Goal: Task Accomplishment & Management: Complete application form

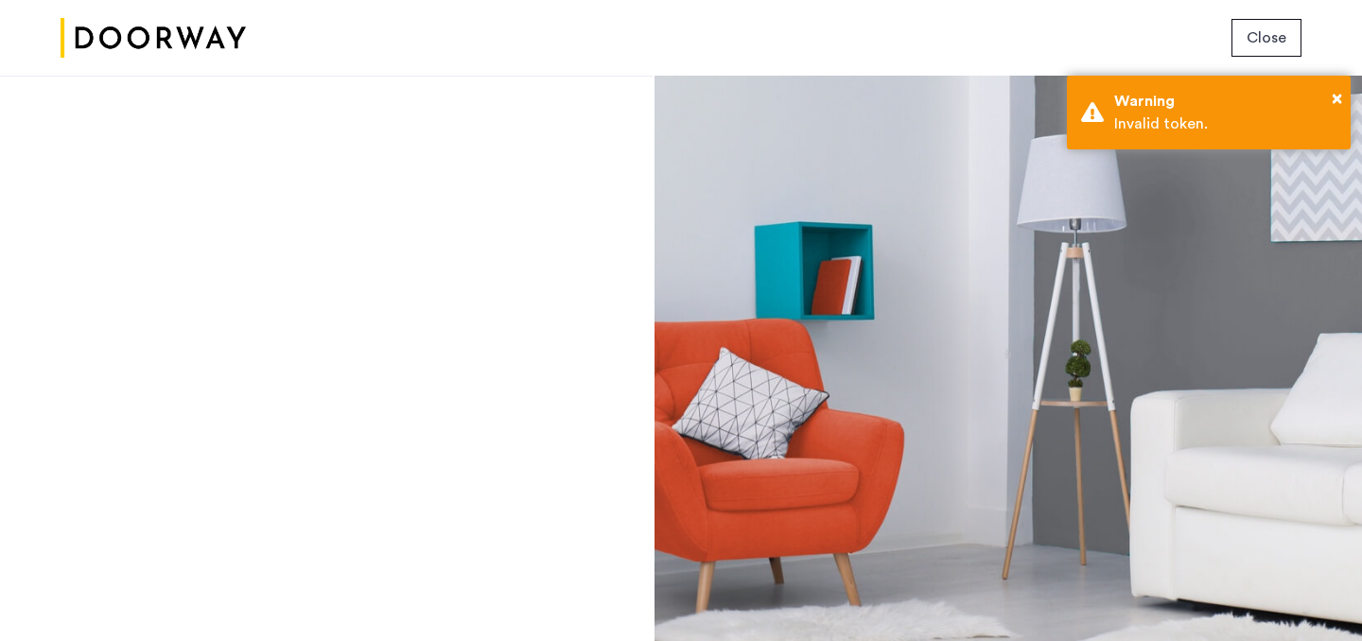
click at [540, 267] on div at bounding box center [326, 359] width 653 height 566
click at [162, 23] on img at bounding box center [153, 38] width 185 height 71
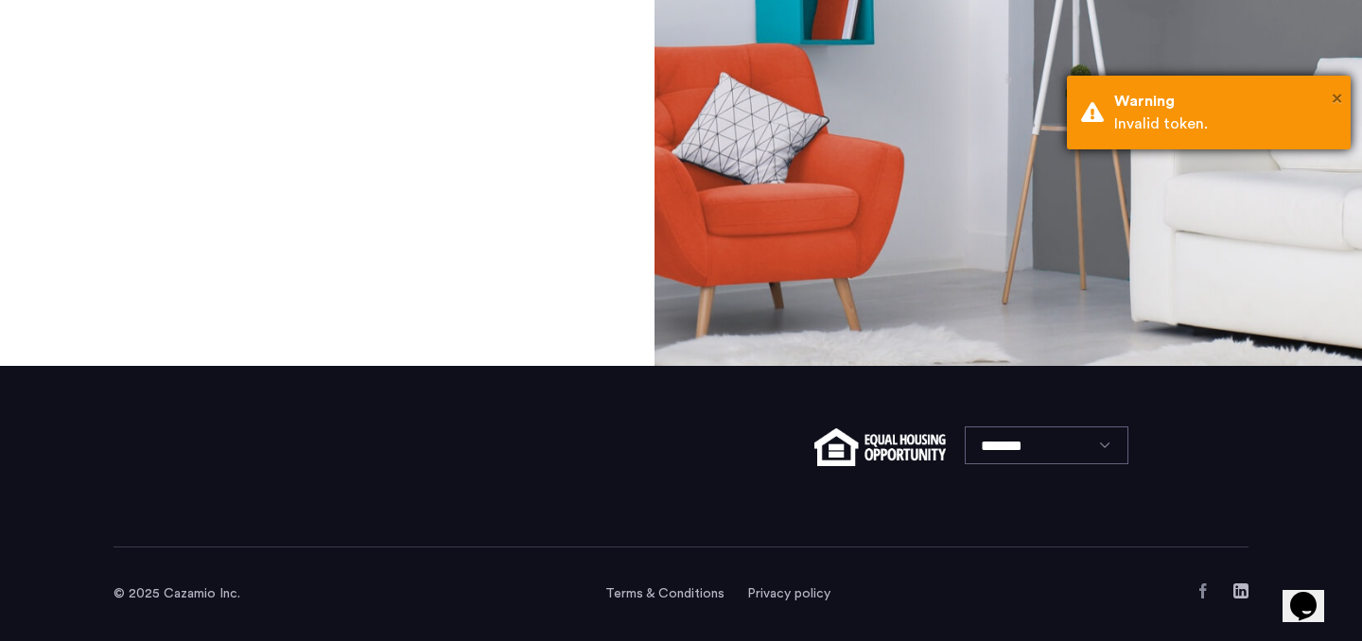
click at [1334, 93] on span "×" at bounding box center [1337, 98] width 10 height 19
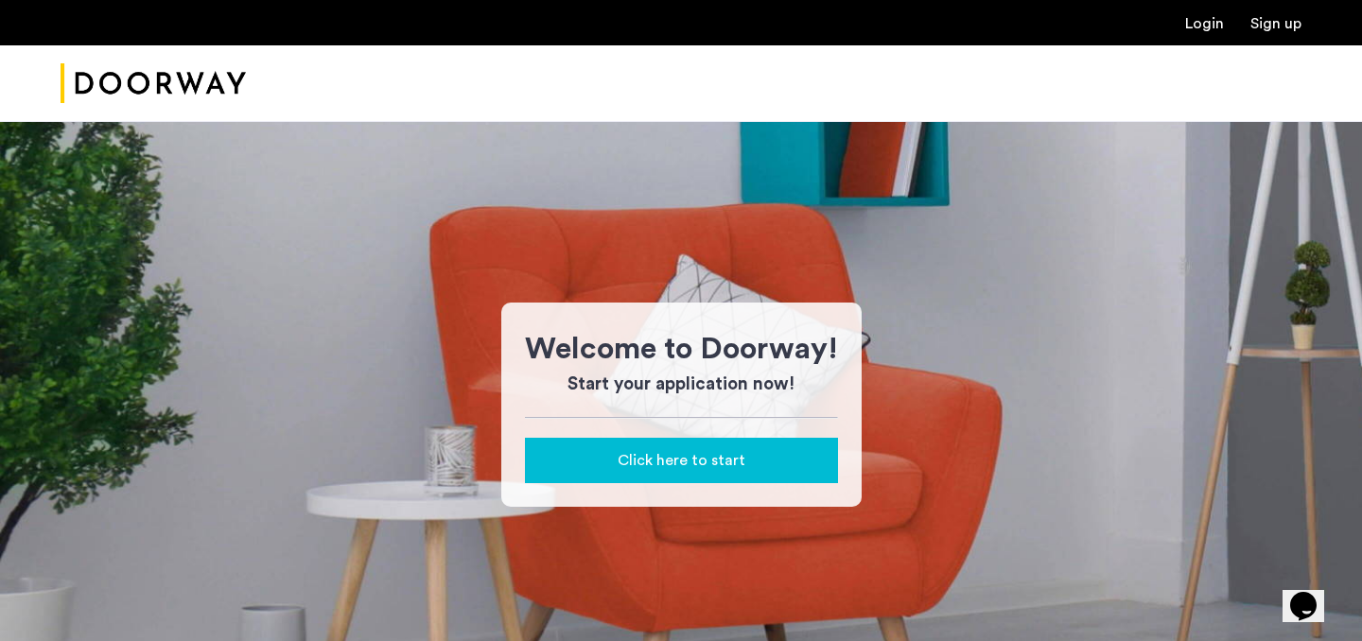
click at [679, 464] on span "Click here to start" at bounding box center [682, 460] width 128 height 23
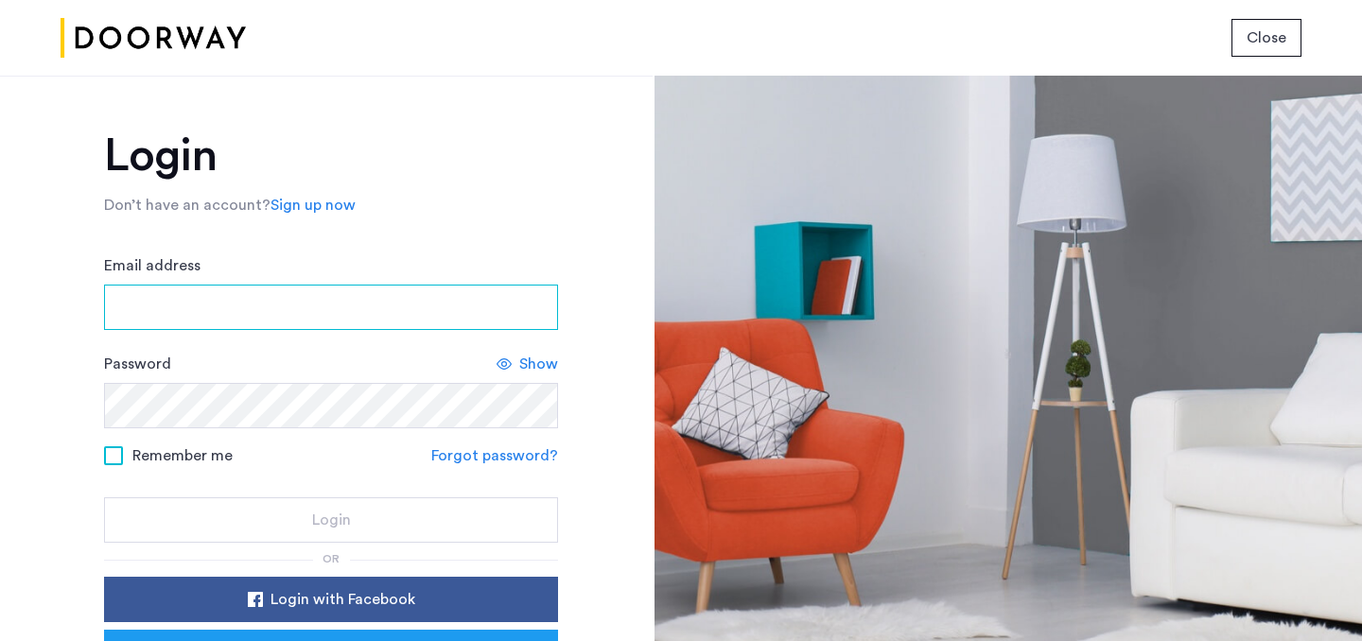
click at [216, 313] on input "Email address" at bounding box center [331, 307] width 454 height 45
type input "**********"
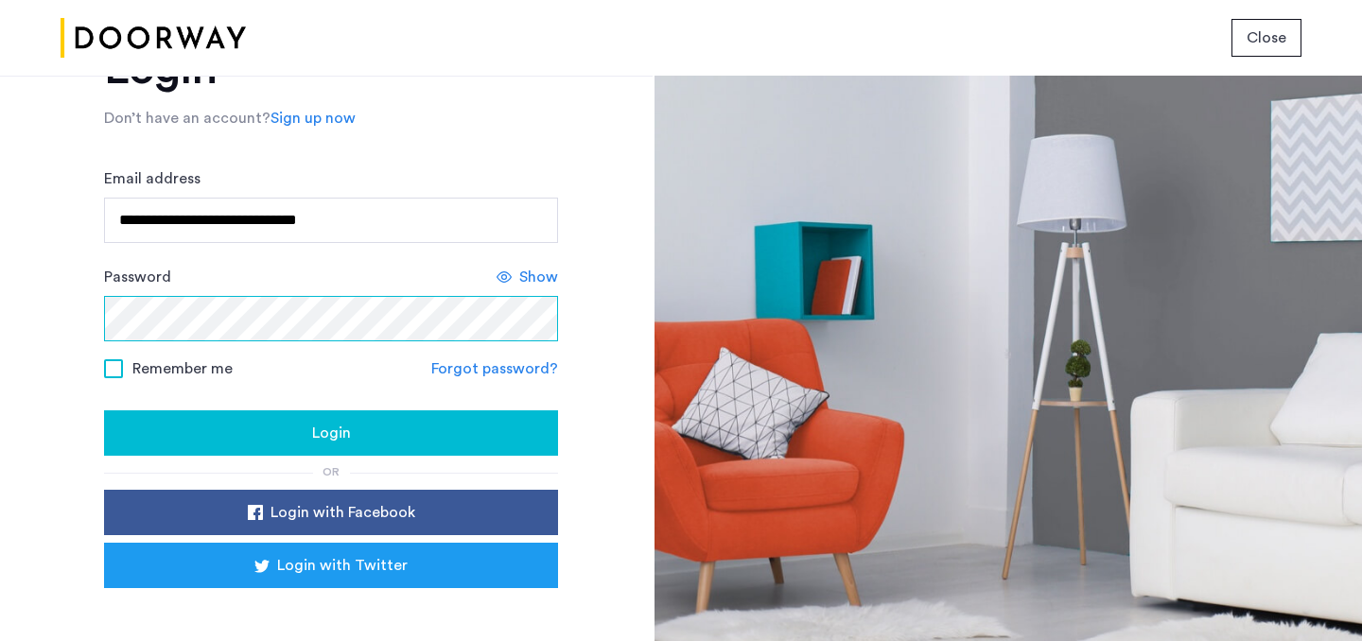
scroll to position [100, 0]
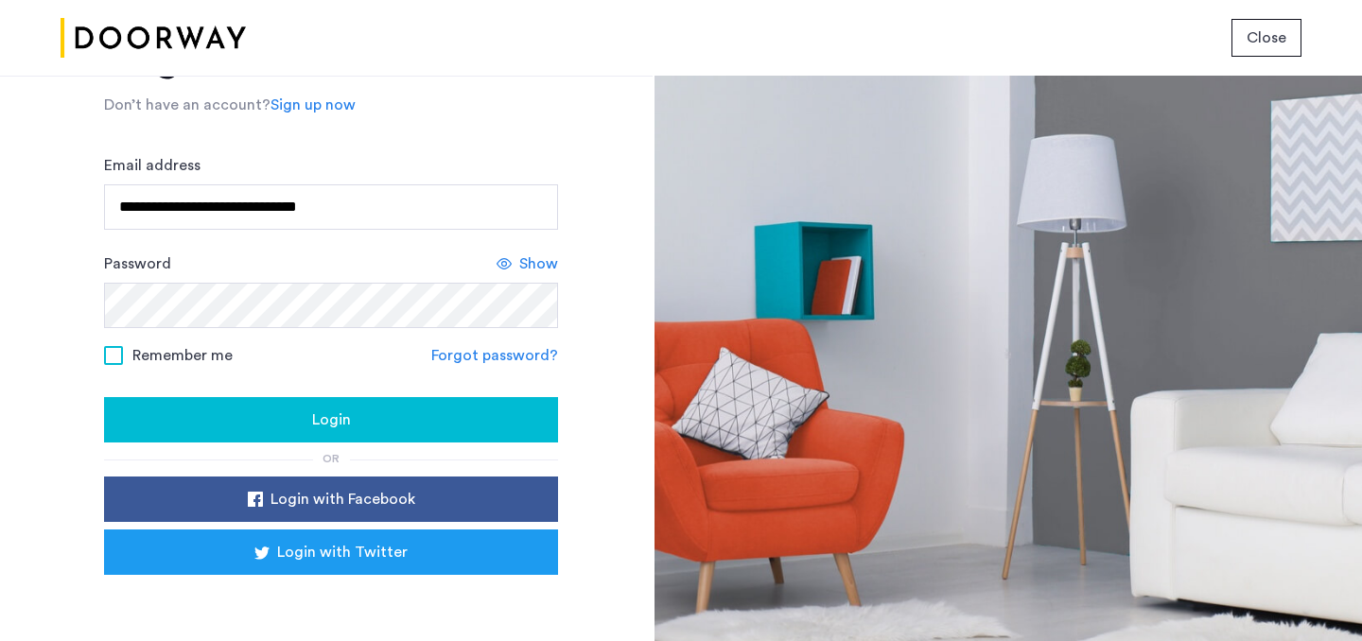
click at [528, 273] on span "Show" at bounding box center [538, 264] width 39 height 23
click at [198, 352] on span "Remember me" at bounding box center [182, 355] width 100 height 23
click at [368, 423] on div "Login" at bounding box center [331, 420] width 424 height 23
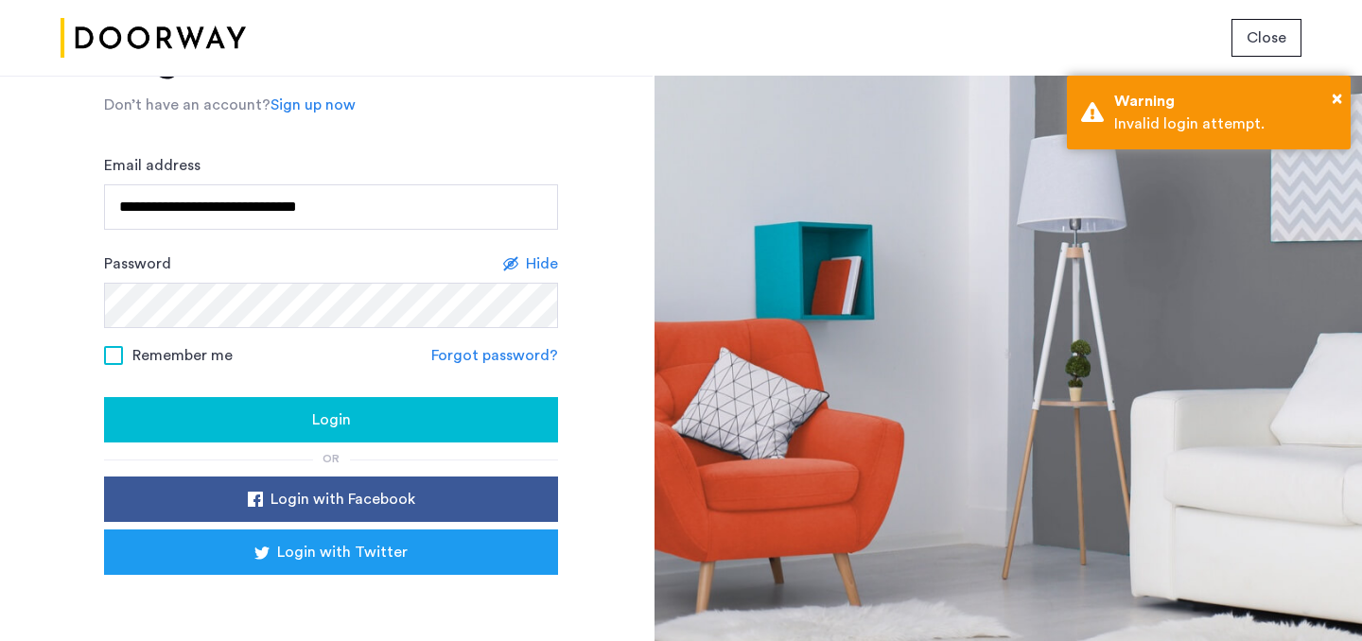
scroll to position [0, 0]
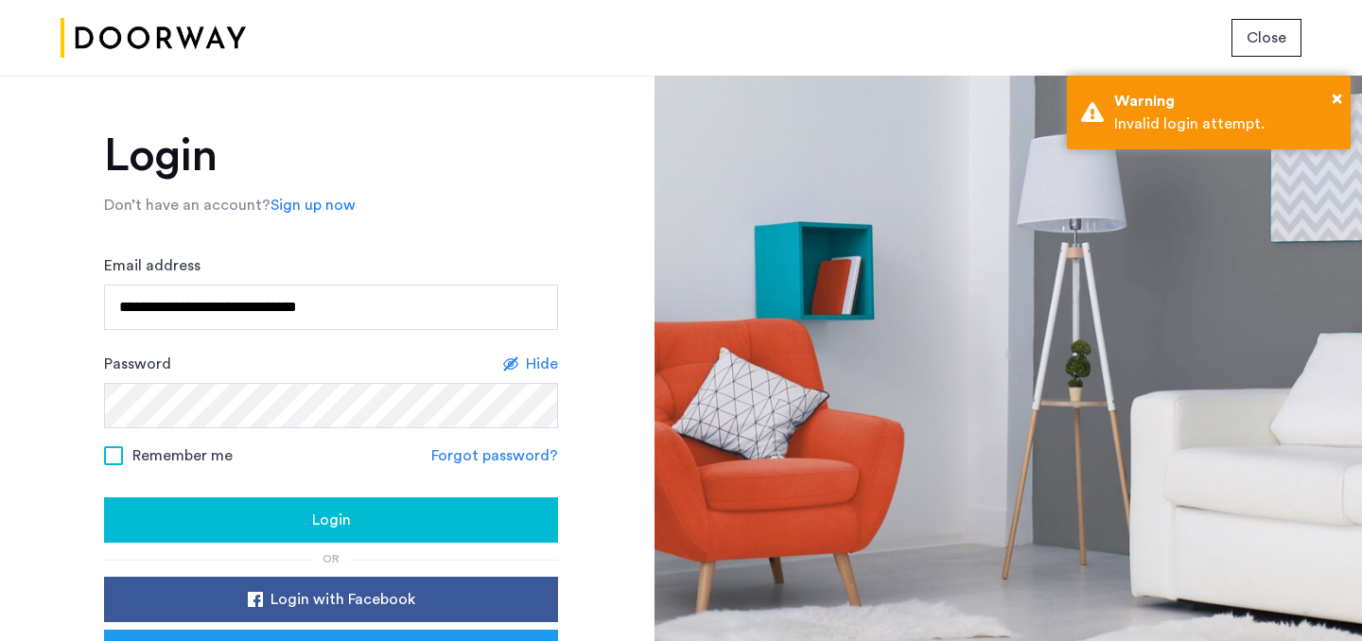
click at [321, 209] on link "Sign up now" at bounding box center [312, 205] width 85 height 23
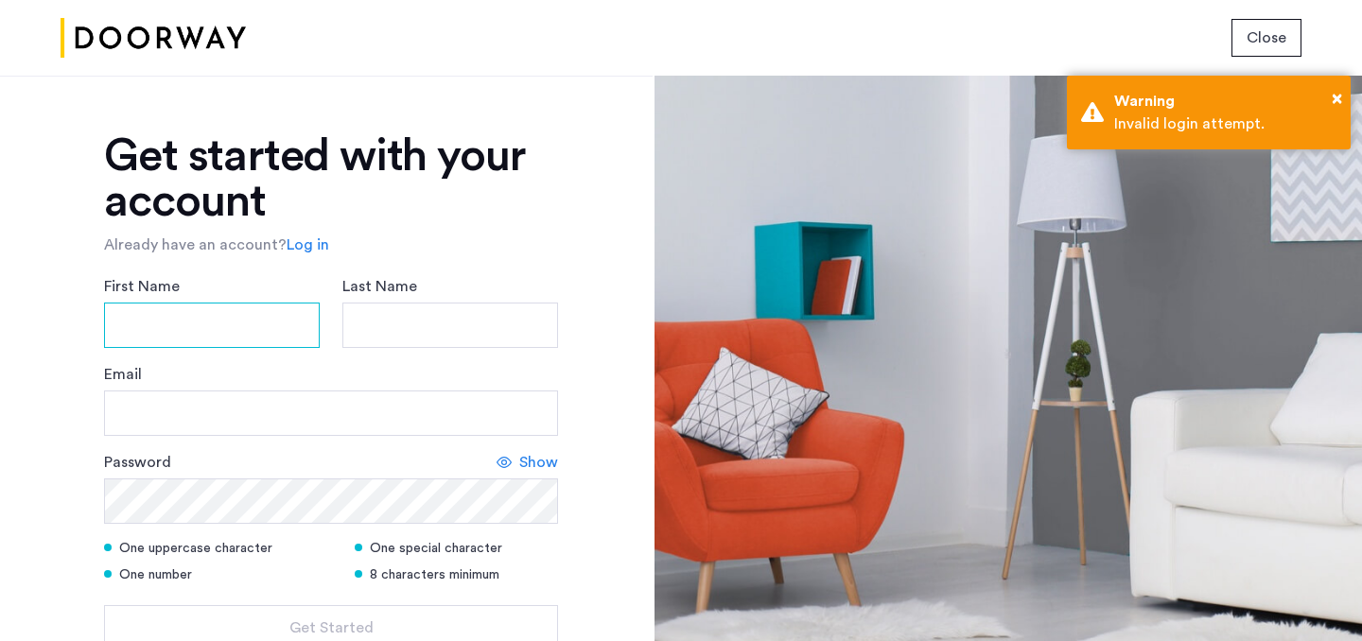
click at [263, 324] on input "First Name" at bounding box center [212, 325] width 216 height 45
type input "********"
type input "**********"
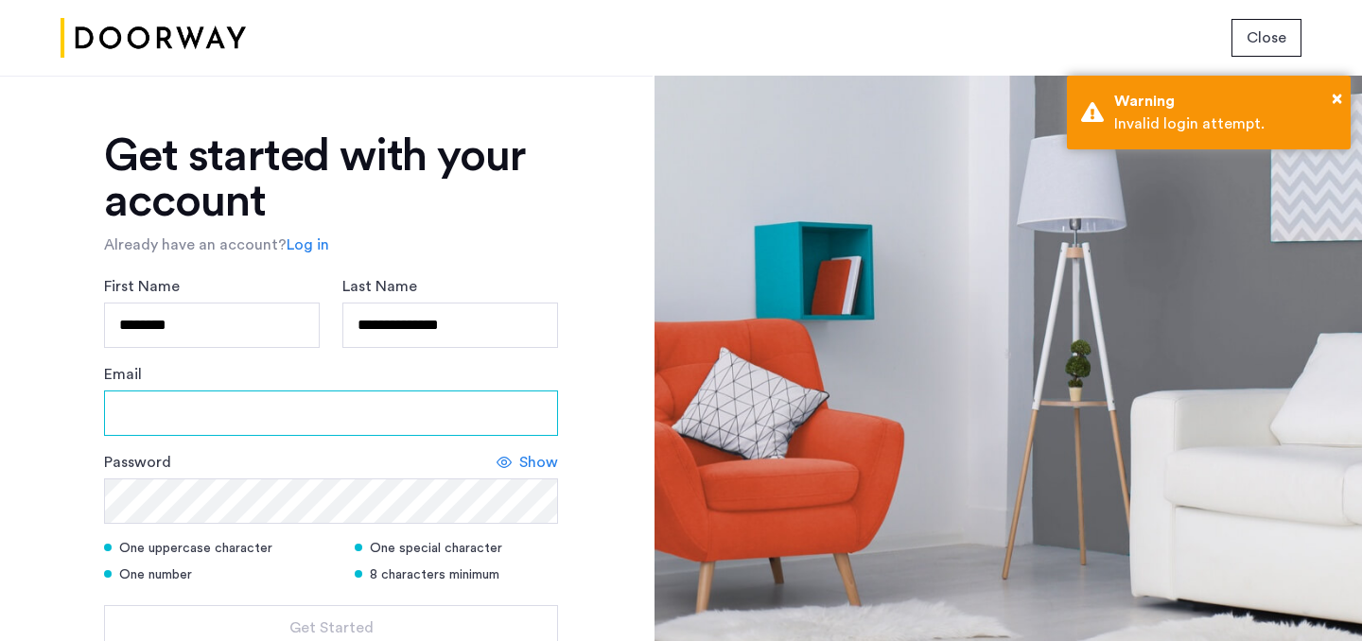
type input "**********"
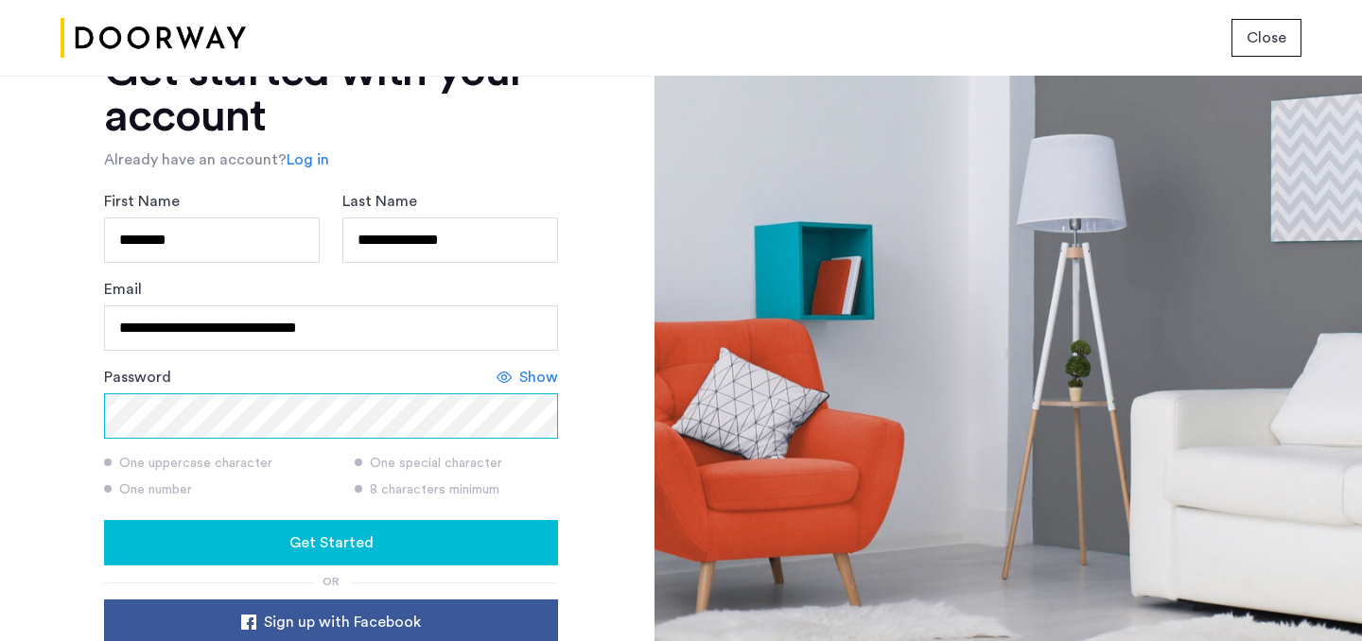
scroll to position [116, 0]
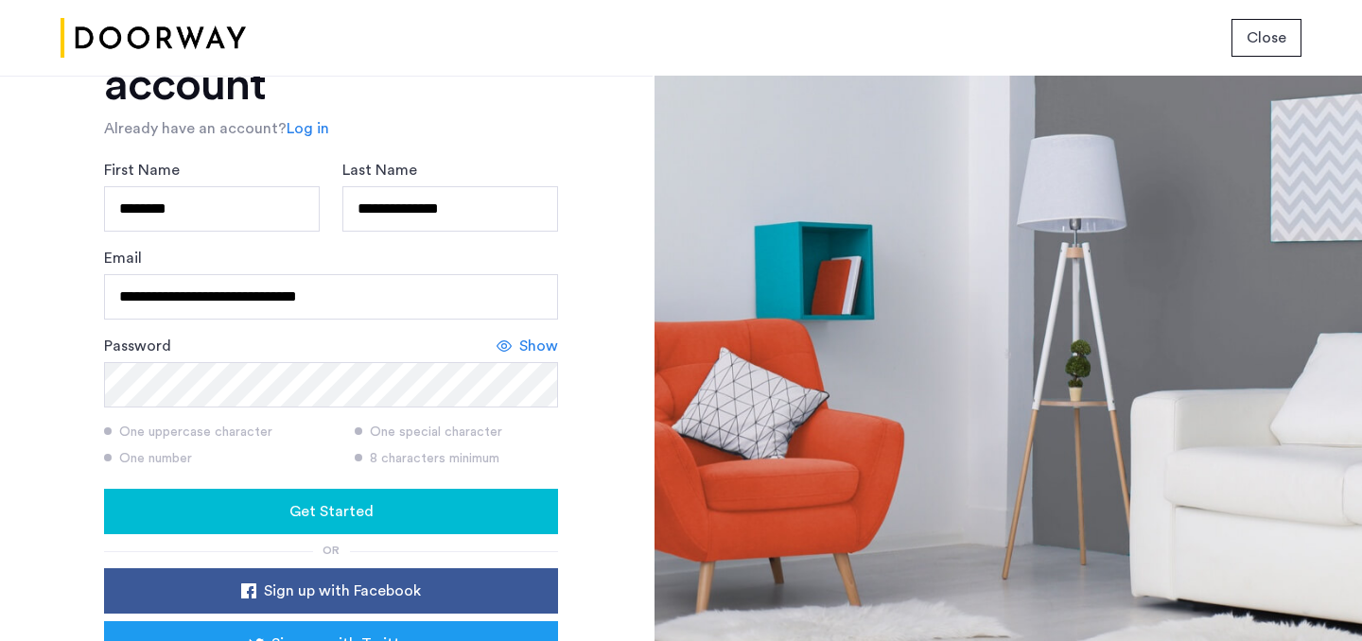
click at [346, 516] on span "Get Started" at bounding box center [331, 511] width 84 height 23
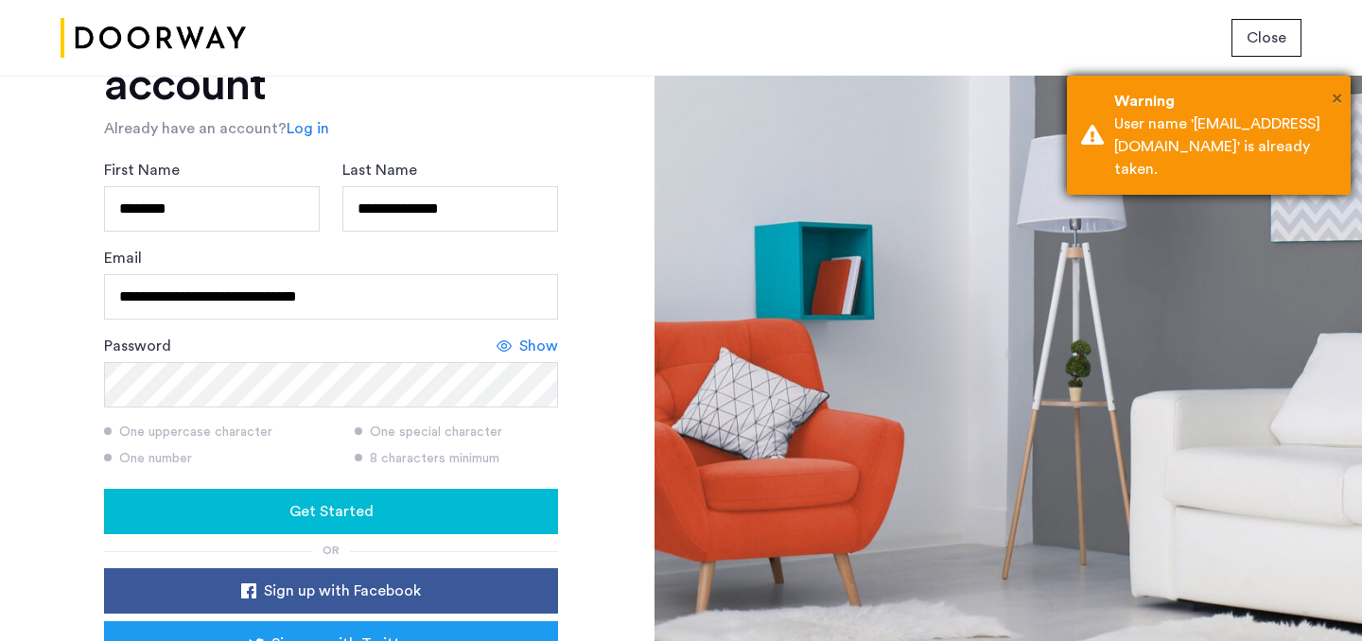
click at [1335, 95] on span "×" at bounding box center [1337, 98] width 10 height 19
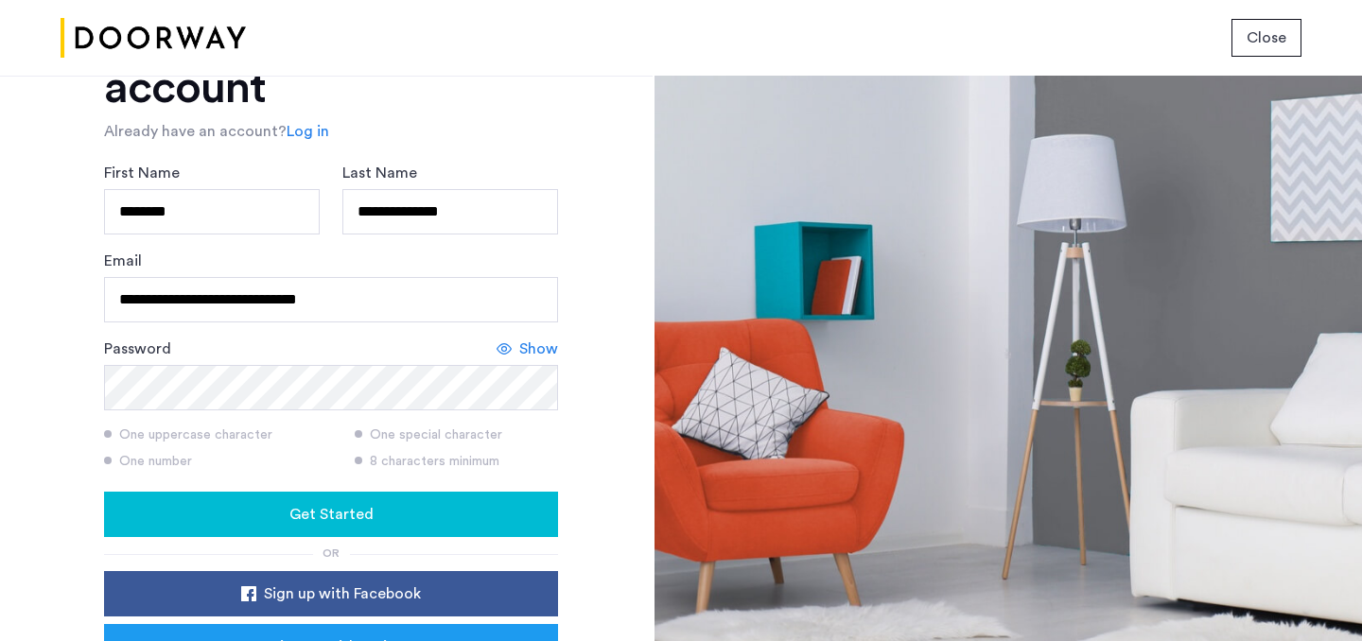
scroll to position [0, 0]
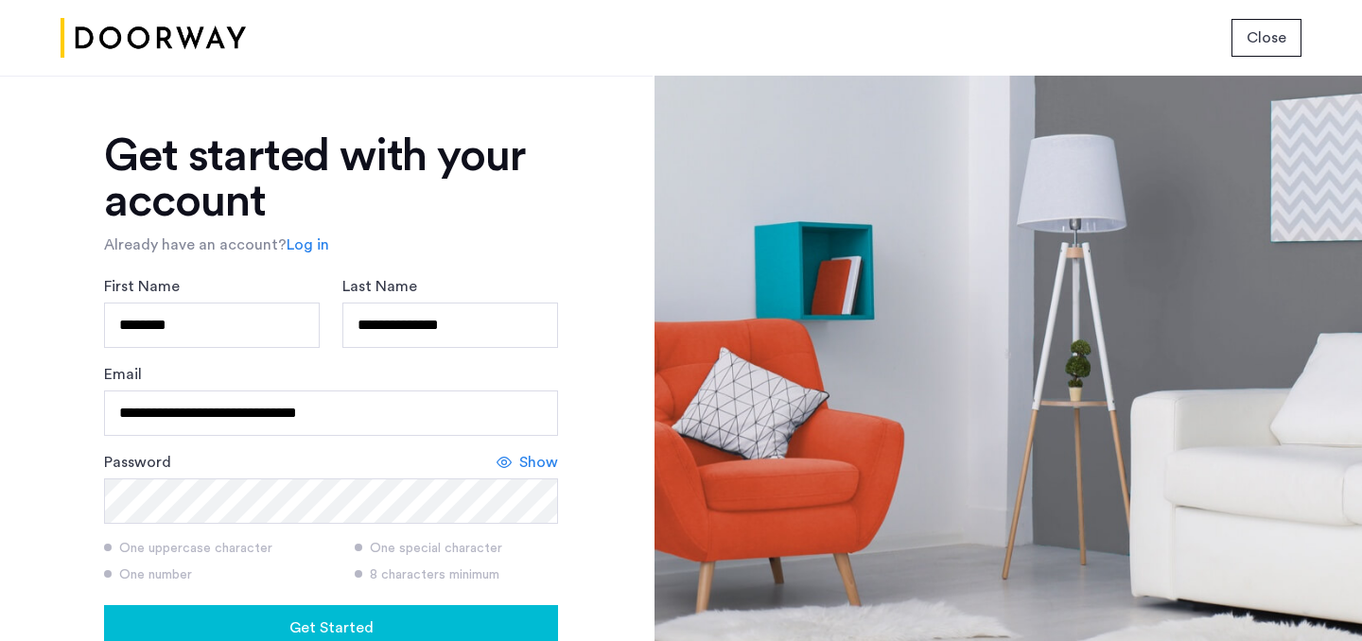
click at [297, 246] on link "Log in" at bounding box center [308, 245] width 43 height 23
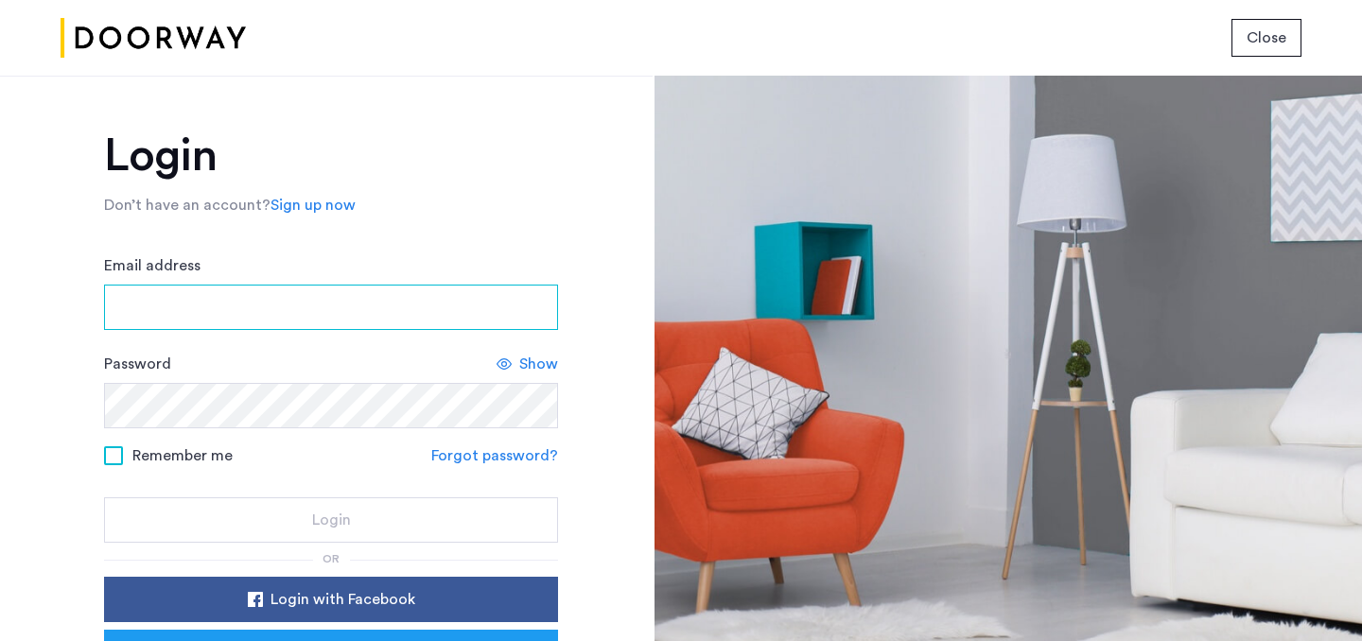
click at [293, 313] on input "Email address" at bounding box center [331, 307] width 454 height 45
type input "**********"
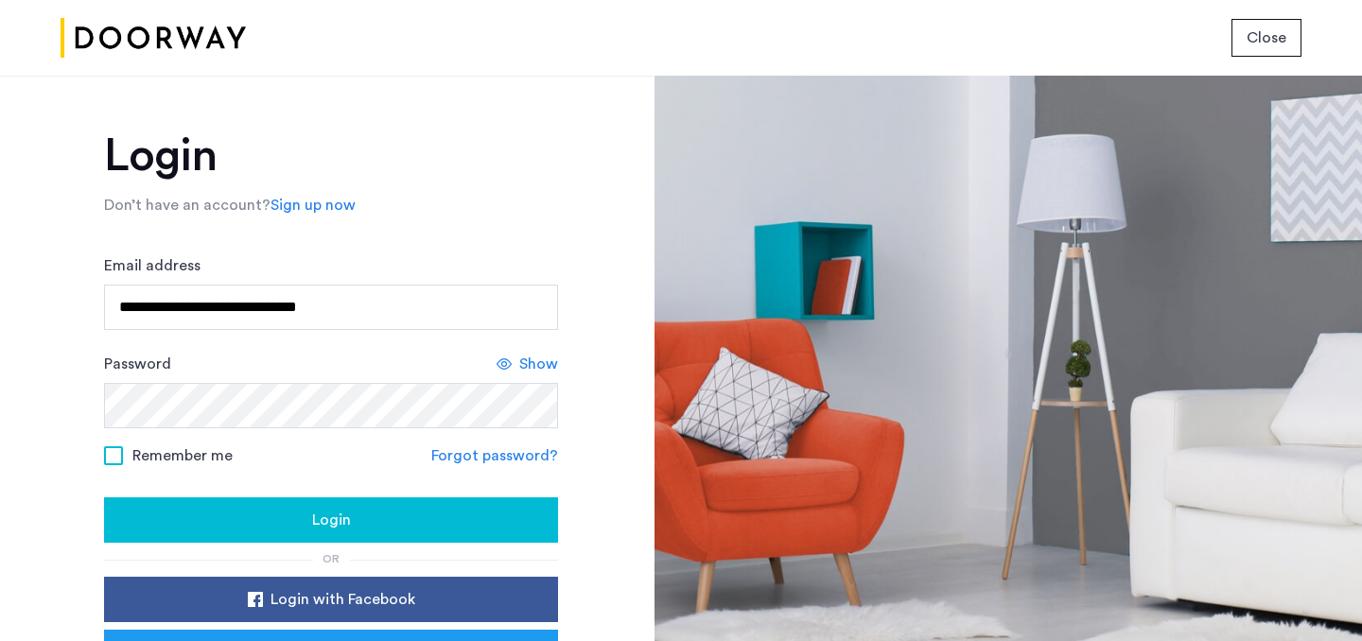
click at [525, 358] on span "Show" at bounding box center [538, 364] width 39 height 23
click at [358, 525] on div "Login" at bounding box center [331, 520] width 424 height 23
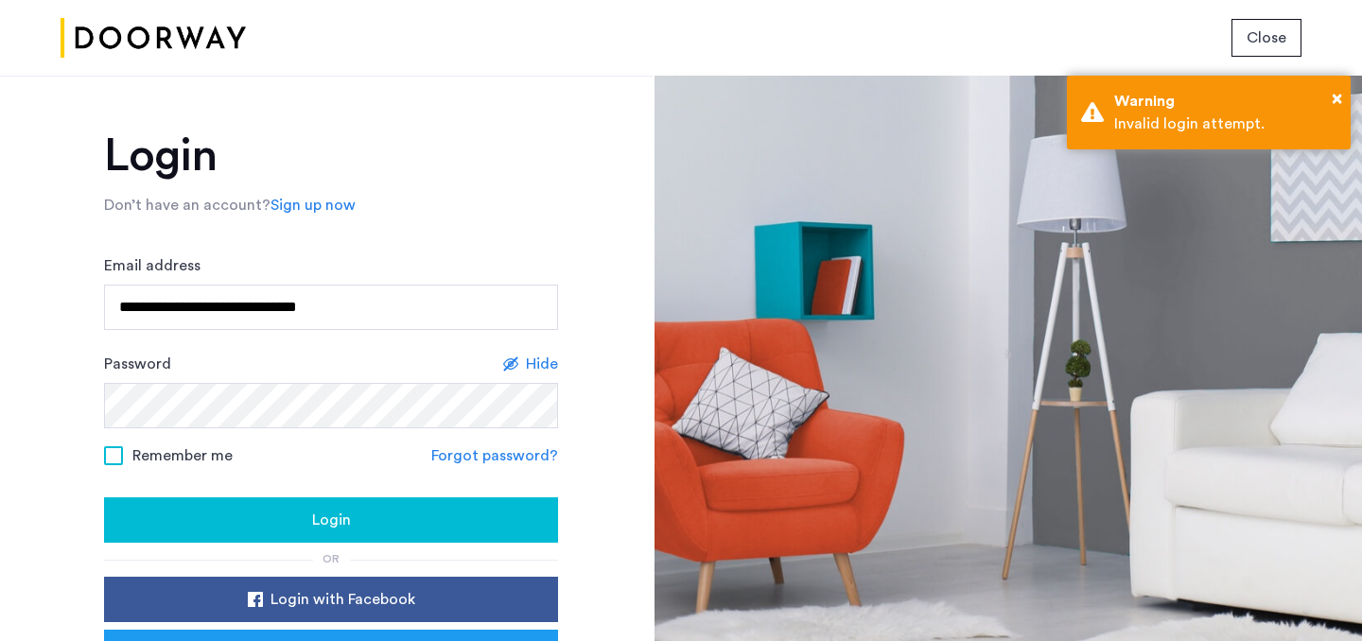
click at [245, 505] on button "Login" at bounding box center [331, 519] width 454 height 45
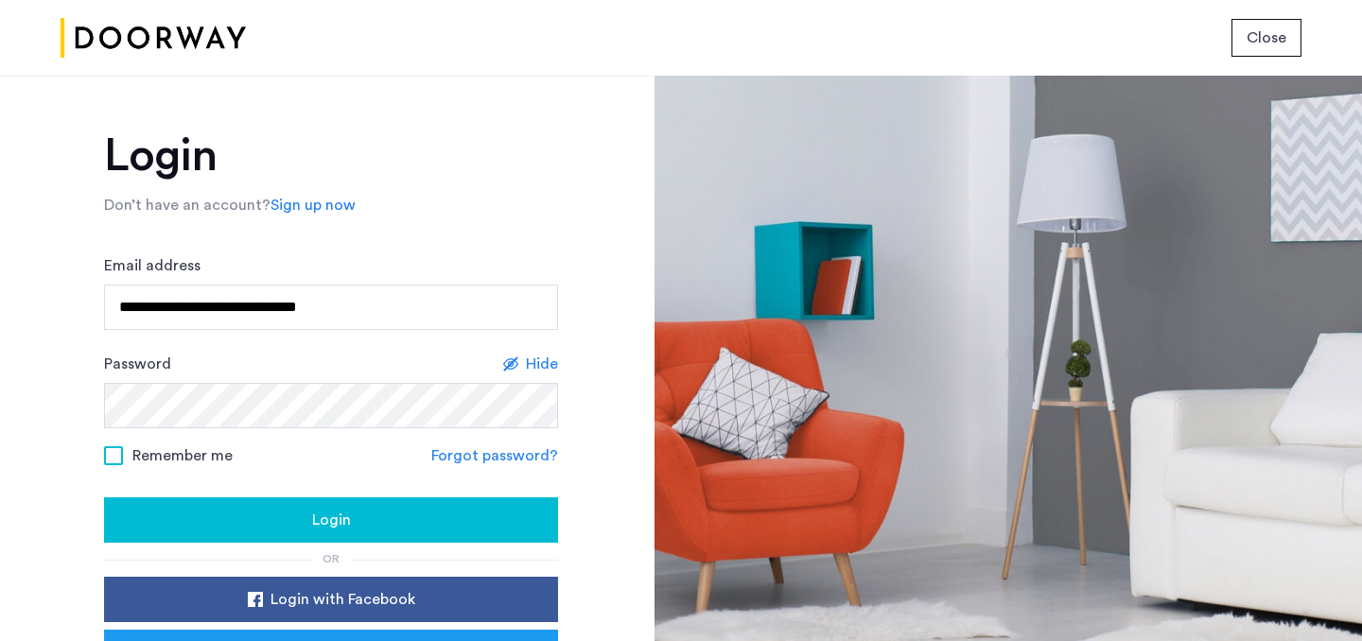
click at [506, 462] on link "Forgot password?" at bounding box center [494, 455] width 127 height 23
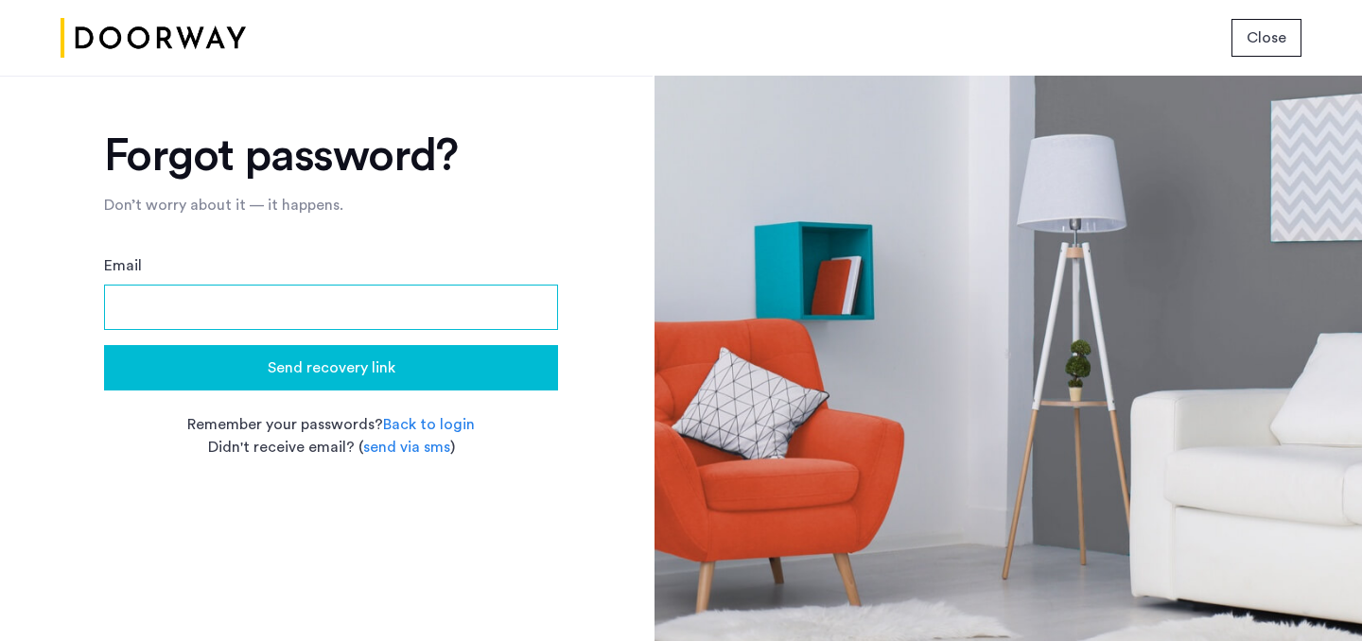
click at [372, 305] on input "Email" at bounding box center [331, 307] width 454 height 45
type input "**********"
click at [349, 362] on span "Send recovery link" at bounding box center [332, 368] width 128 height 23
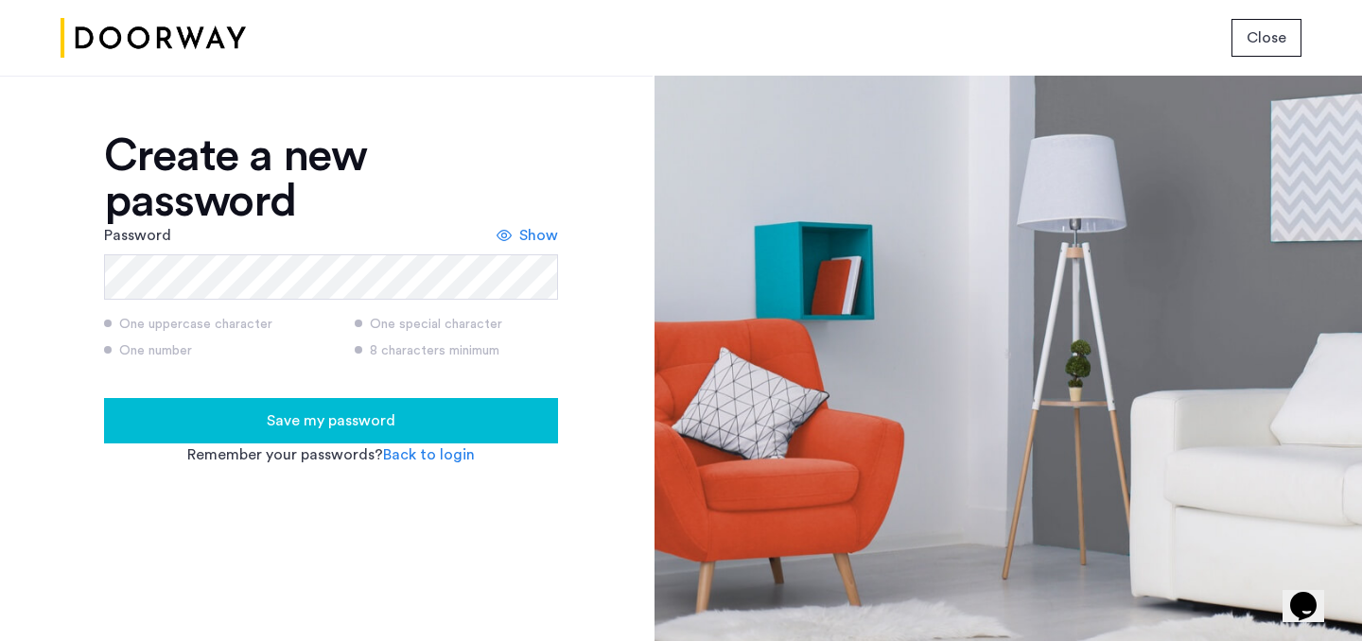
click at [348, 419] on span "Save my password" at bounding box center [331, 420] width 129 height 23
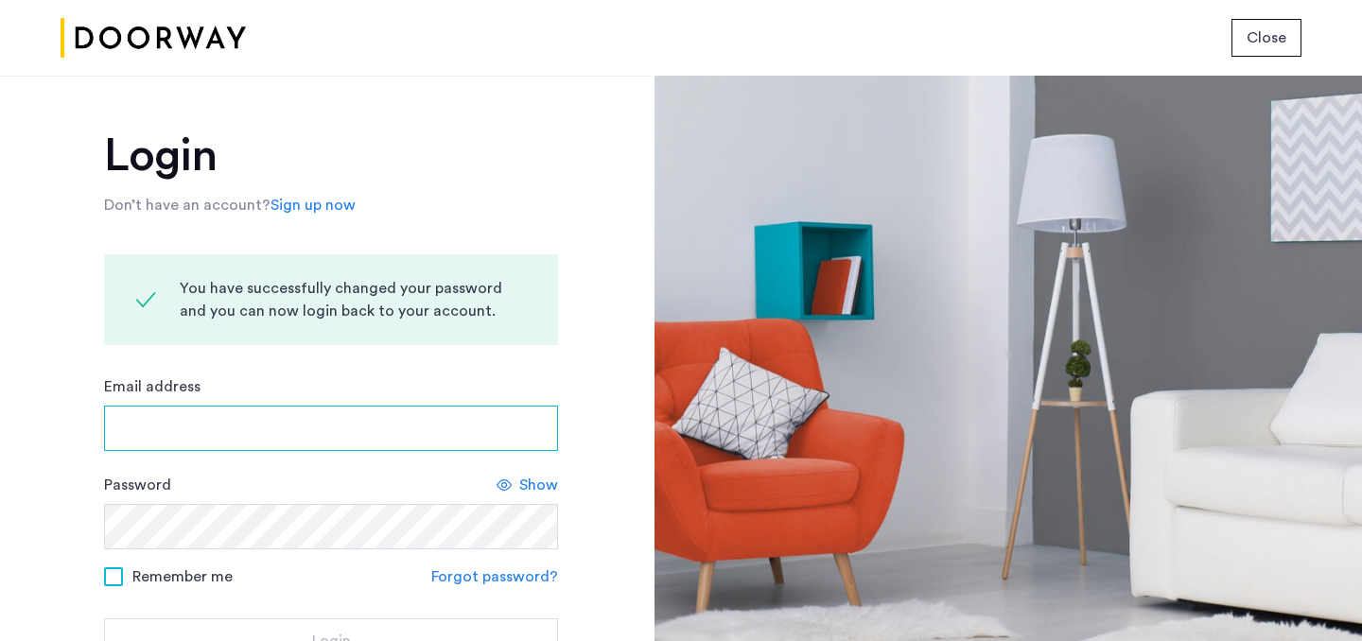
click at [318, 419] on input "Email address" at bounding box center [331, 428] width 454 height 45
type input "**********"
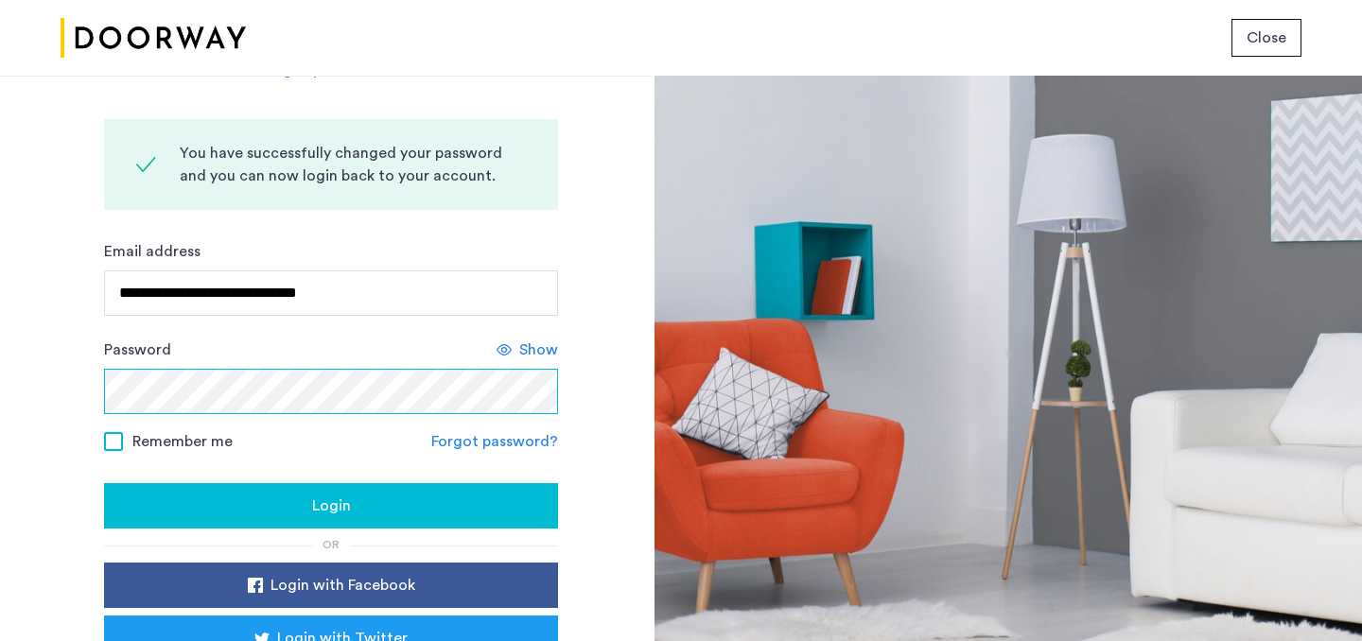
scroll to position [163, 0]
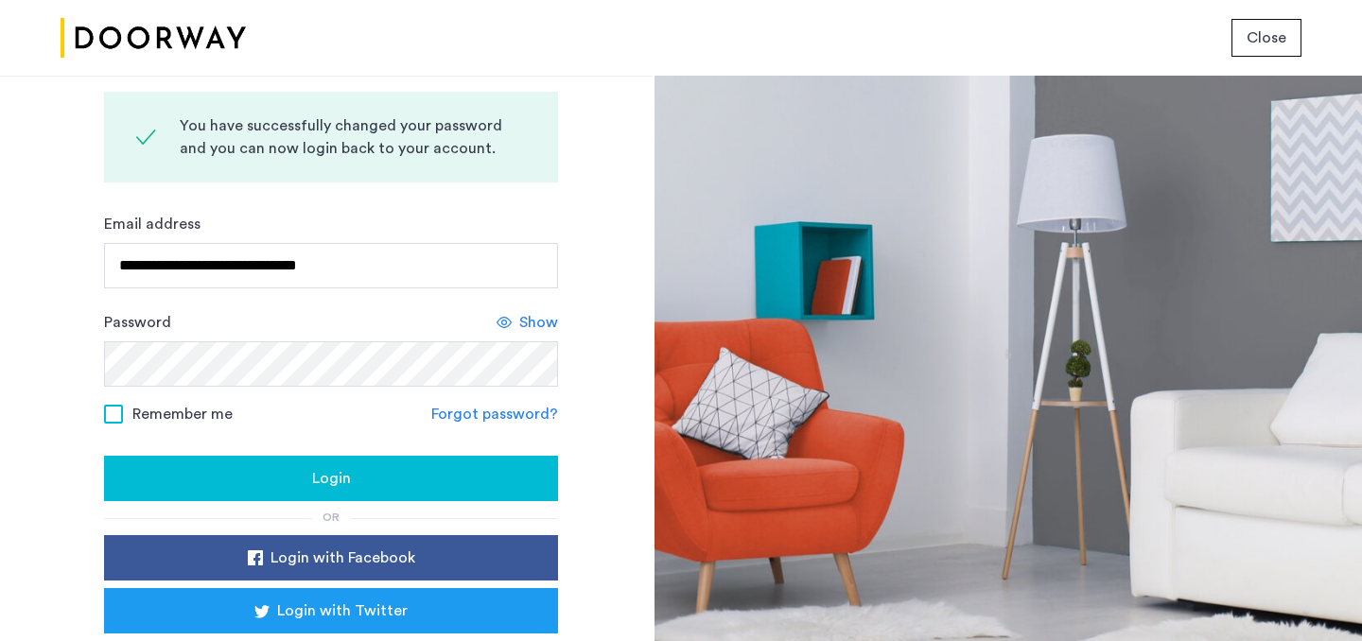
click at [371, 475] on div "Login" at bounding box center [331, 478] width 424 height 23
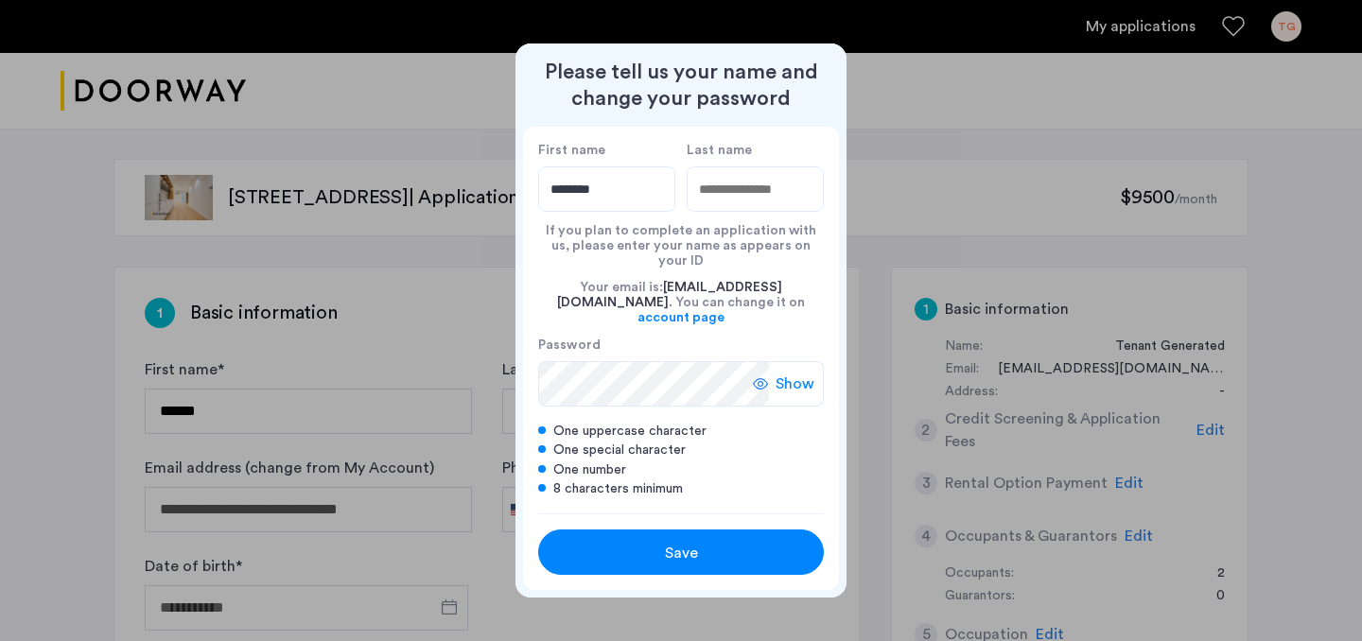
type input "********"
click at [781, 195] on input "Last name" at bounding box center [755, 188] width 137 height 45
type input "**********"
click at [761, 269] on div "Your email is: [EMAIL_ADDRESS][DOMAIN_NAME] . You can change it on account page" at bounding box center [681, 303] width 286 height 68
click at [720, 549] on div "Save" at bounding box center [681, 553] width 182 height 23
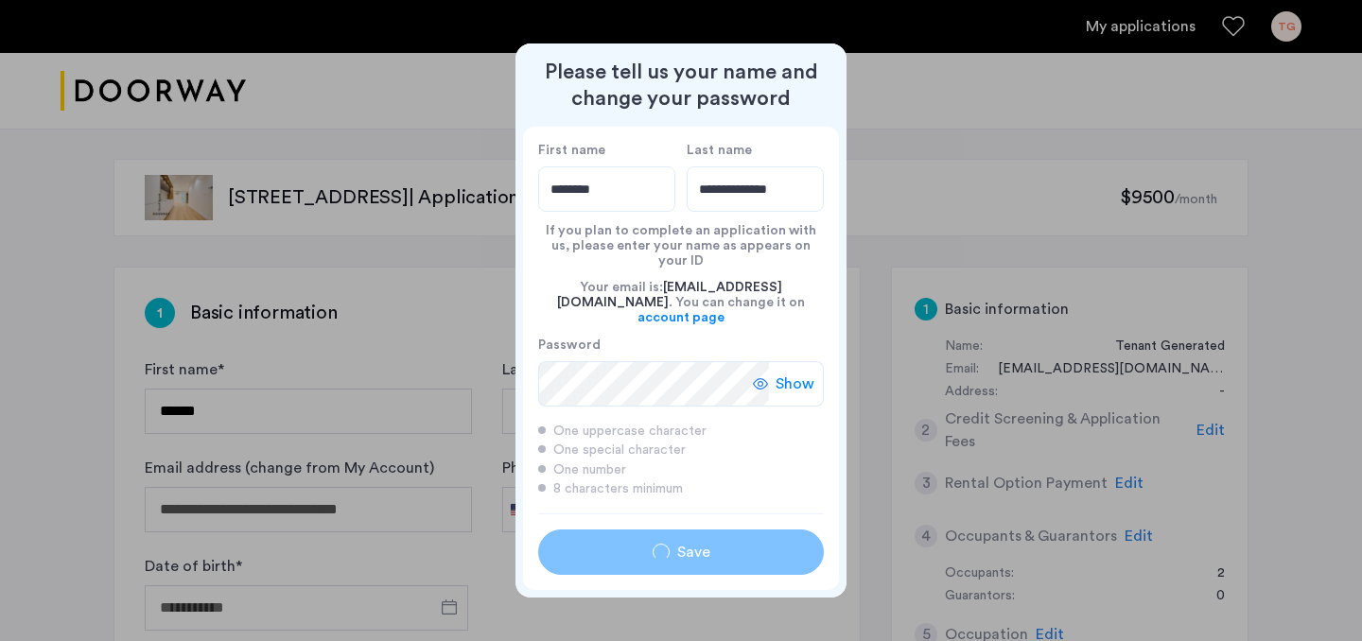
type input "********"
type input "**********"
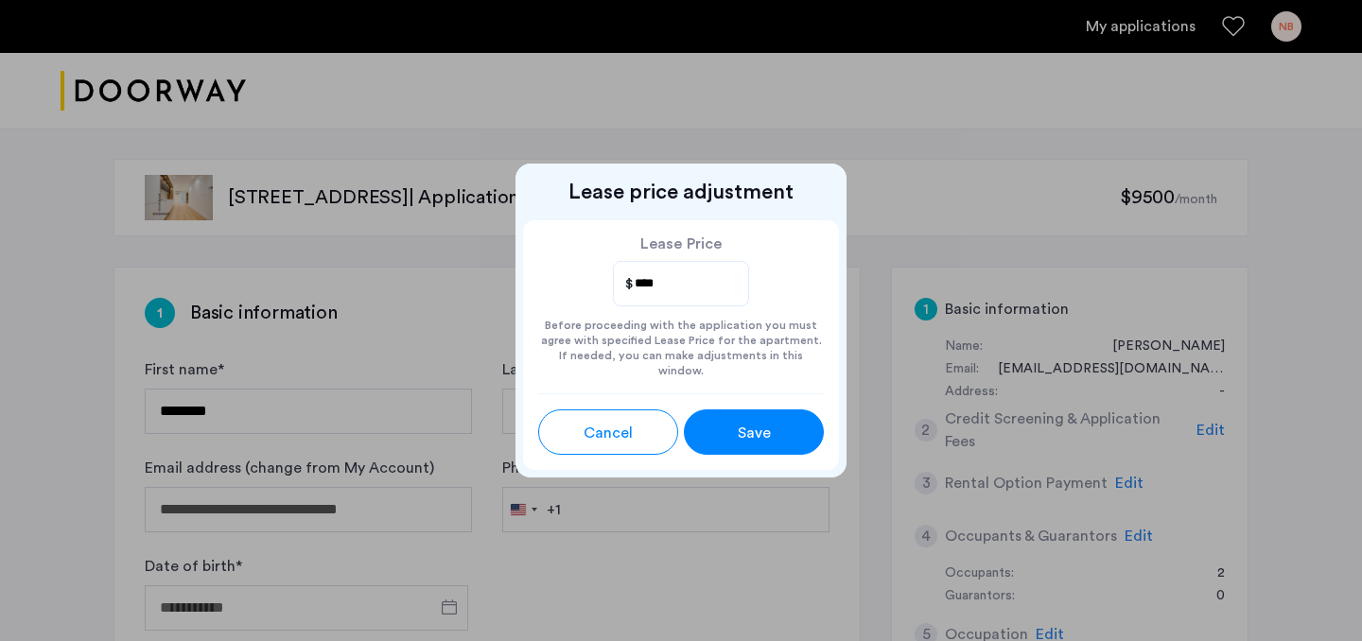
click at [770, 427] on span "Save" at bounding box center [754, 433] width 33 height 23
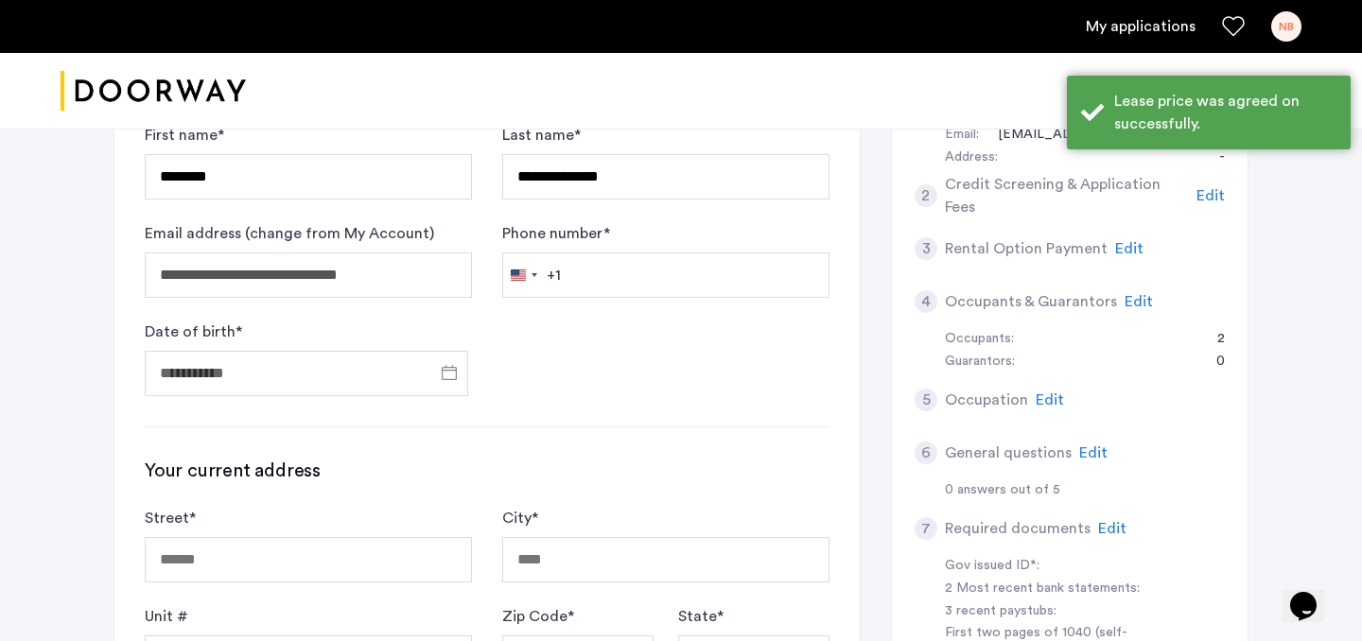
scroll to position [235, 0]
click at [444, 373] on span "Open calendar" at bounding box center [449, 371] width 45 height 45
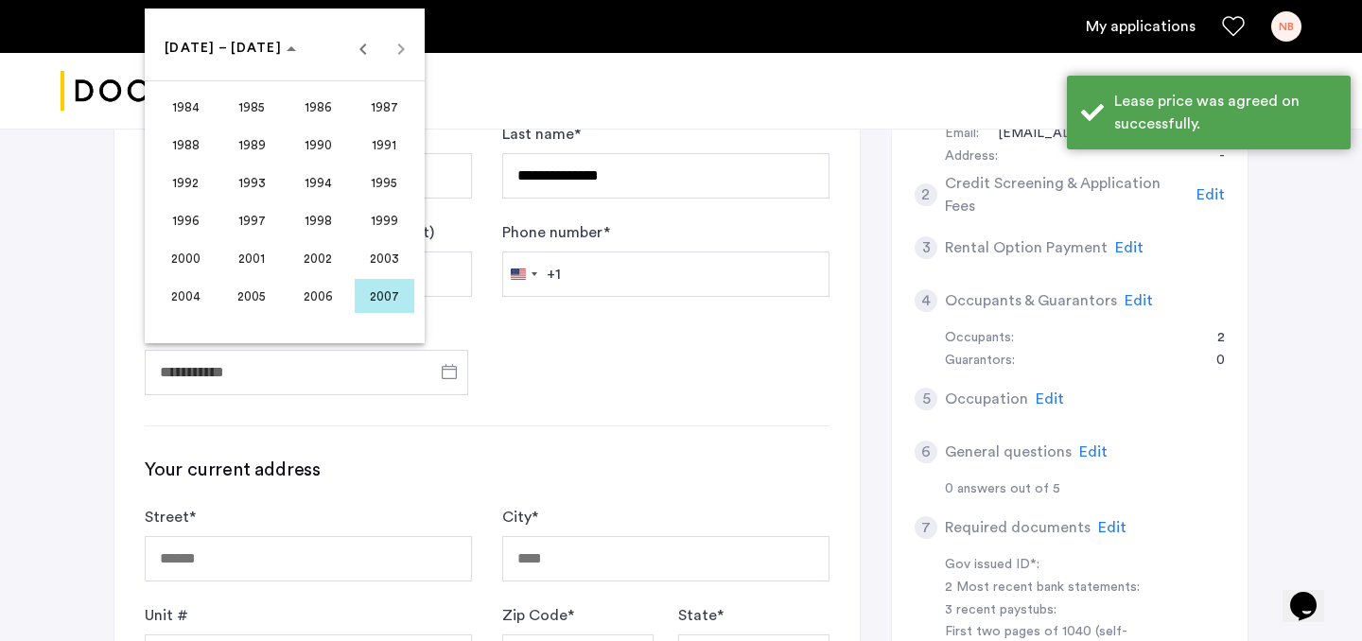
click at [252, 215] on span "1997" at bounding box center [252, 220] width 60 height 34
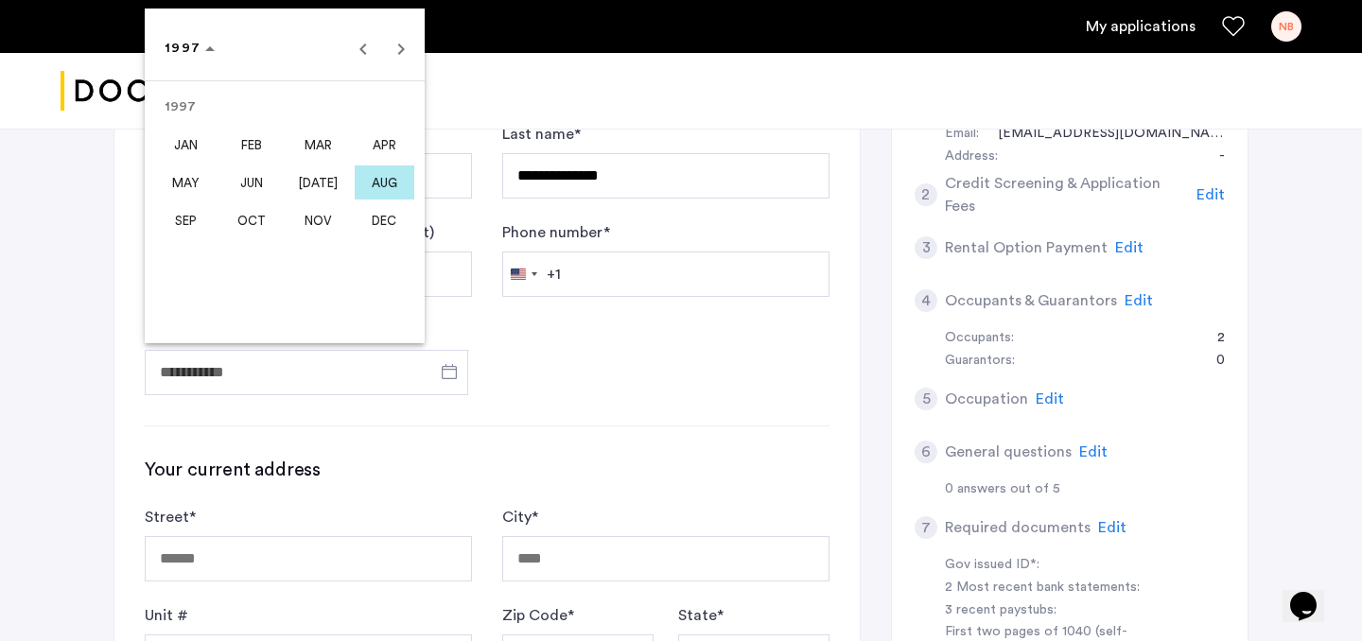
click at [303, 180] on span "[DATE]" at bounding box center [318, 182] width 60 height 34
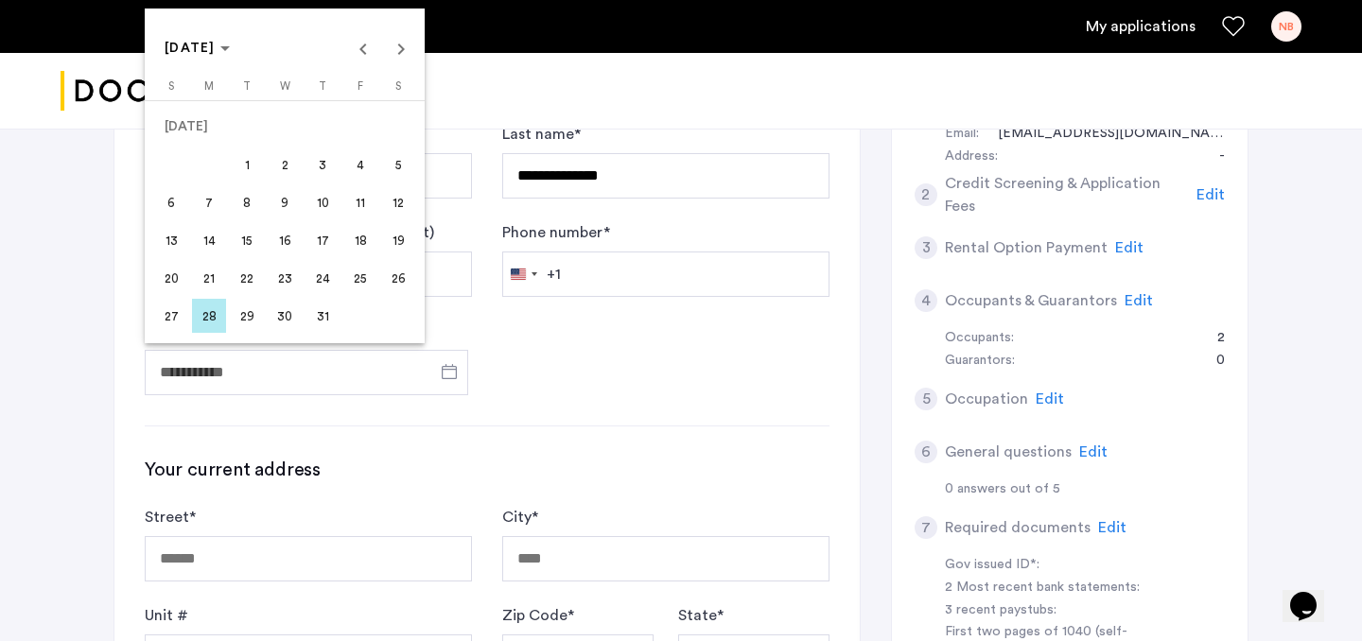
click at [322, 176] on span "3" at bounding box center [322, 165] width 34 height 34
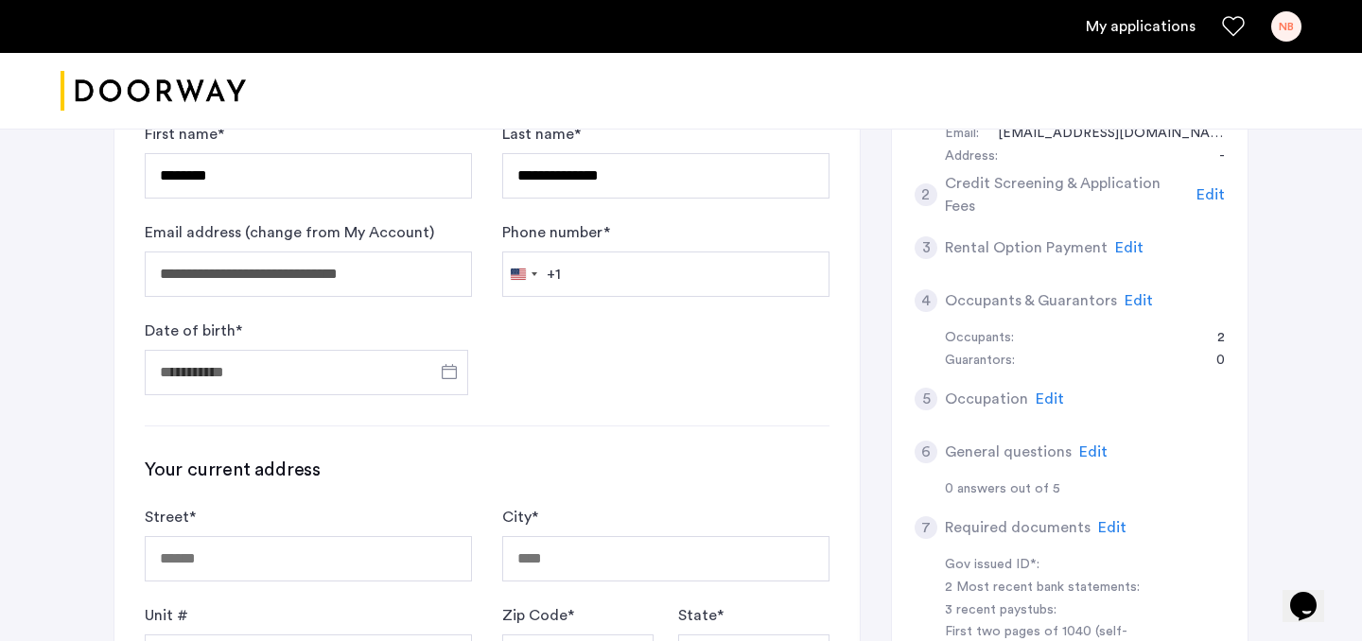
type input "**********"
click at [580, 285] on input "Phone number *" at bounding box center [665, 274] width 327 height 45
type input "**********"
click at [636, 410] on div "**********" at bounding box center [486, 604] width 745 height 1145
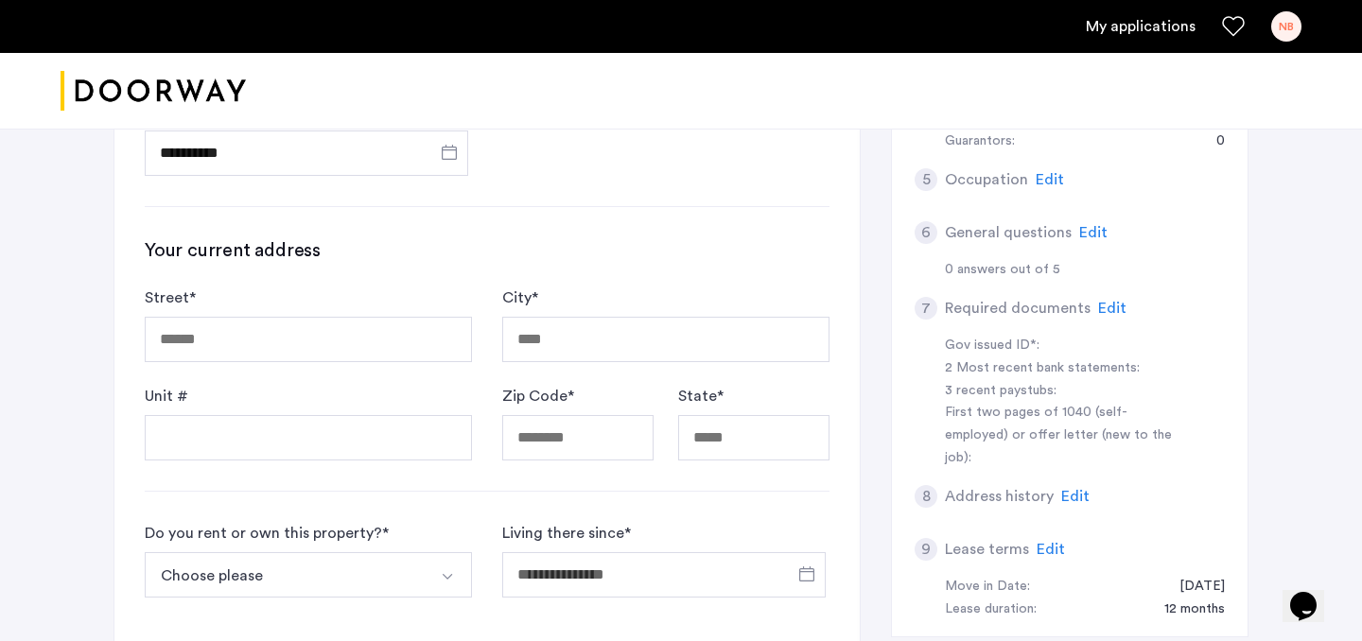
scroll to position [469, 0]
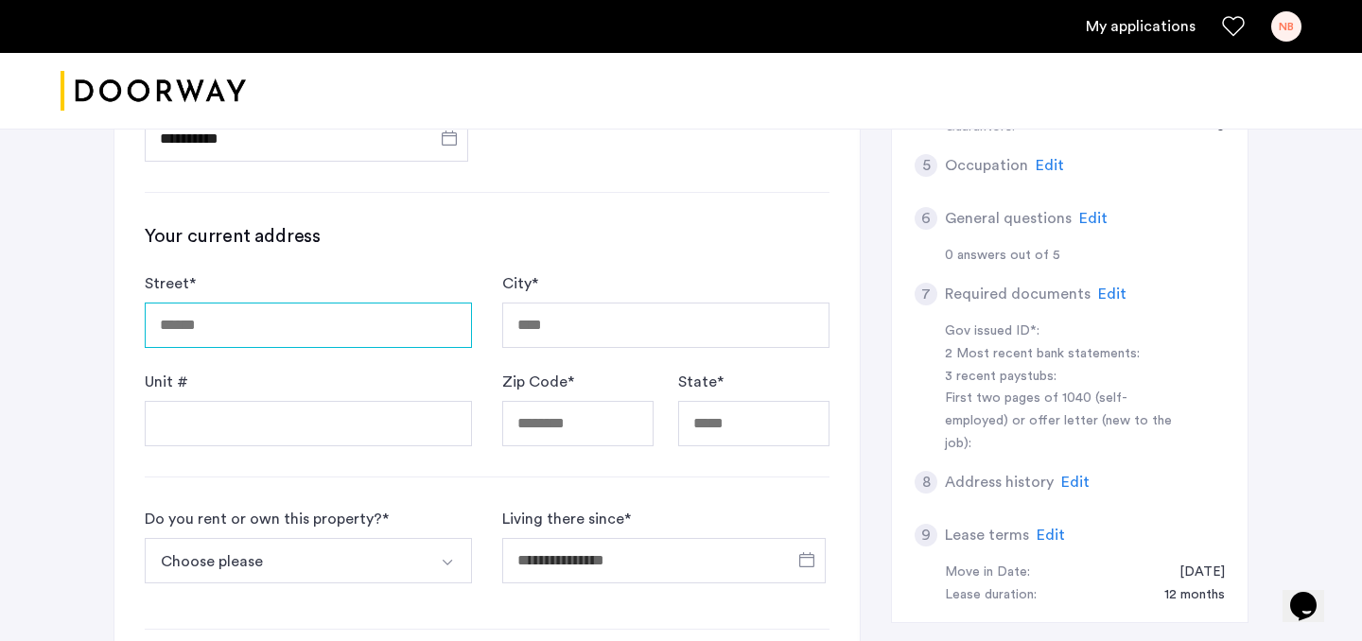
click at [333, 340] on input "Street *" at bounding box center [308, 325] width 327 height 45
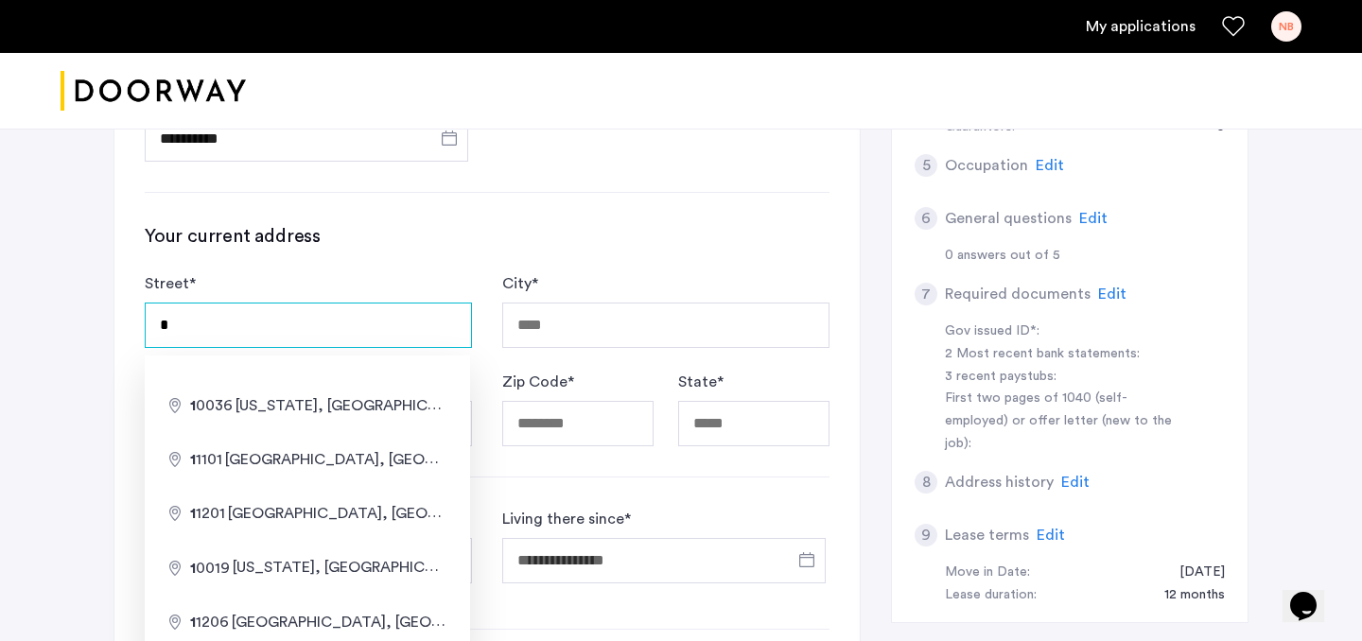
type input "**********"
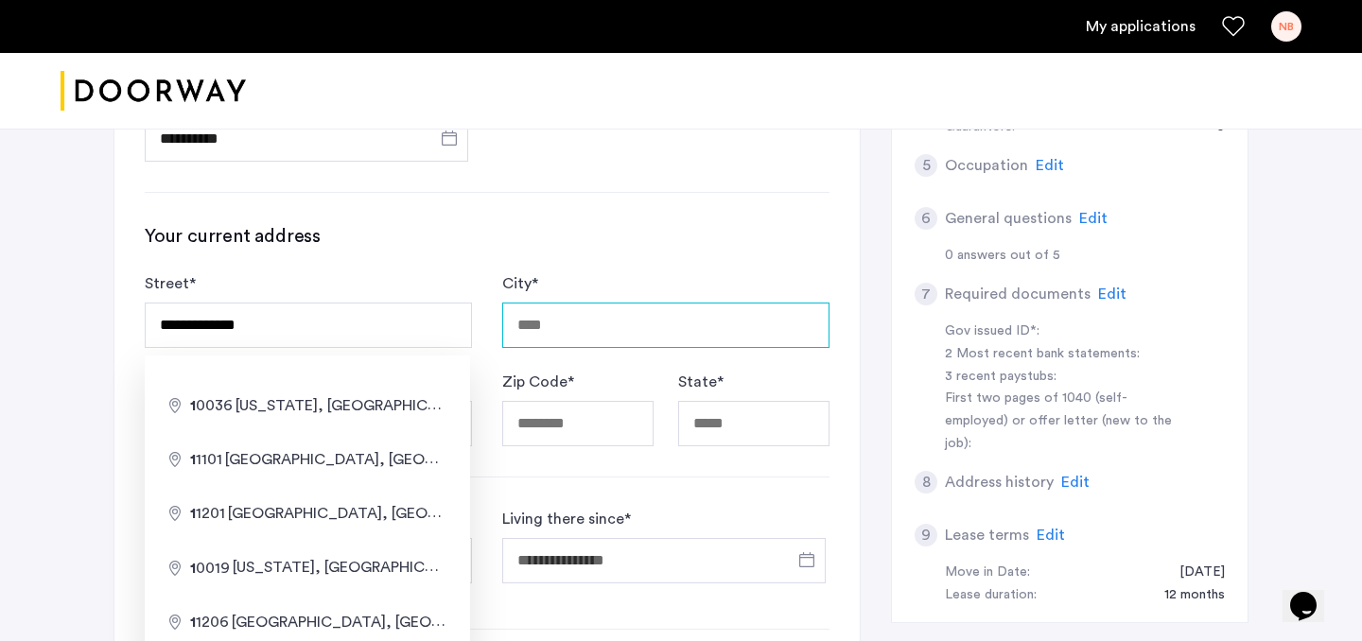
type input "********"
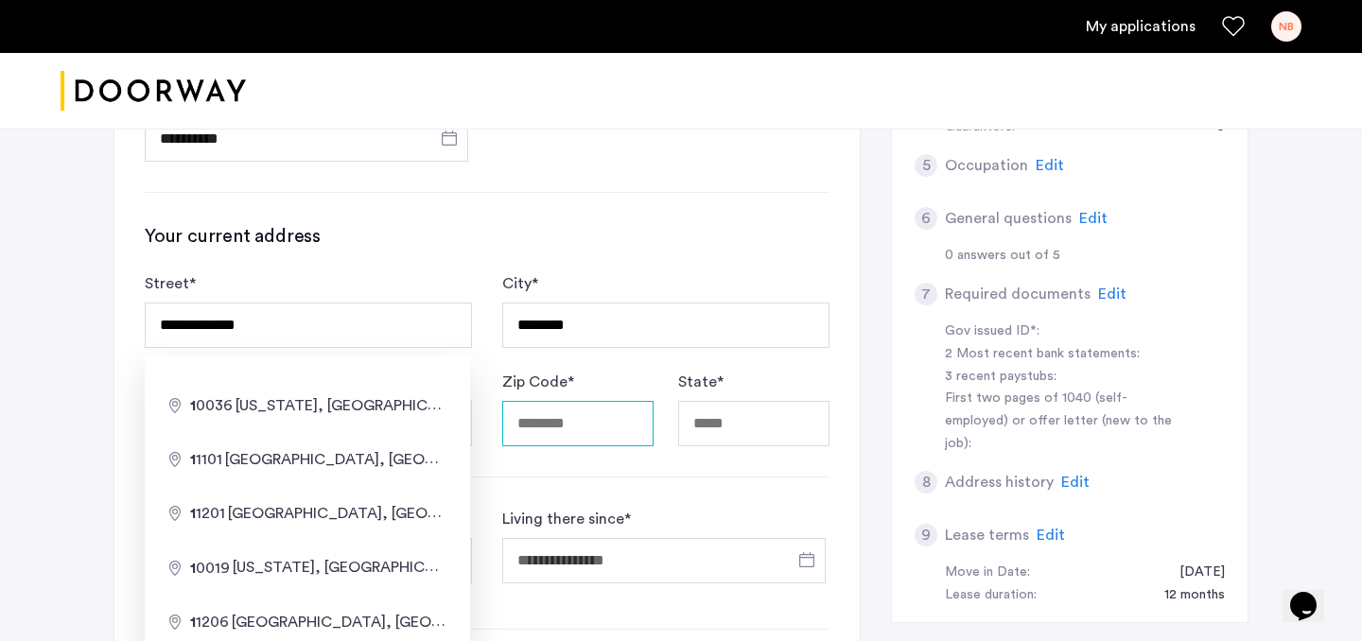
type input "*****"
type input "**"
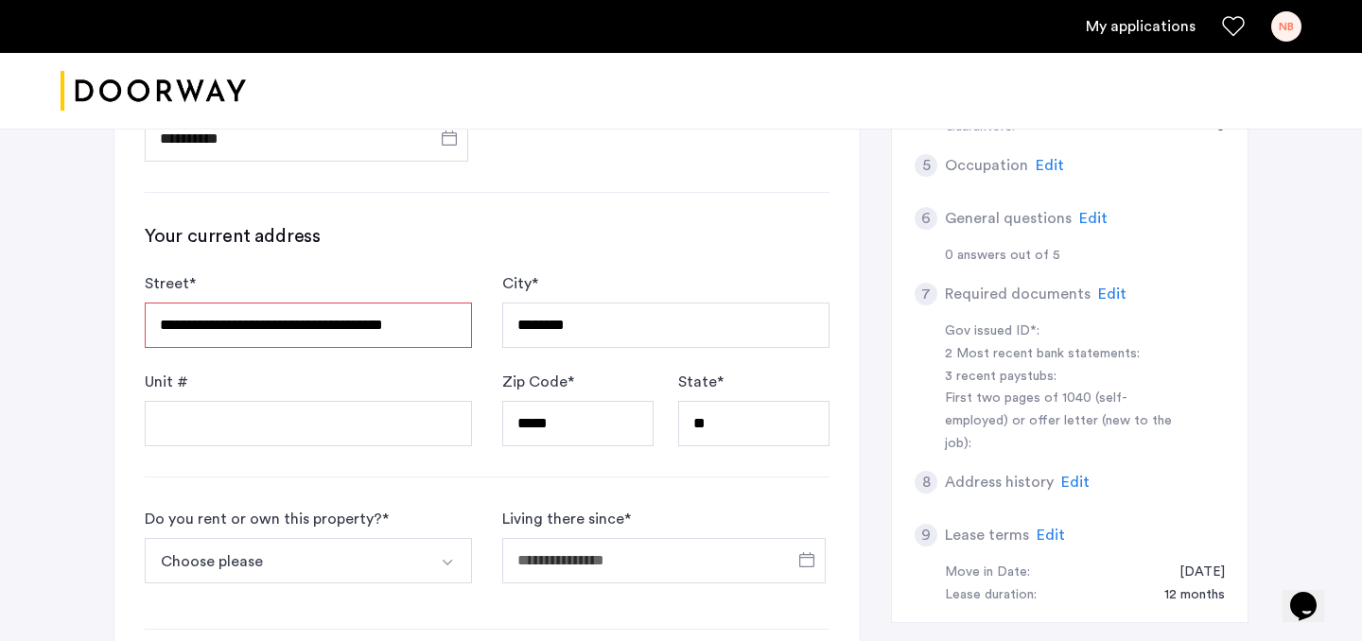
type input "**********"
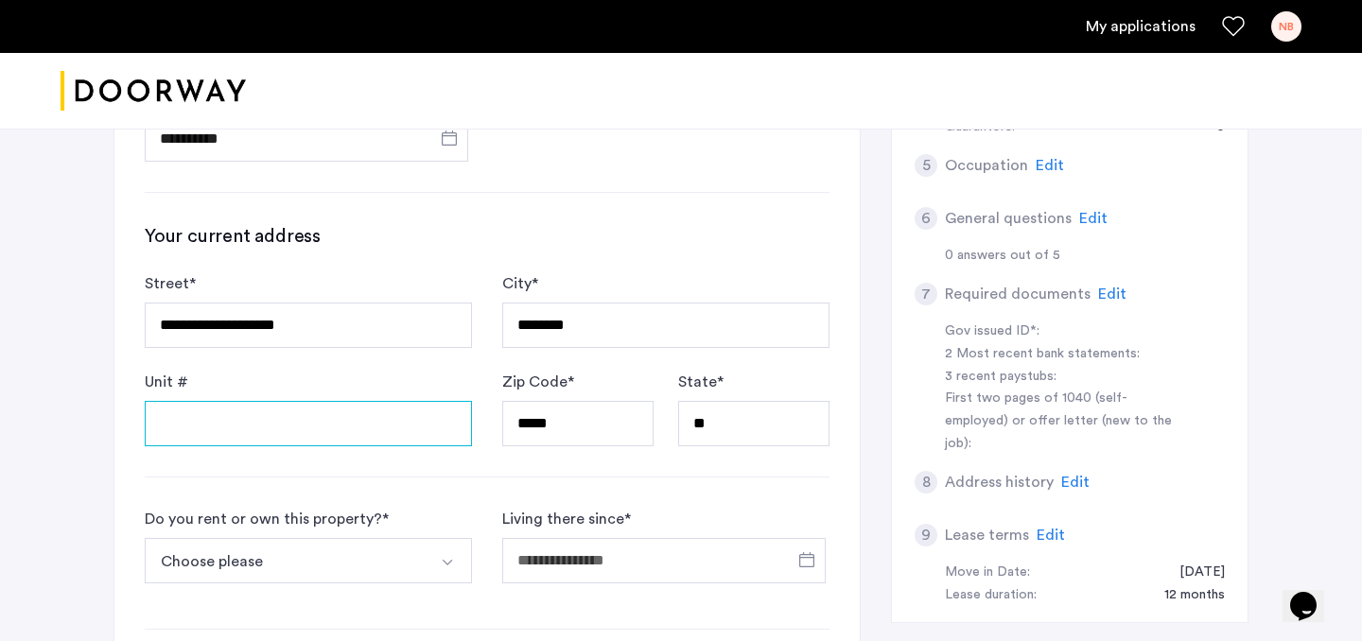
click at [343, 418] on input "Unit #" at bounding box center [308, 423] width 327 height 45
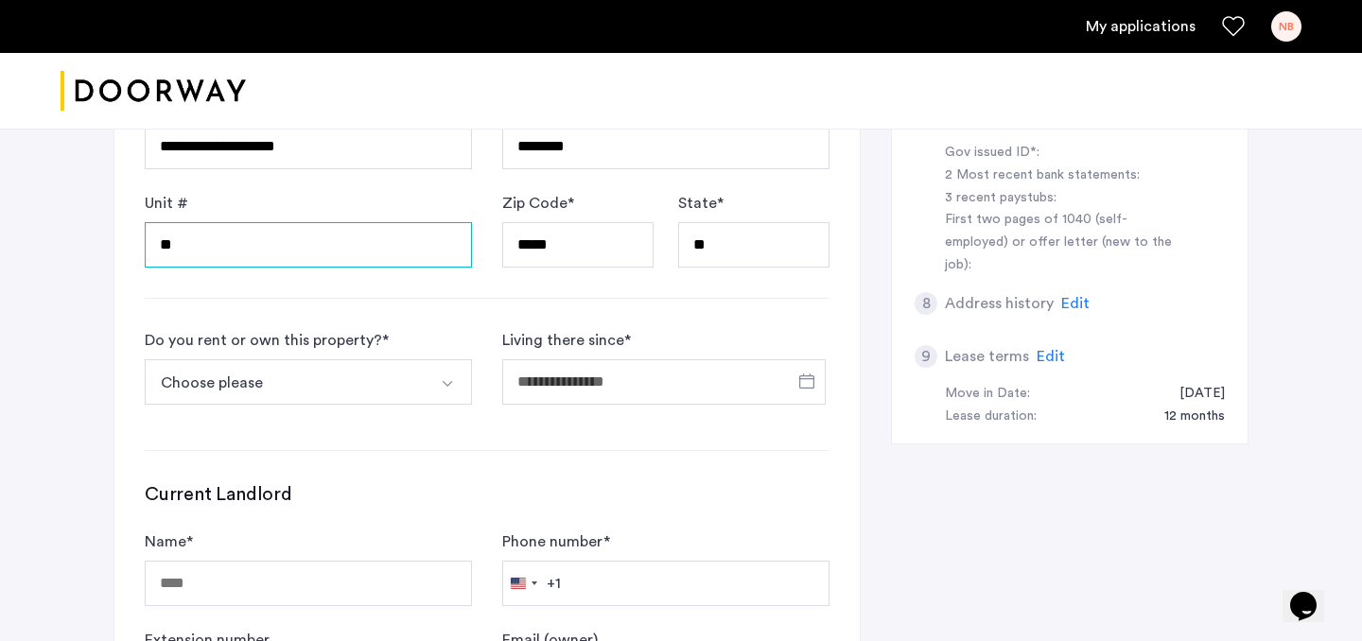
scroll to position [653, 0]
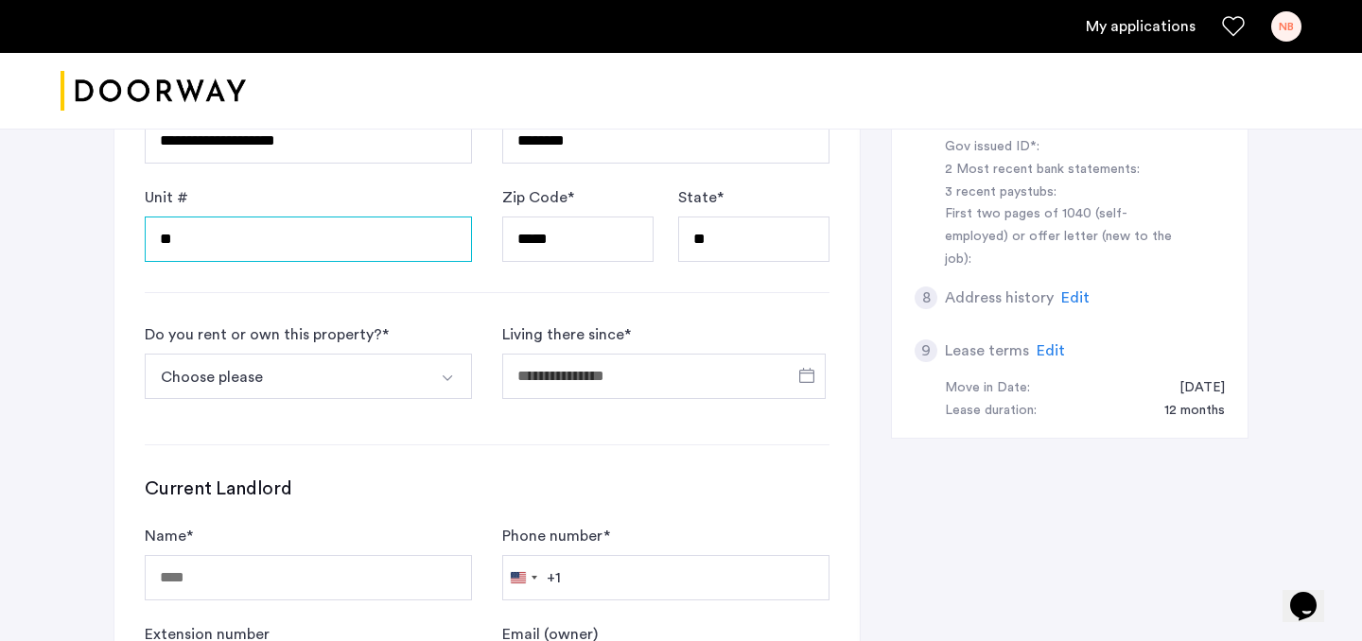
type input "**"
click at [335, 374] on button "Choose please" at bounding box center [286, 376] width 283 height 45
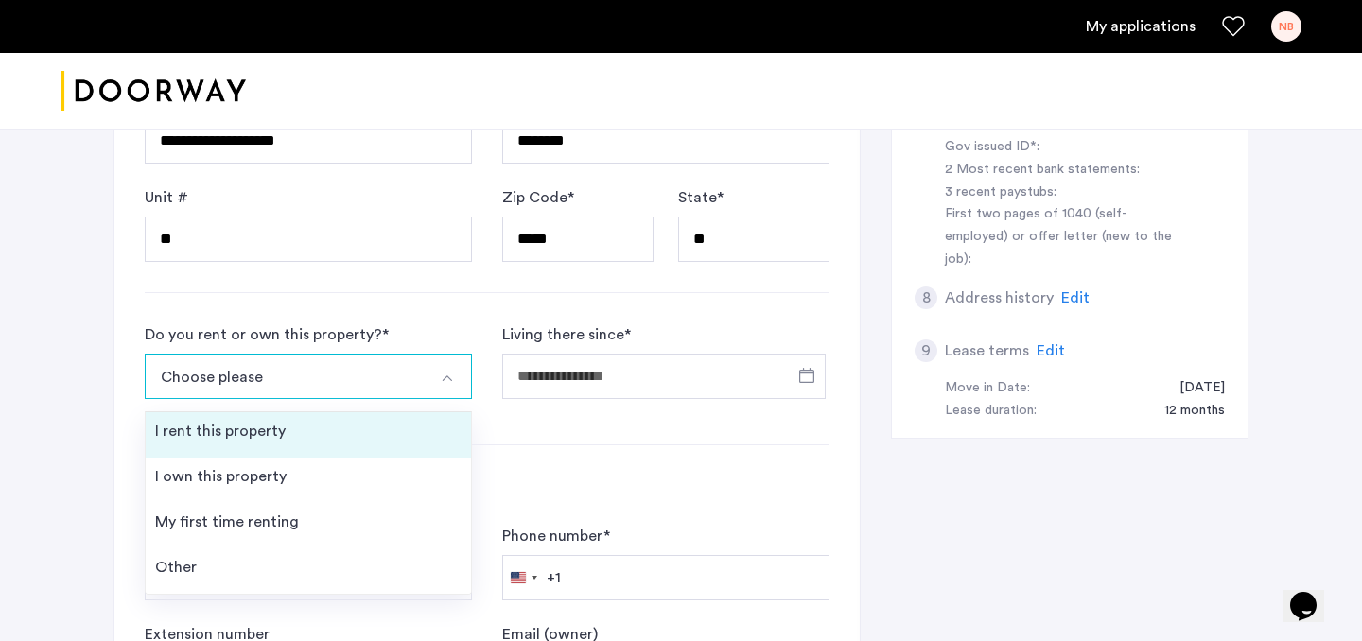
click at [292, 434] on li "I rent this property" at bounding box center [308, 434] width 325 height 45
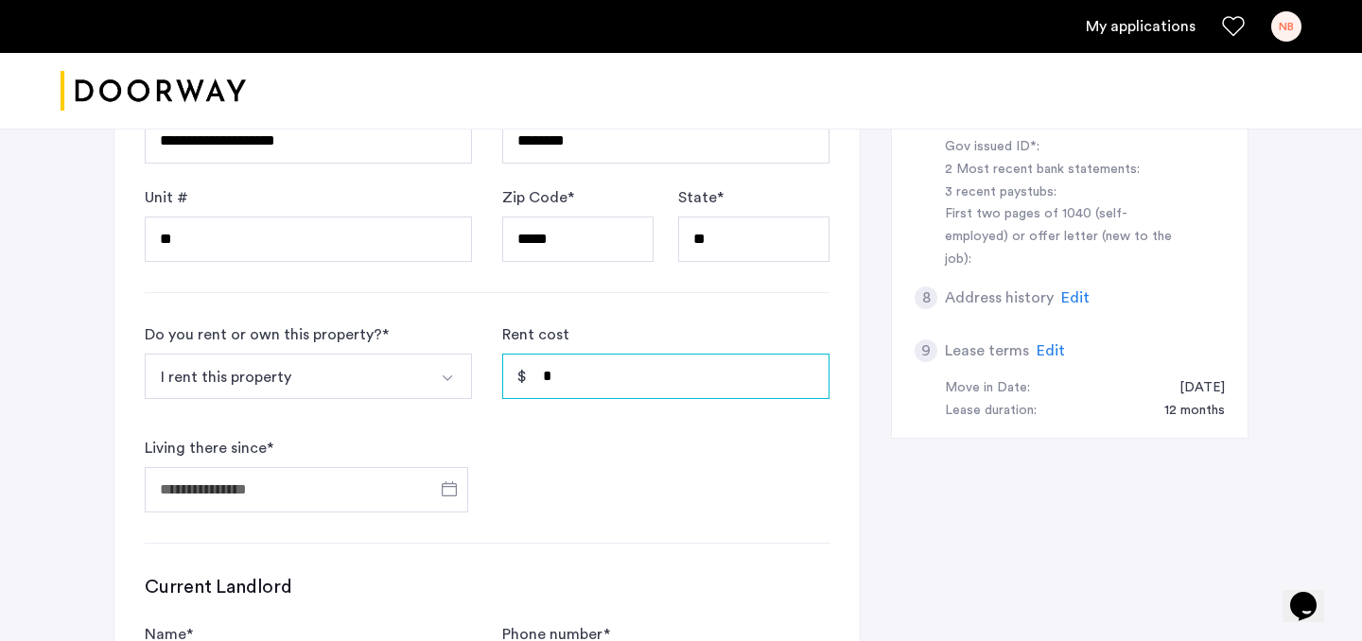
click at [601, 371] on input "*" at bounding box center [665, 376] width 327 height 45
click at [549, 380] on input "*" at bounding box center [665, 376] width 327 height 45
click at [531, 386] on input "*" at bounding box center [665, 376] width 327 height 45
type input "******"
click at [429, 507] on span "Open calendar" at bounding box center [449, 488] width 45 height 45
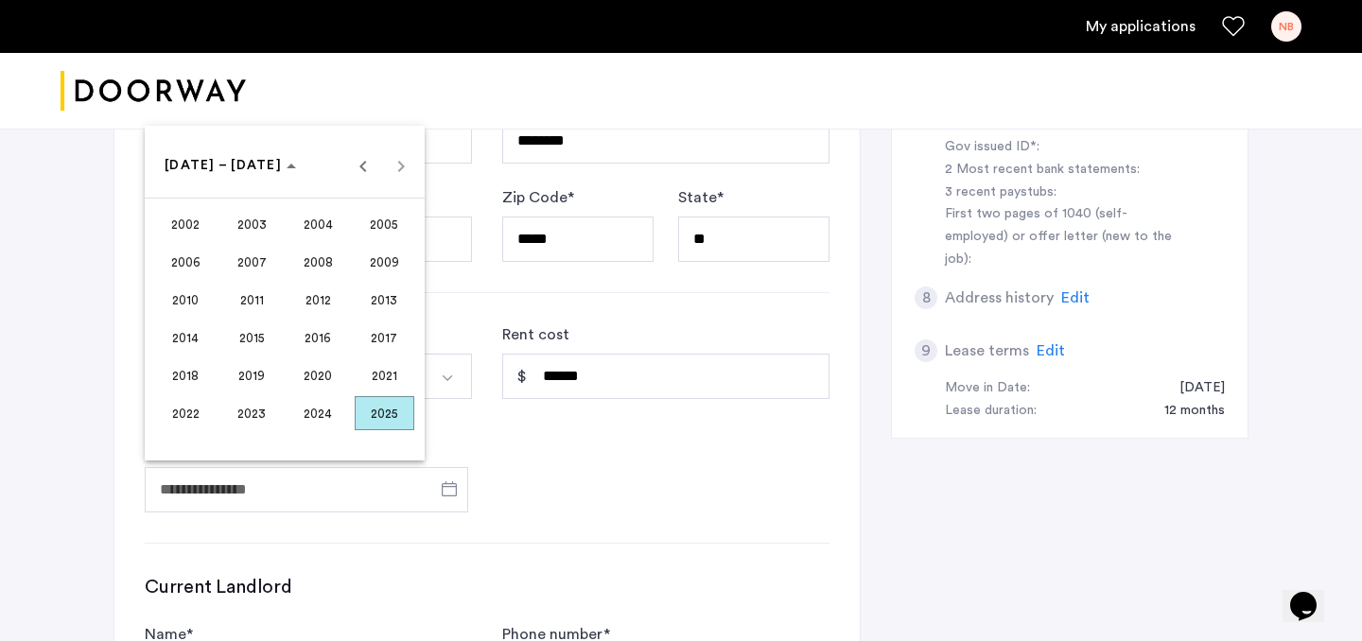
click at [335, 411] on span "2024" at bounding box center [318, 413] width 60 height 34
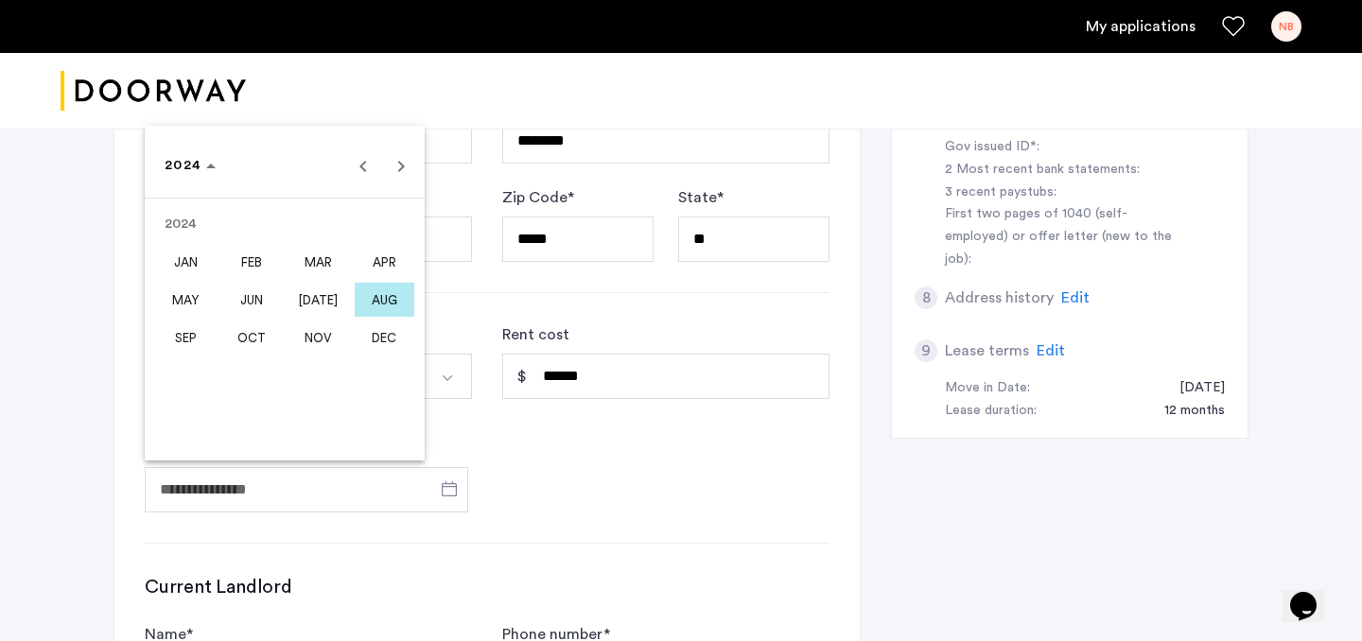
click at [371, 302] on span "AUG" at bounding box center [385, 300] width 60 height 34
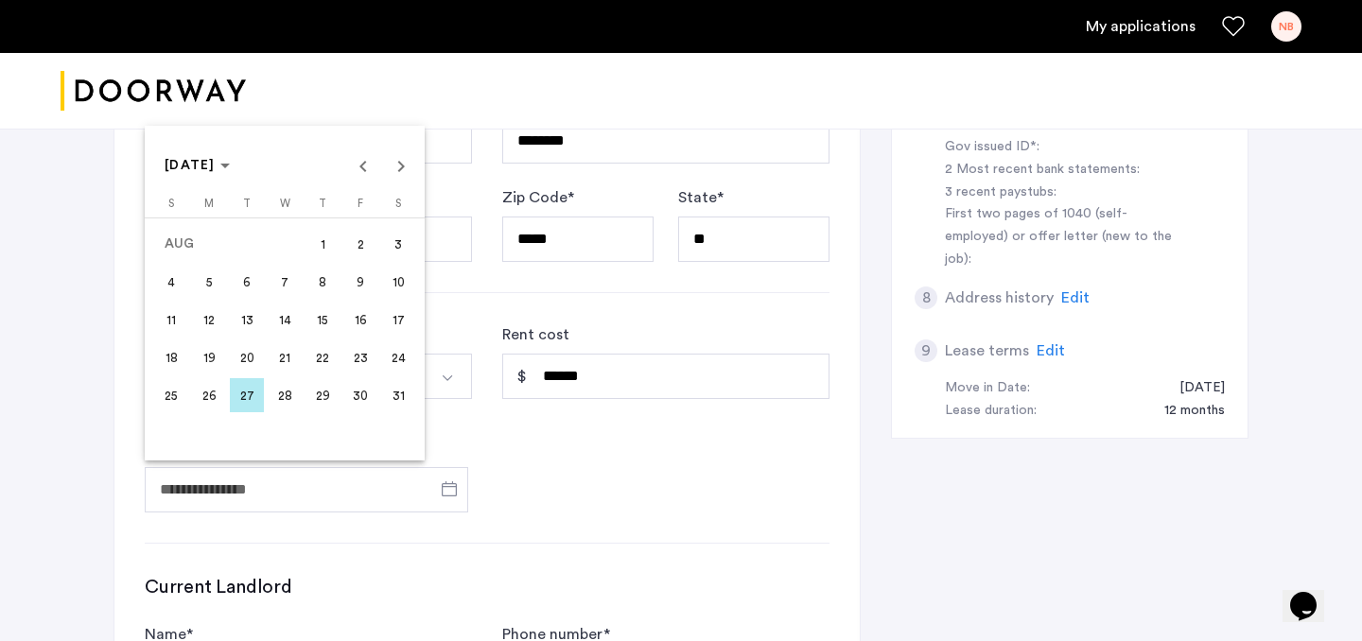
click at [386, 403] on span "31" at bounding box center [398, 395] width 34 height 34
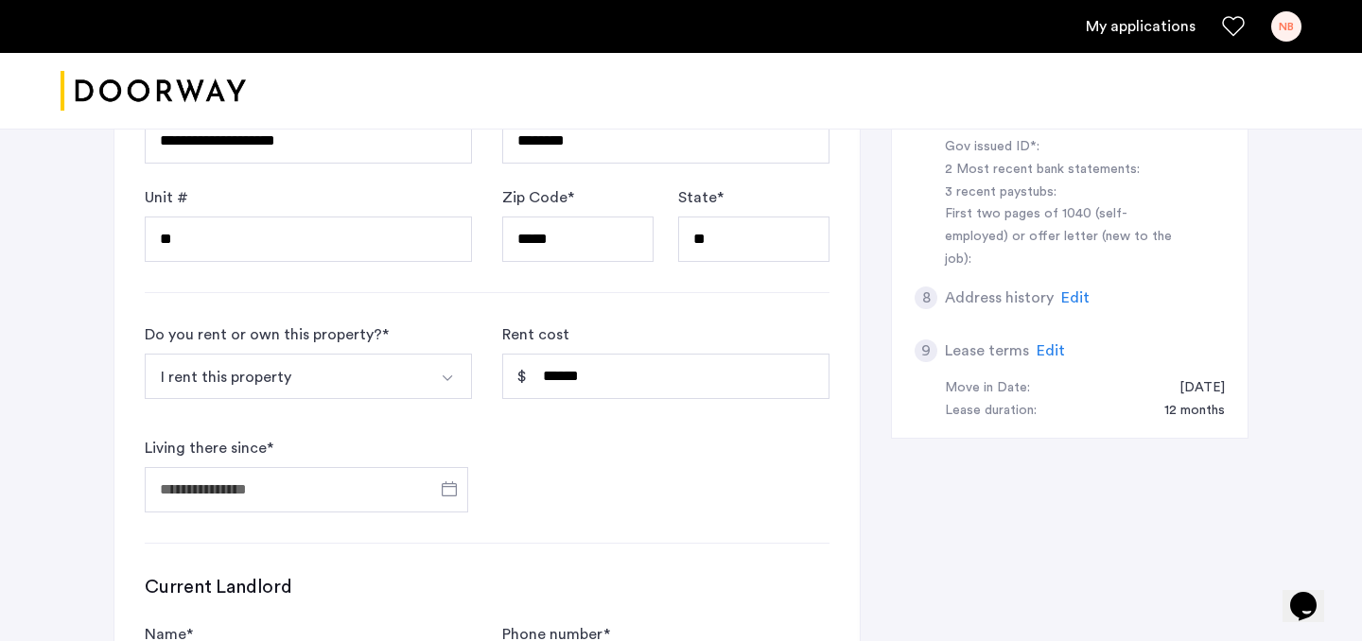
type input "**********"
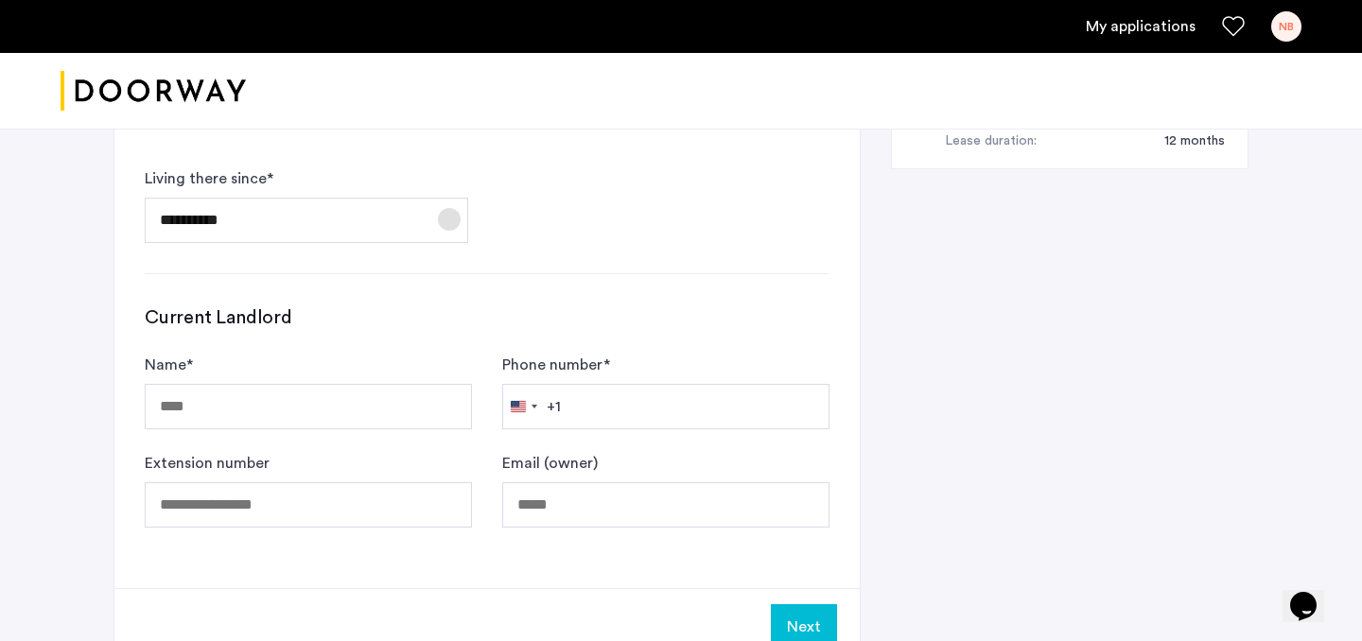
scroll to position [945, 0]
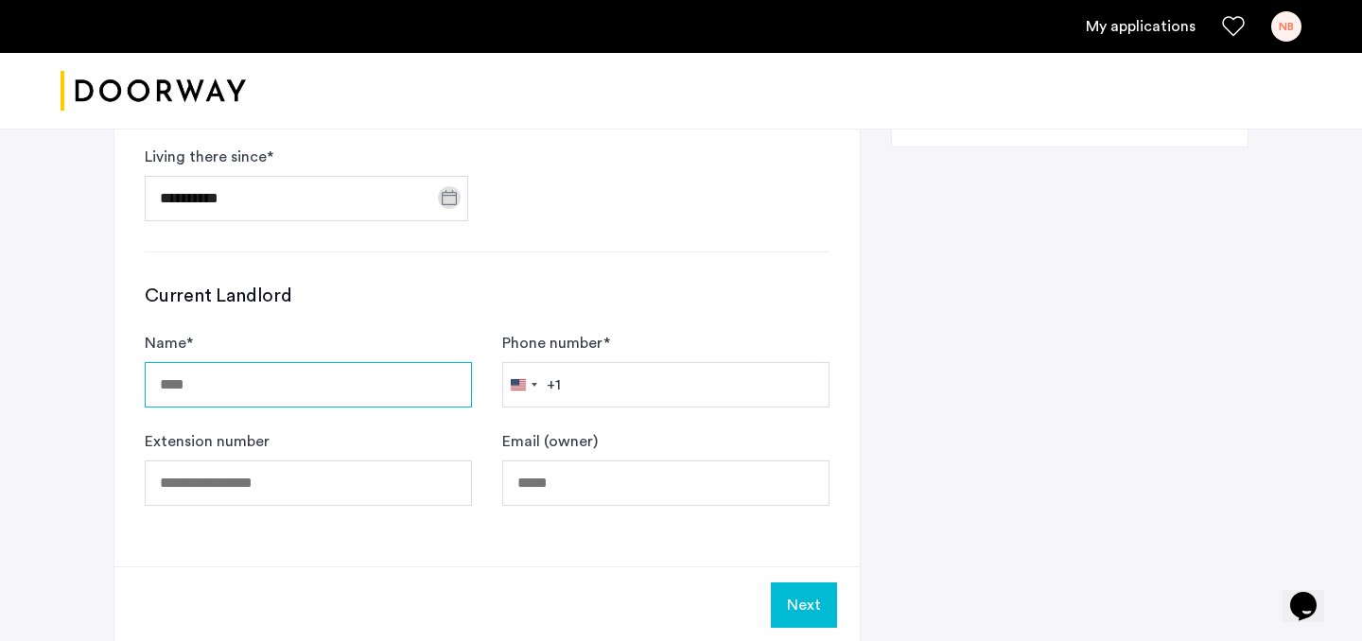
click at [266, 391] on input "Name *" at bounding box center [308, 384] width 327 height 45
type input "**********"
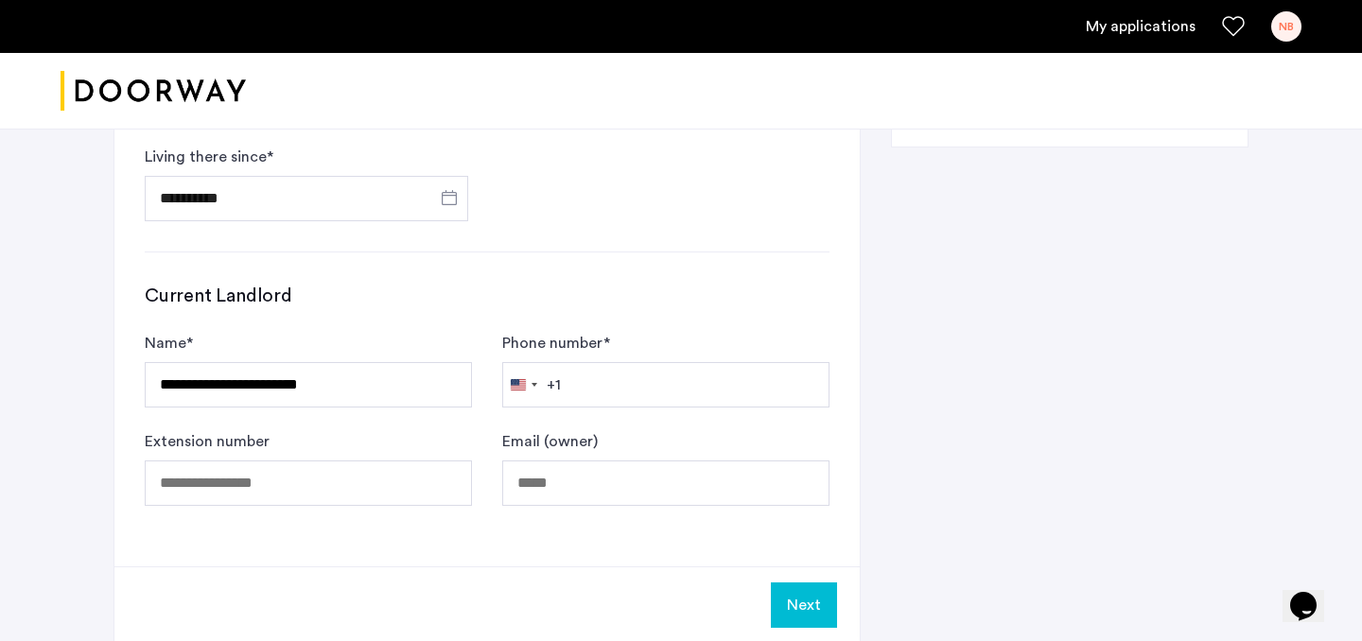
click at [559, 389] on div "+1" at bounding box center [554, 385] width 14 height 23
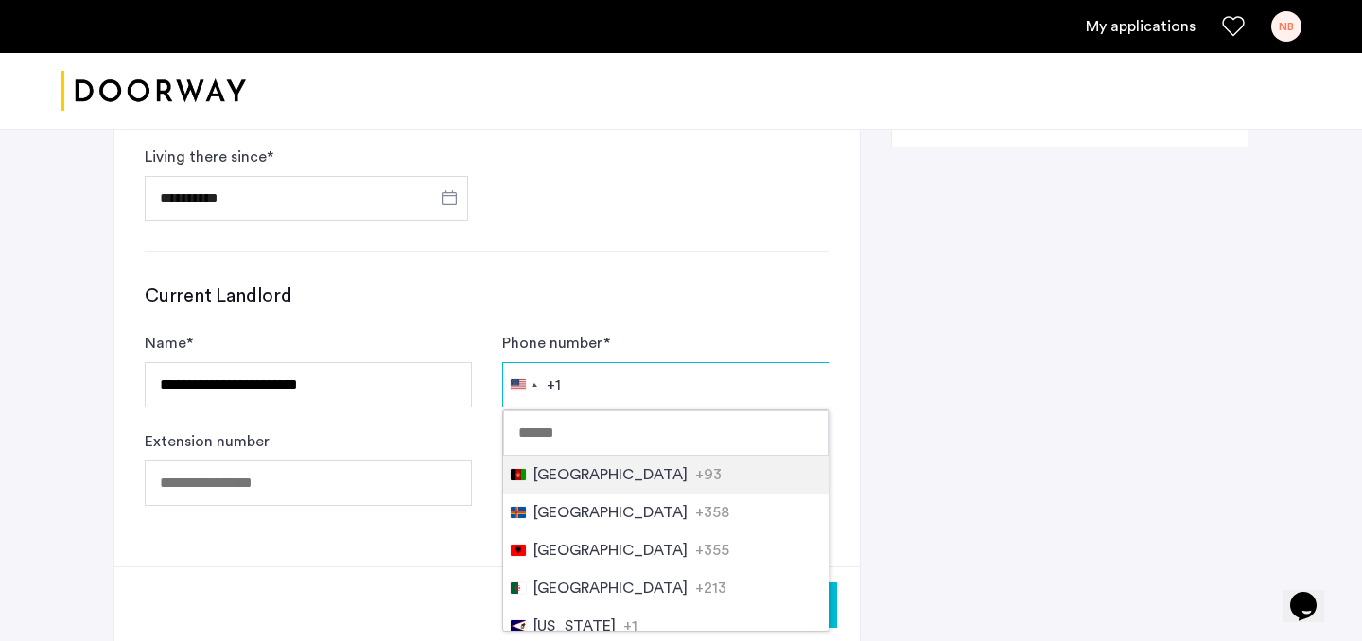
click at [561, 381] on input "Phone number *" at bounding box center [665, 384] width 327 height 45
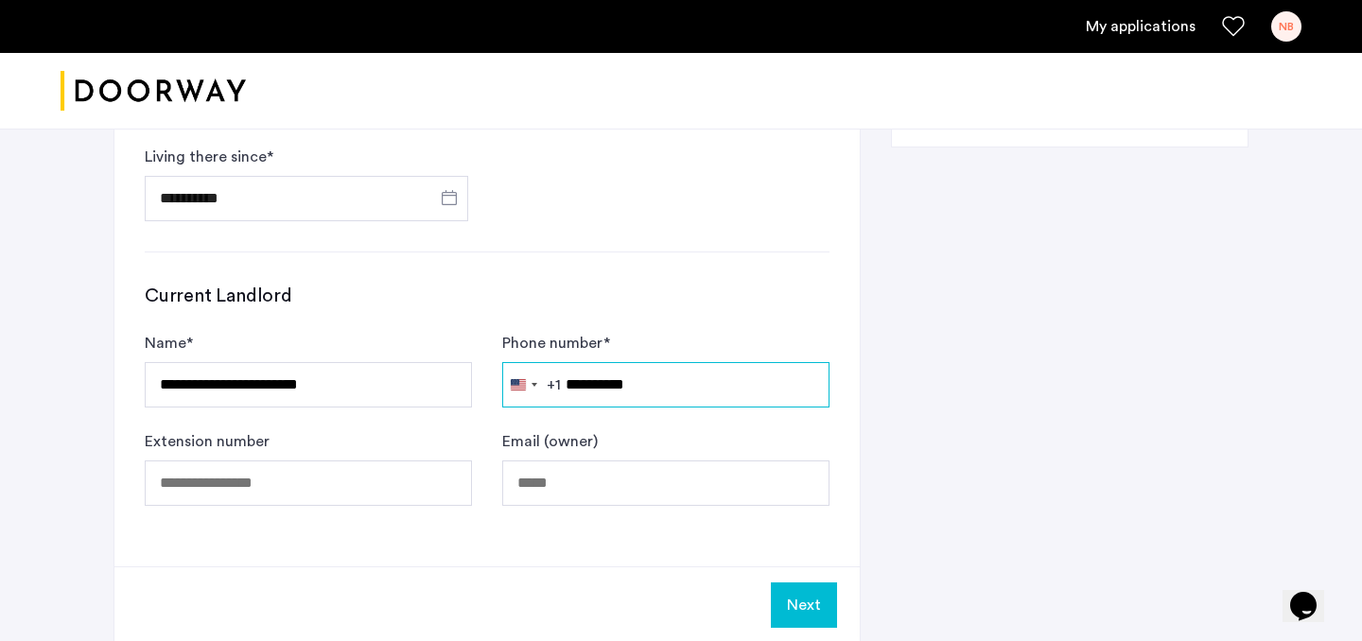
type input "**********"
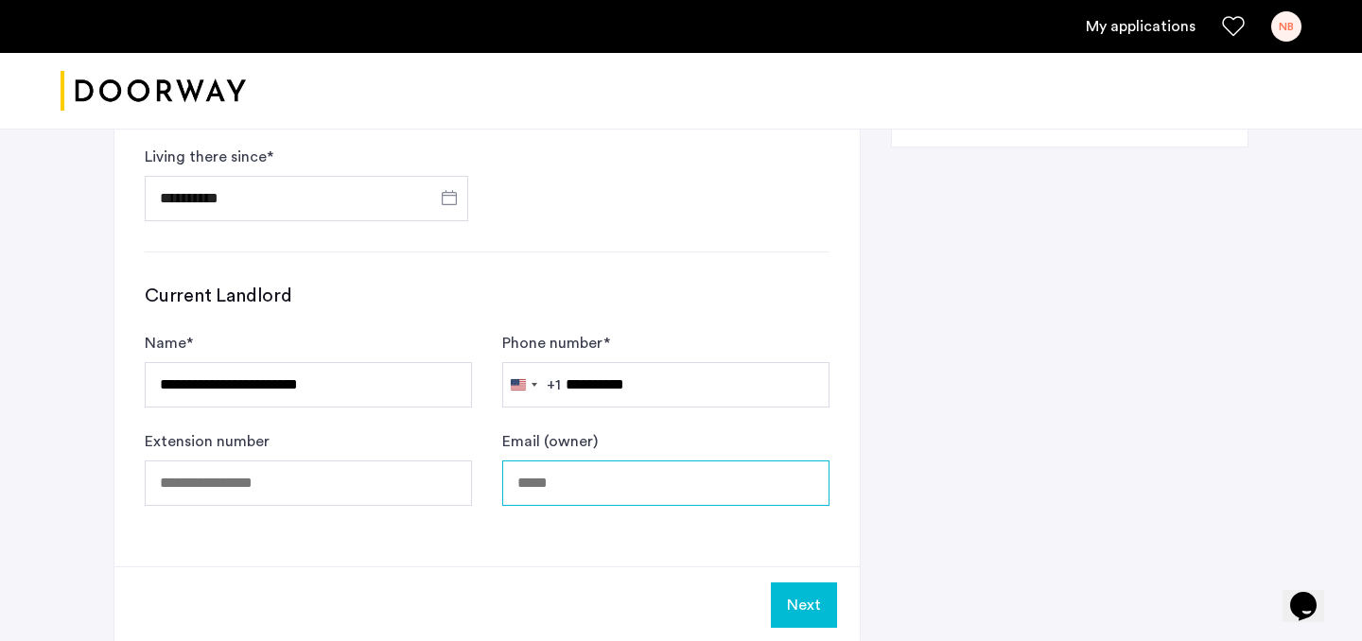
click at [609, 481] on input "Email (owner)" at bounding box center [665, 483] width 327 height 45
type input "**********"
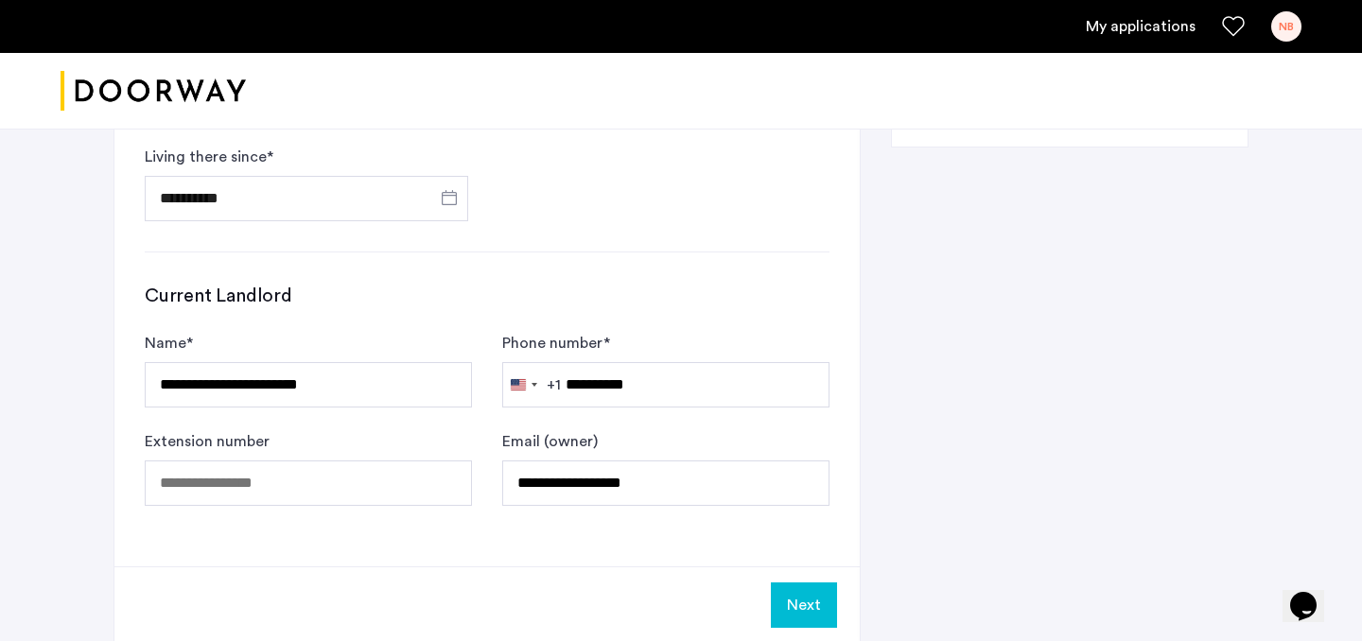
click at [820, 611] on button "Next" at bounding box center [804, 605] width 66 height 45
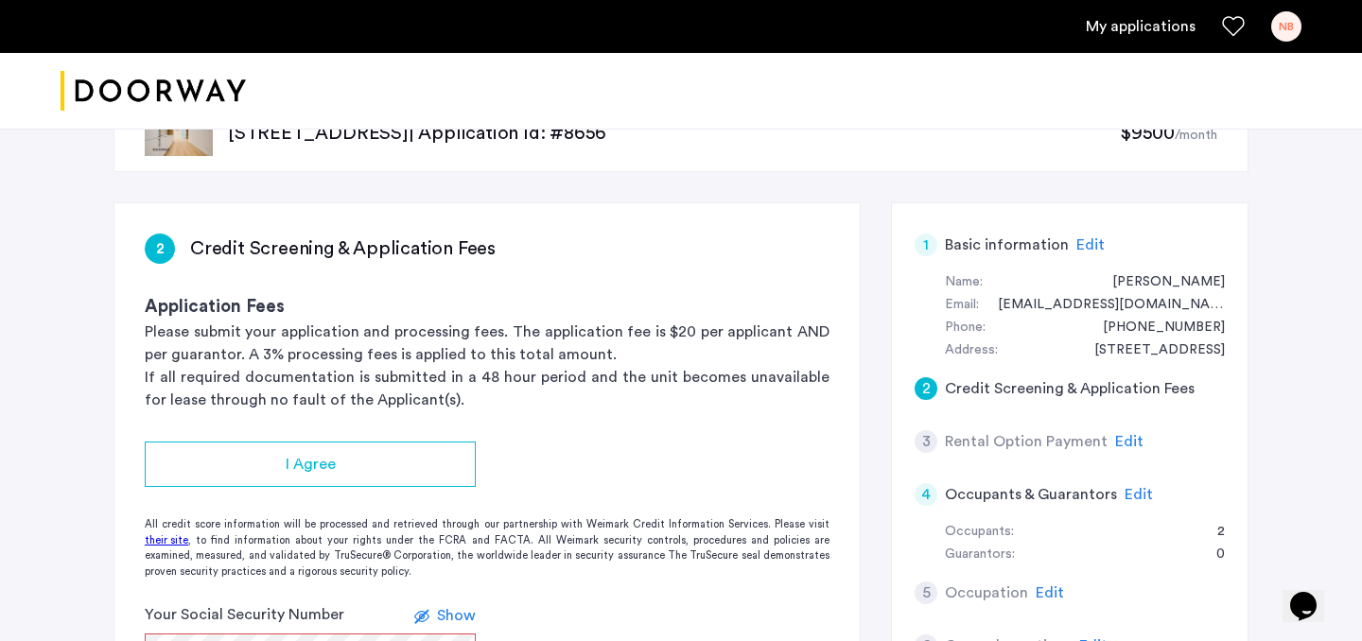
scroll to position [103, 0]
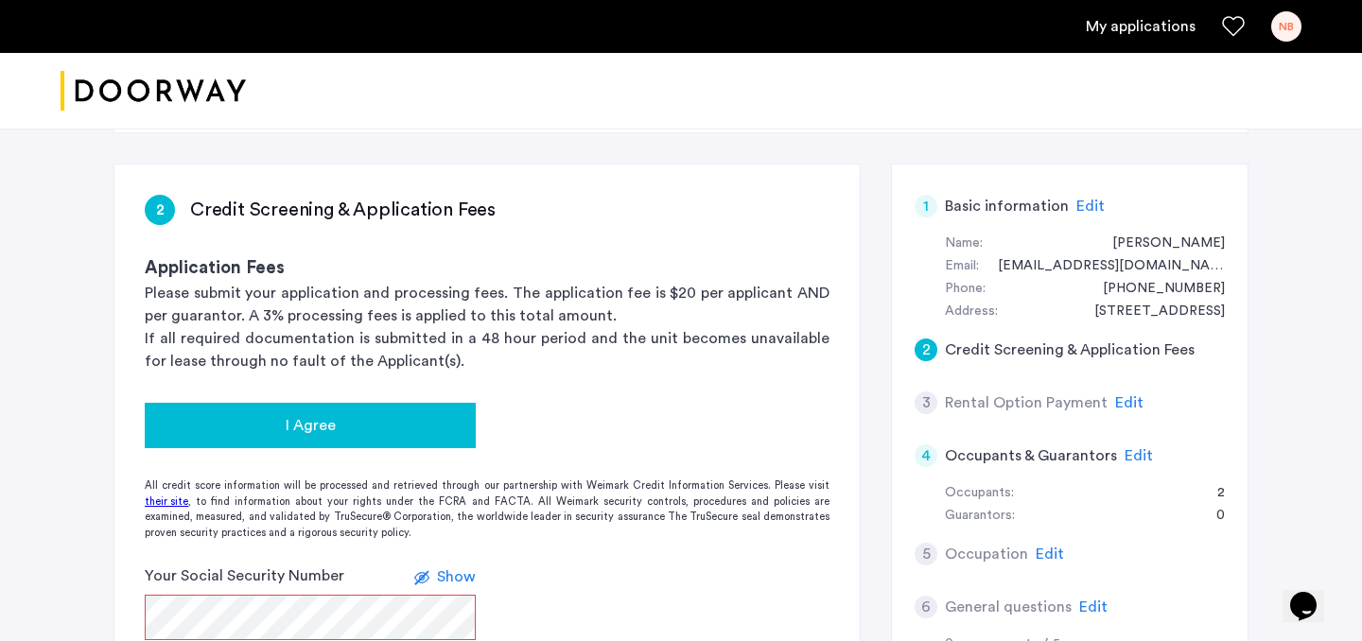
click at [374, 408] on button "I Agree" at bounding box center [310, 425] width 331 height 45
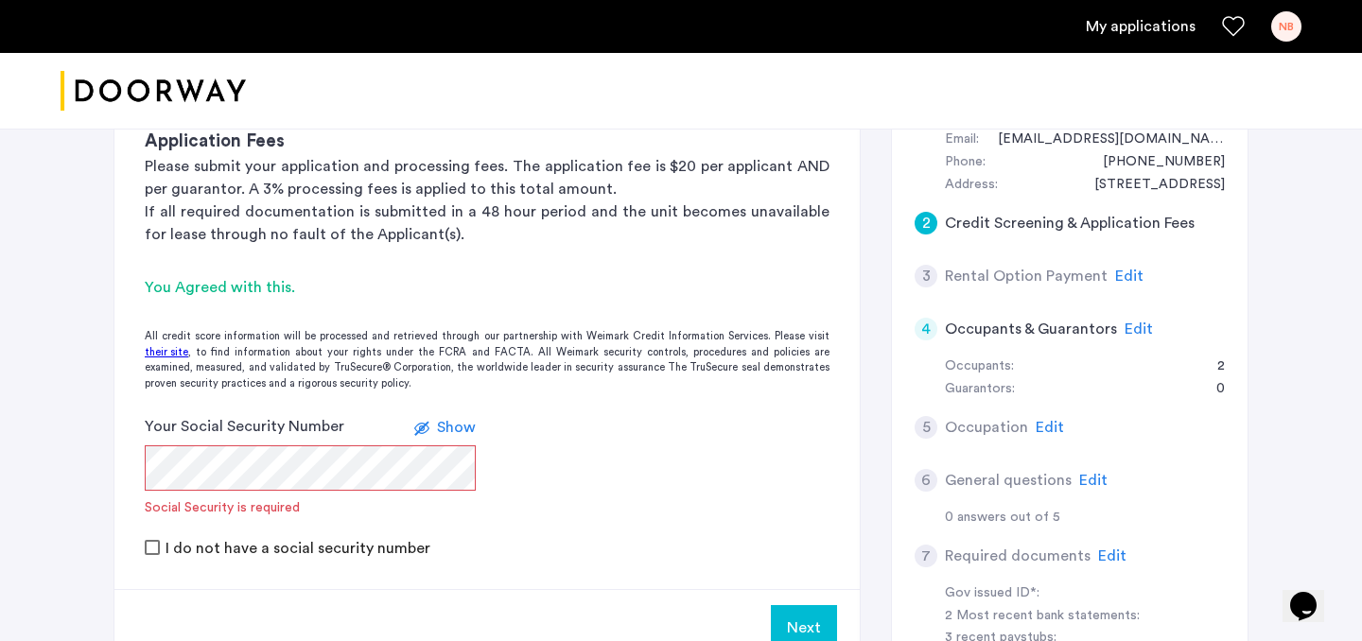
scroll to position [258, 0]
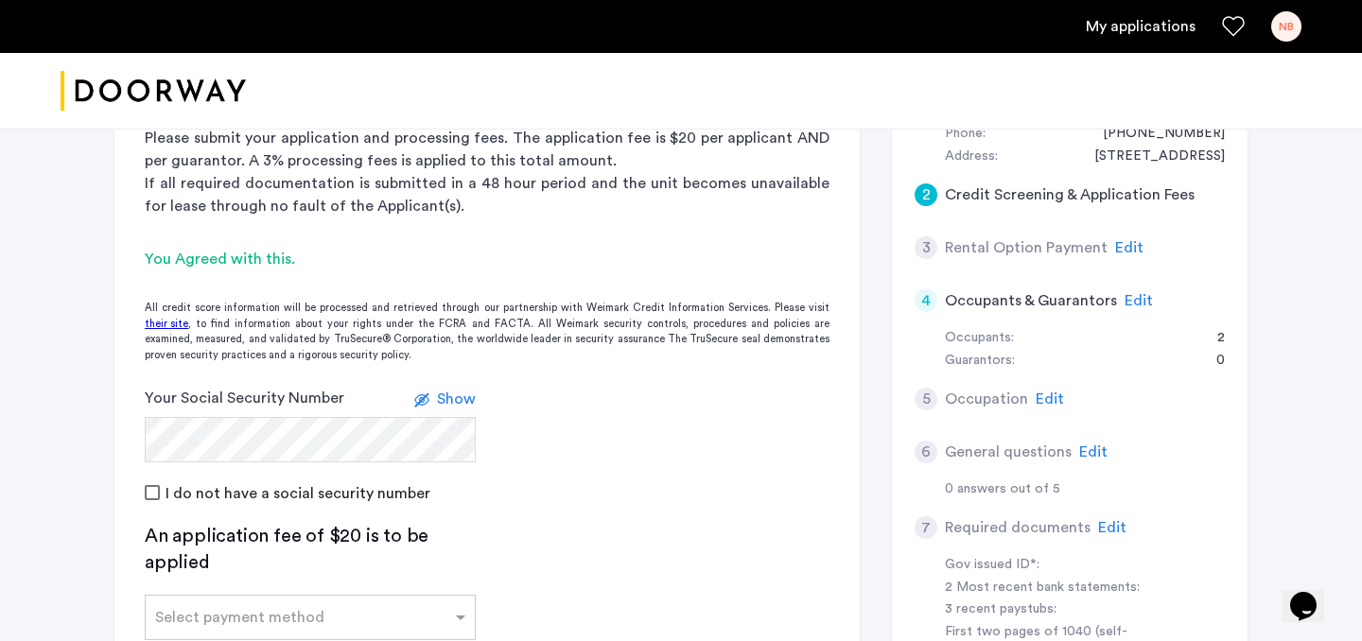
click at [455, 409] on div "Show" at bounding box center [456, 399] width 39 height 23
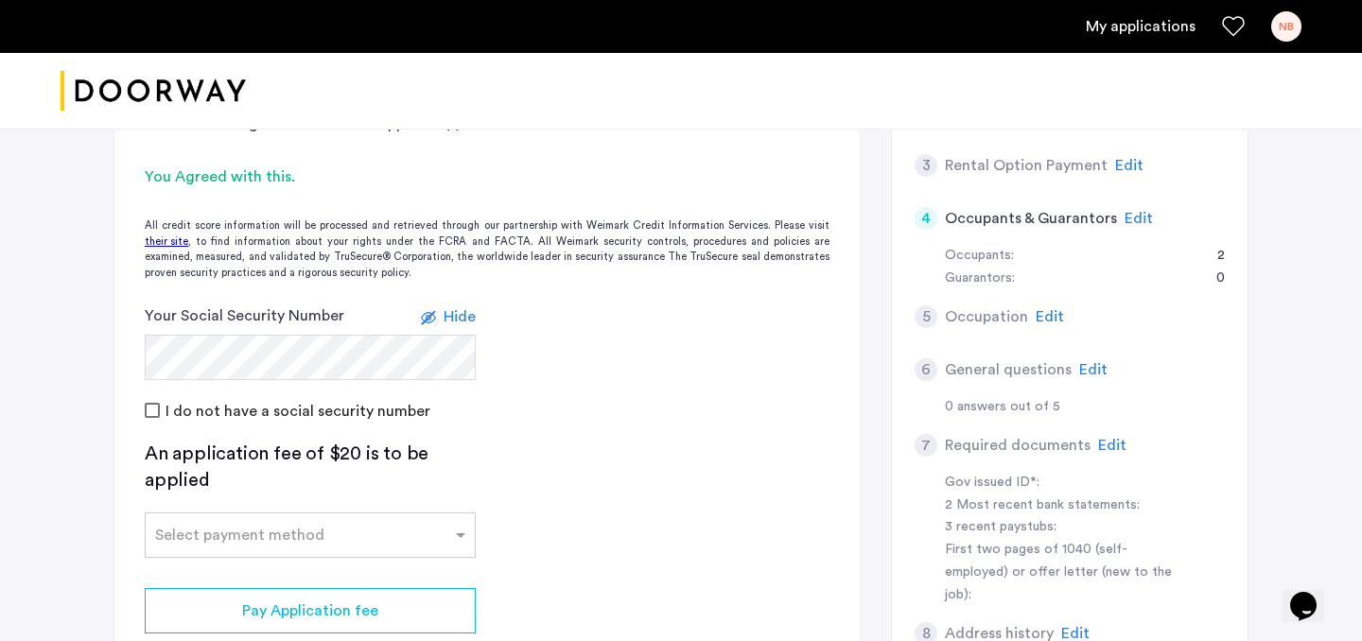
scroll to position [341, 0]
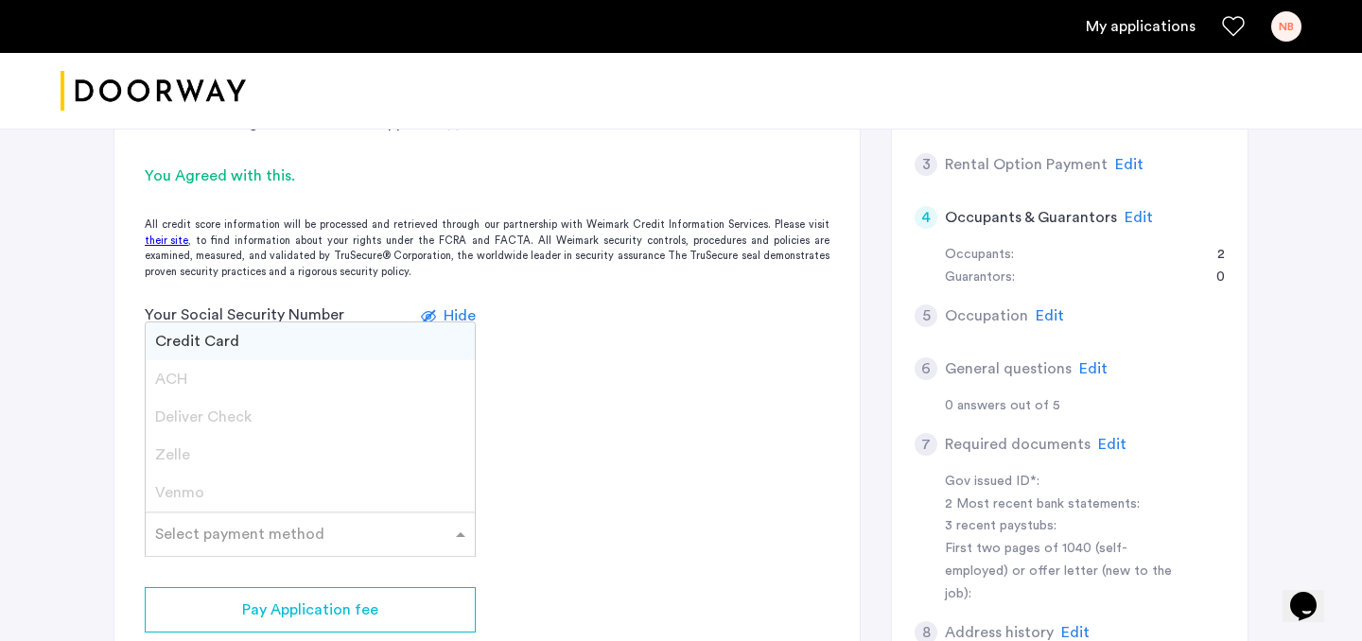
click at [395, 524] on input "text" at bounding box center [291, 530] width 272 height 13
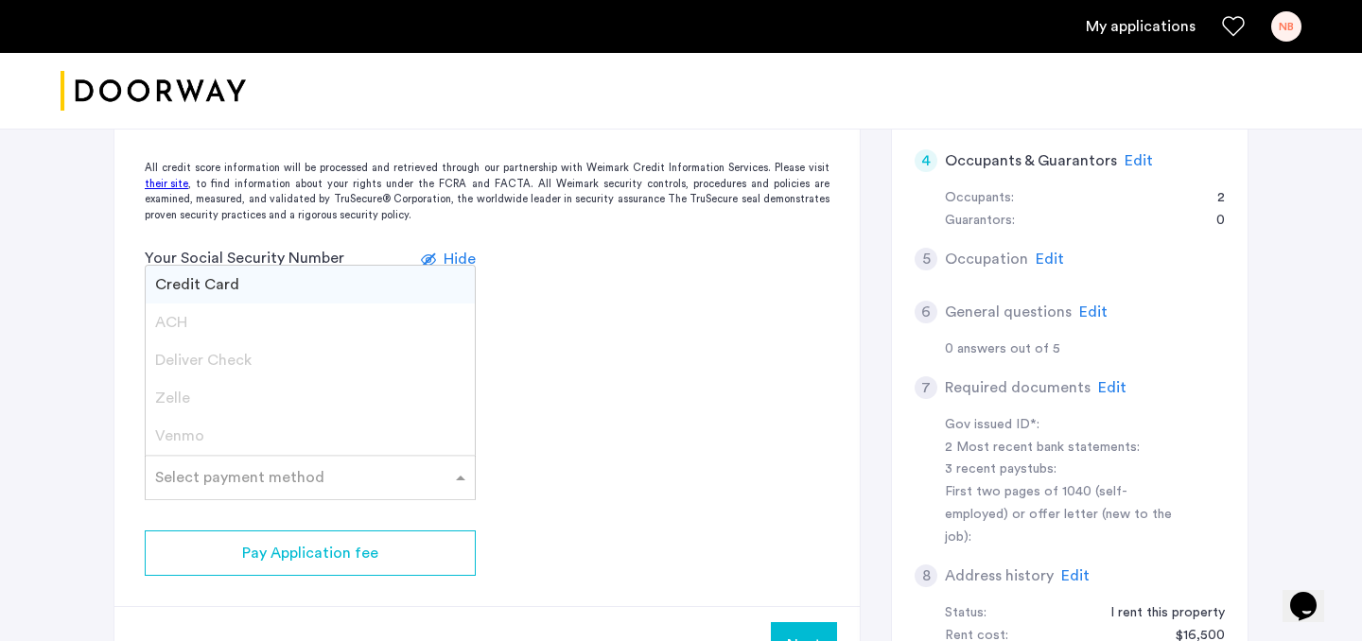
scroll to position [405, 0]
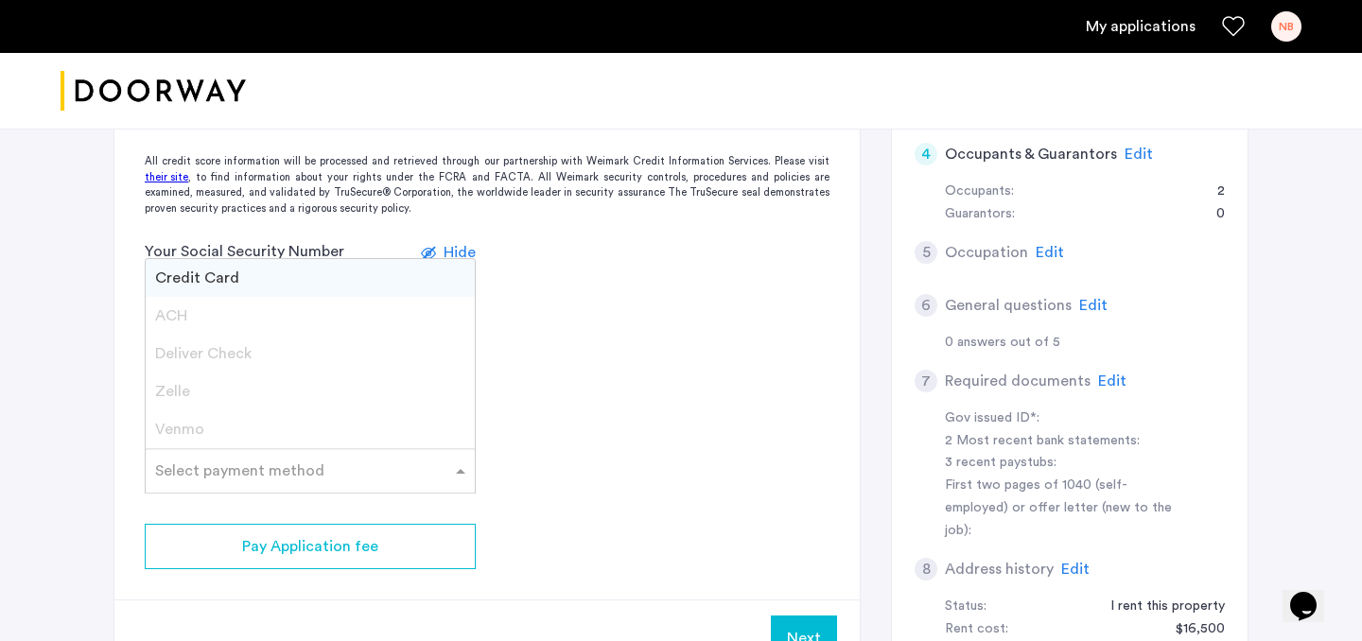
click at [247, 281] on div "Credit Card" at bounding box center [310, 278] width 329 height 38
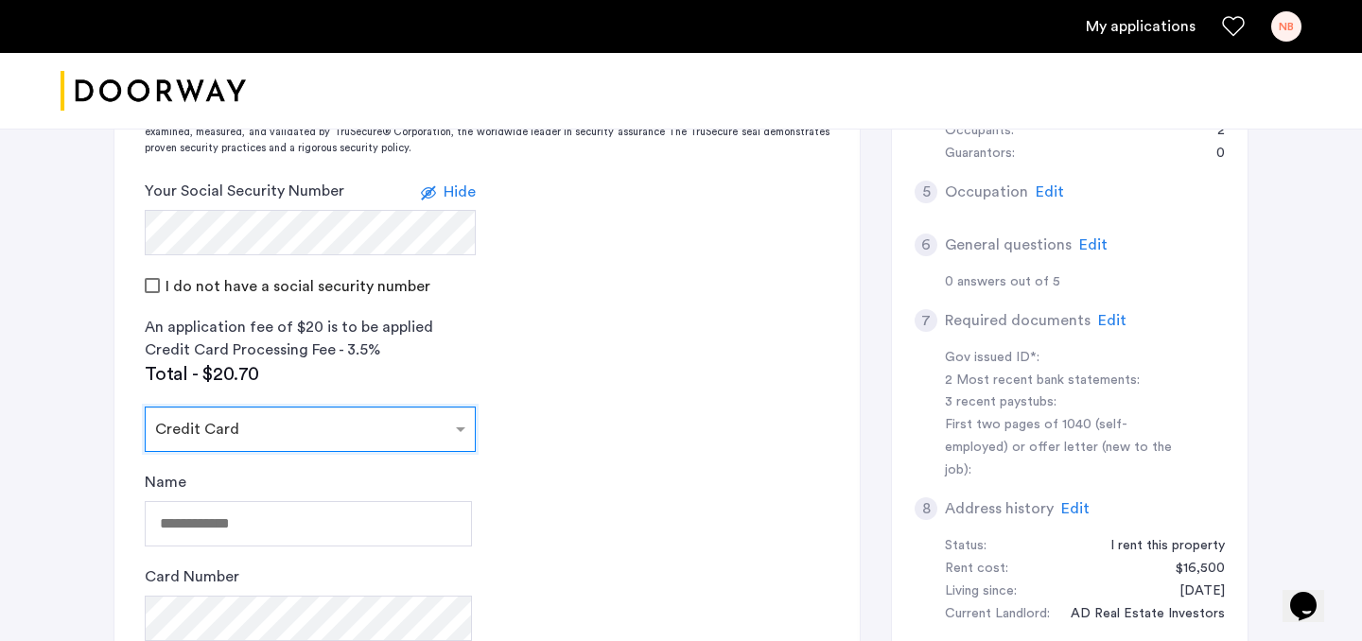
scroll to position [636, 0]
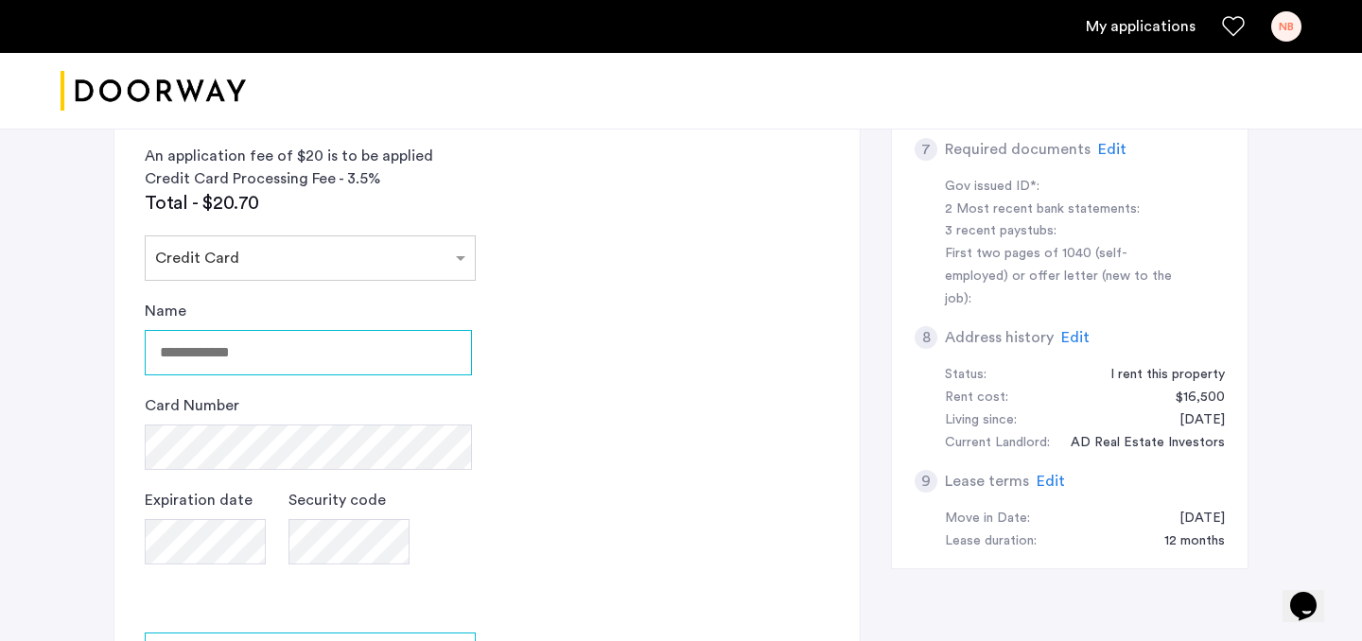
click at [278, 360] on input "Name" at bounding box center [308, 352] width 327 height 45
type input "**********"
click at [496, 556] on app-credit-screening "2 Credit Screening & Application Fees Application Fees Please submit your appli…" at bounding box center [486, 208] width 745 height 1154
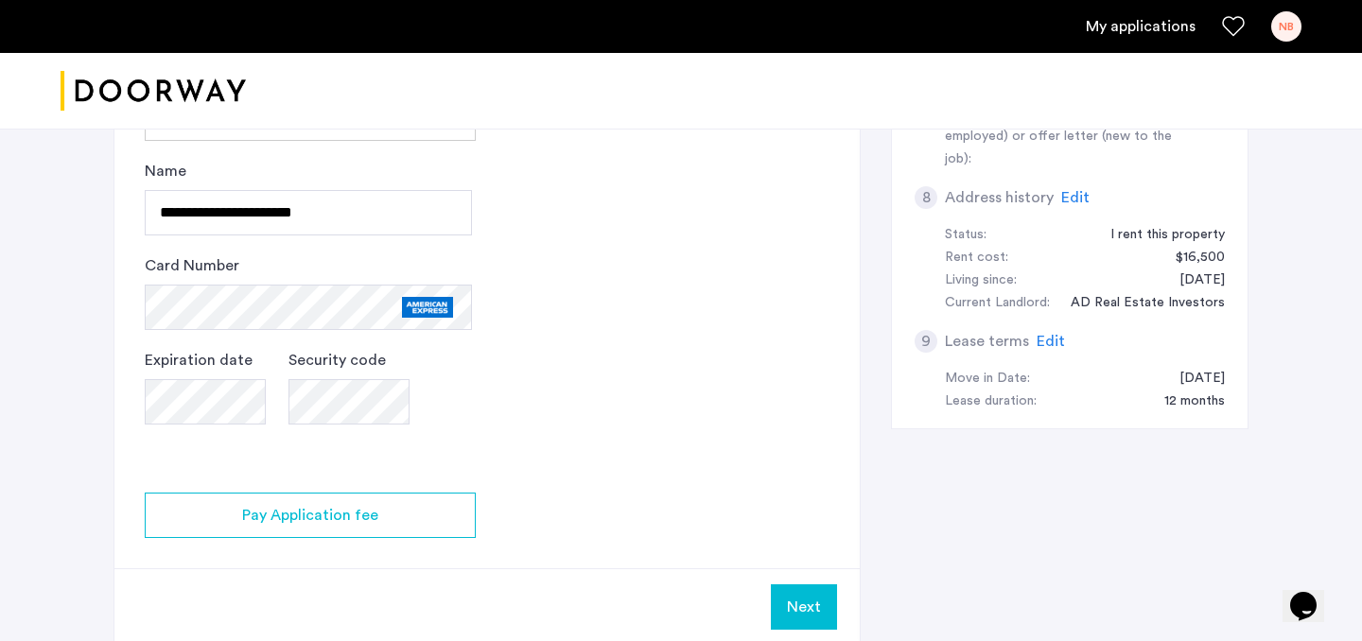
scroll to position [817, 0]
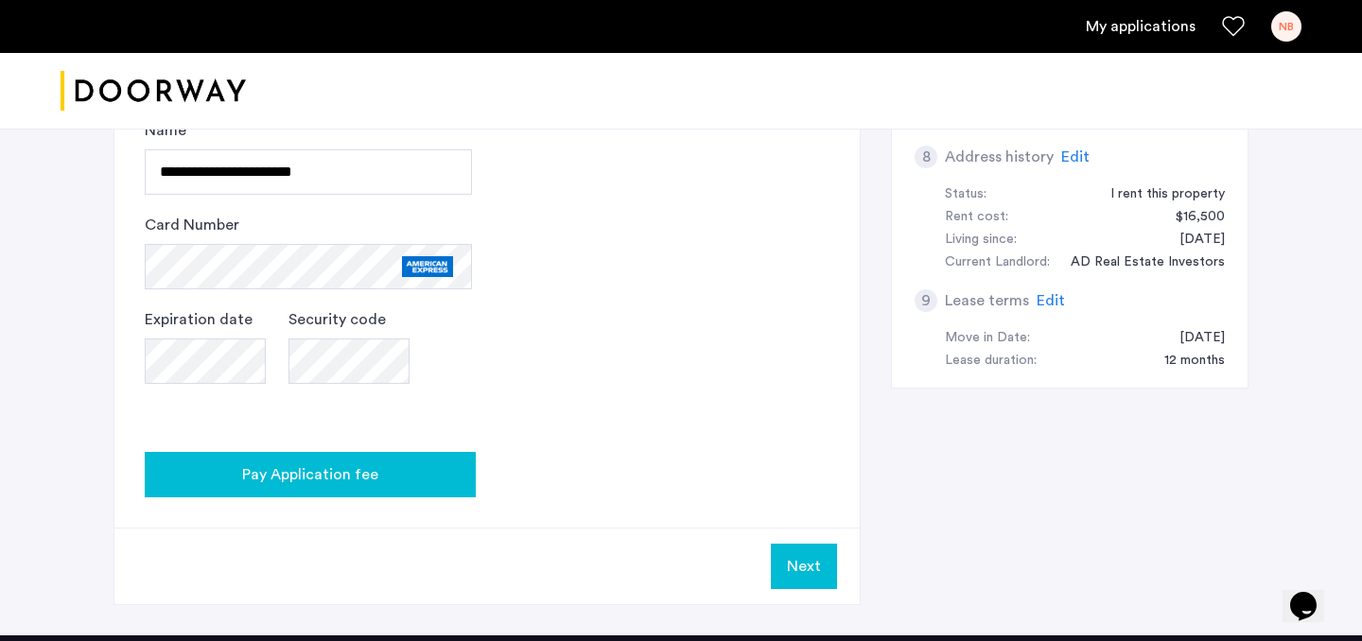
click at [426, 478] on div "Pay Application fee" at bounding box center [310, 474] width 301 height 23
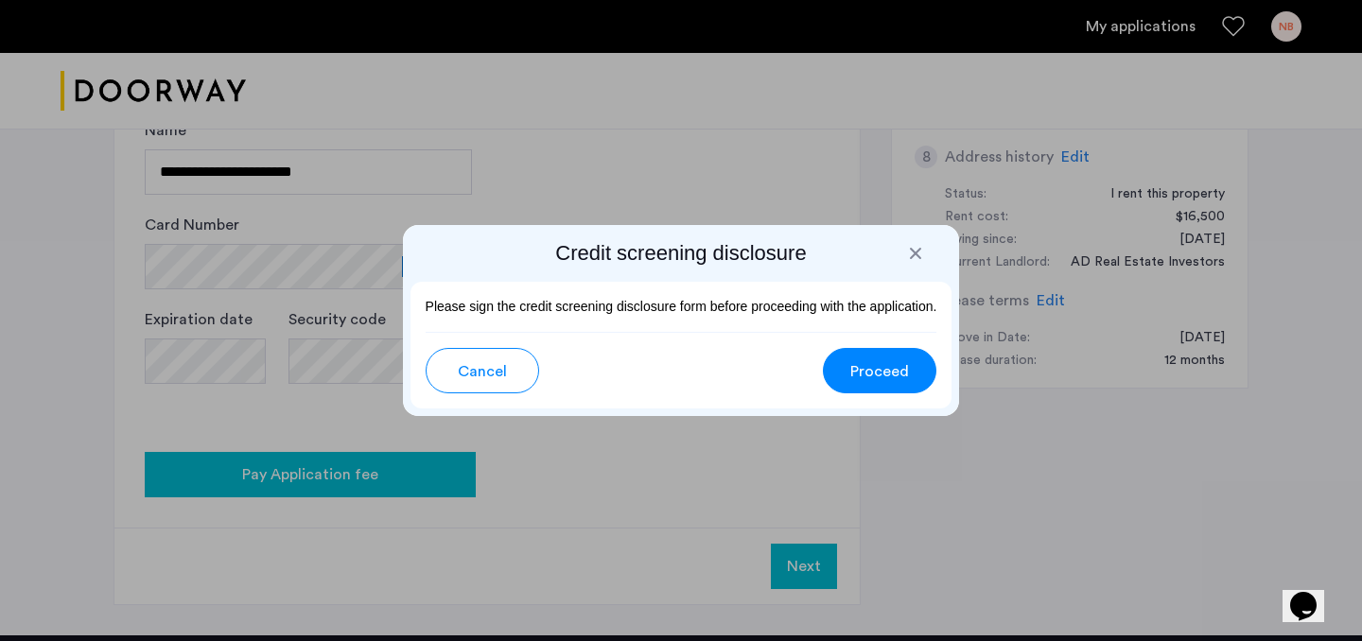
scroll to position [0, 0]
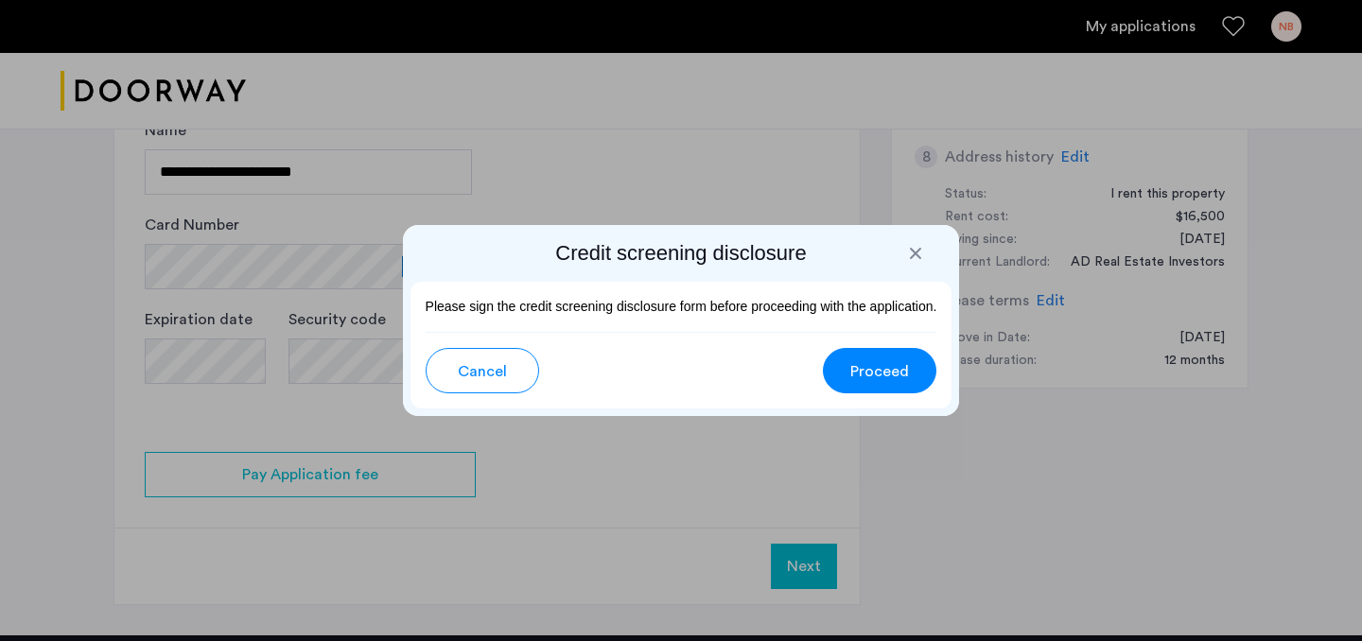
click at [879, 375] on span "Proceed" at bounding box center [879, 371] width 59 height 23
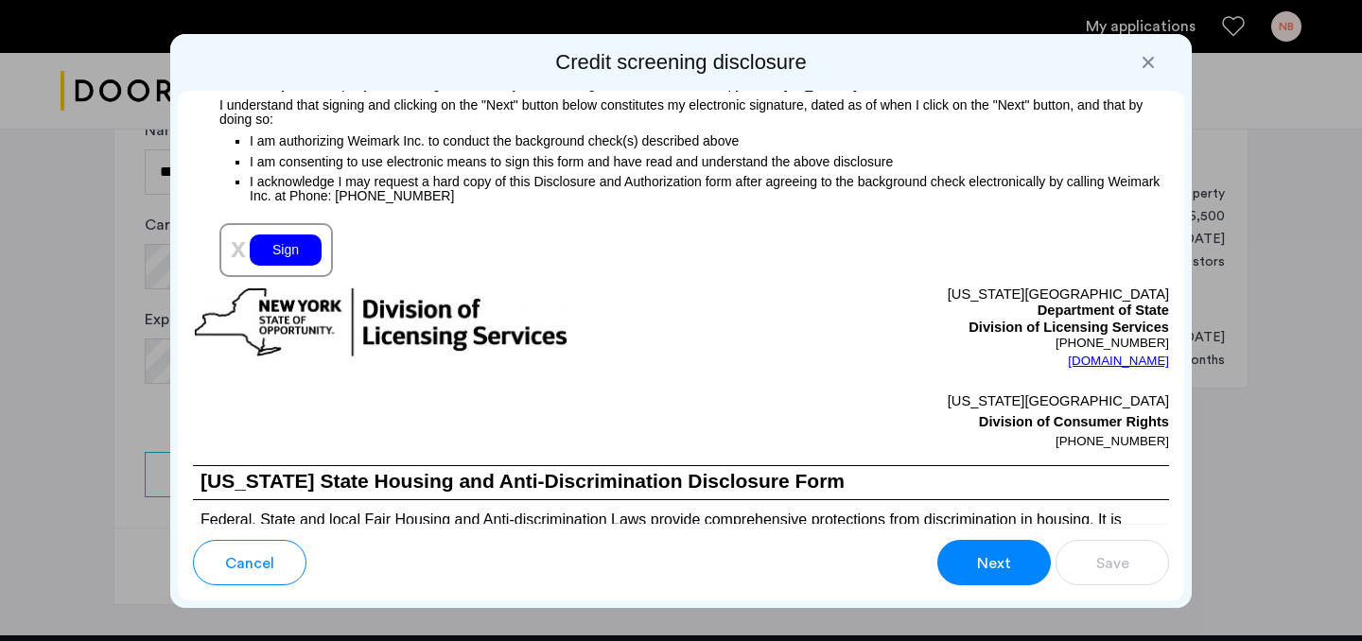
scroll to position [2172, 0]
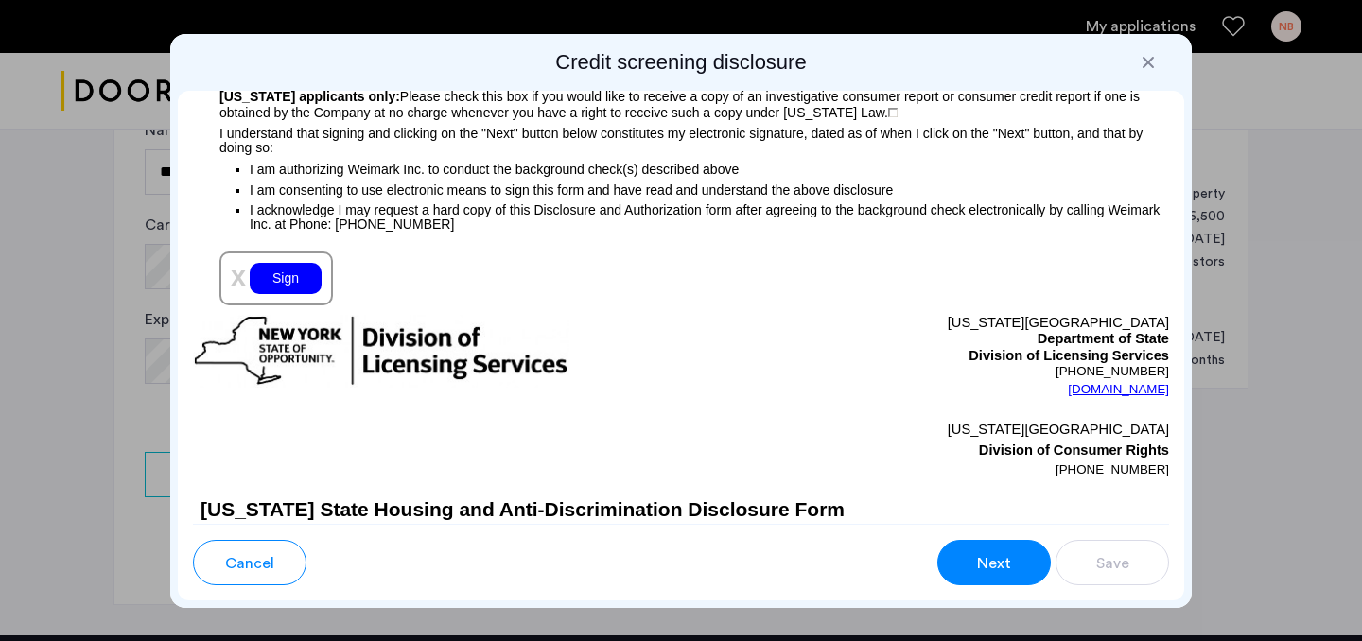
click at [285, 283] on div "Sign" at bounding box center [286, 278] width 72 height 31
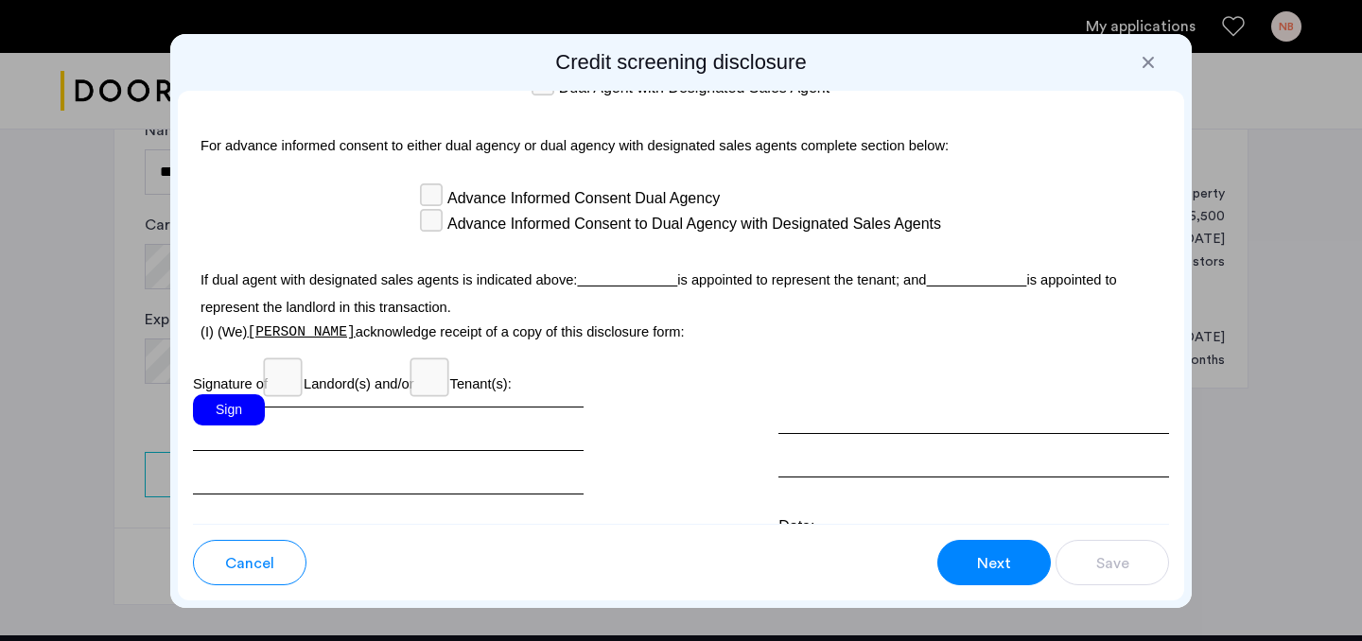
scroll to position [5531, 0]
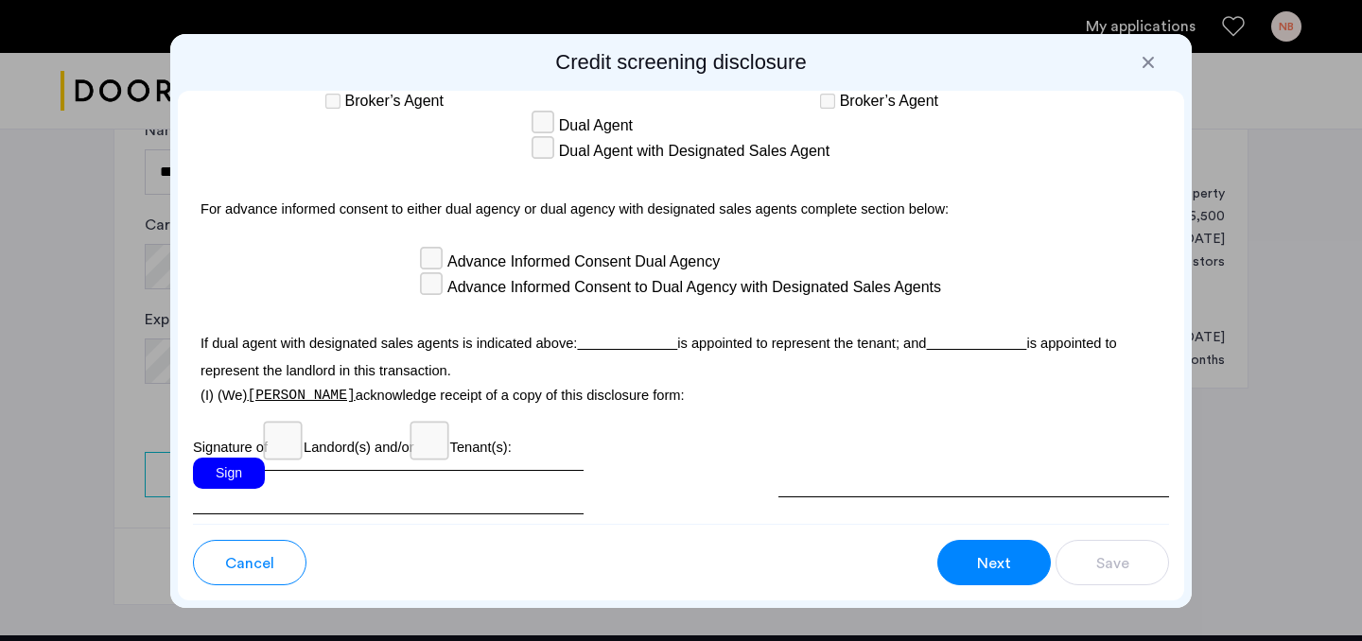
click at [235, 458] on div "Sign" at bounding box center [229, 473] width 72 height 31
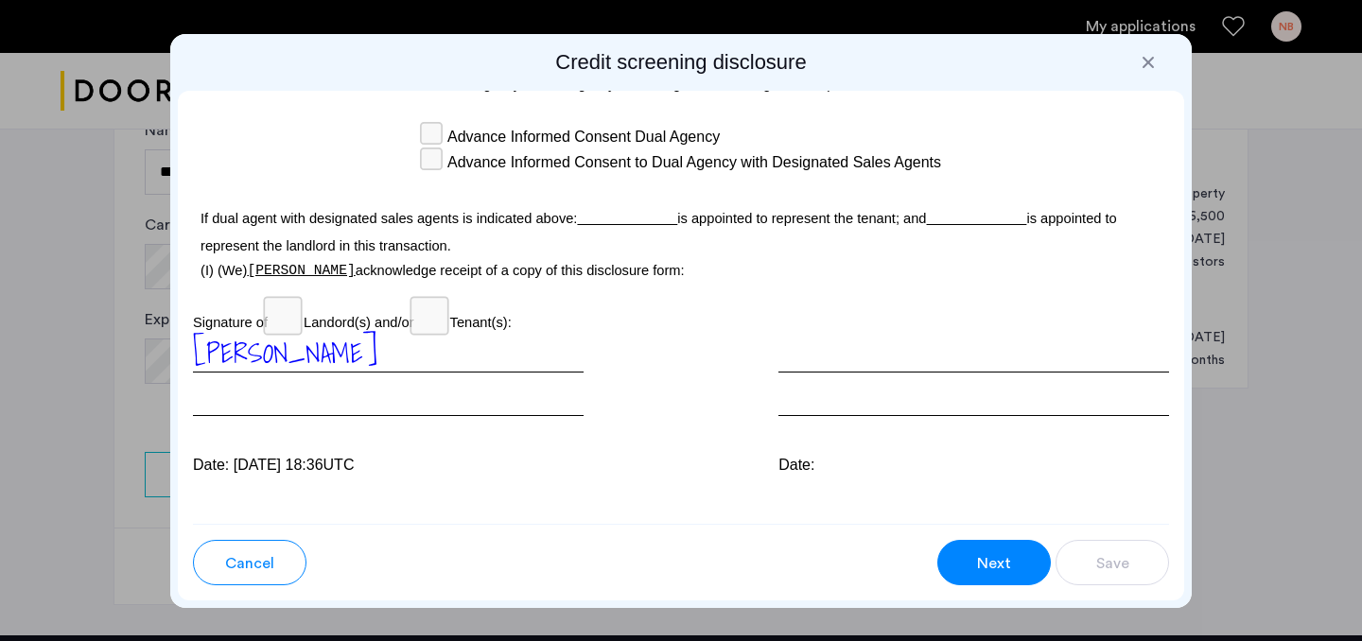
click at [976, 561] on div "Next" at bounding box center [994, 563] width 36 height 23
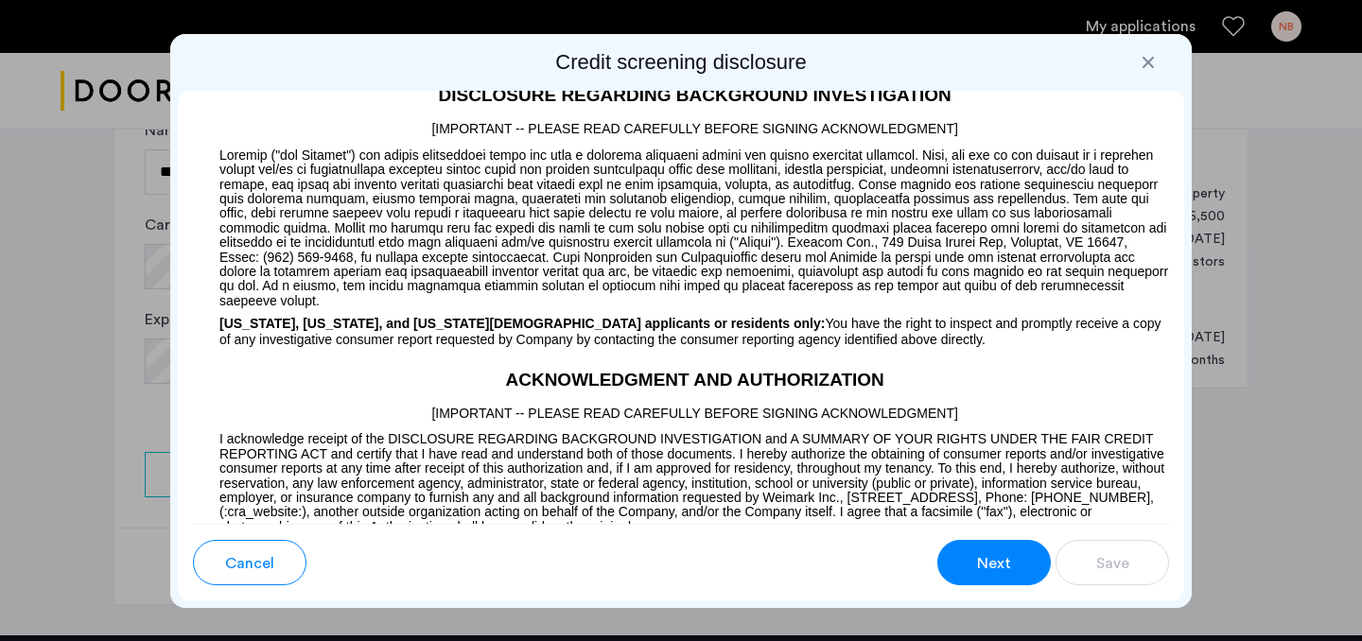
scroll to position [1488, 0]
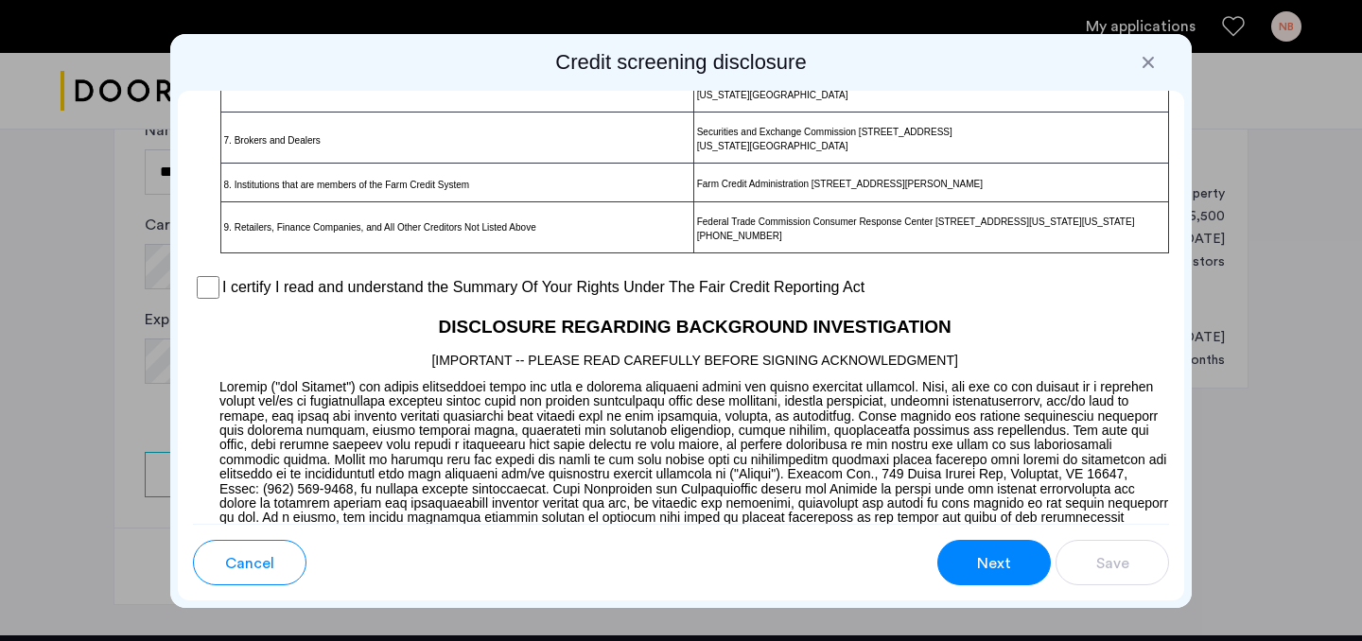
click at [500, 295] on div "I certify I read and understand the Summary Of Your Rights Under The Fair Credi…" at bounding box center [681, 287] width 976 height 28
click at [496, 299] on label "I certify I read and understand the Summary Of Your Rights Under The Fair Credi…" at bounding box center [543, 287] width 642 height 23
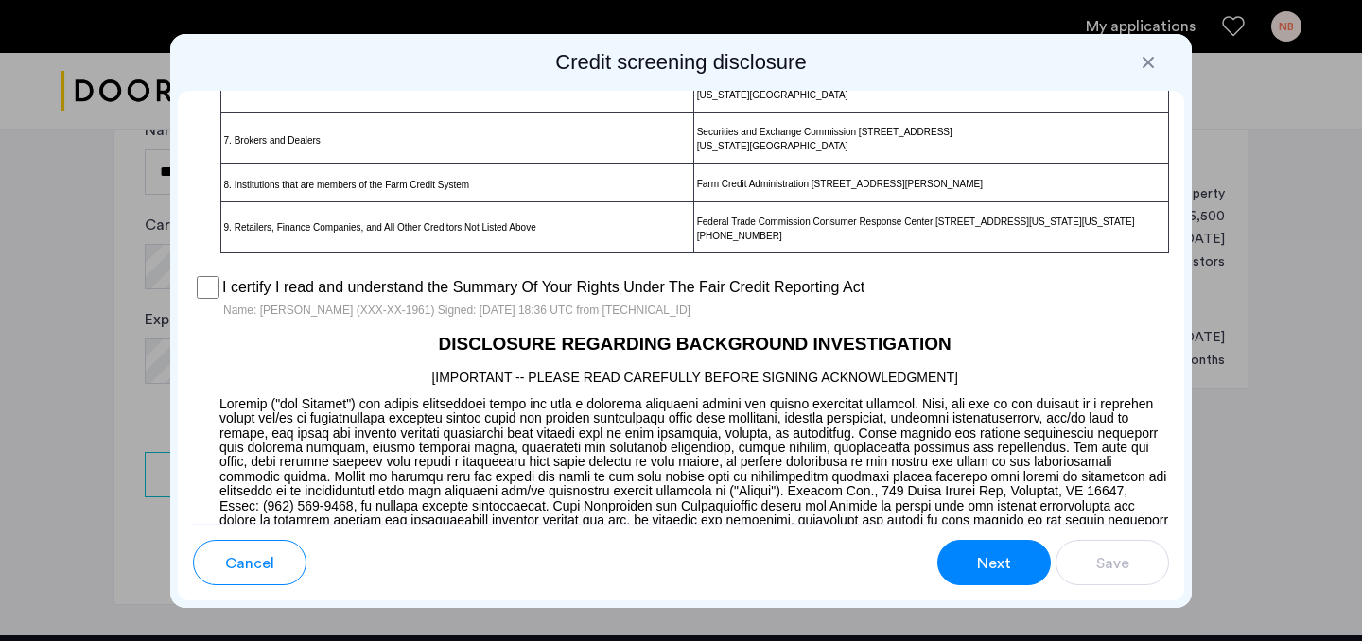
click at [978, 564] on span "Next" at bounding box center [994, 563] width 34 height 23
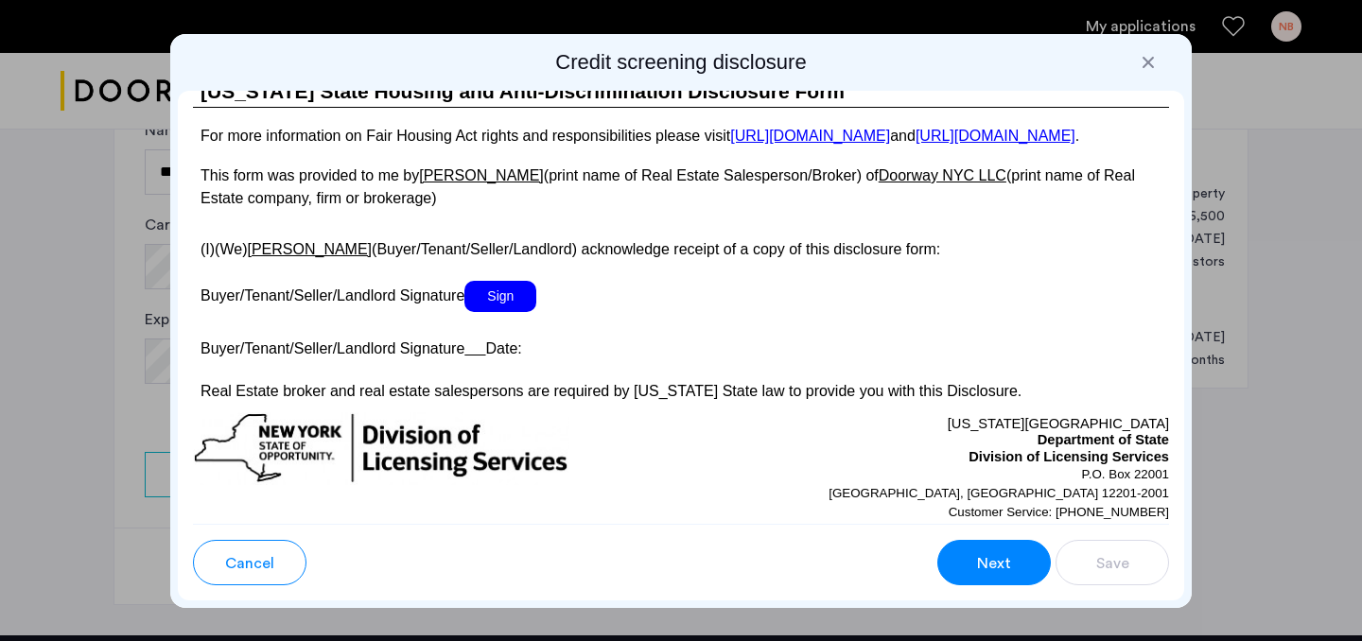
scroll to position [3554, 0]
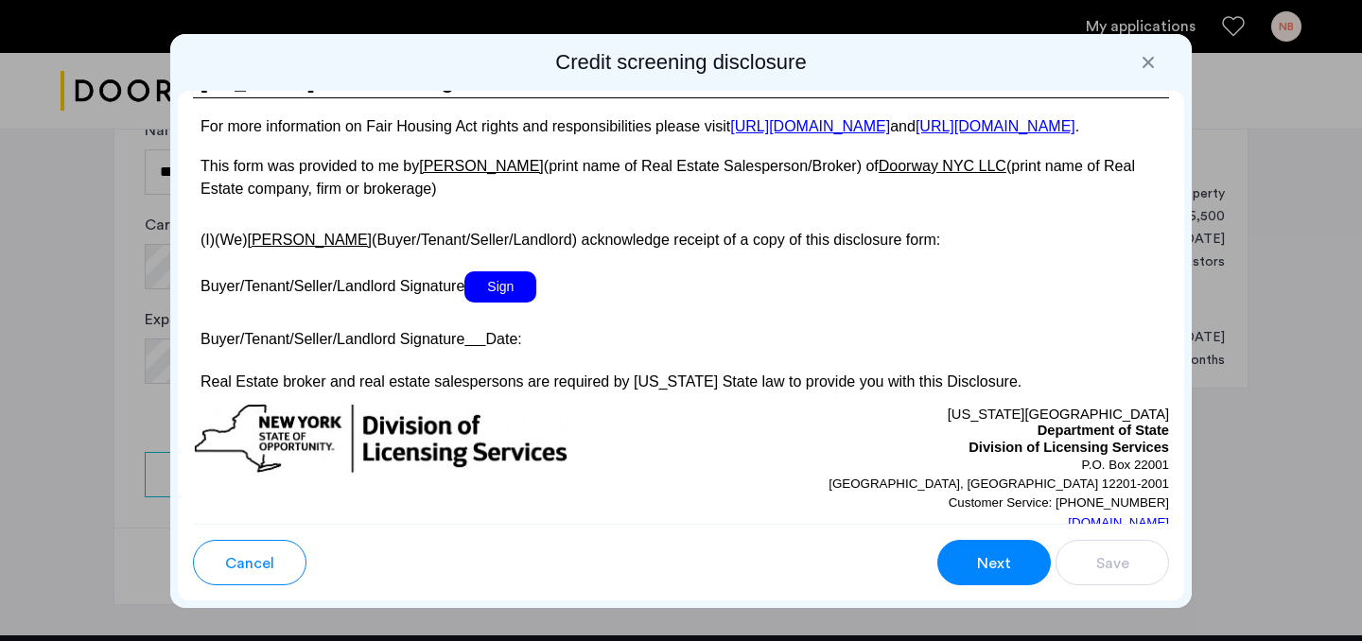
click at [515, 303] on span "Sign" at bounding box center [500, 286] width 72 height 31
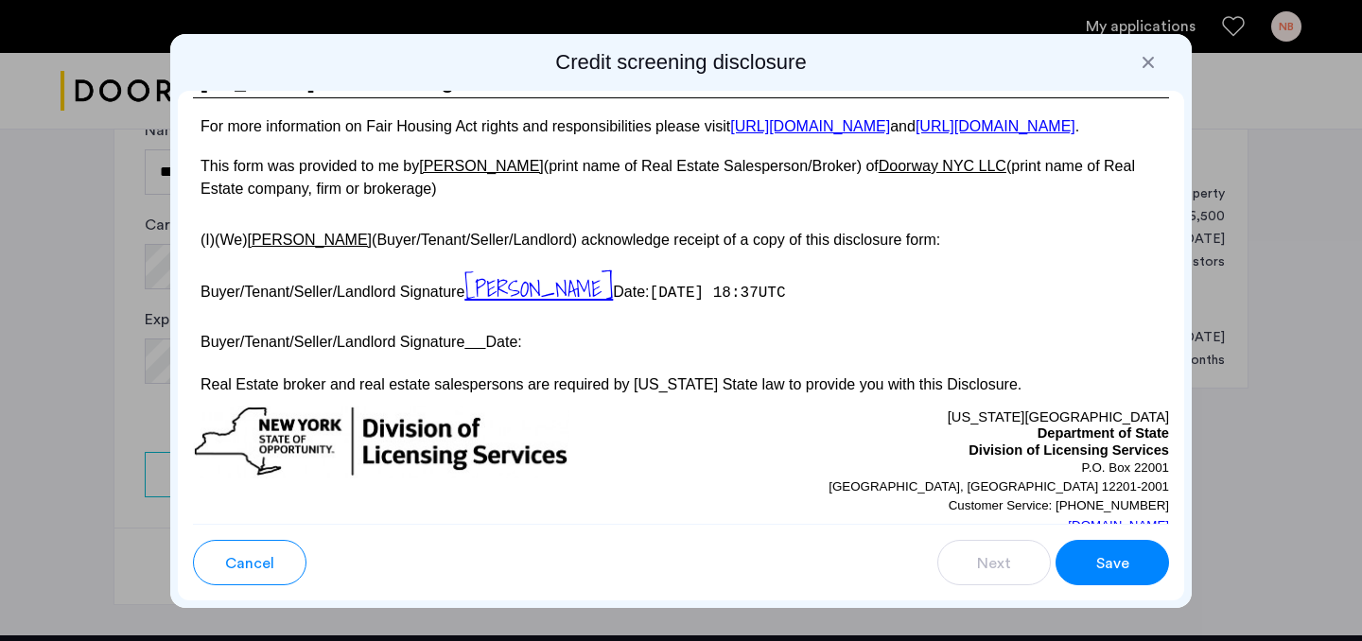
click at [1113, 566] on span "Save" at bounding box center [1112, 563] width 33 height 23
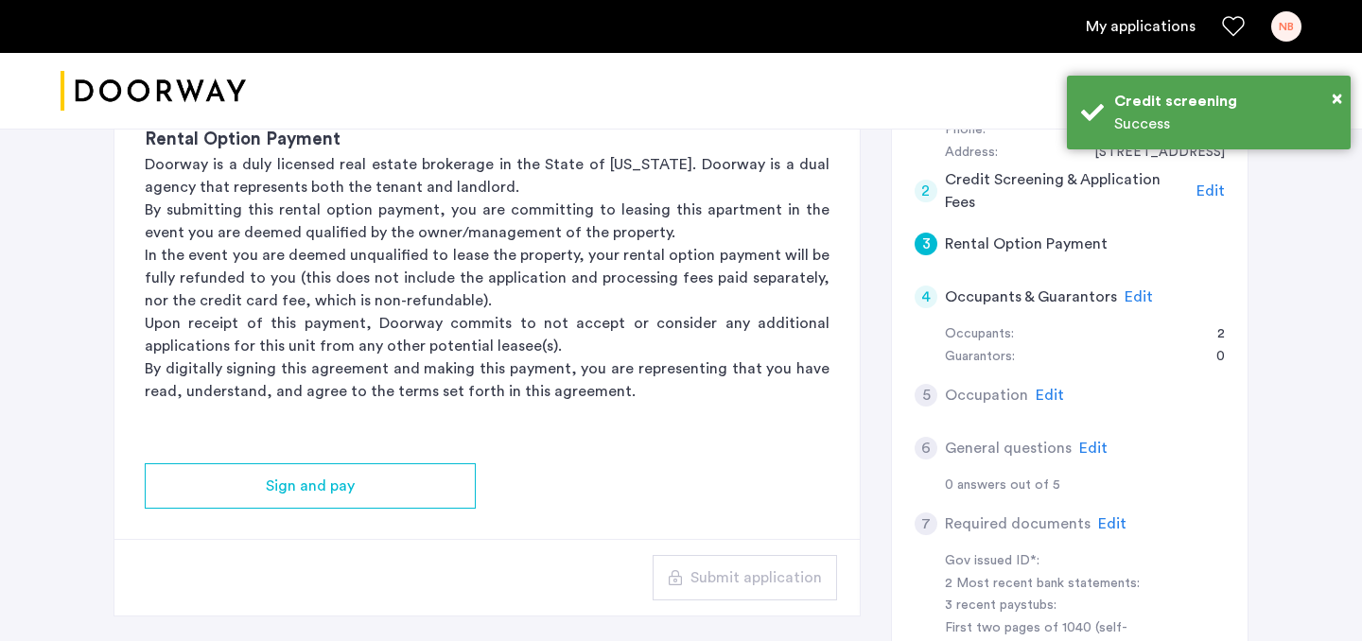
scroll to position [263, 0]
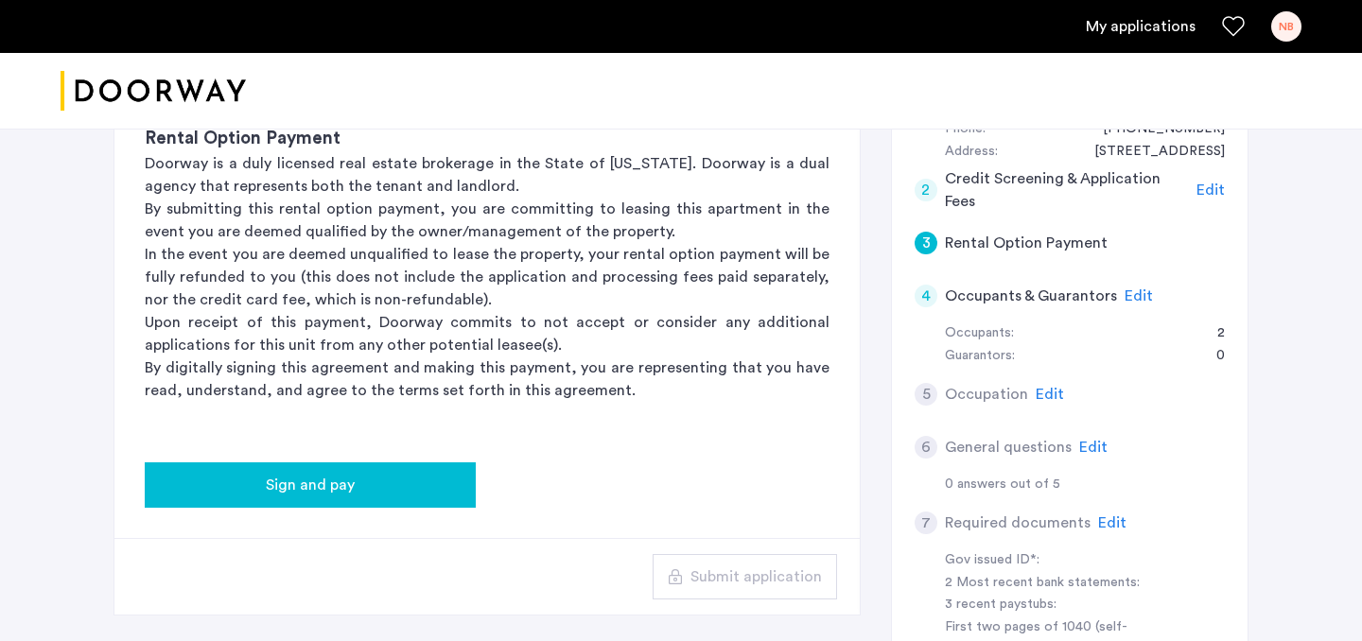
click at [399, 490] on div "Sign and pay" at bounding box center [310, 485] width 301 height 23
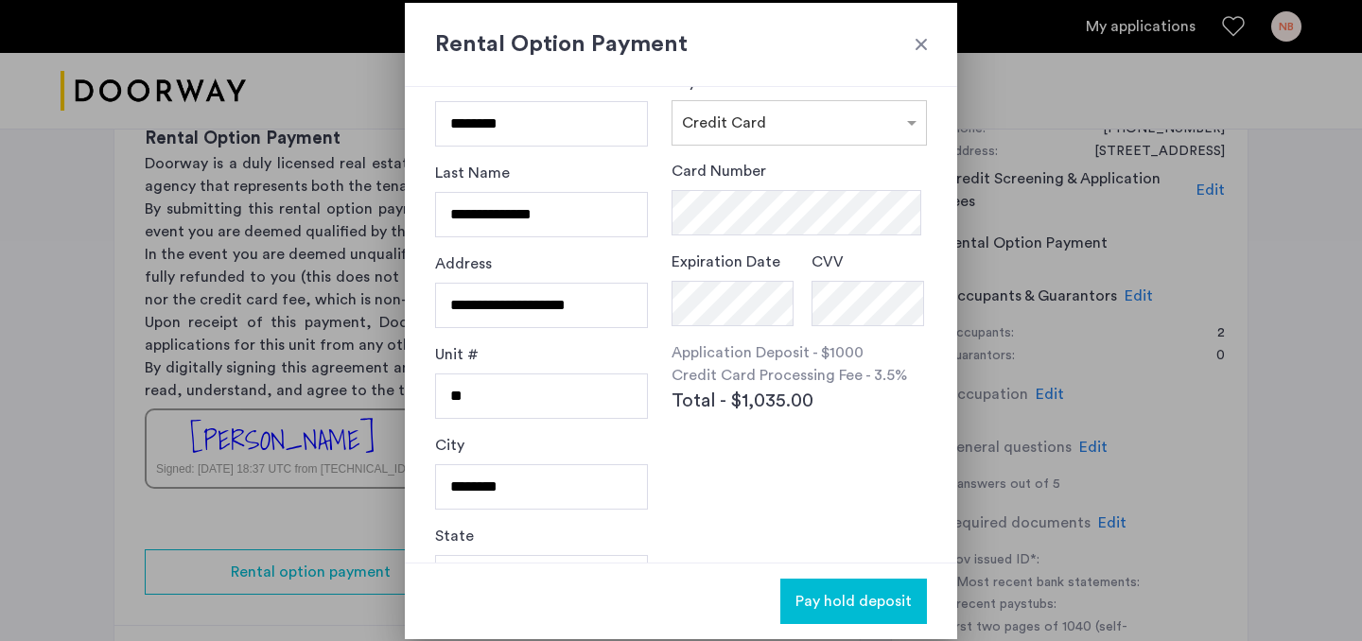
scroll to position [19, 0]
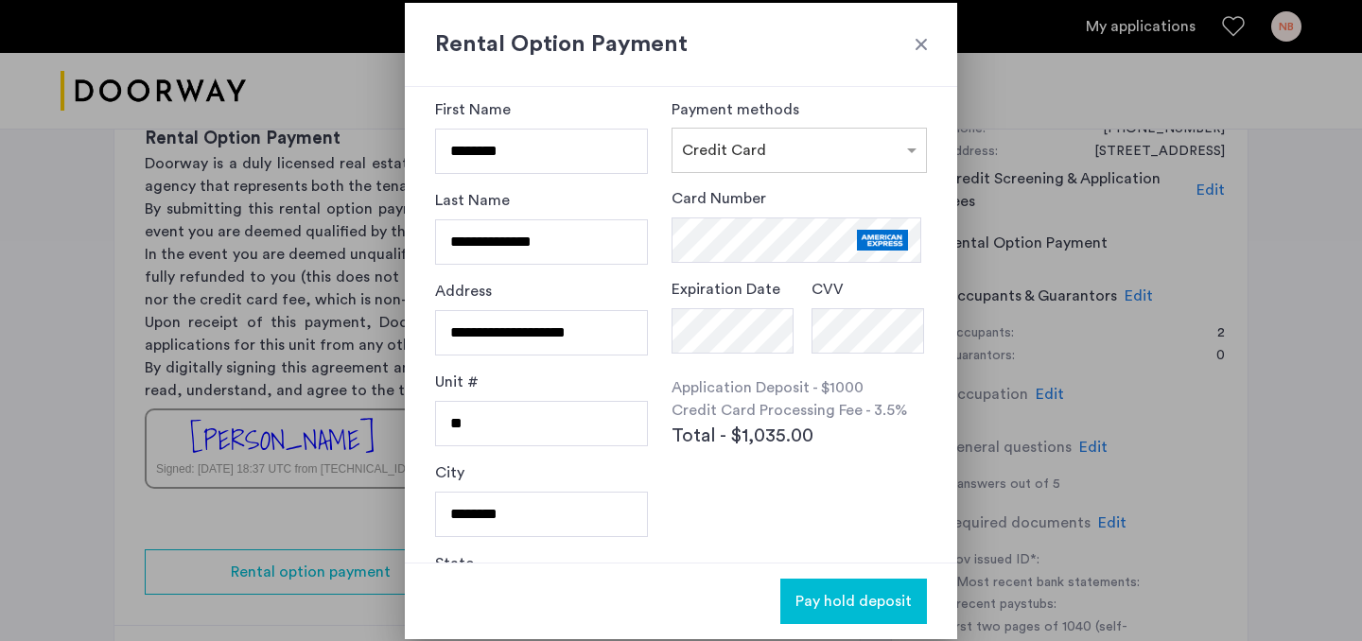
click at [893, 377] on p "Application Deposit - $1000" at bounding box center [798, 387] width 255 height 23
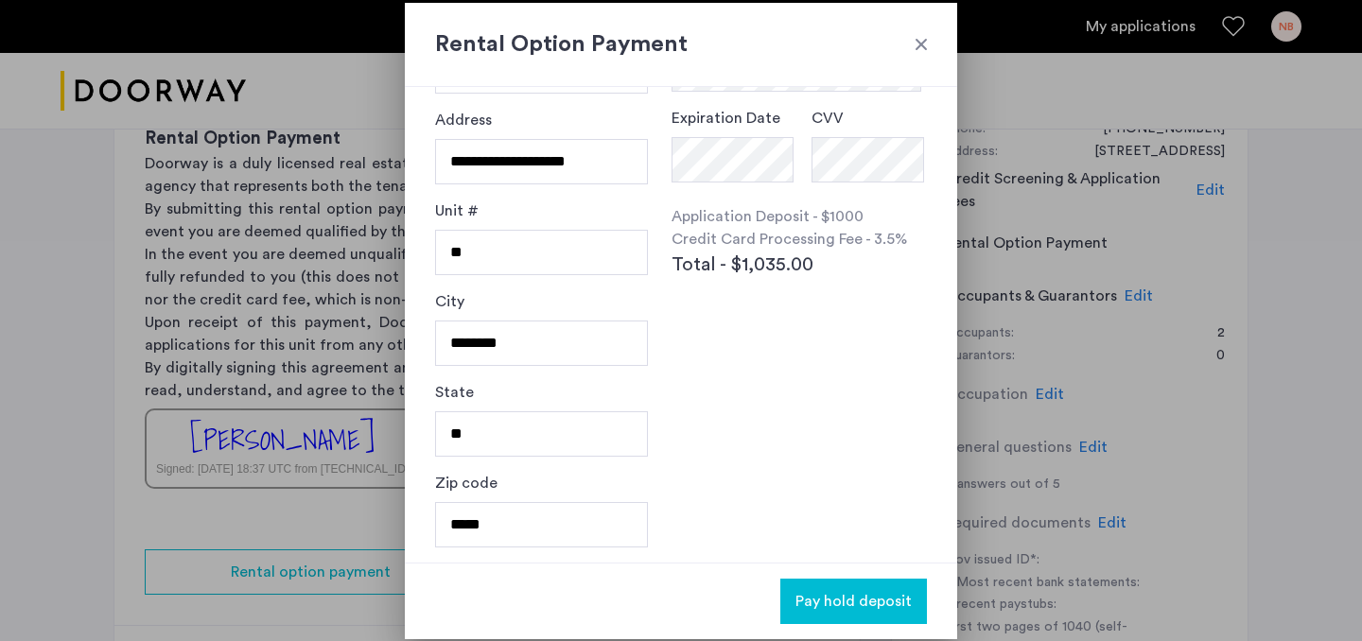
scroll to position [0, 0]
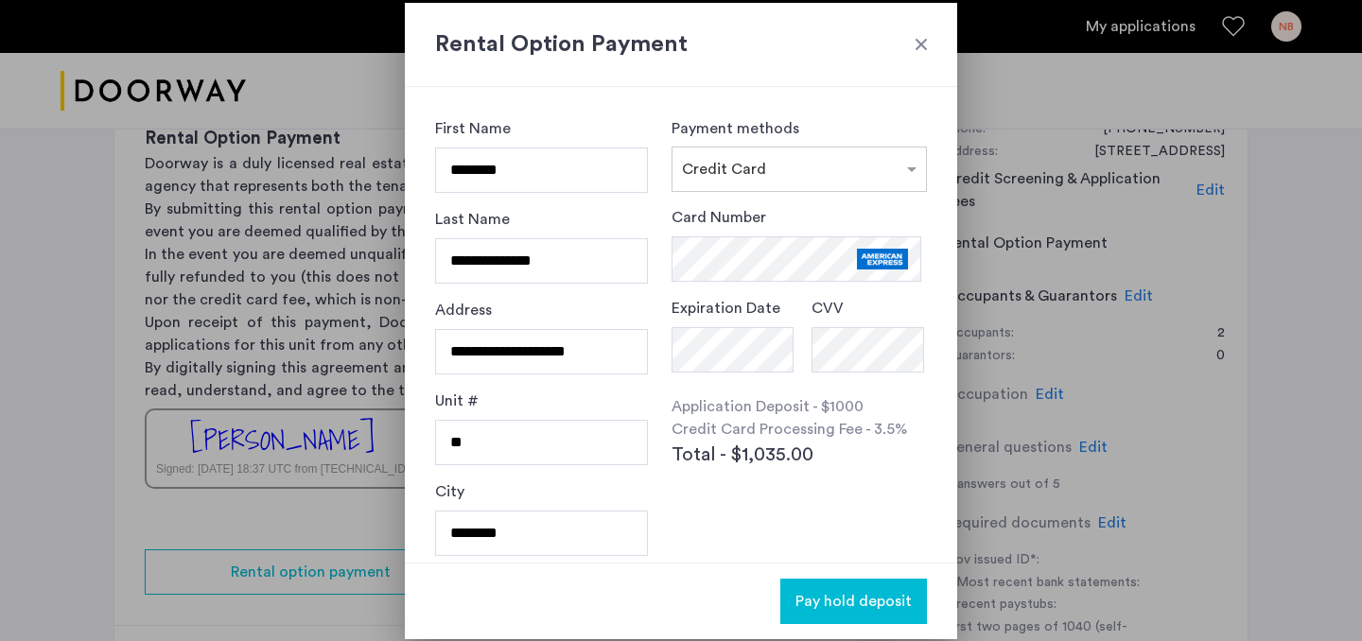
click at [851, 592] on span "Pay hold deposit" at bounding box center [853, 601] width 116 height 23
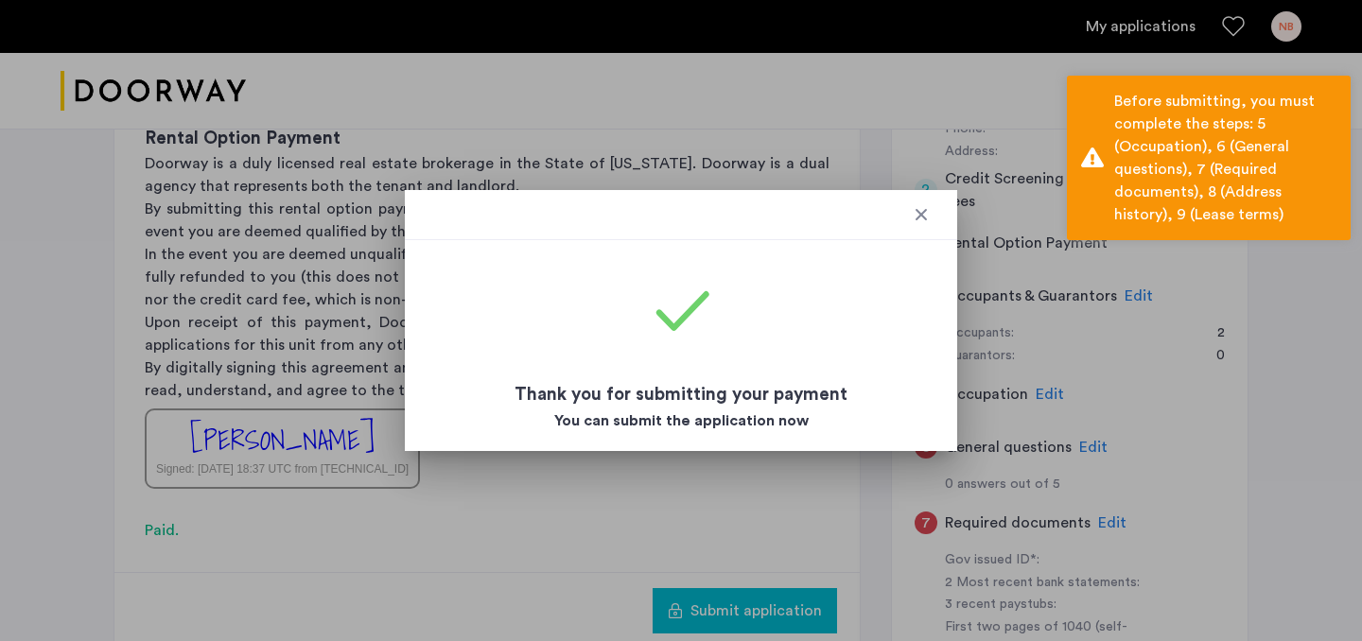
click at [926, 214] on div at bounding box center [921, 214] width 19 height 19
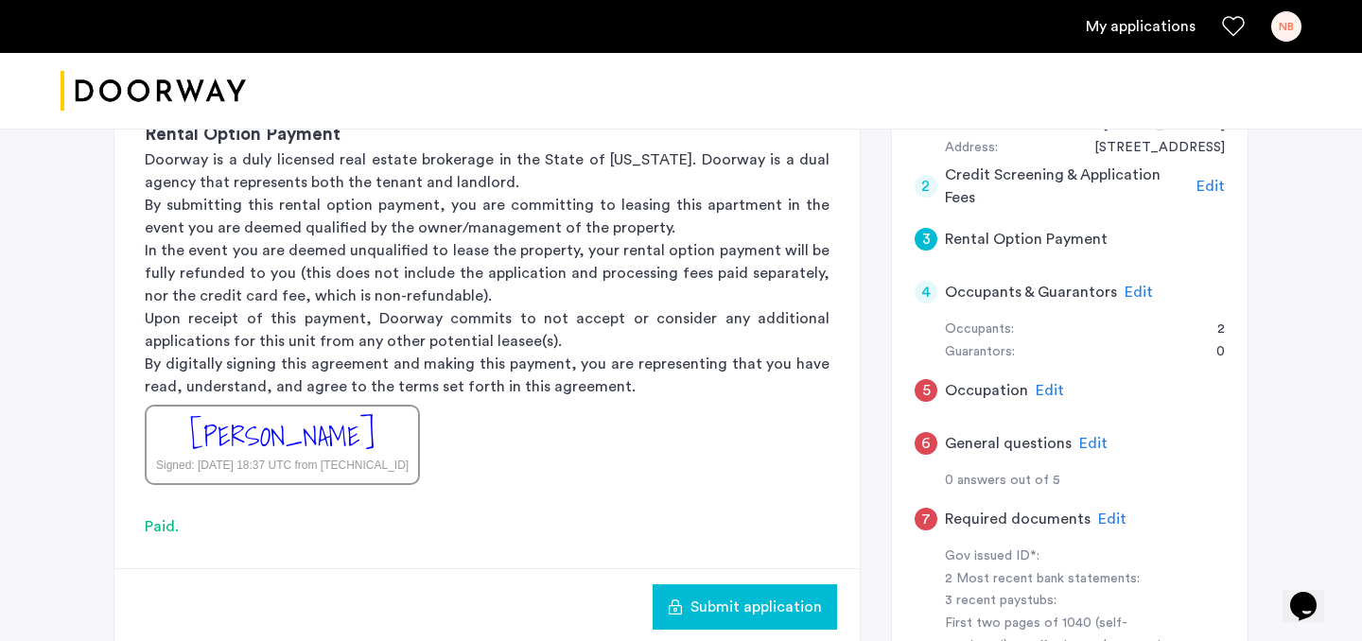
scroll to position [300, 0]
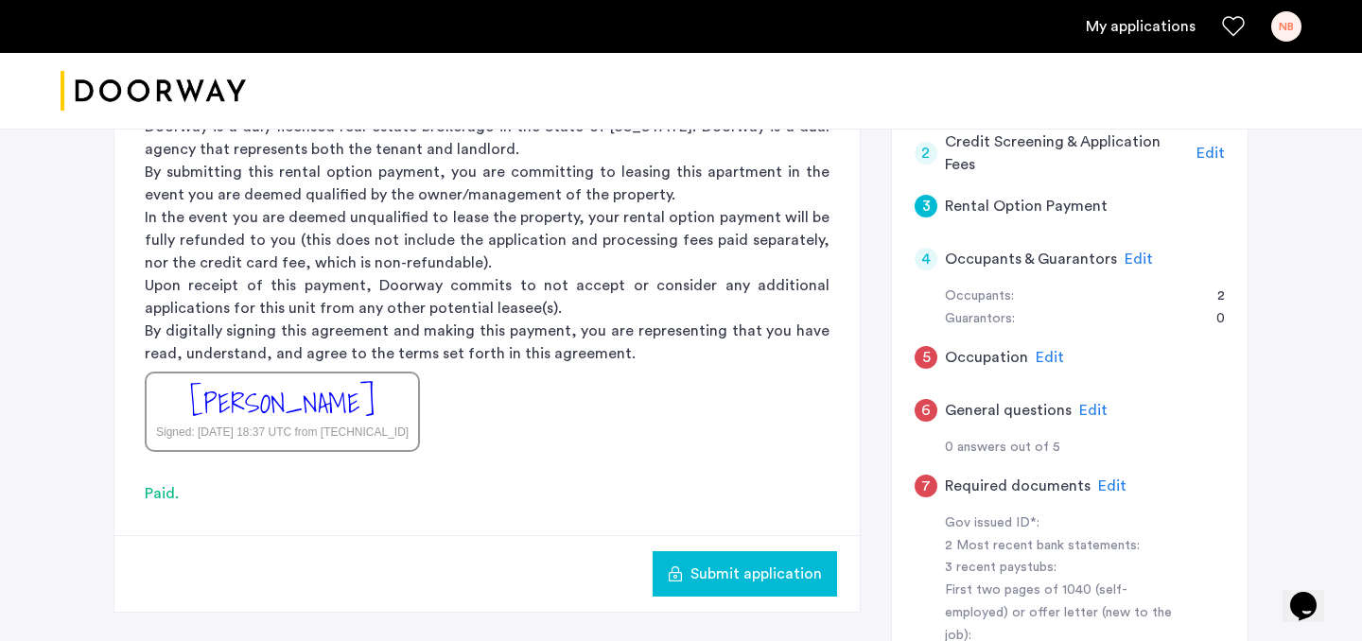
click at [1056, 357] on span "Edit" at bounding box center [1050, 357] width 28 height 15
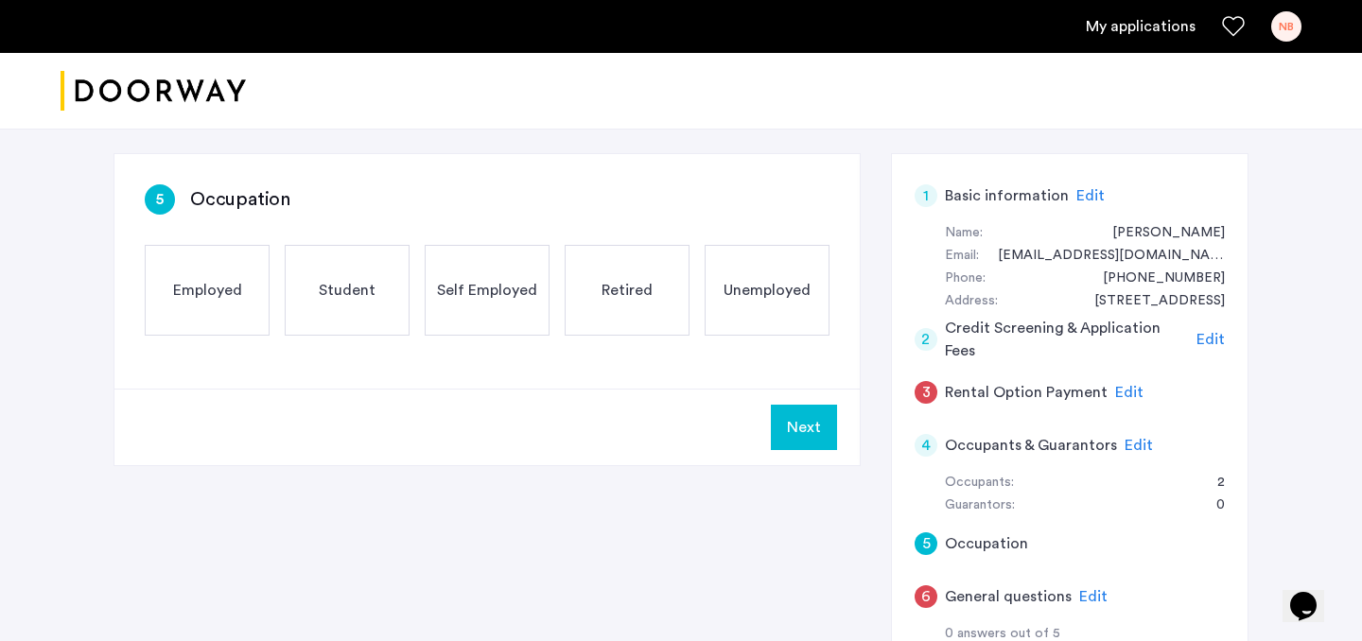
scroll to position [0, 0]
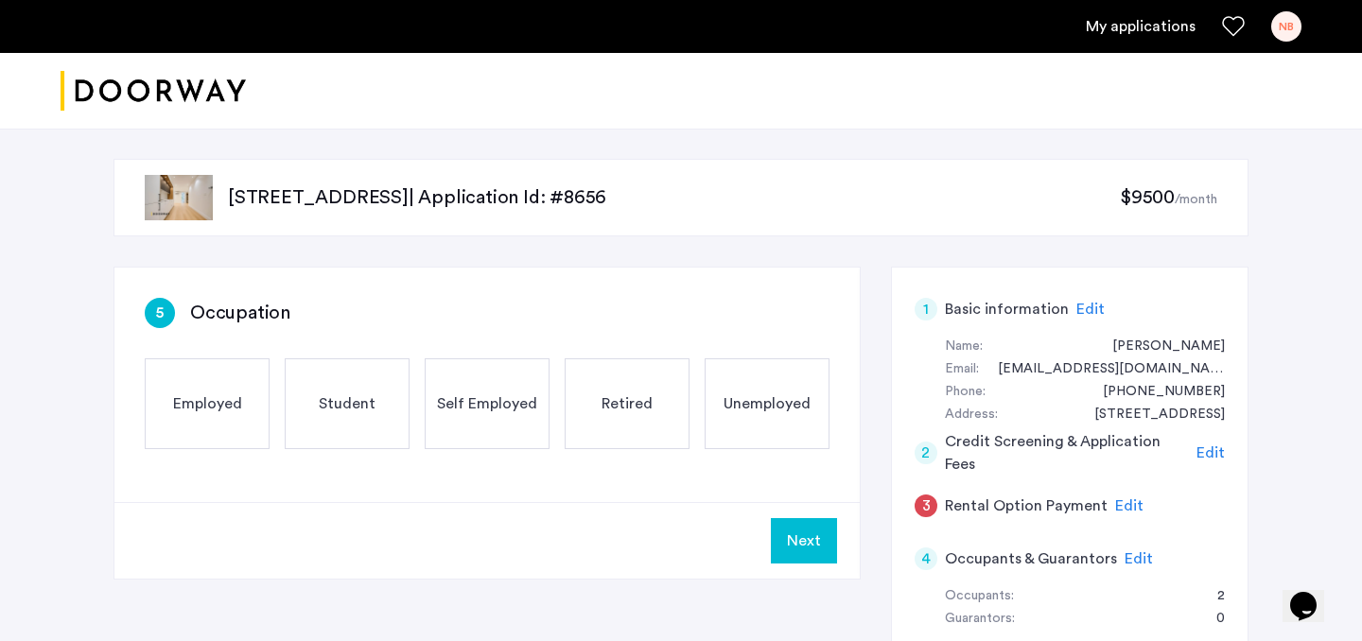
click at [246, 403] on div "Employed" at bounding box center [207, 403] width 125 height 91
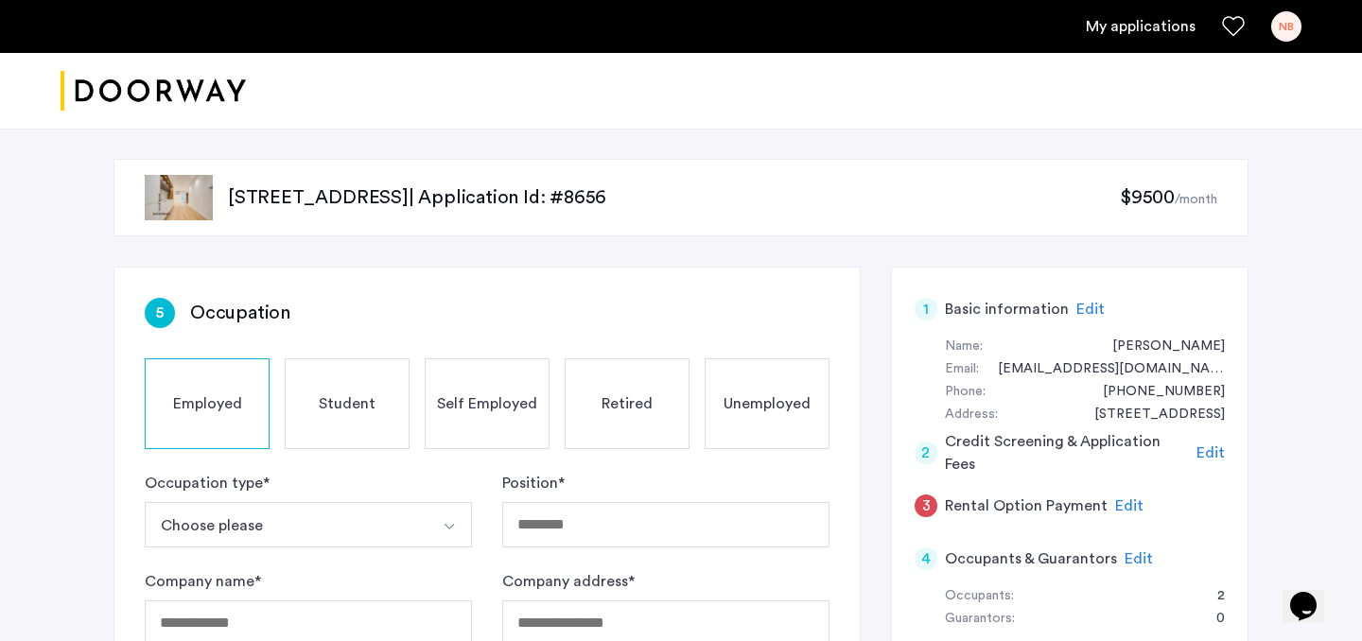
click at [280, 519] on button "Choose please" at bounding box center [286, 524] width 283 height 45
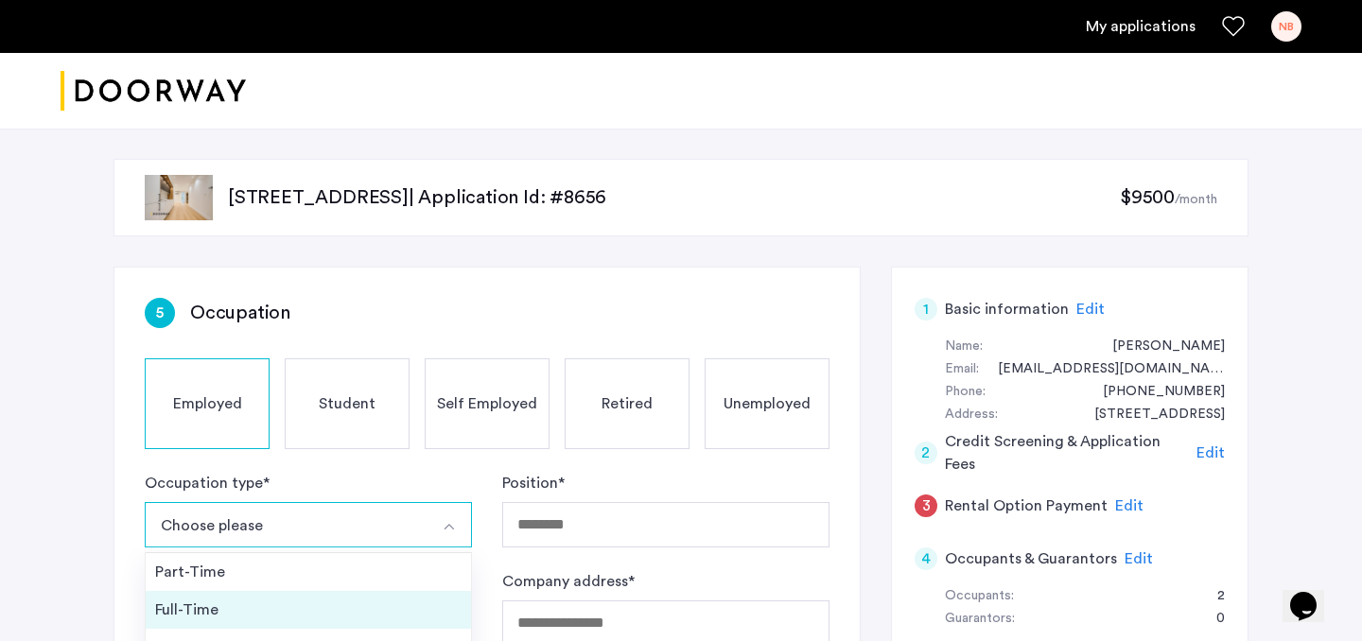
click at [262, 605] on div "Full-Time" at bounding box center [308, 610] width 306 height 23
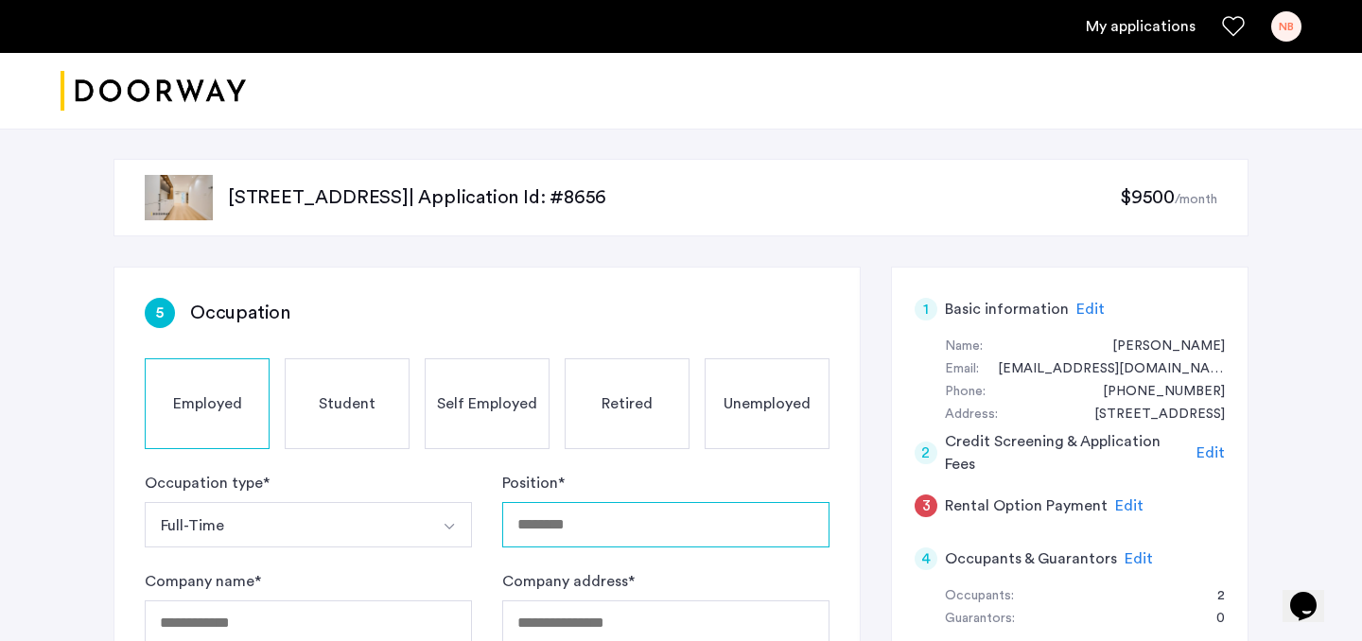
click at [547, 534] on input "Position *" at bounding box center [665, 524] width 327 height 45
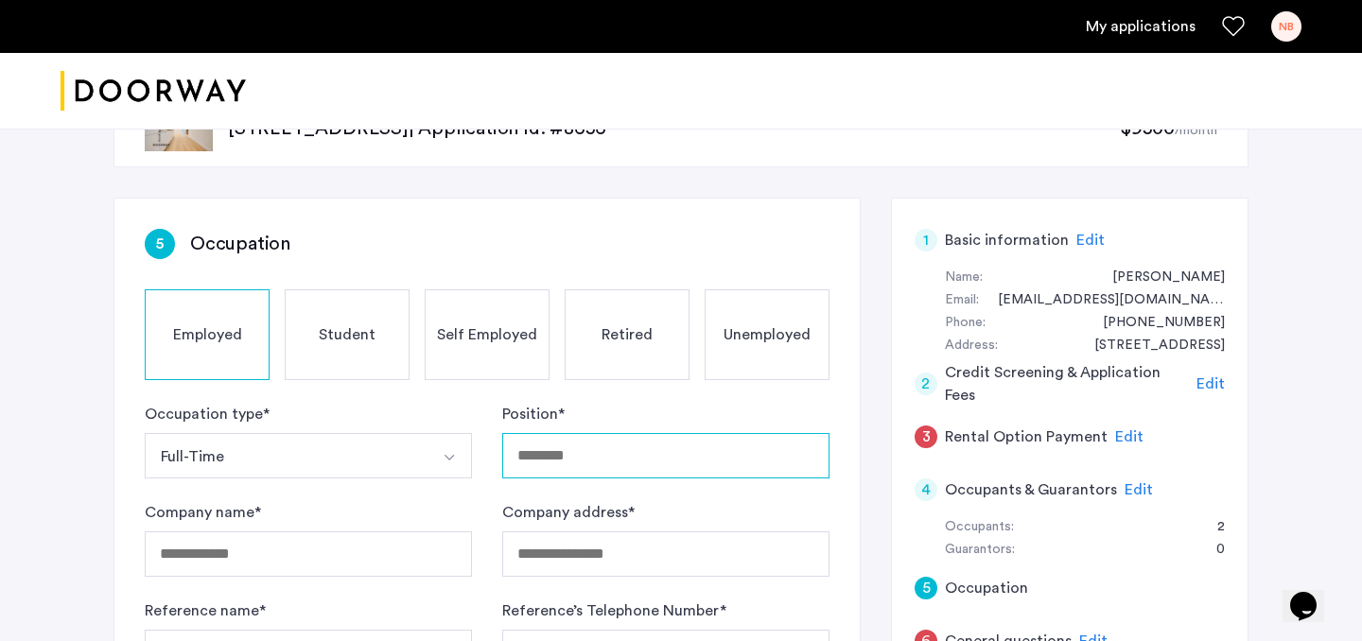
scroll to position [79, 0]
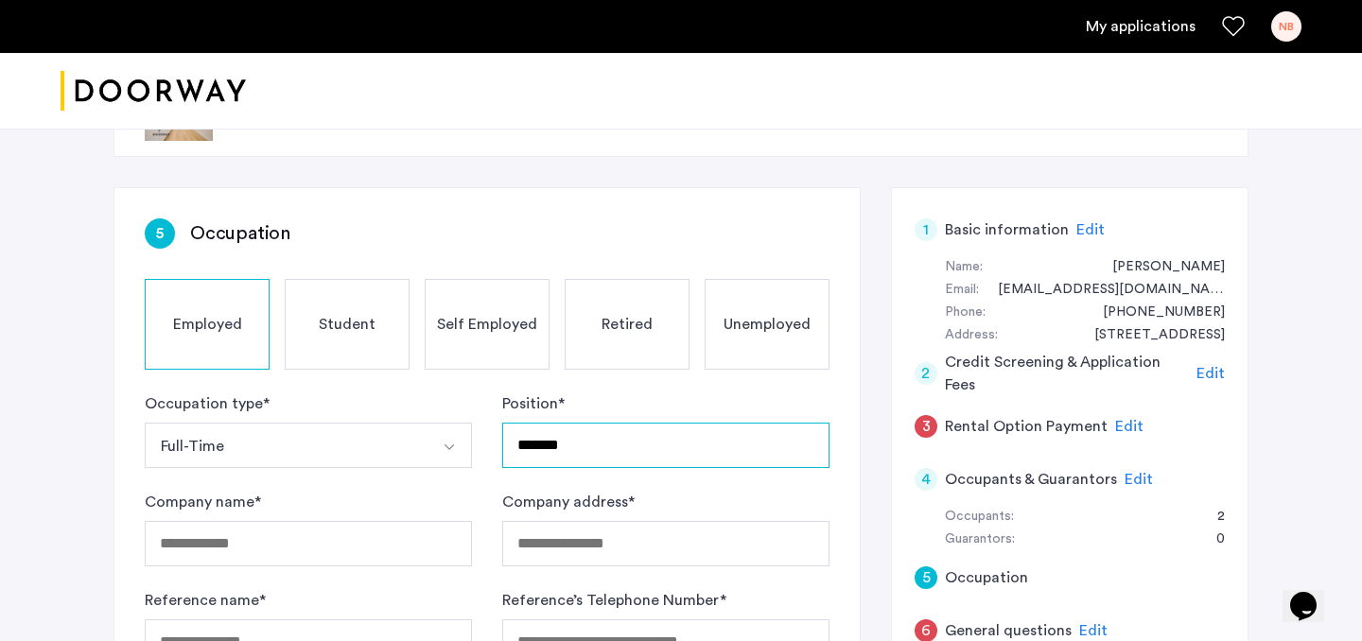
type input "*******"
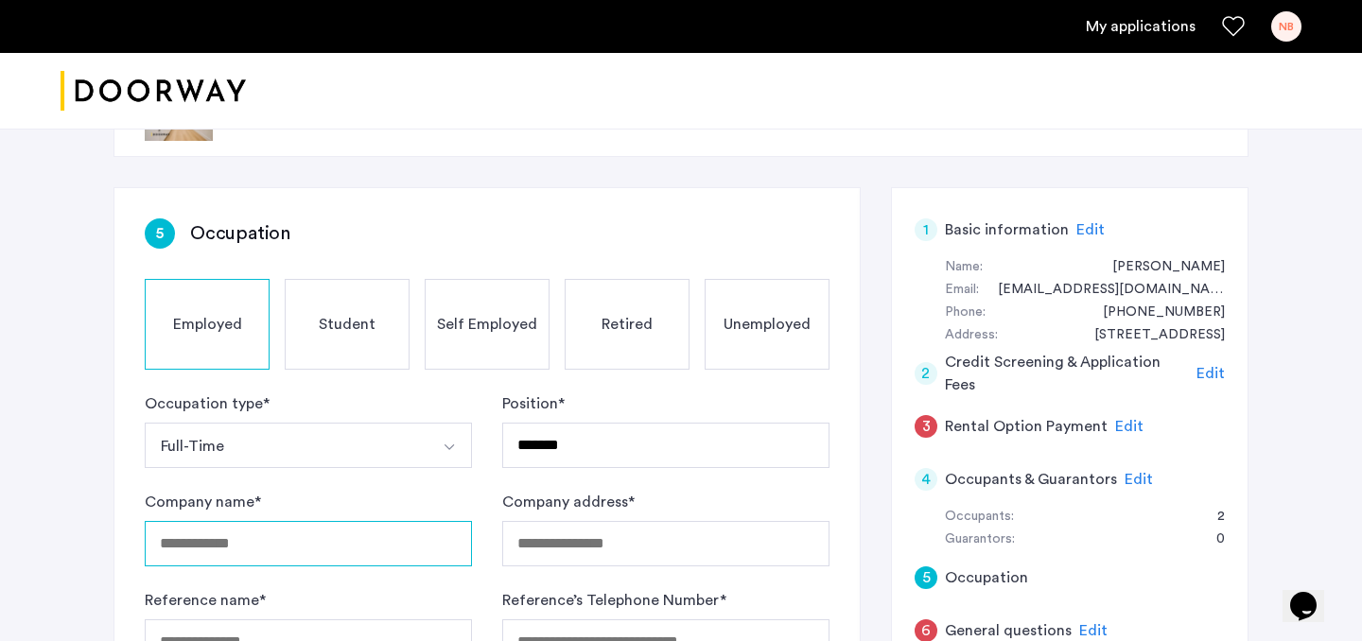
click at [358, 538] on input "Company name *" at bounding box center [308, 543] width 327 height 45
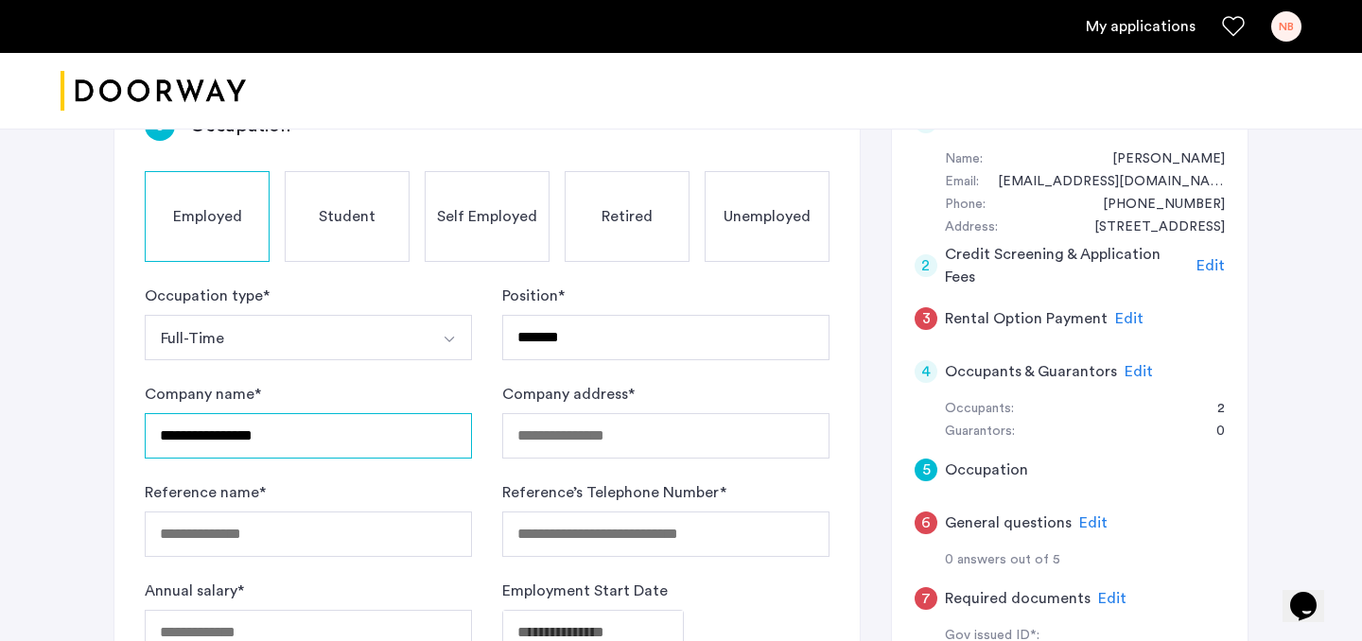
scroll to position [221, 0]
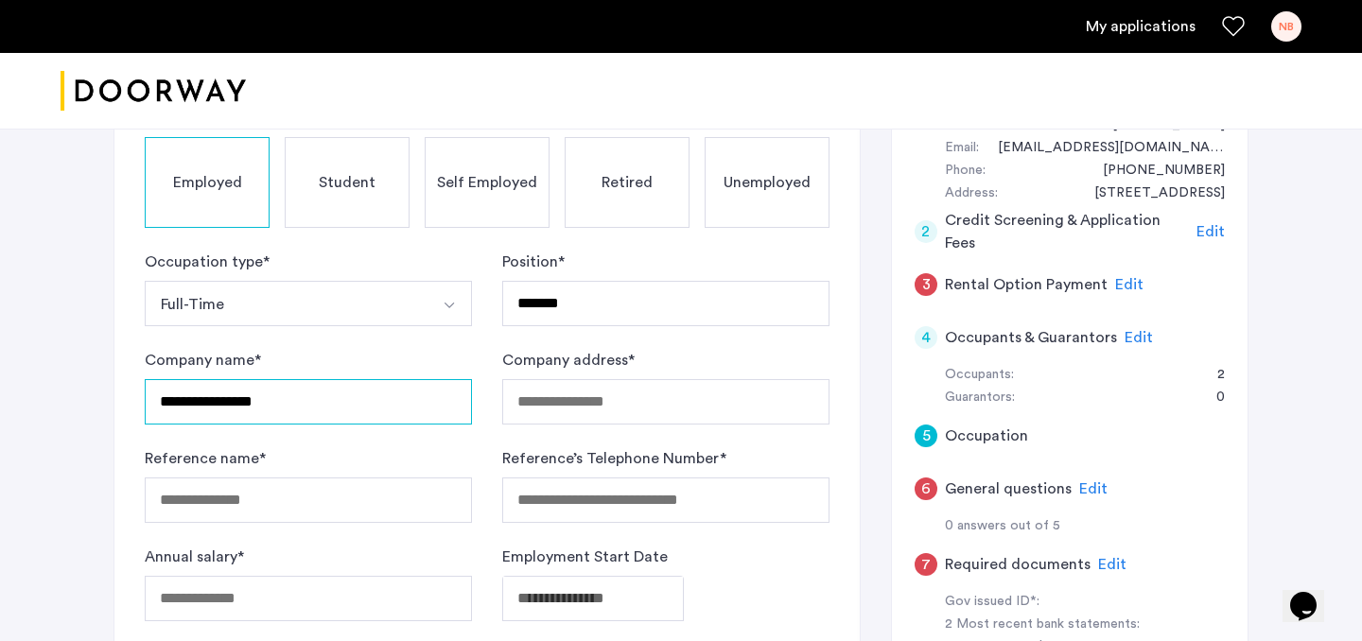
type input "**********"
click at [588, 394] on input "Company address *" at bounding box center [665, 401] width 327 height 45
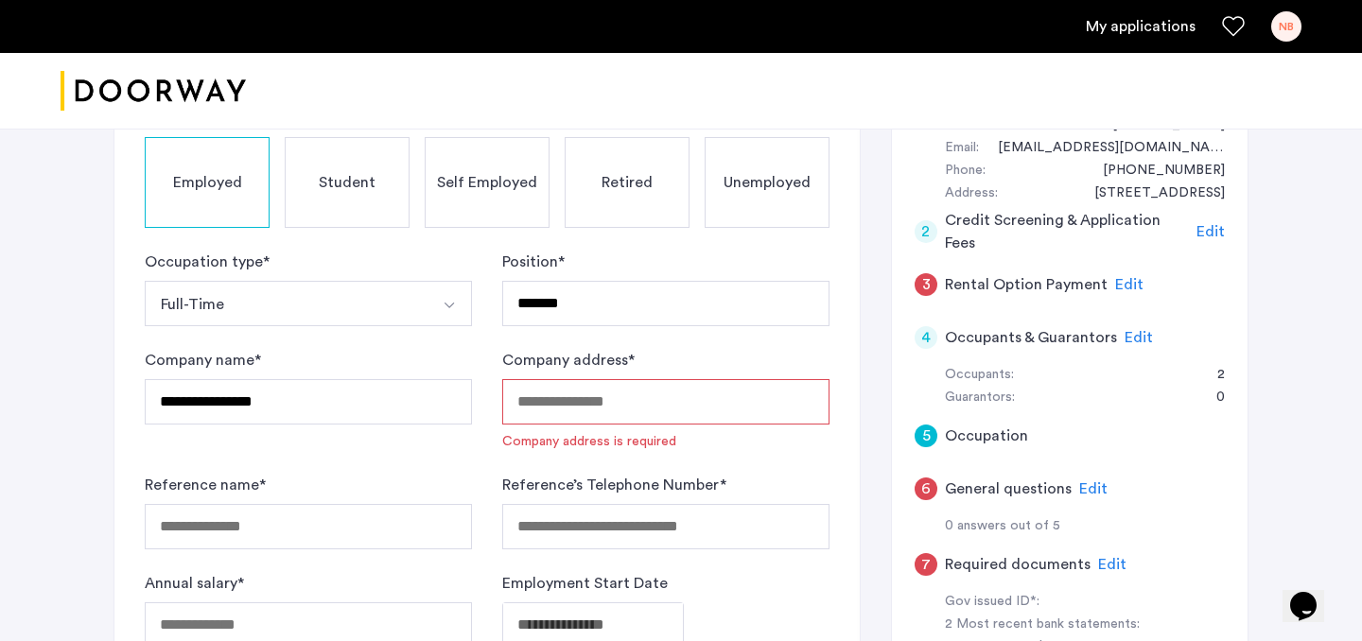
paste input "**********"
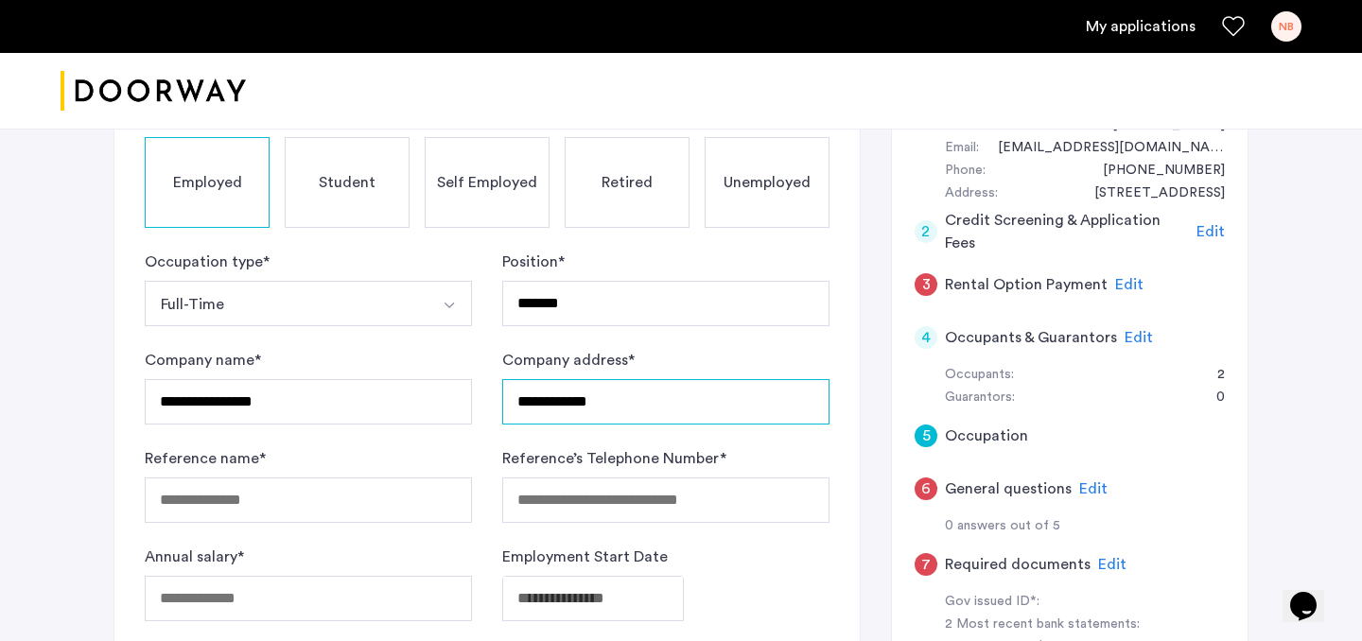
type input "**********"
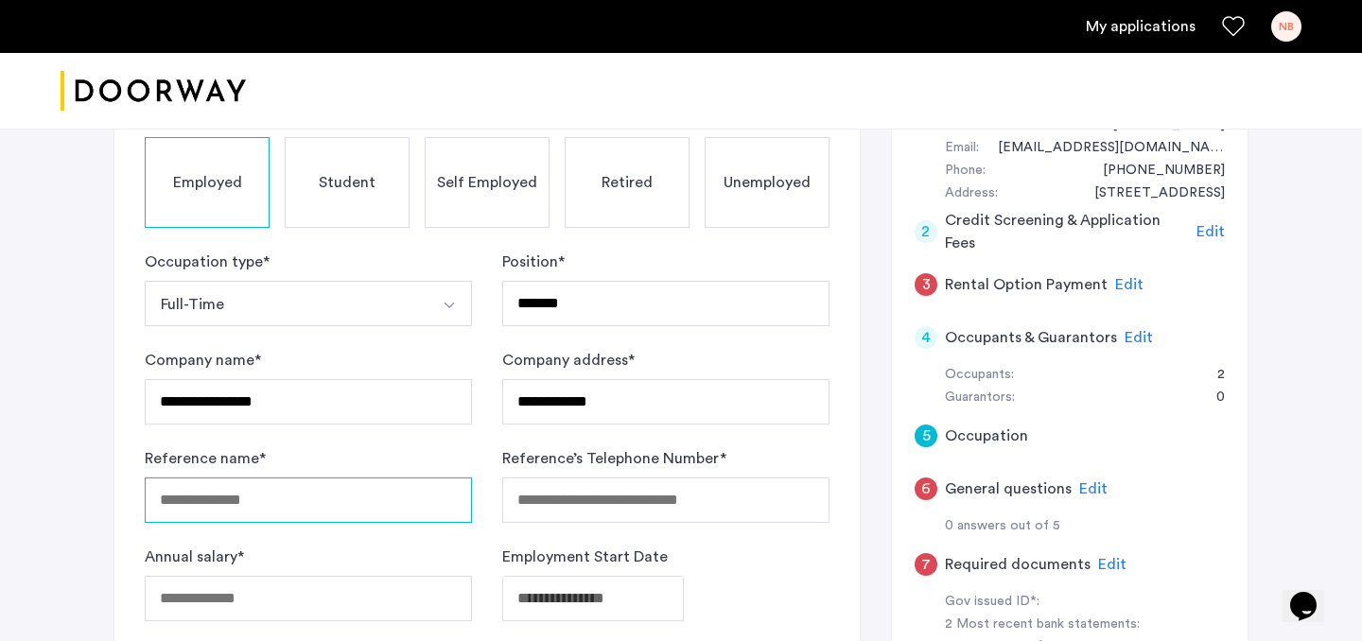
click at [351, 512] on input "Reference name *" at bounding box center [308, 500] width 327 height 45
type input "**********"
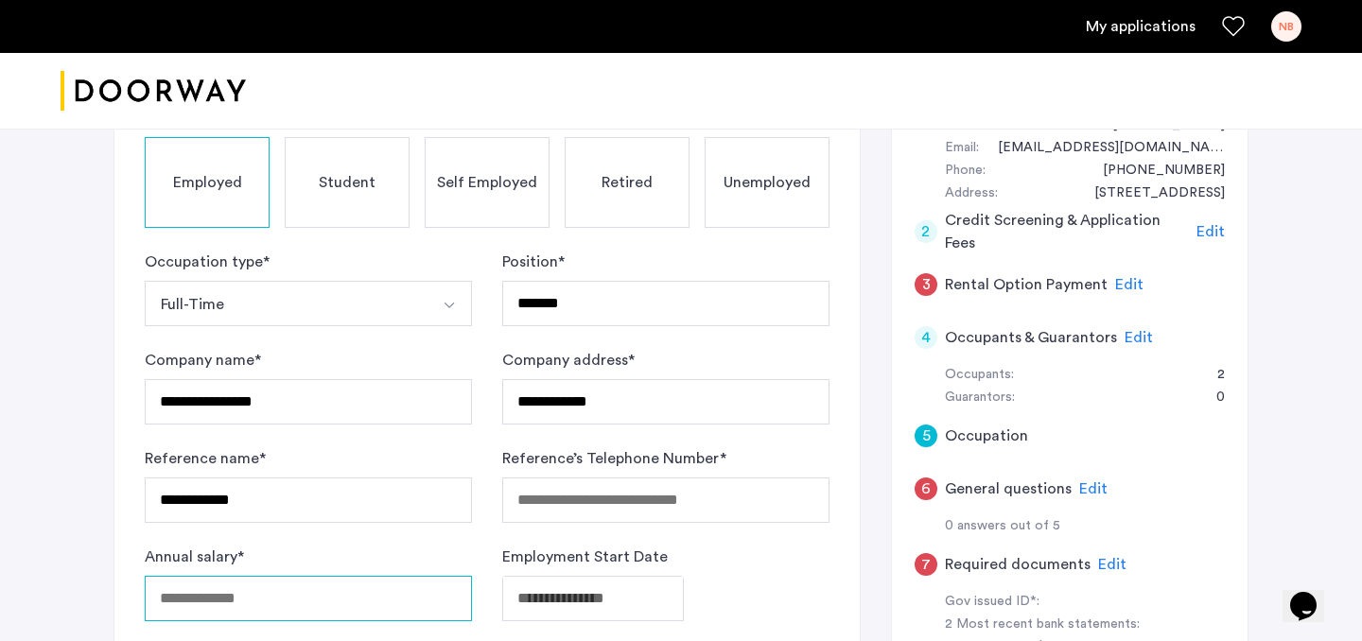
click at [306, 610] on input "Annual salary *" at bounding box center [308, 598] width 327 height 45
type input "******"
click at [323, 571] on div "Annual salary * ******" at bounding box center [308, 584] width 327 height 76
click at [322, 546] on div "Annual salary * ******" at bounding box center [308, 584] width 327 height 76
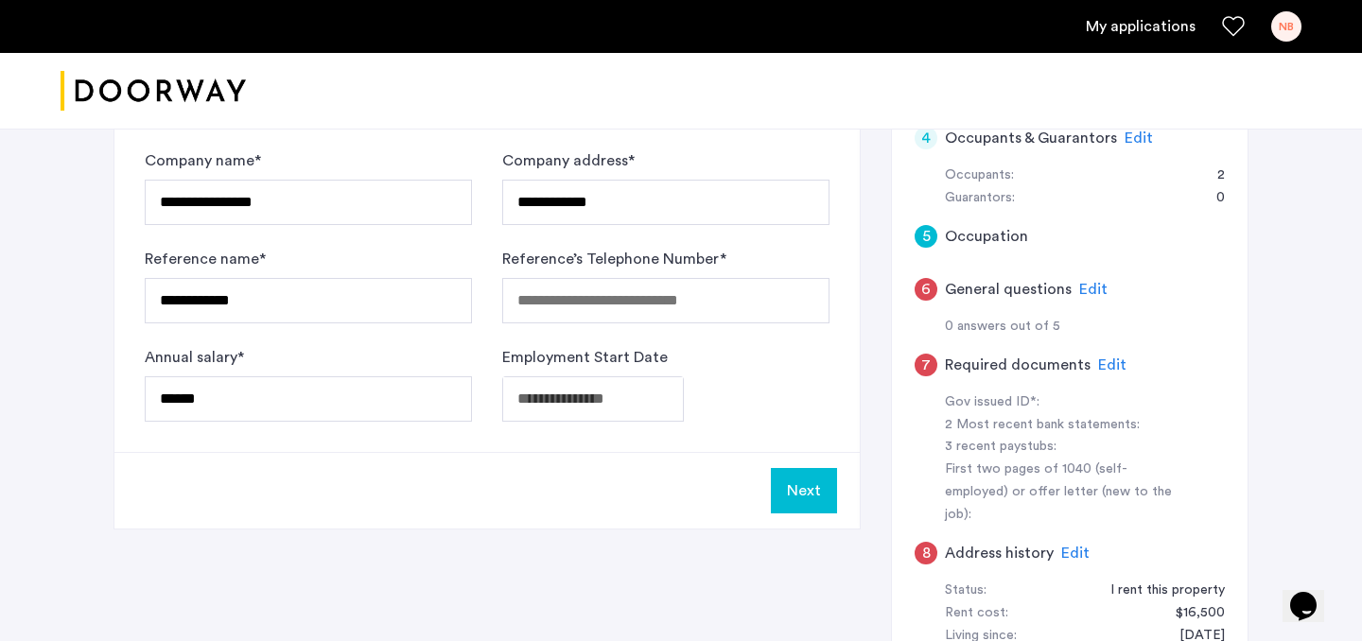
scroll to position [480, 0]
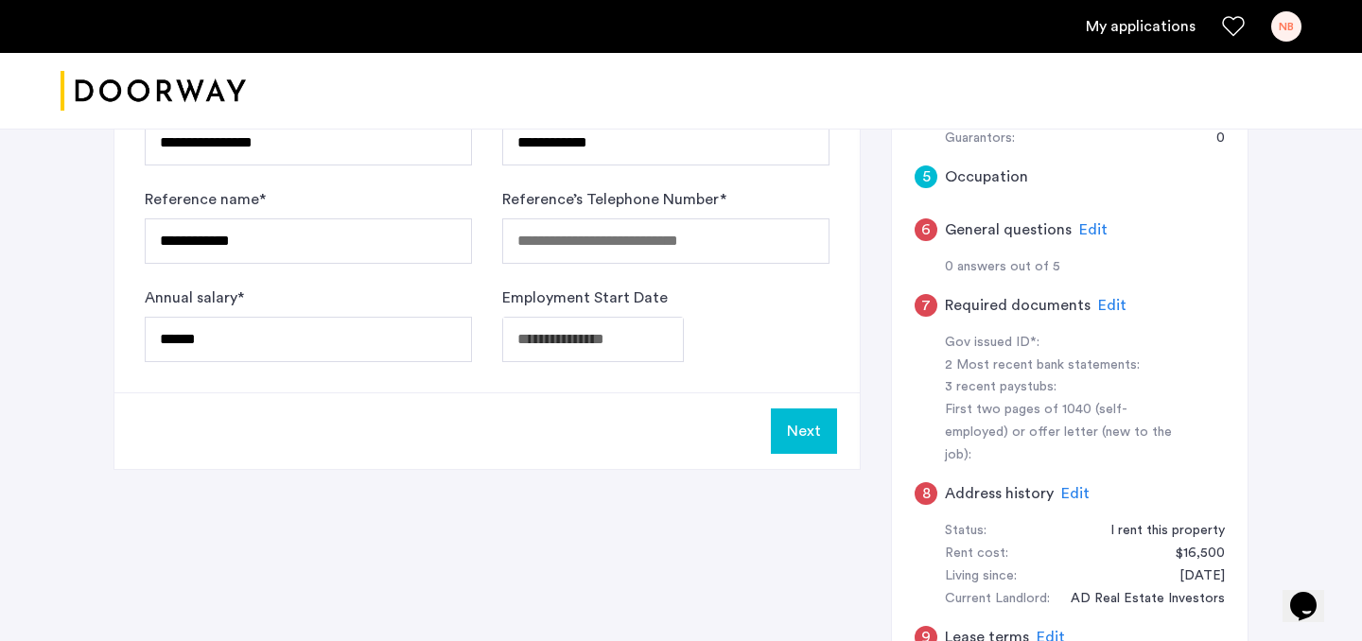
click at [585, 306] on label "Employment Start Date" at bounding box center [584, 298] width 165 height 23
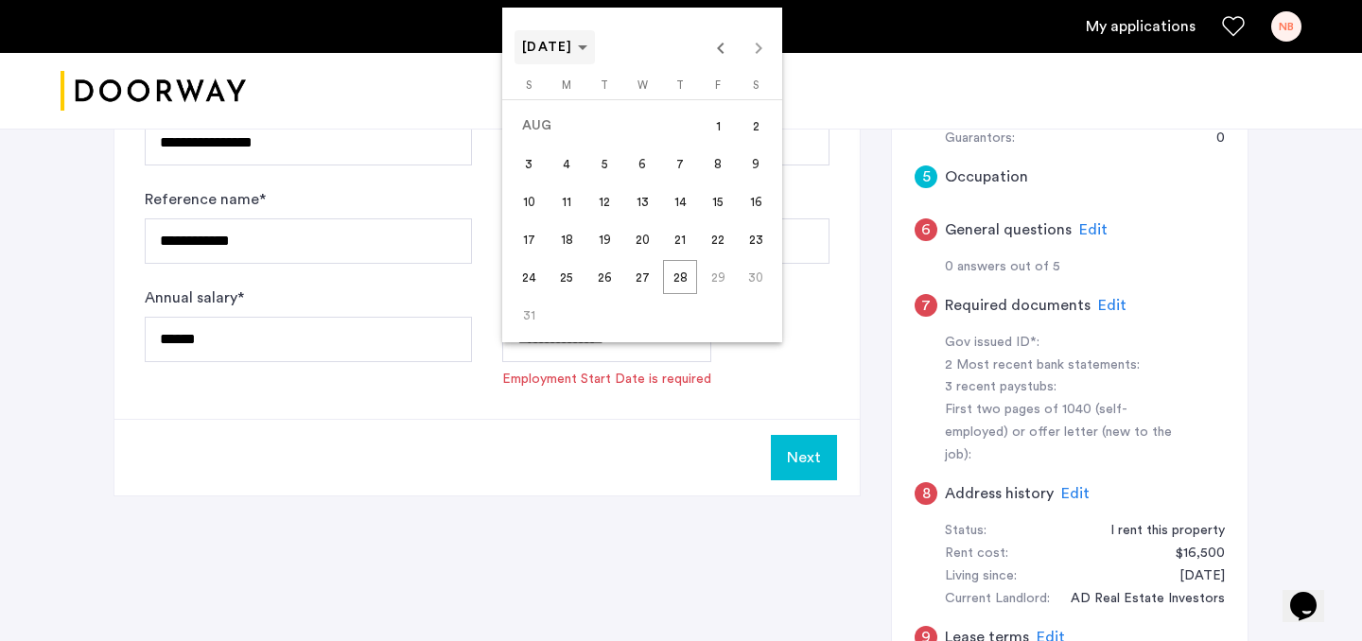
click at [587, 47] on polygon "Choose month and year" at bounding box center [582, 47] width 9 height 5
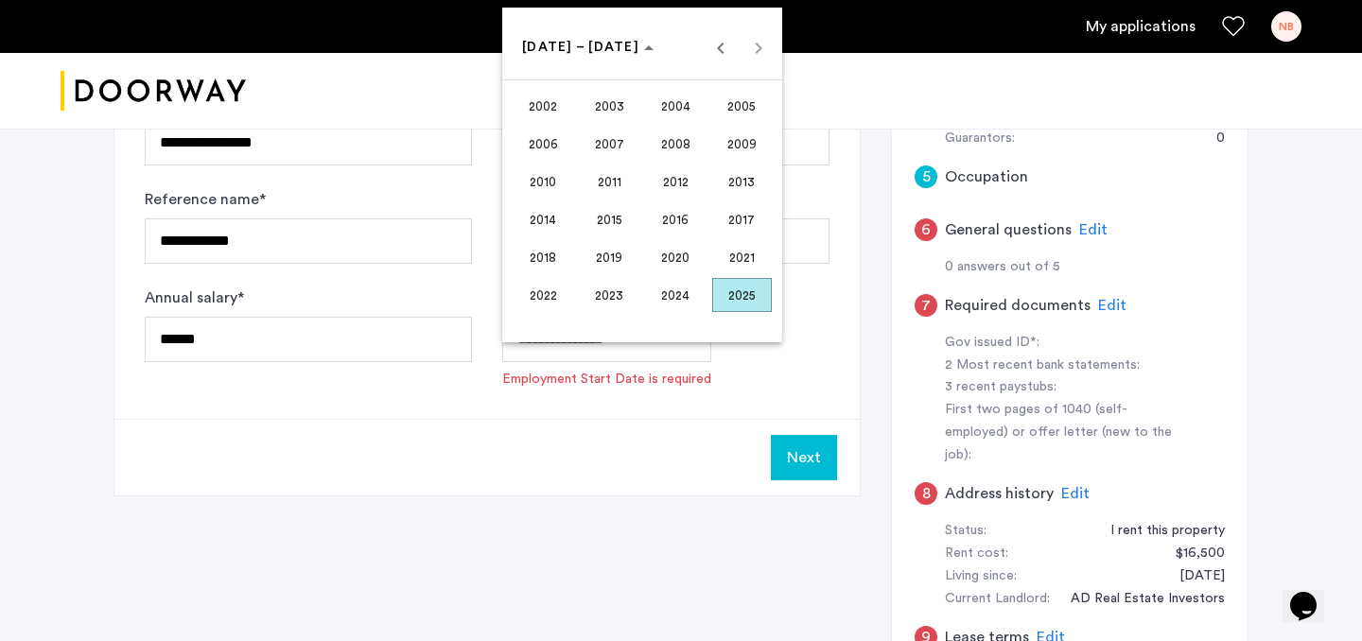
click at [721, 253] on span "2021" at bounding box center [742, 257] width 60 height 34
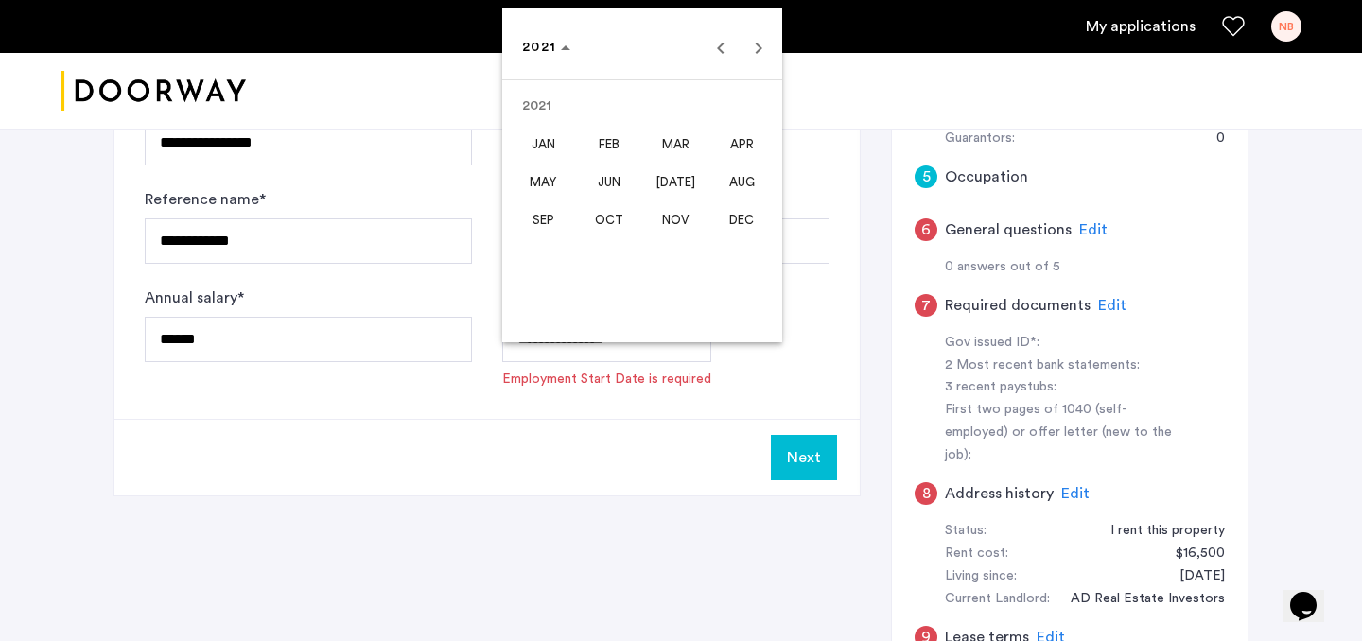
click at [561, 216] on span "SEP" at bounding box center [544, 219] width 60 height 34
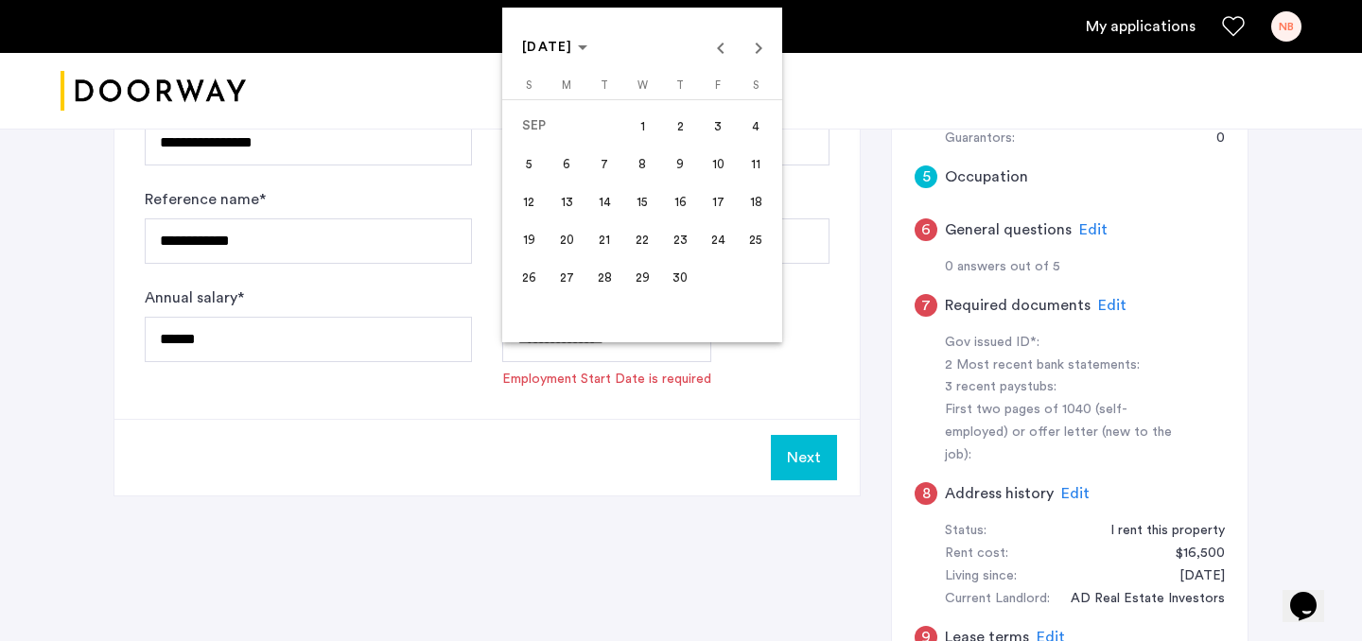
click at [577, 247] on span "20" at bounding box center [566, 239] width 34 height 34
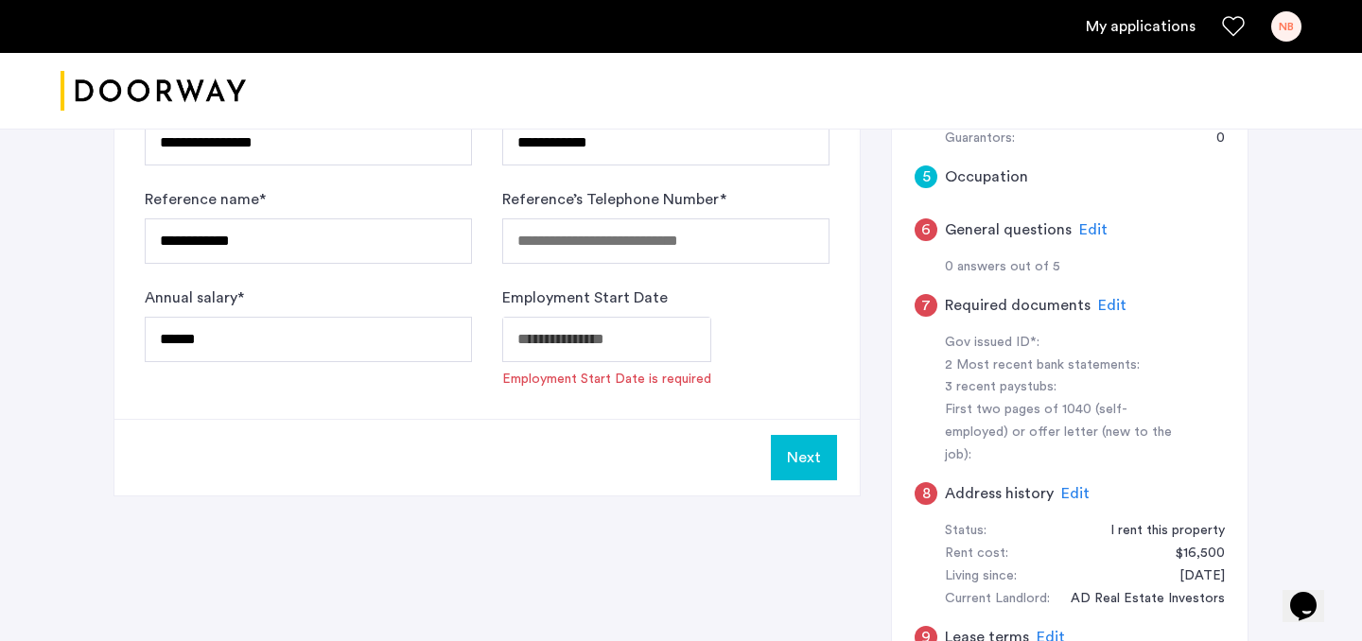
type input "**********"
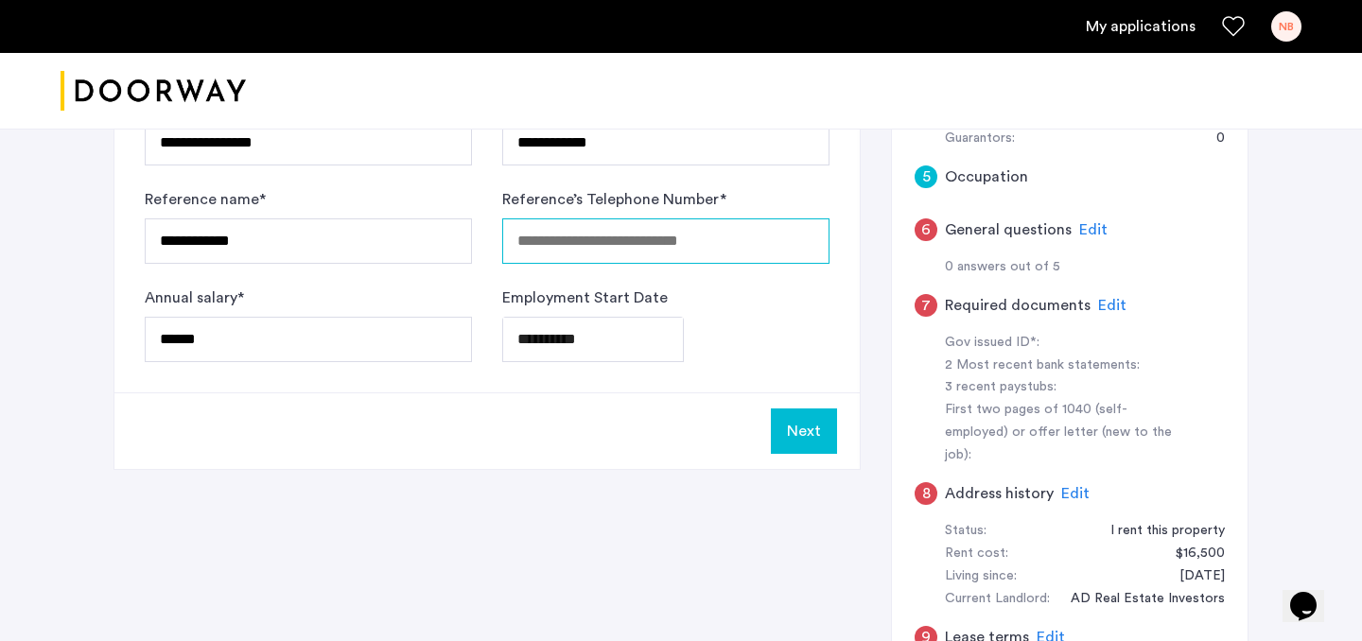
click at [597, 229] on input "Reference’s Telephone Number *" at bounding box center [665, 240] width 327 height 45
paste input "**********"
type input "**********"
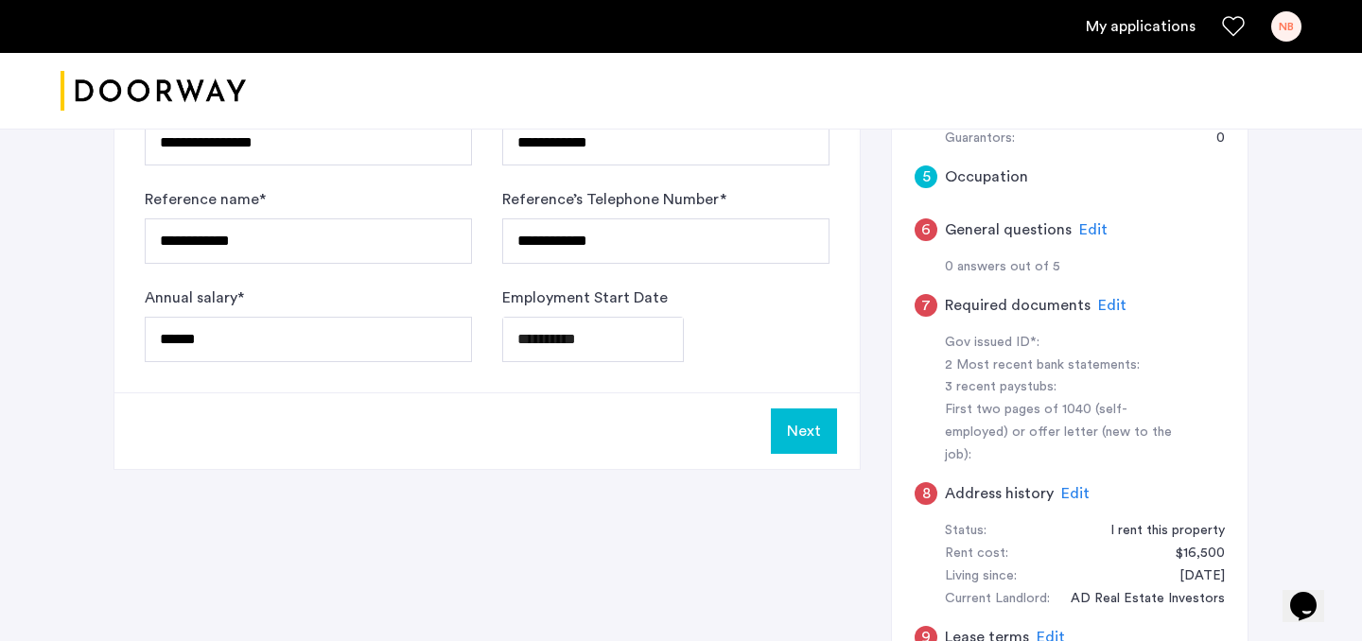
click at [721, 323] on div "**********" at bounding box center [665, 339] width 327 height 45
click at [813, 449] on button "Next" at bounding box center [804, 431] width 66 height 45
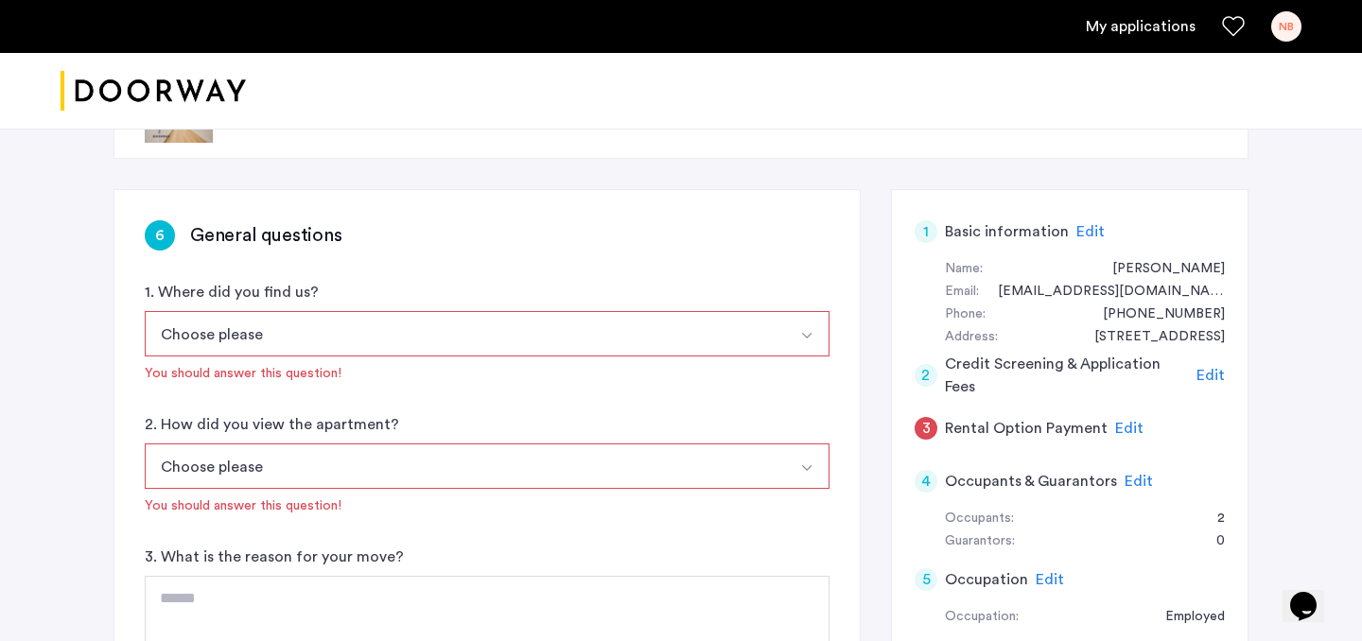
scroll to position [84, 0]
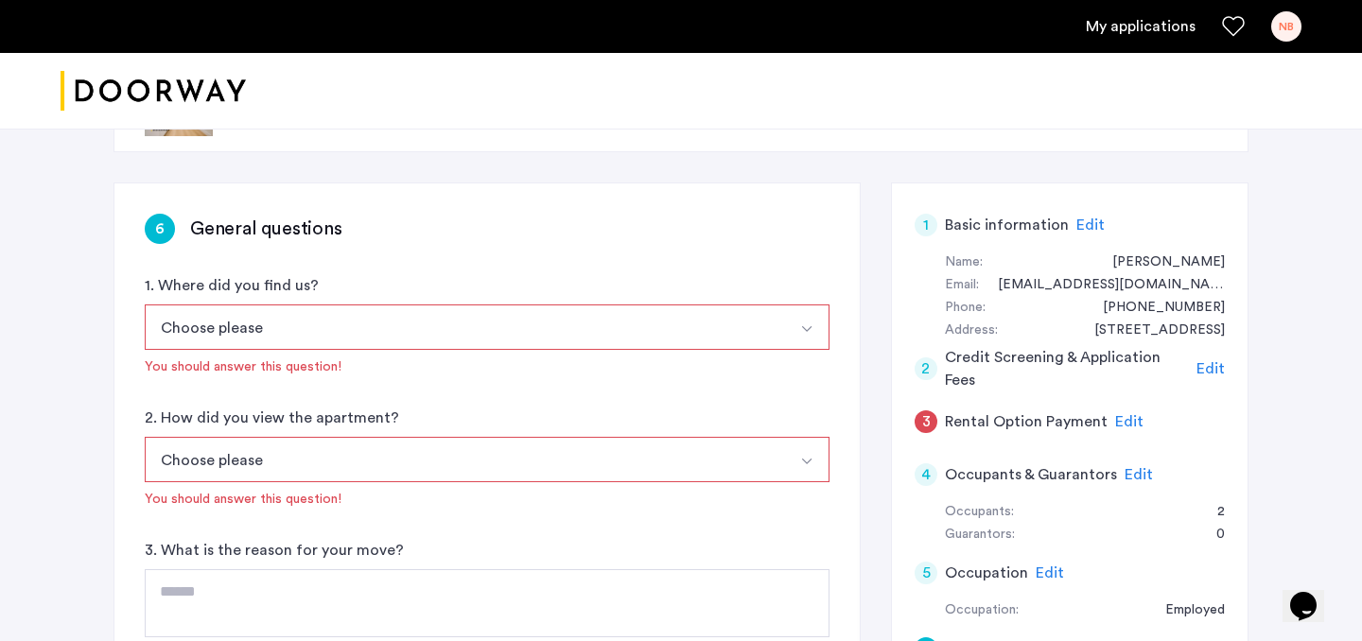
click at [676, 328] on button "Choose please" at bounding box center [465, 327] width 640 height 45
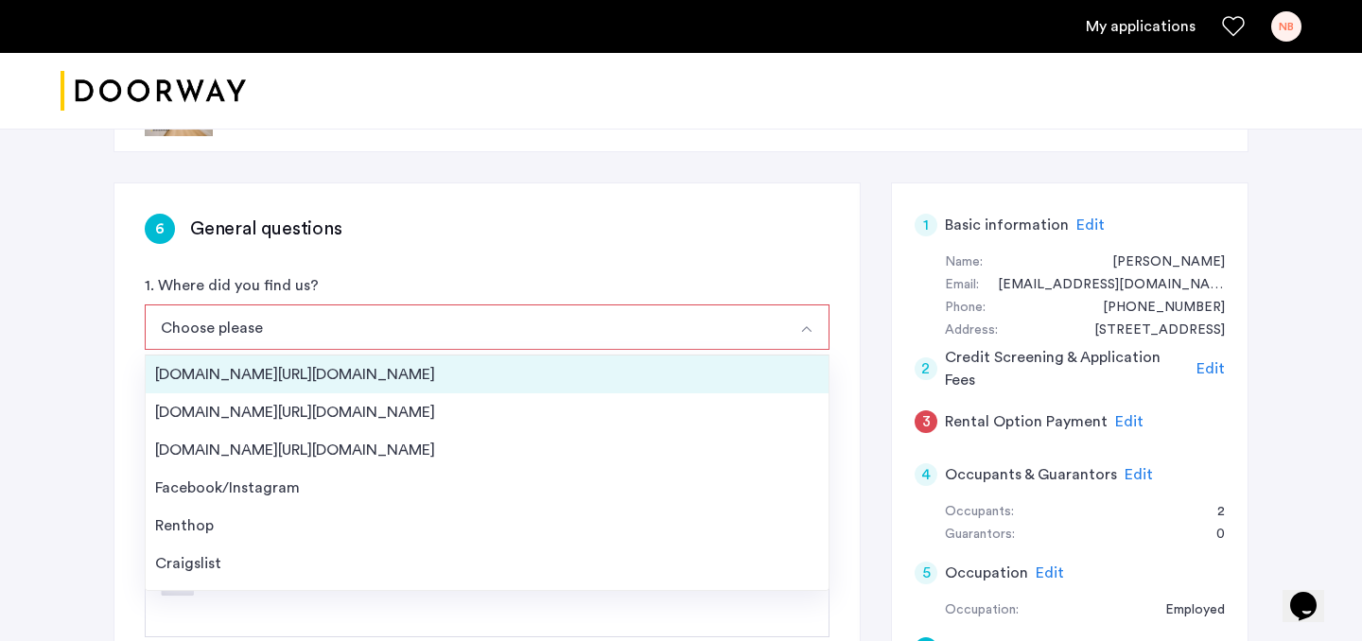
click at [619, 371] on div "[DOMAIN_NAME][URL][DOMAIN_NAME]" at bounding box center [487, 374] width 664 height 23
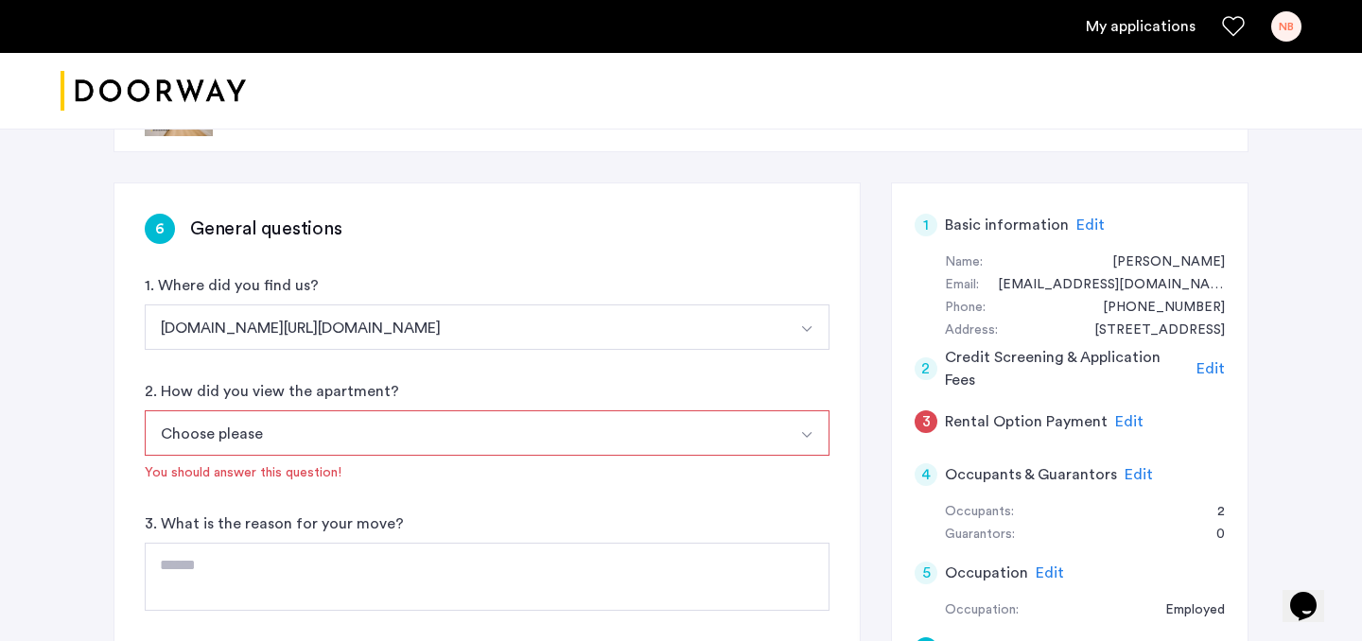
click at [559, 444] on button "Choose please" at bounding box center [465, 432] width 640 height 45
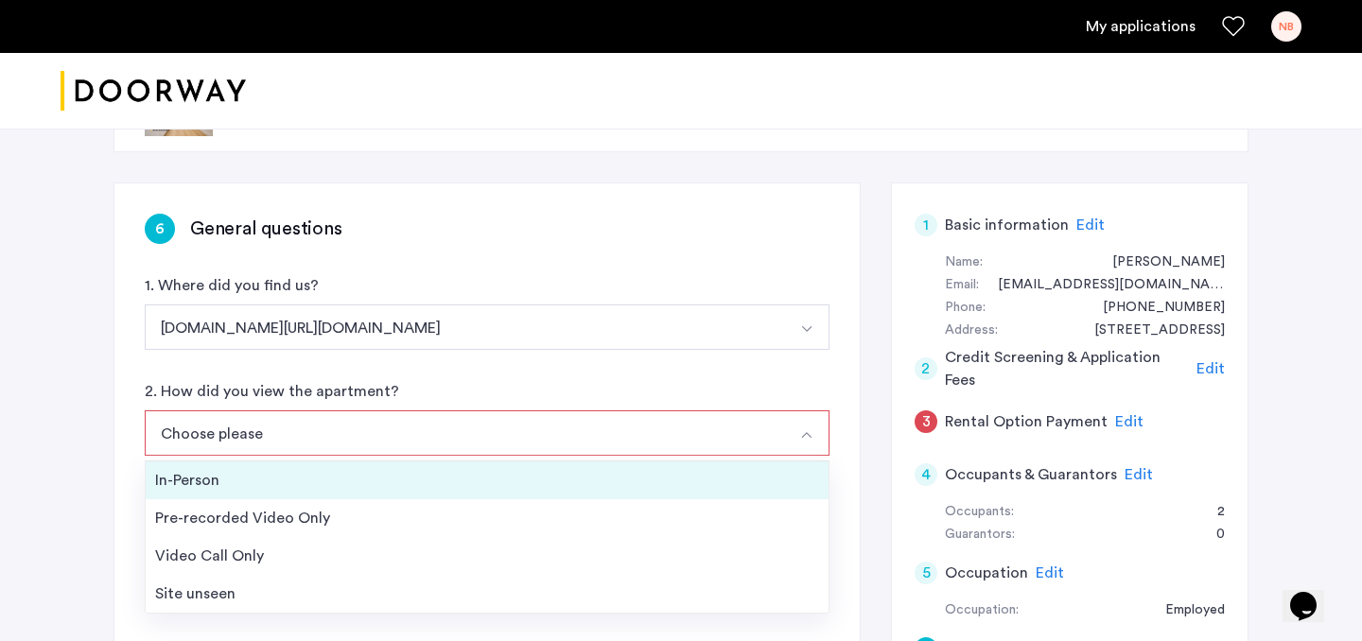
click at [499, 485] on div "In-Person" at bounding box center [487, 480] width 664 height 23
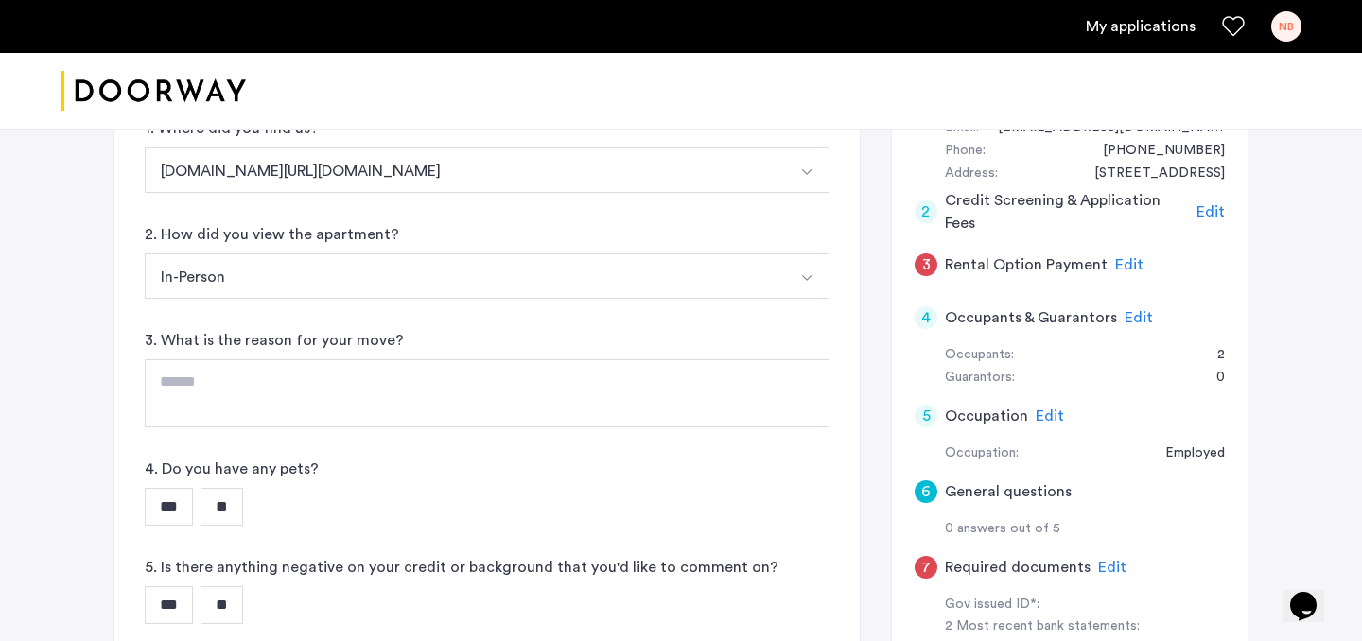
scroll to position [263, 0]
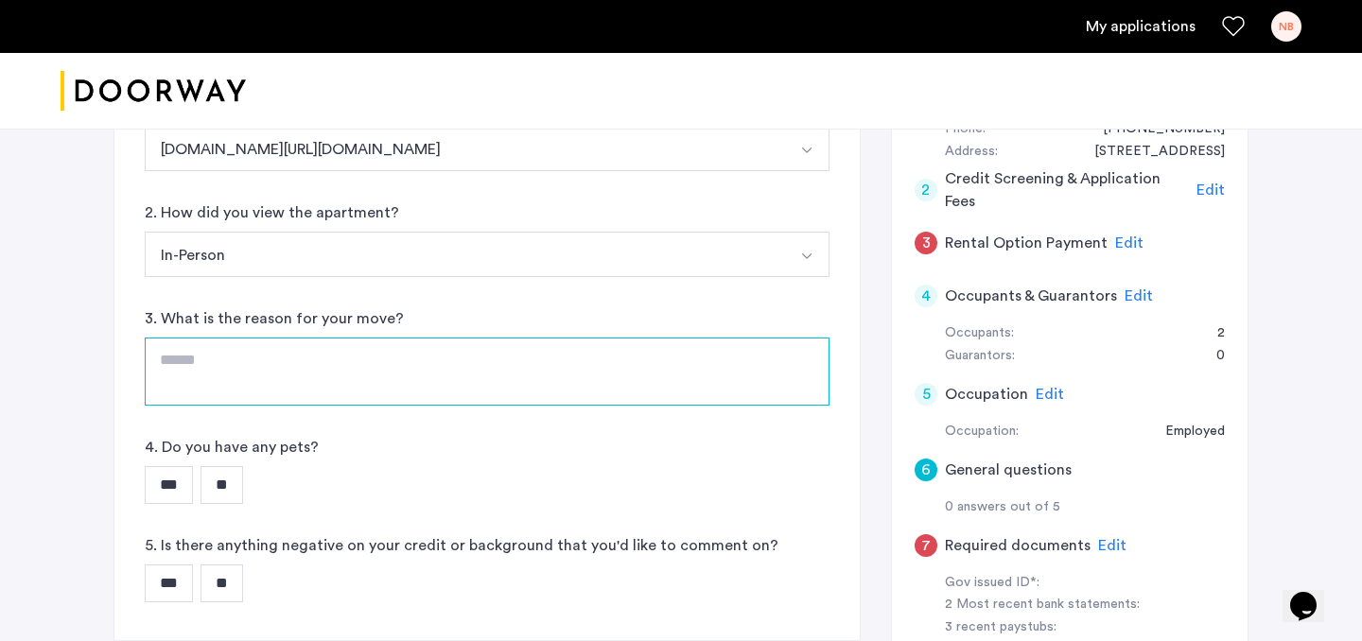
click at [421, 340] on textarea at bounding box center [487, 372] width 685 height 68
type textarea "**********"
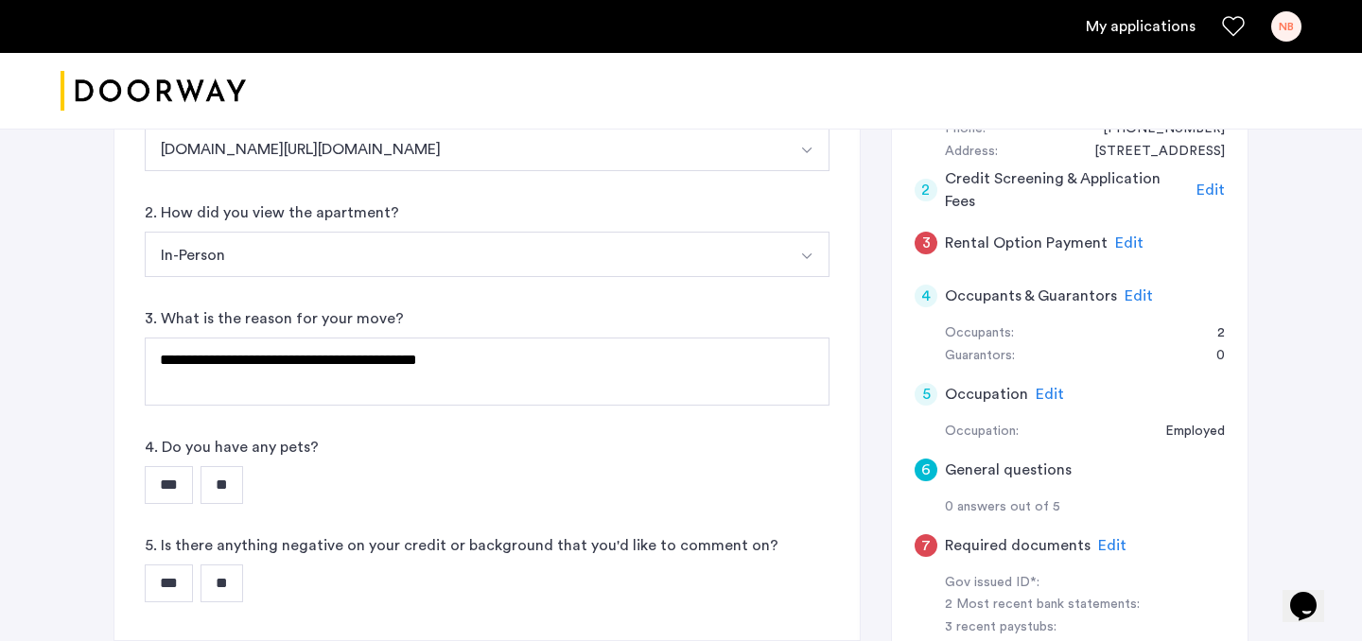
click at [240, 485] on input "**" at bounding box center [221, 485] width 43 height 38
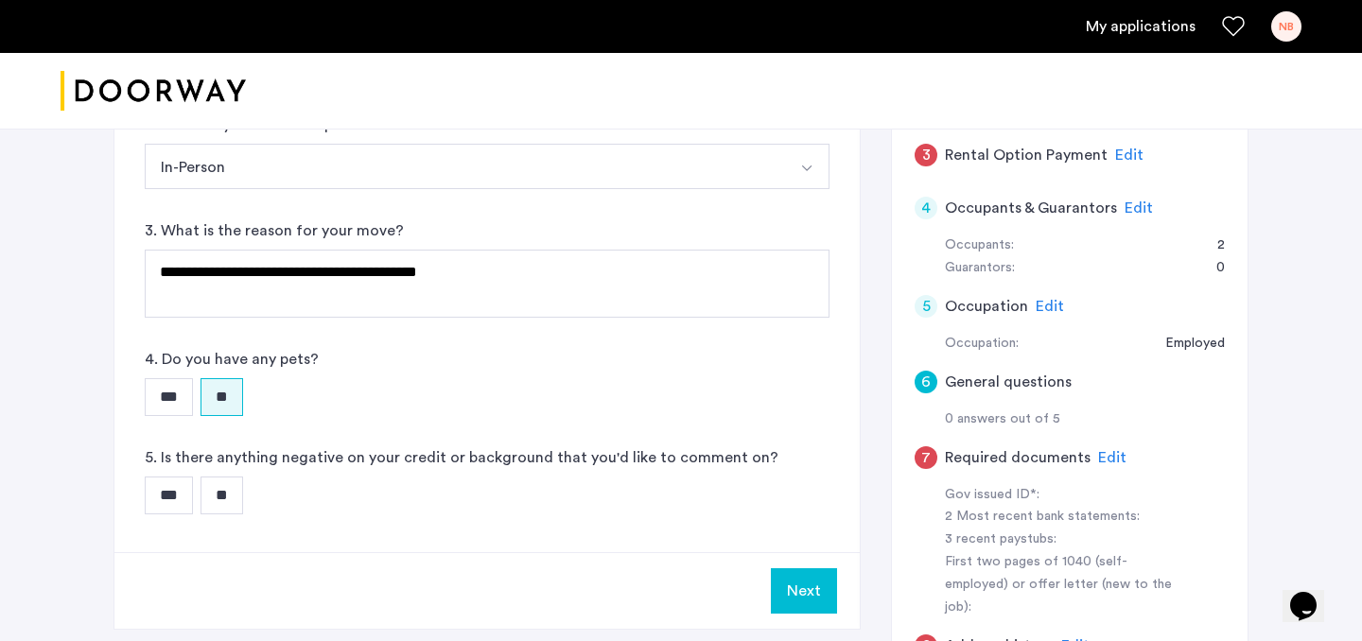
scroll to position [374, 0]
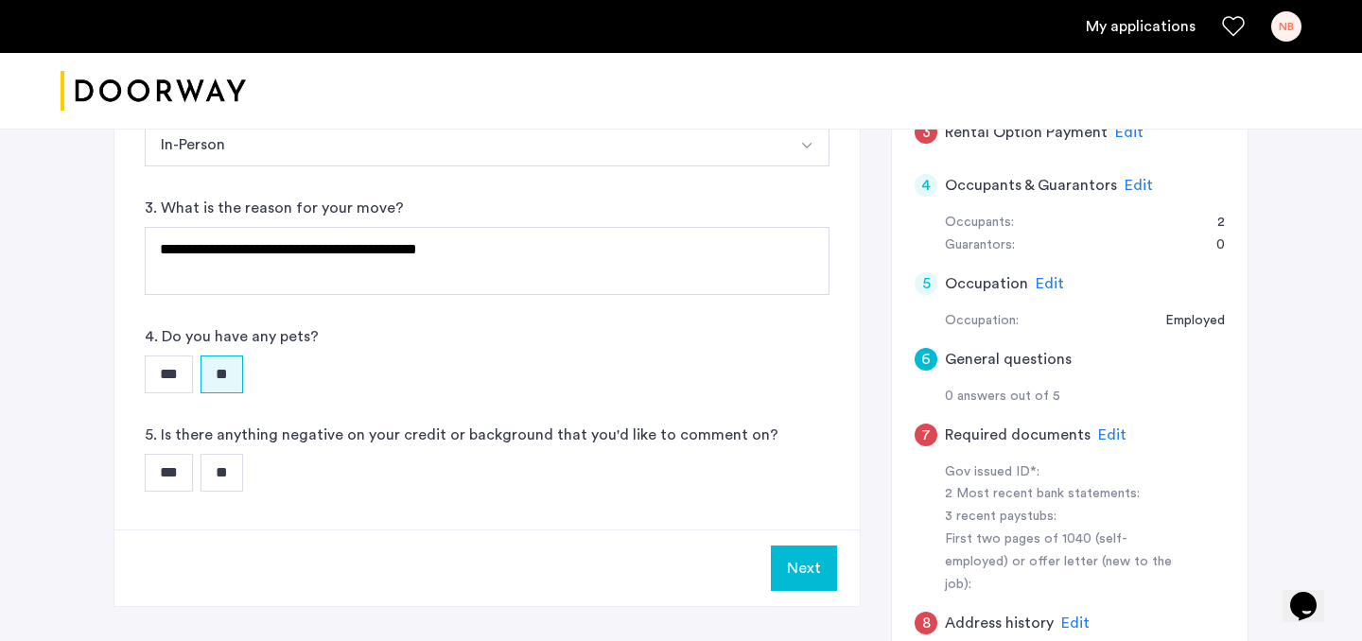
click at [241, 475] on input "**" at bounding box center [221, 473] width 43 height 38
click at [804, 566] on button "Next" at bounding box center [804, 568] width 66 height 45
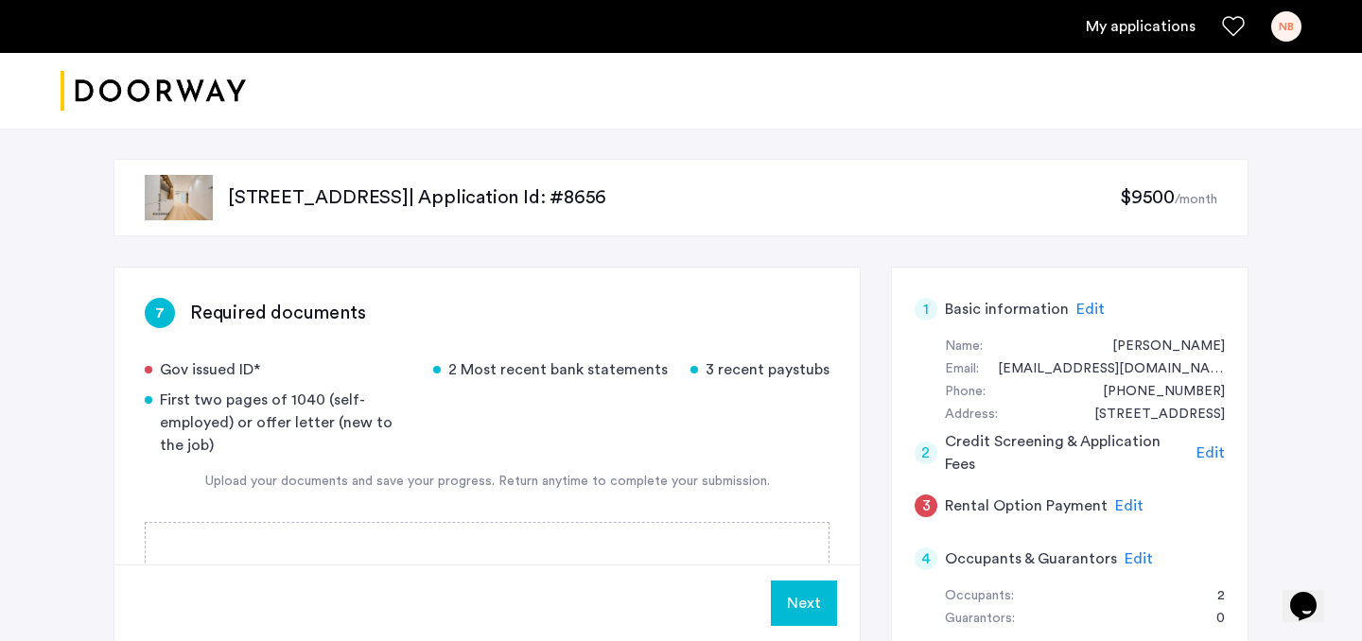
scroll to position [147, 0]
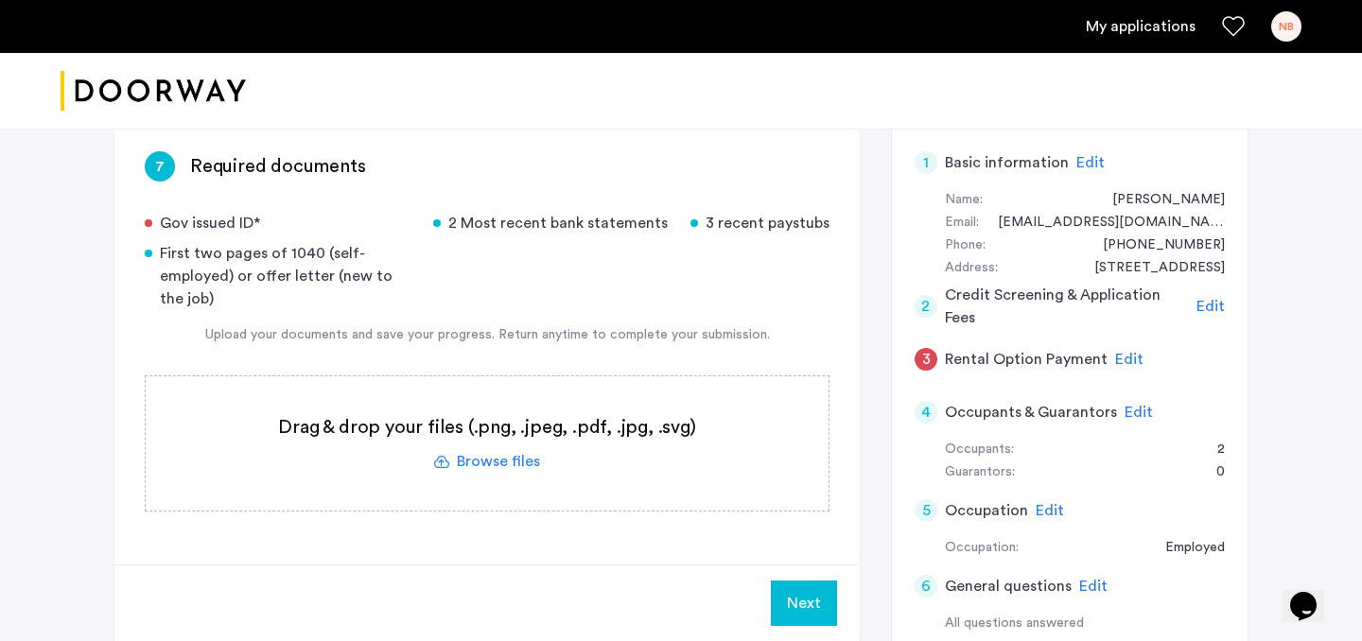
click at [512, 458] on label at bounding box center [487, 443] width 683 height 134
click at [0, 0] on input "file" at bounding box center [0, 0] width 0 height 0
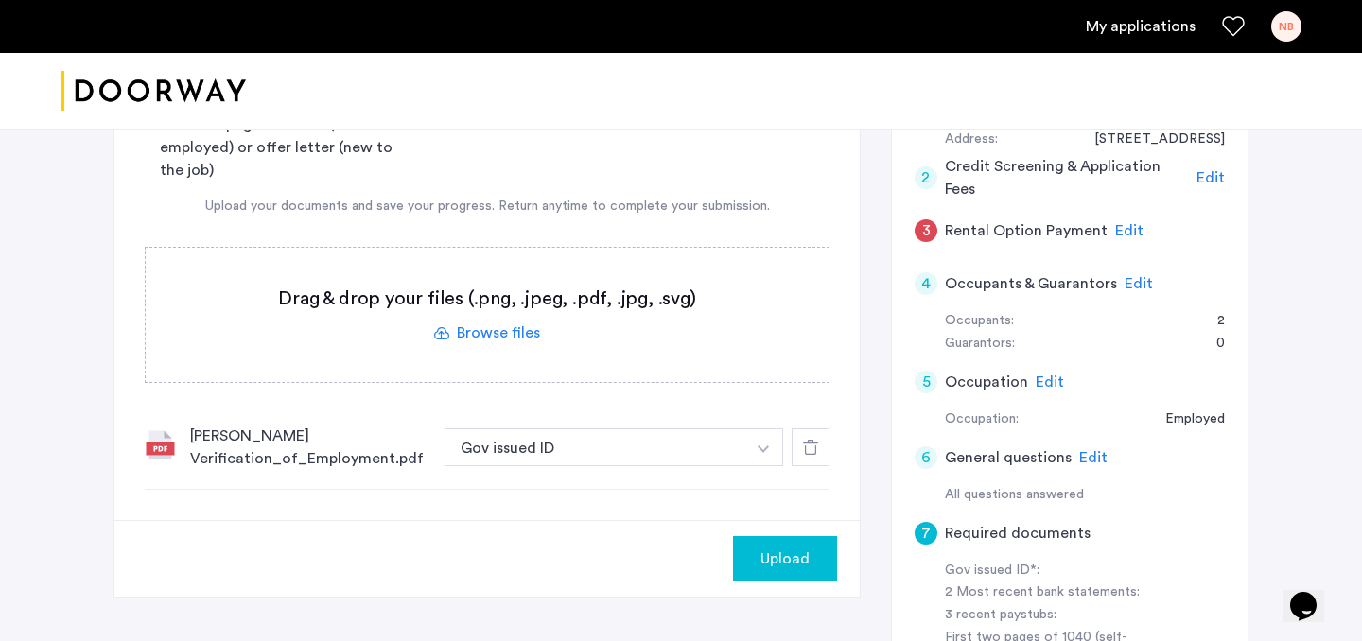
scroll to position [282, 0]
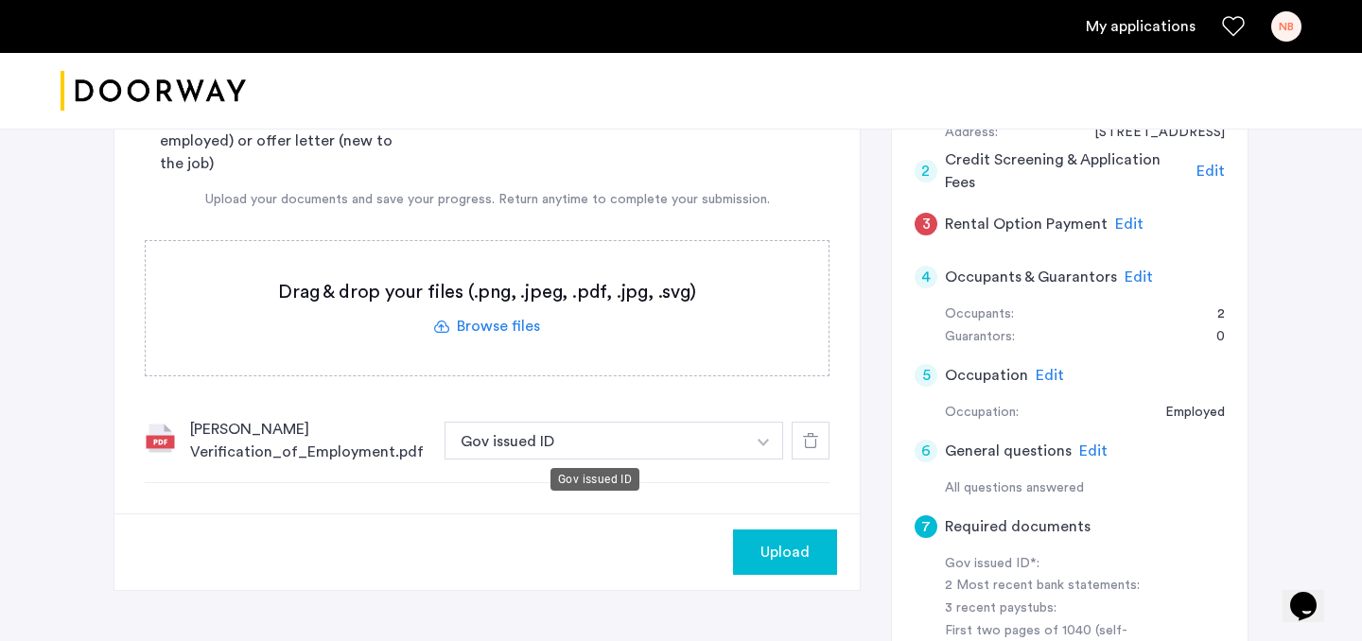
click at [522, 433] on button "Gov issued ID" at bounding box center [594, 441] width 301 height 38
click at [772, 435] on button "button" at bounding box center [763, 441] width 39 height 38
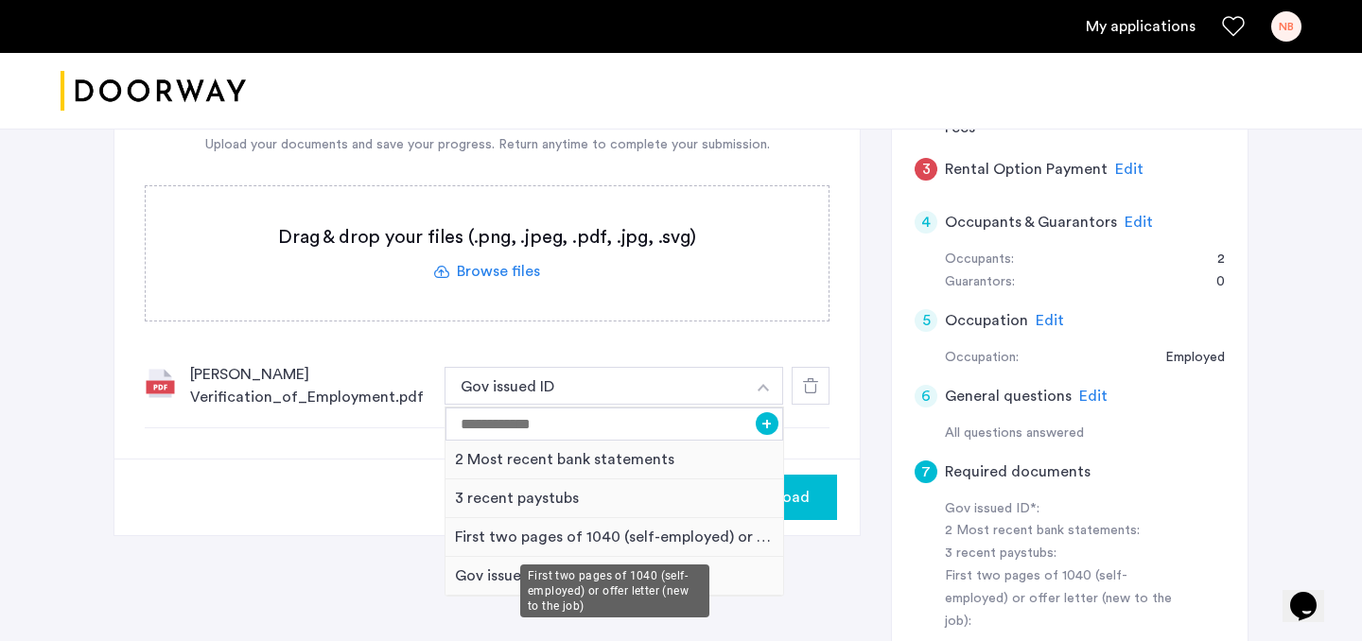
scroll to position [339, 0]
click at [562, 542] on div "First two pages of 1040 (self-employed) or offer letter (new to the job)" at bounding box center [614, 535] width 338 height 39
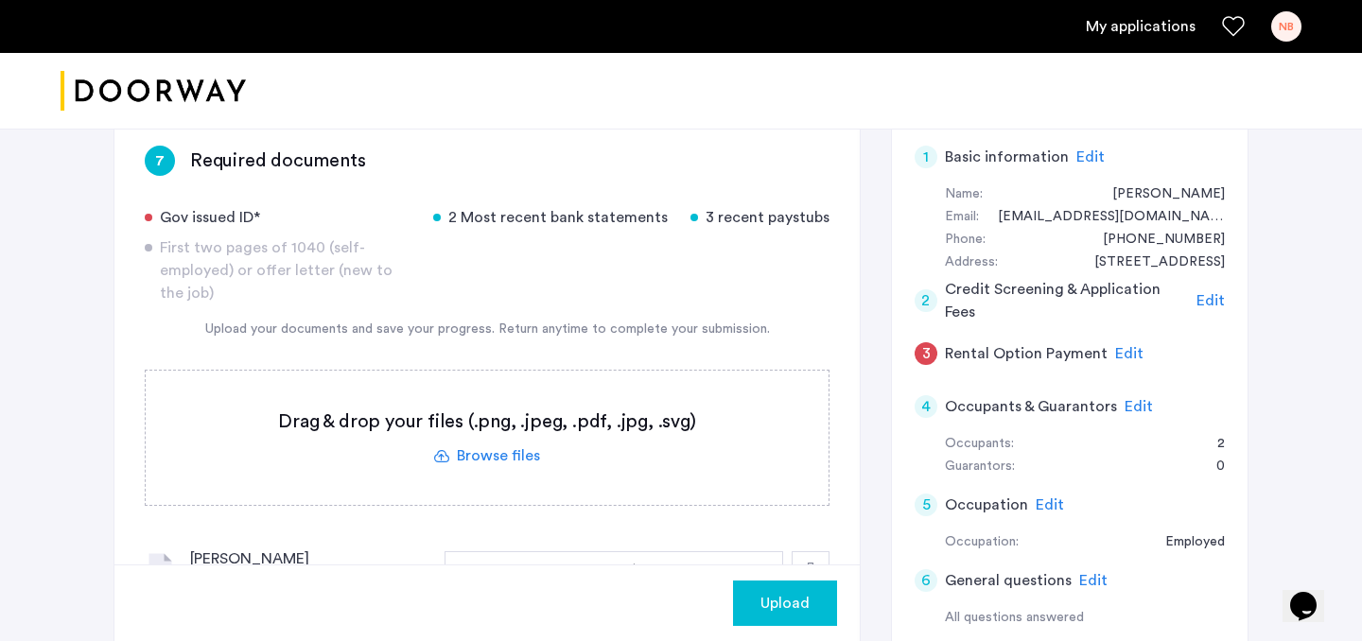
scroll to position [150, 0]
click at [481, 461] on label at bounding box center [487, 440] width 683 height 134
click at [0, 0] on input "file" at bounding box center [0, 0] width 0 height 0
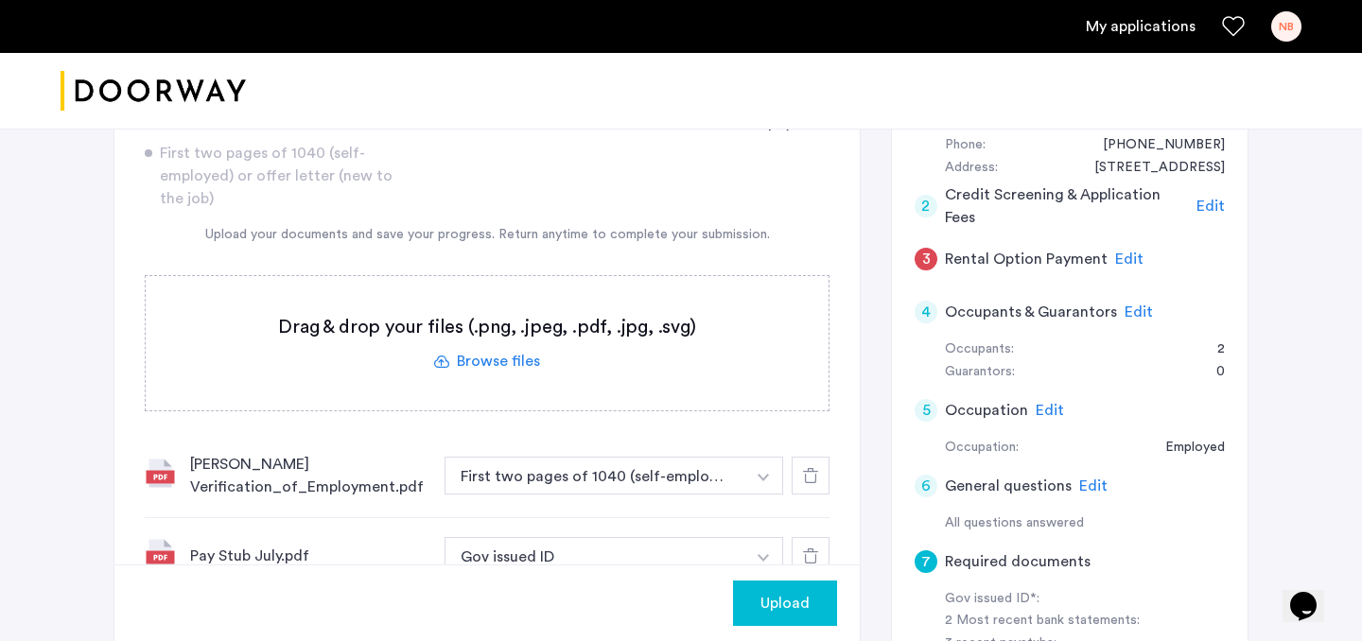
scroll to position [275, 0]
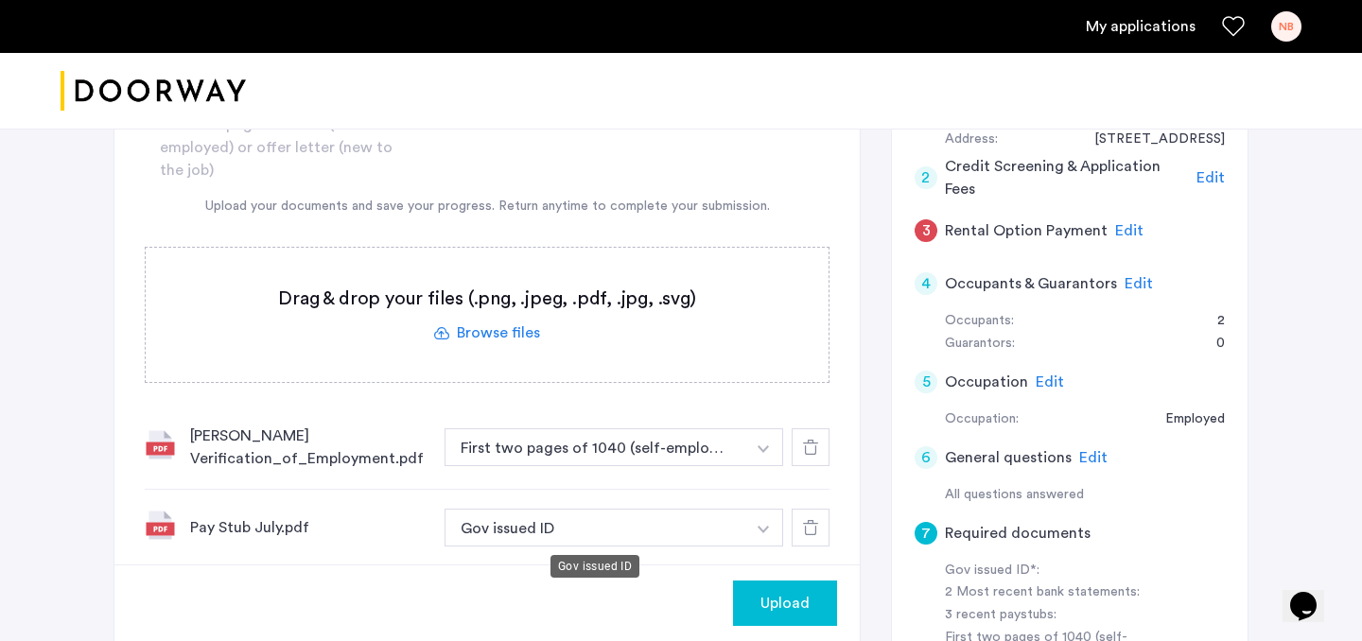
click at [523, 541] on button "Gov issued ID" at bounding box center [594, 528] width 301 height 38
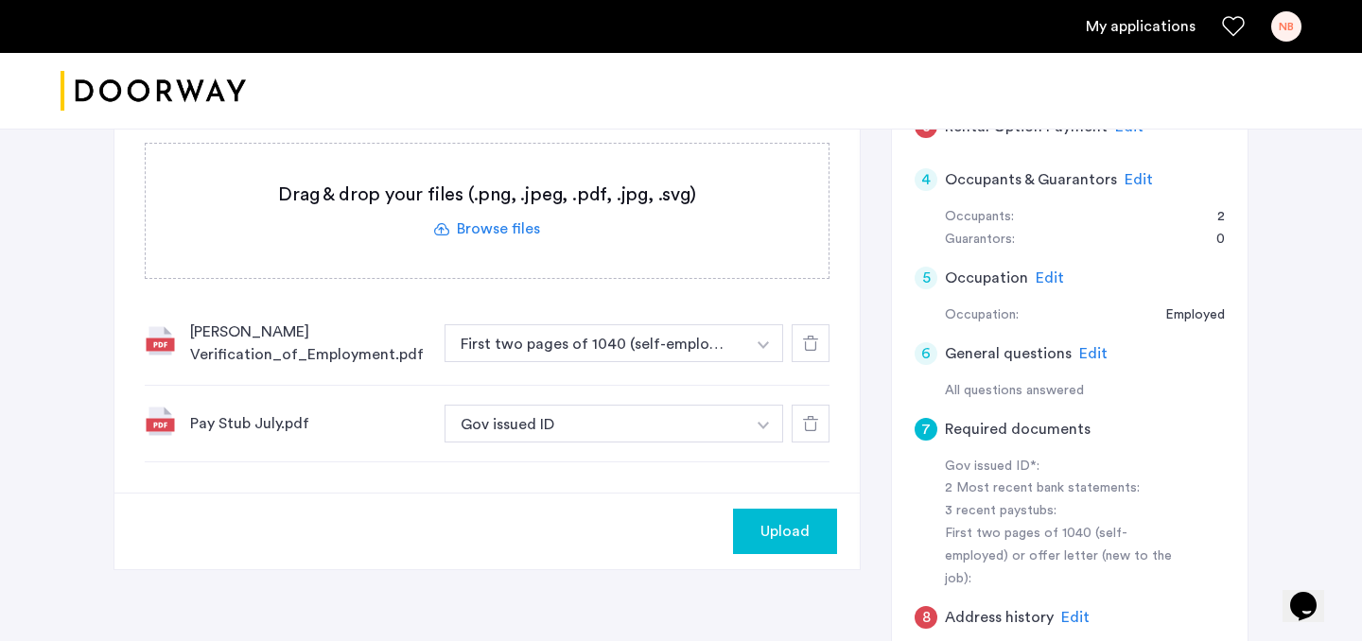
scroll to position [420, 0]
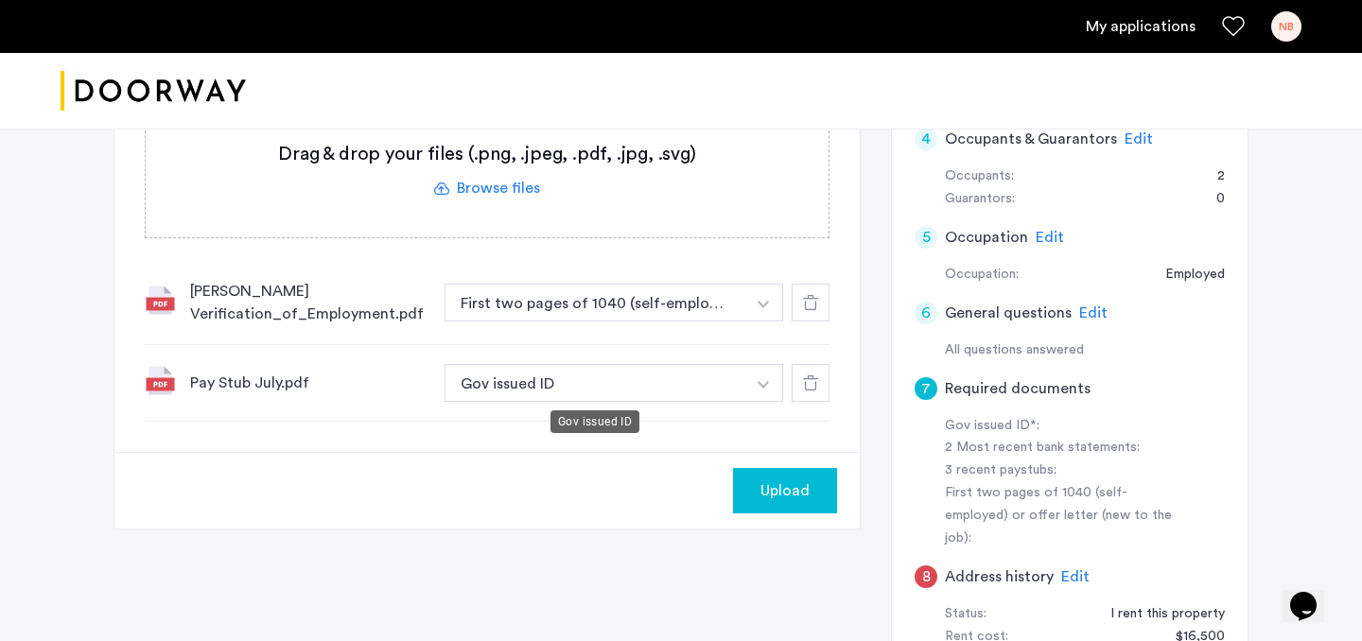
click at [560, 395] on button "Gov issued ID" at bounding box center [594, 383] width 301 height 38
click at [702, 398] on button "Gov issued ID" at bounding box center [594, 383] width 301 height 38
click at [712, 375] on button "Gov issued ID" at bounding box center [594, 383] width 301 height 38
click at [748, 322] on button "button" at bounding box center [763, 303] width 39 height 38
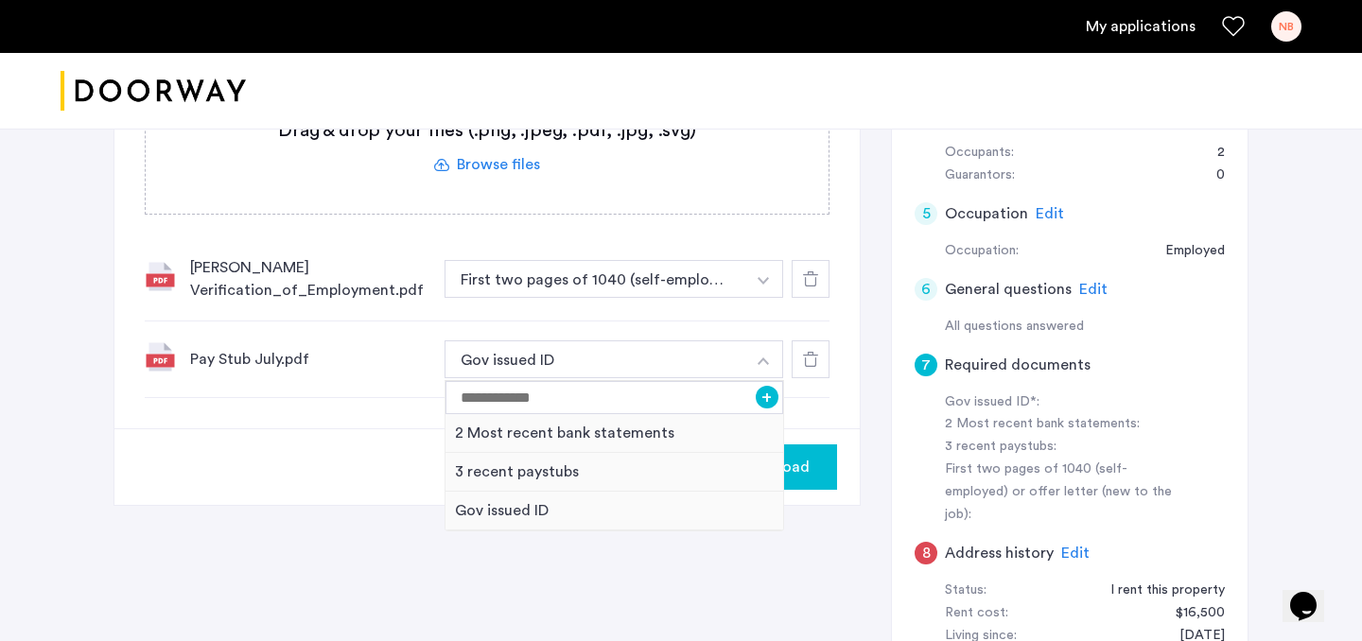
scroll to position [444, 0]
click at [528, 476] on div "3 recent paystubs" at bounding box center [614, 471] width 338 height 39
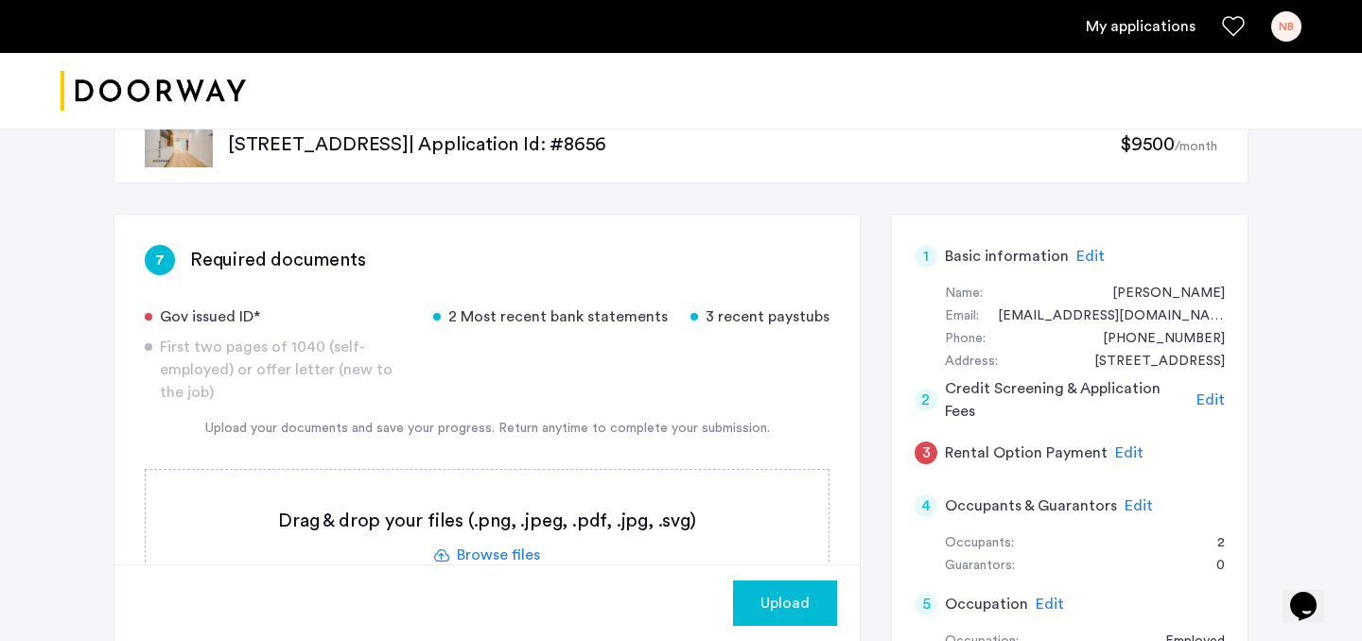
scroll to position [66, 0]
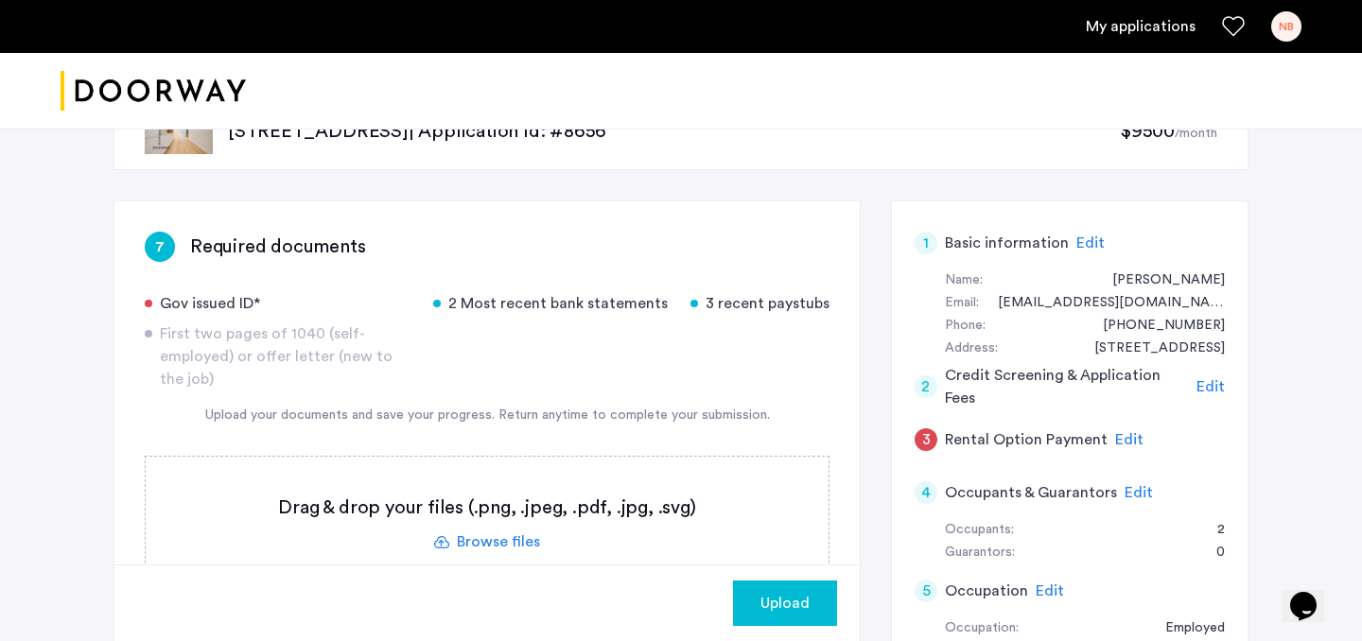
click at [498, 542] on label at bounding box center [487, 524] width 683 height 134
click at [0, 0] on input "file" at bounding box center [0, 0] width 0 height 0
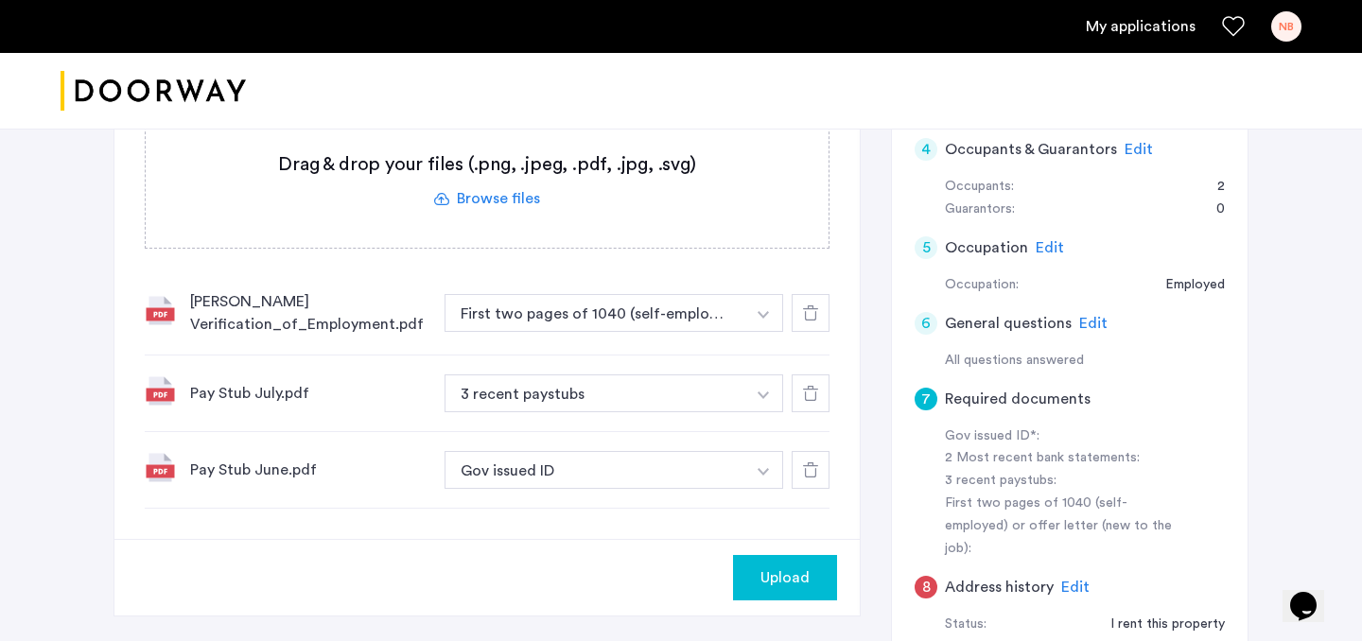
scroll to position [417, 0]
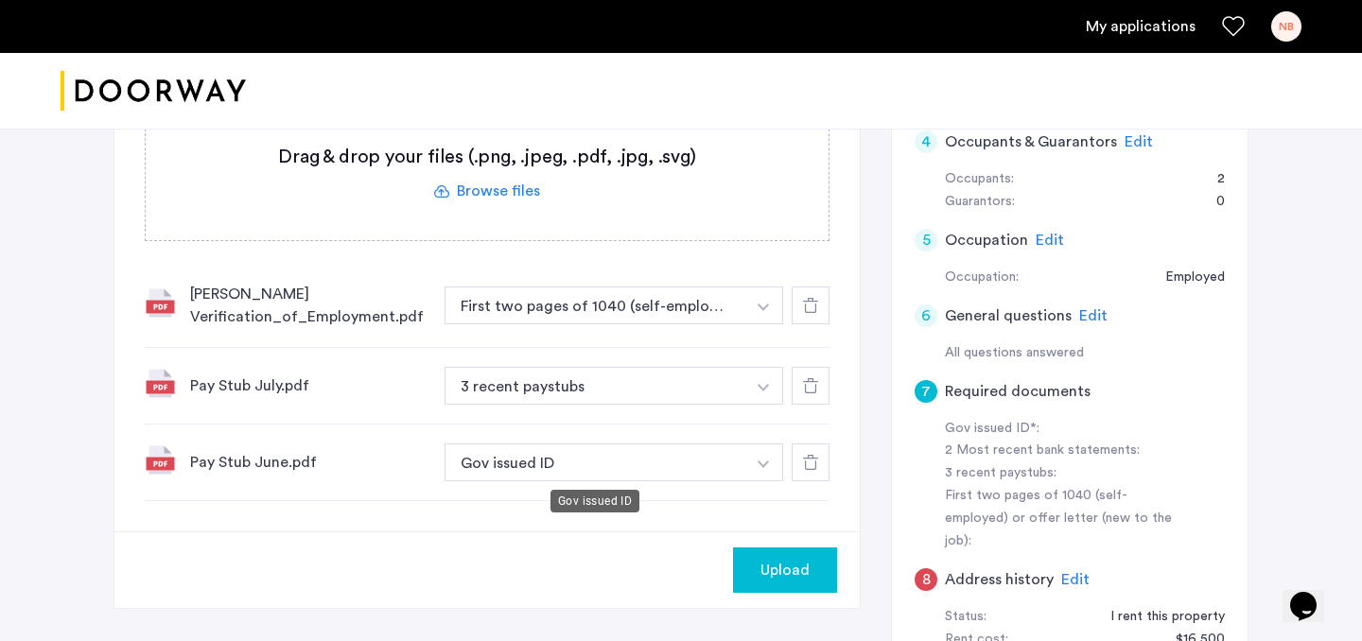
click at [624, 460] on button "Gov issued ID" at bounding box center [594, 463] width 301 height 38
click at [750, 324] on button "button" at bounding box center [763, 306] width 39 height 38
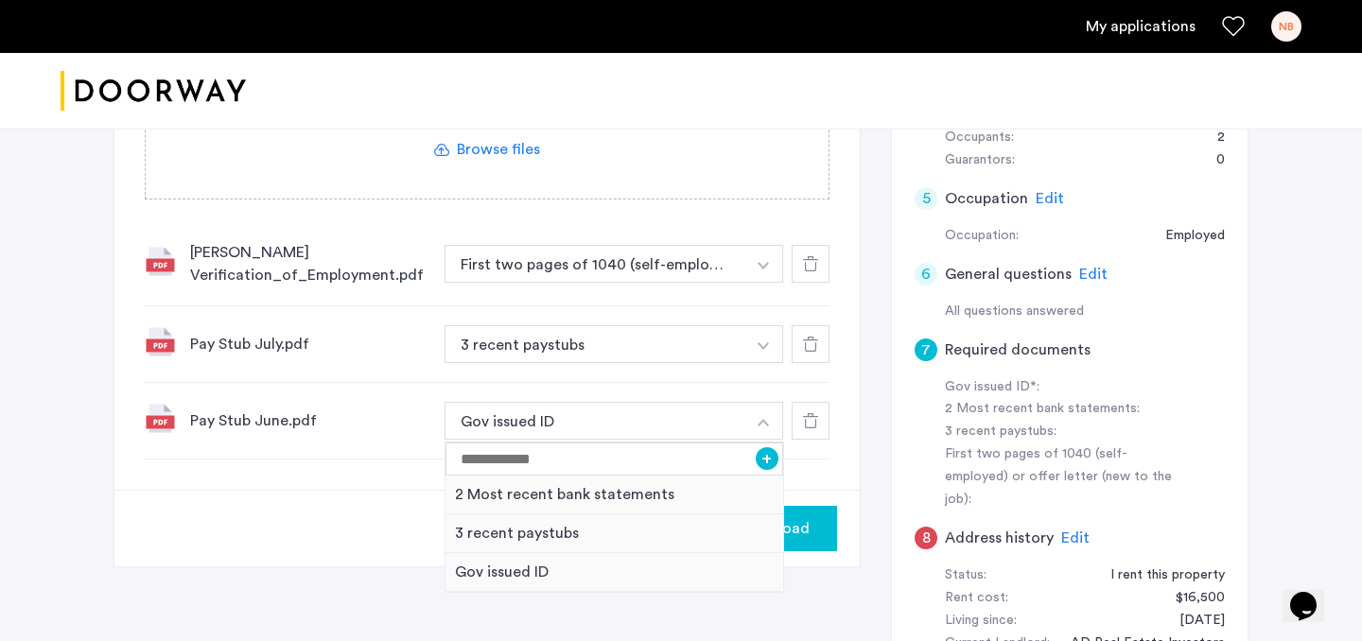
scroll to position [464, 0]
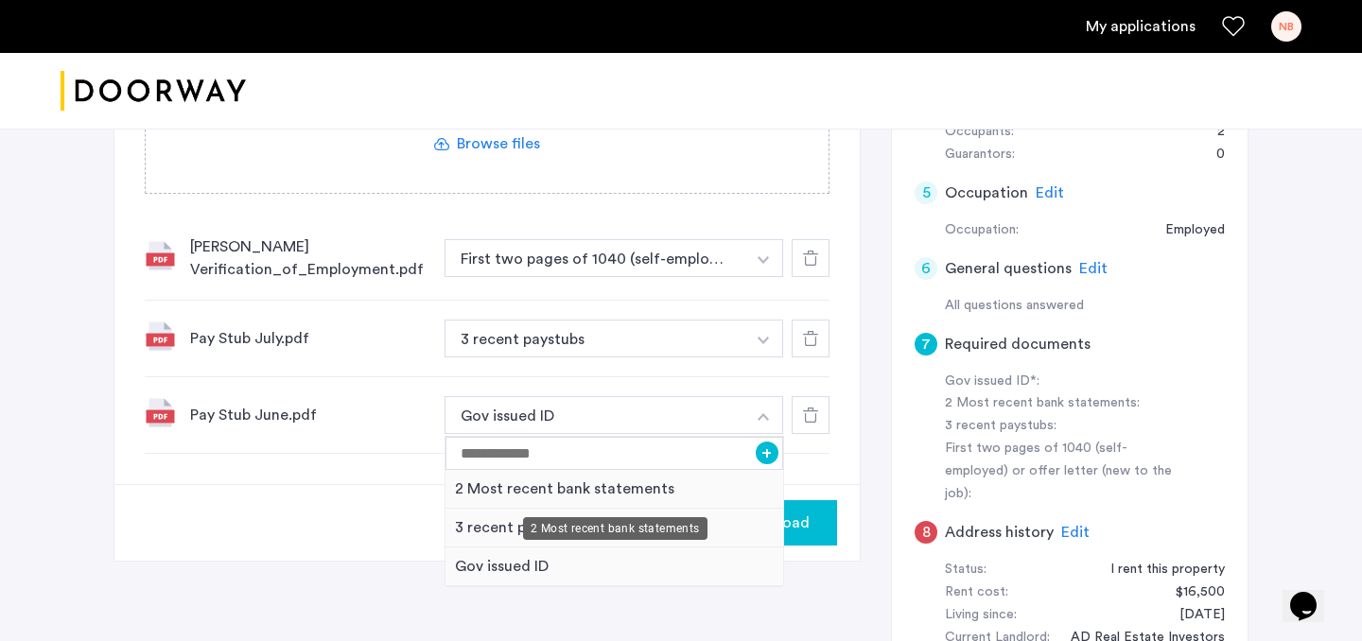
click at [705, 483] on div "2 Most recent bank statements" at bounding box center [614, 489] width 338 height 39
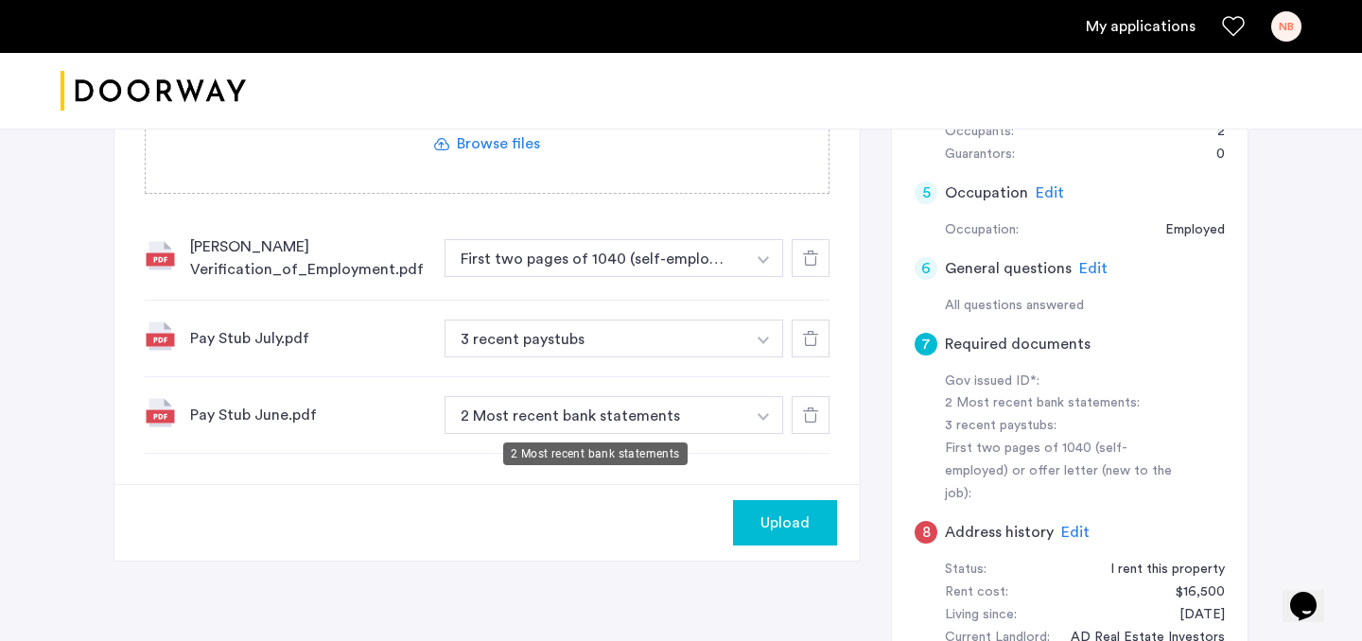
click at [705, 409] on button "2 Most recent bank statements" at bounding box center [594, 415] width 301 height 38
click at [758, 277] on button "button" at bounding box center [763, 258] width 39 height 38
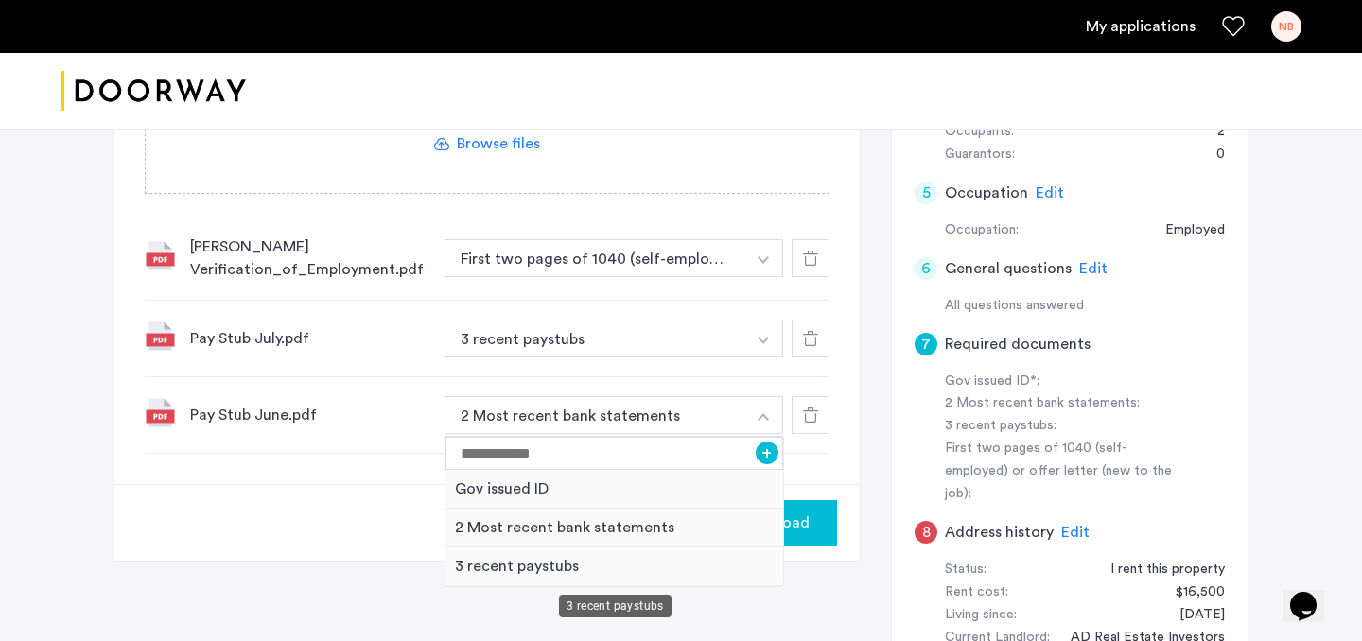
click at [569, 564] on div "3 recent paystubs" at bounding box center [614, 567] width 338 height 39
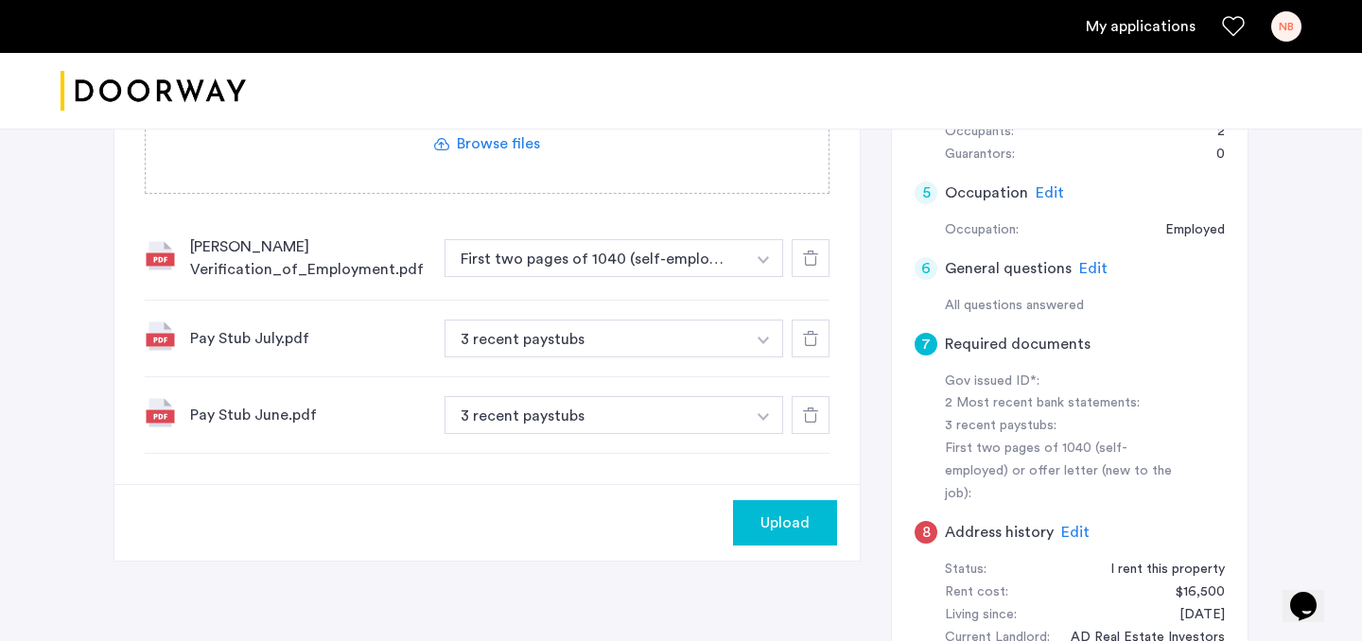
scroll to position [222, 0]
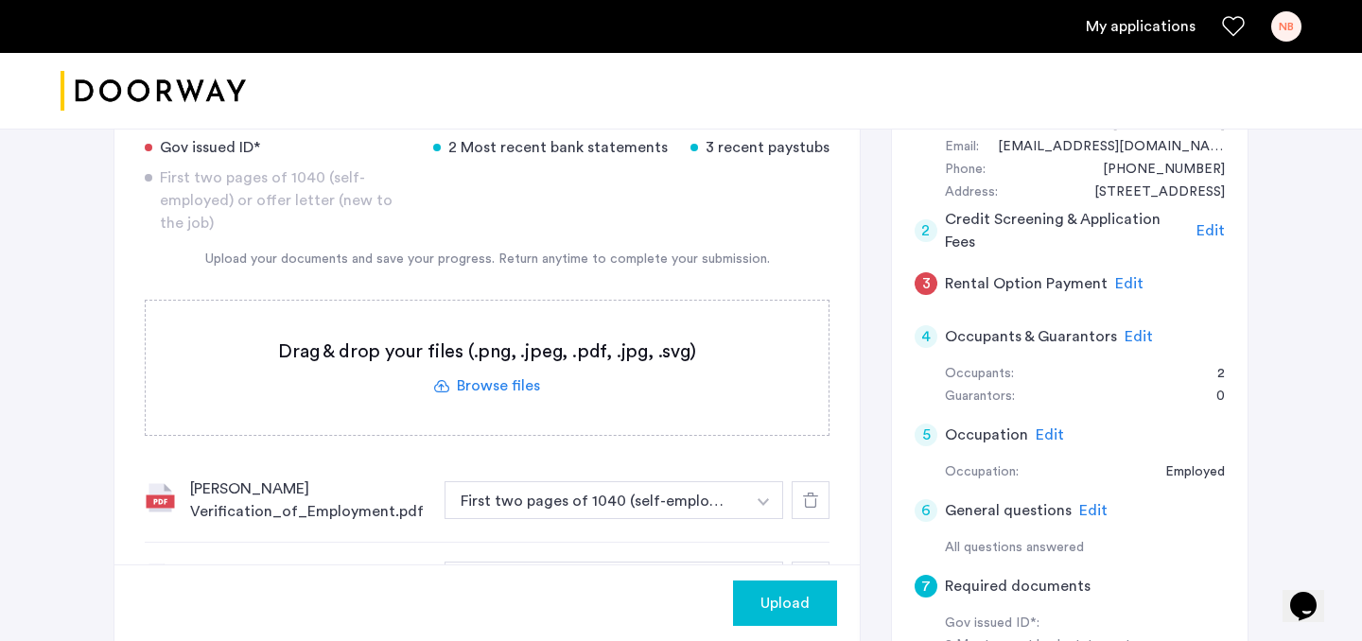
click at [490, 372] on label at bounding box center [487, 368] width 683 height 134
click at [0, 0] on input "file" at bounding box center [0, 0] width 0 height 0
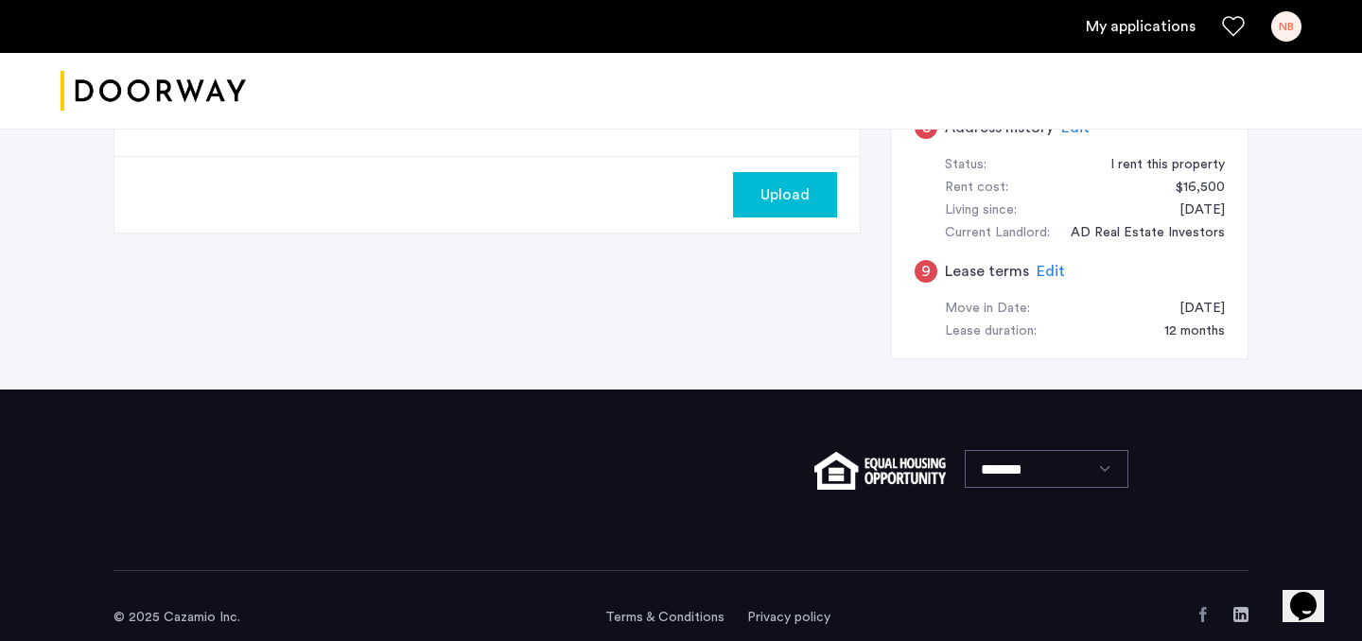
scroll to position [568, 0]
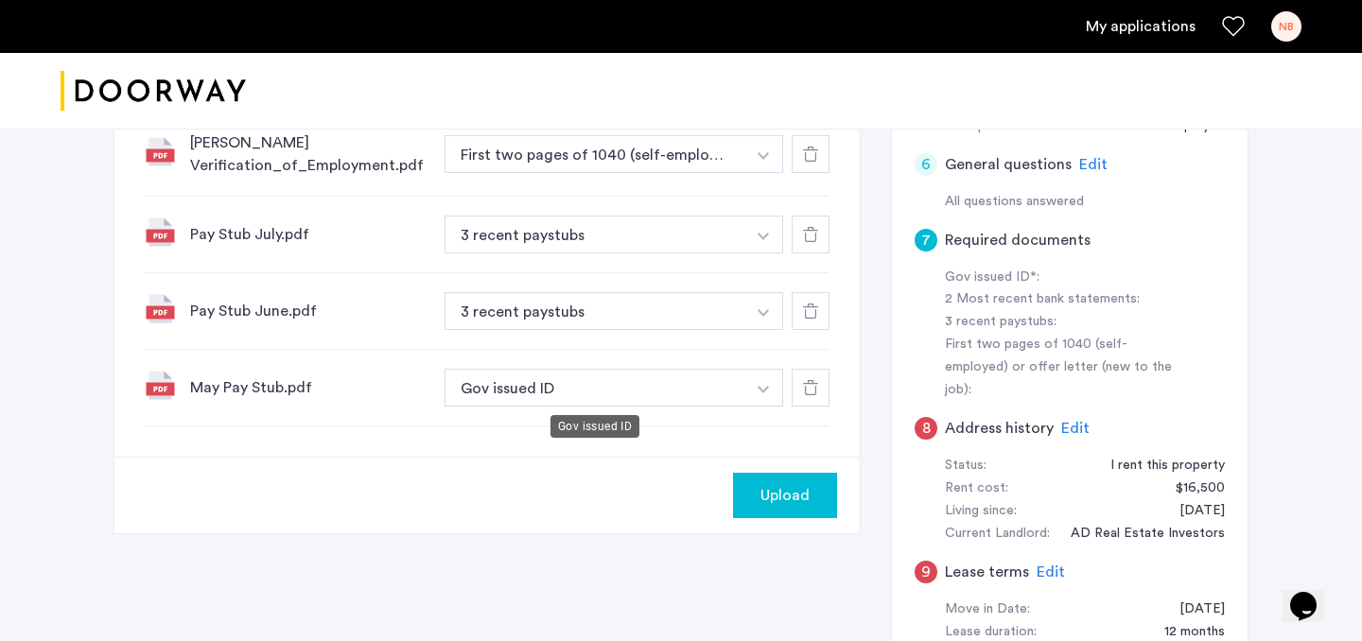
click at [618, 393] on button "Gov issued ID" at bounding box center [594, 388] width 301 height 38
click at [720, 386] on button "Gov issued ID" at bounding box center [594, 388] width 301 height 38
click at [749, 173] on button "button" at bounding box center [763, 154] width 39 height 38
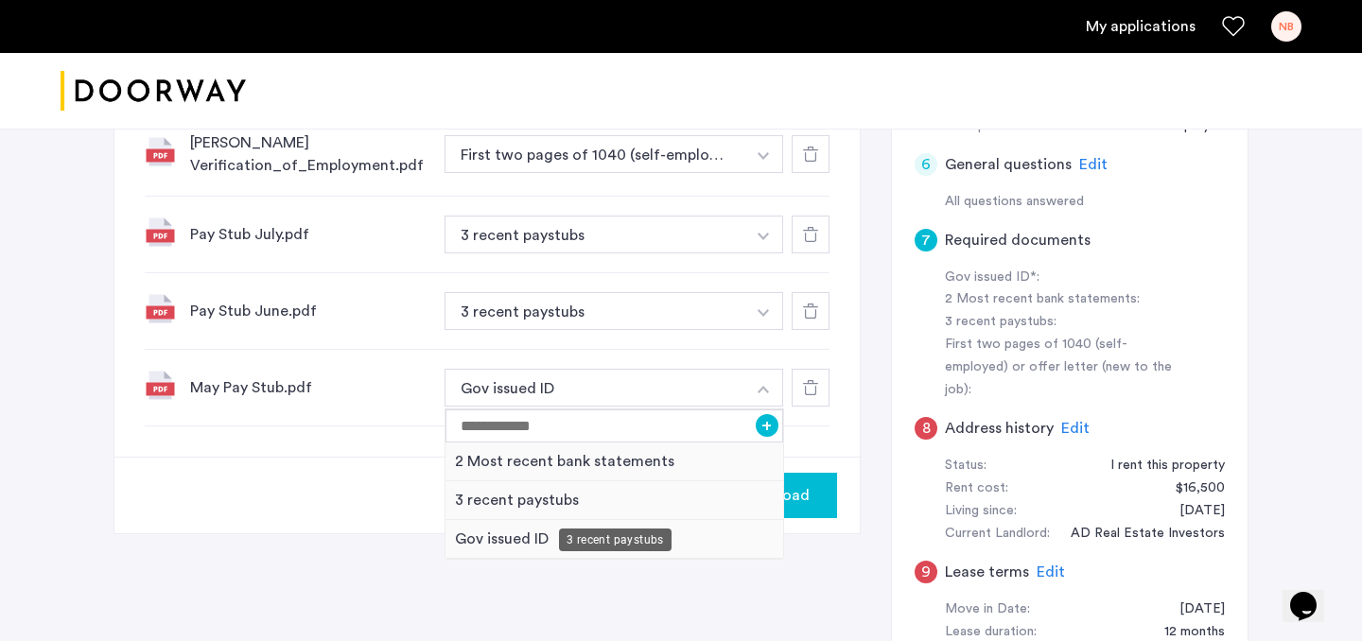
click at [529, 494] on div "3 recent paystubs" at bounding box center [614, 500] width 338 height 39
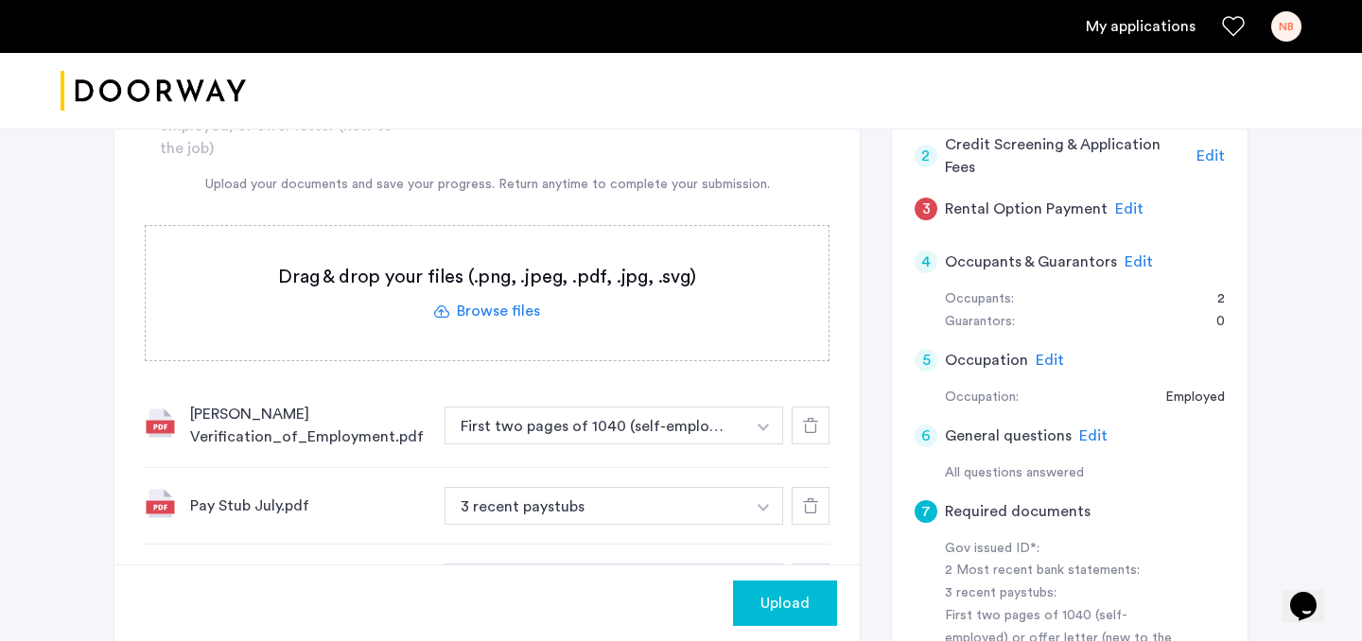
scroll to position [211, 0]
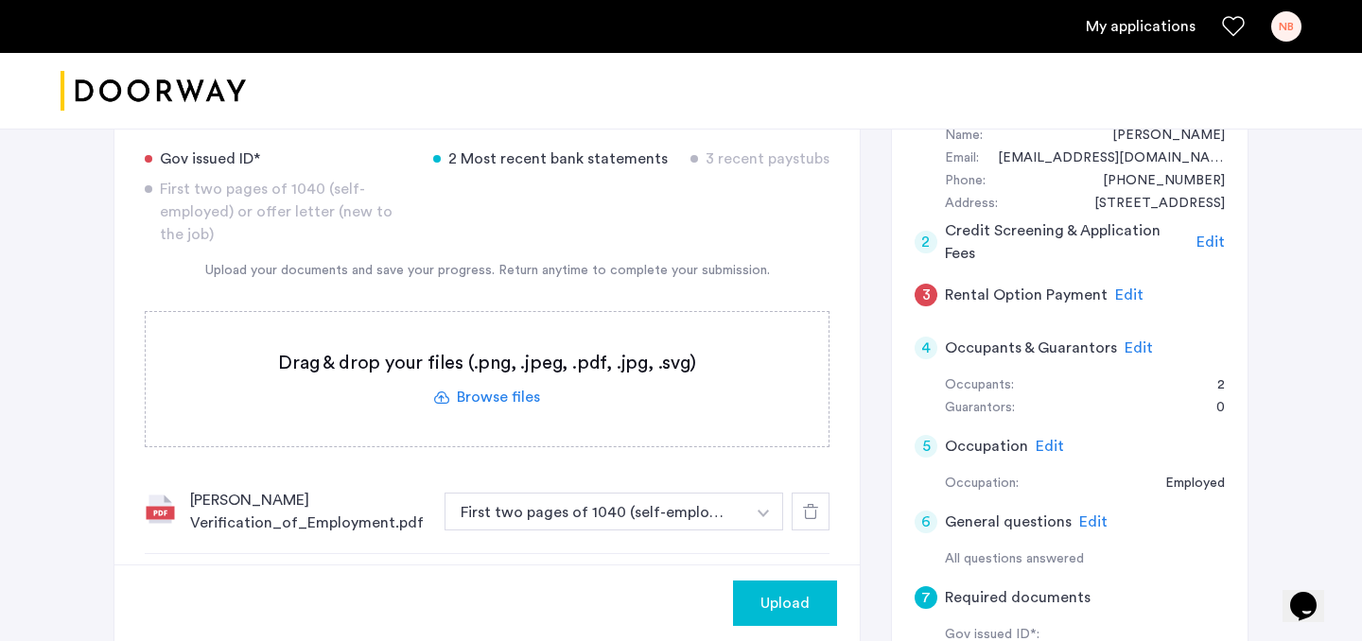
click at [511, 403] on label at bounding box center [487, 379] width 683 height 134
click at [0, 0] on input "file" at bounding box center [0, 0] width 0 height 0
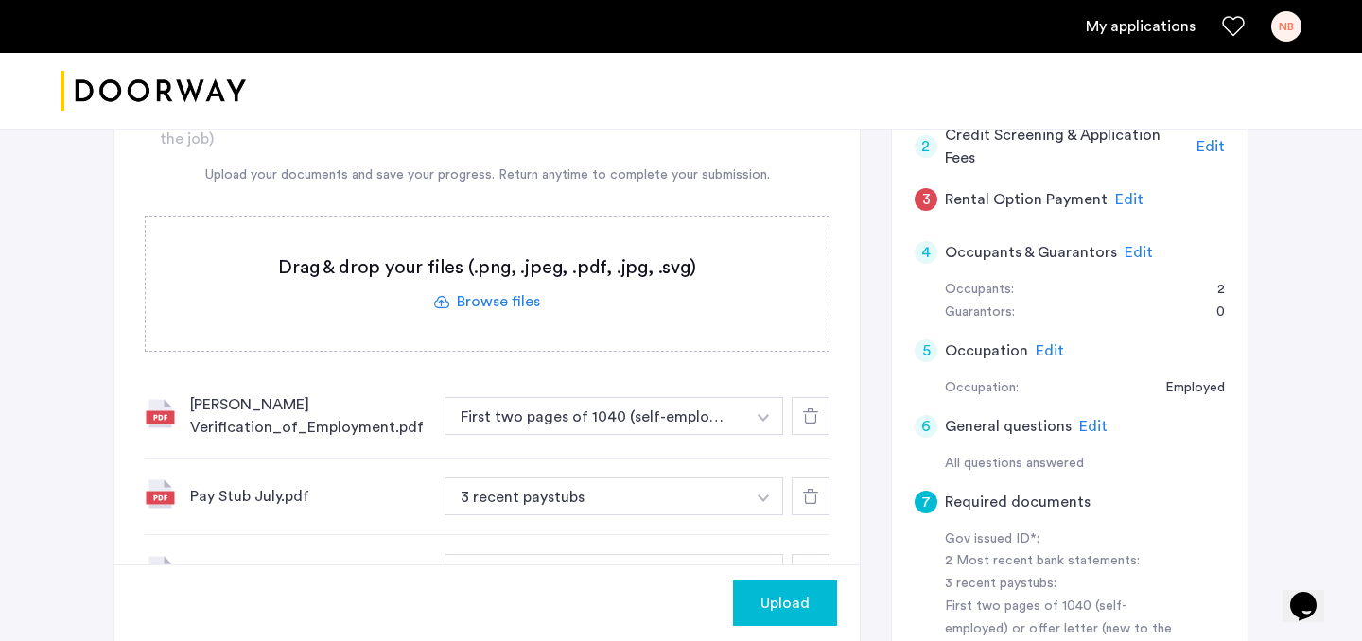
scroll to position [310, 0]
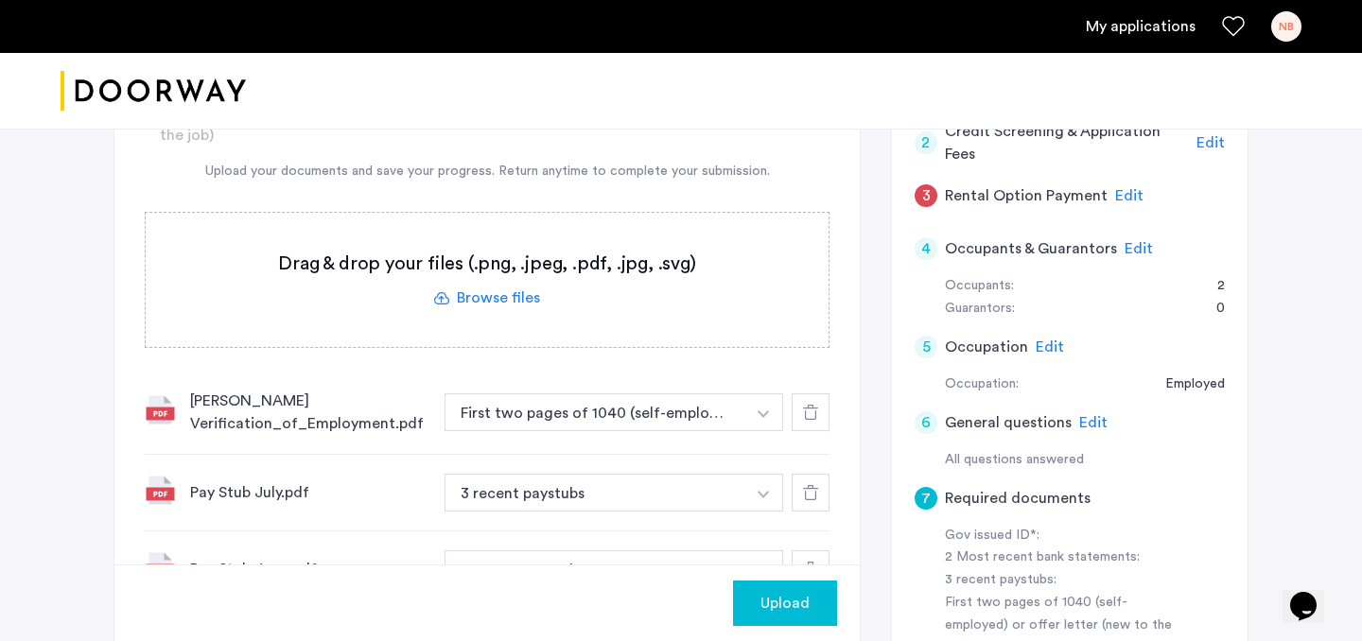
click at [512, 301] on label at bounding box center [487, 280] width 683 height 134
click at [0, 0] on input "file" at bounding box center [0, 0] width 0 height 0
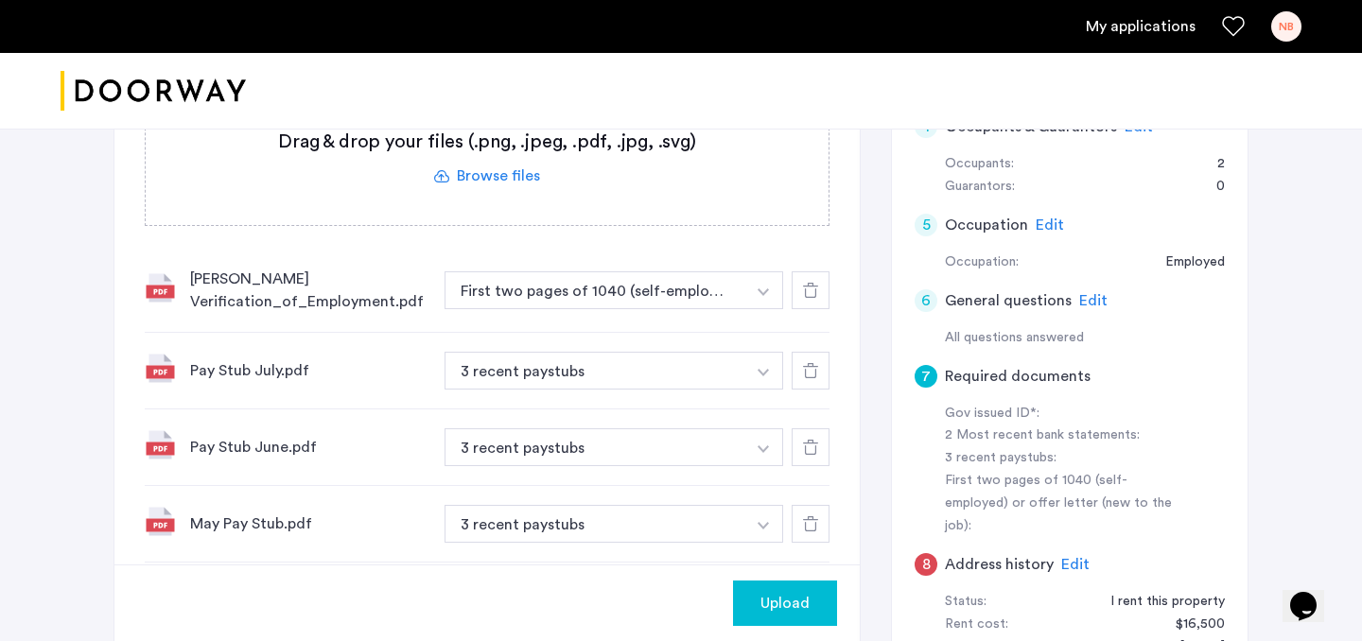
scroll to position [757, 0]
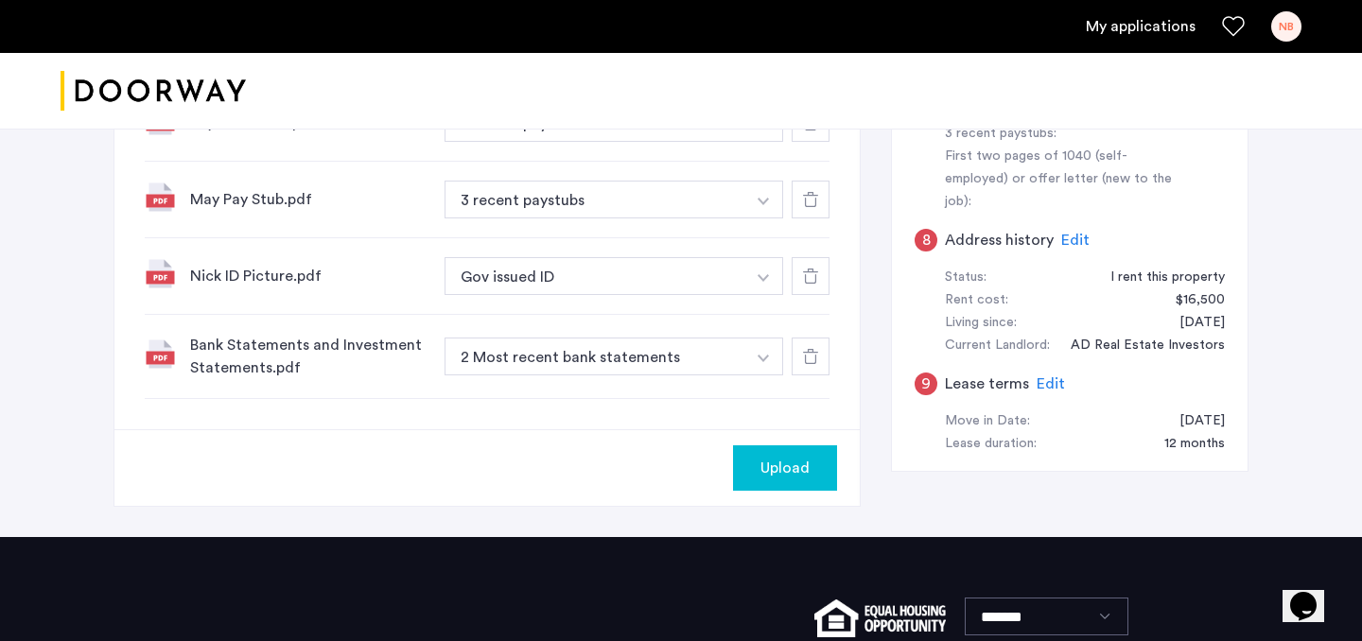
click at [776, 457] on span "Upload" at bounding box center [784, 468] width 49 height 23
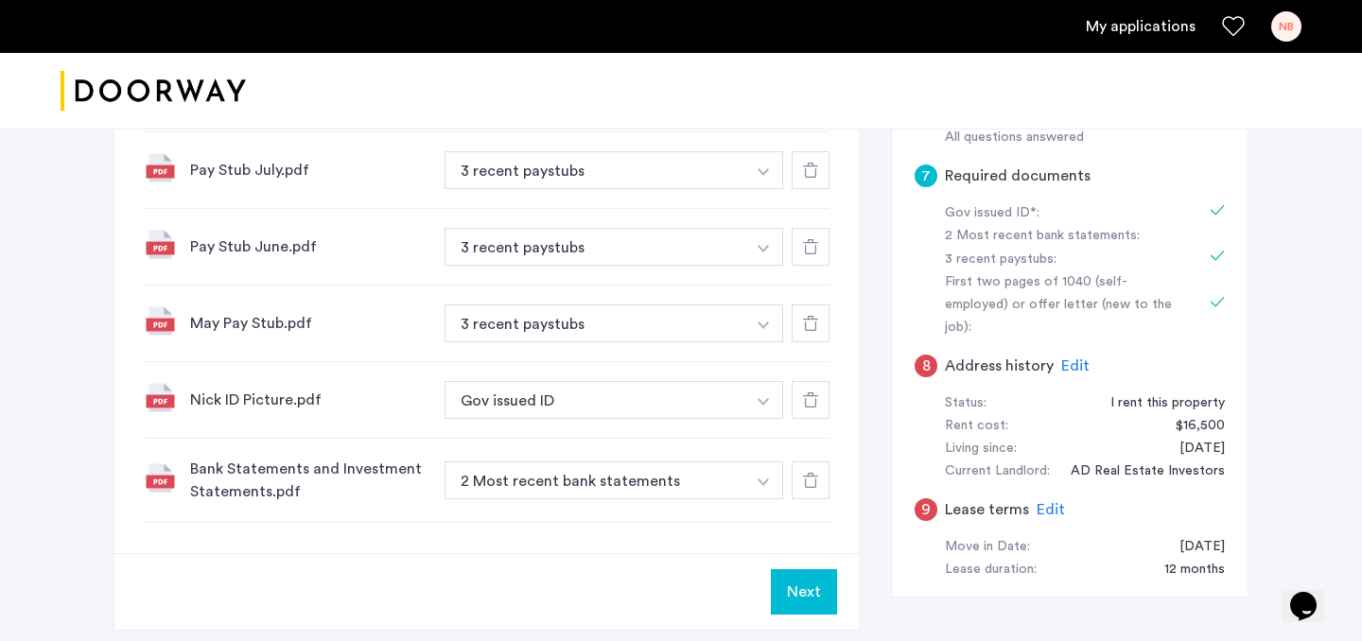
scroll to position [604, 0]
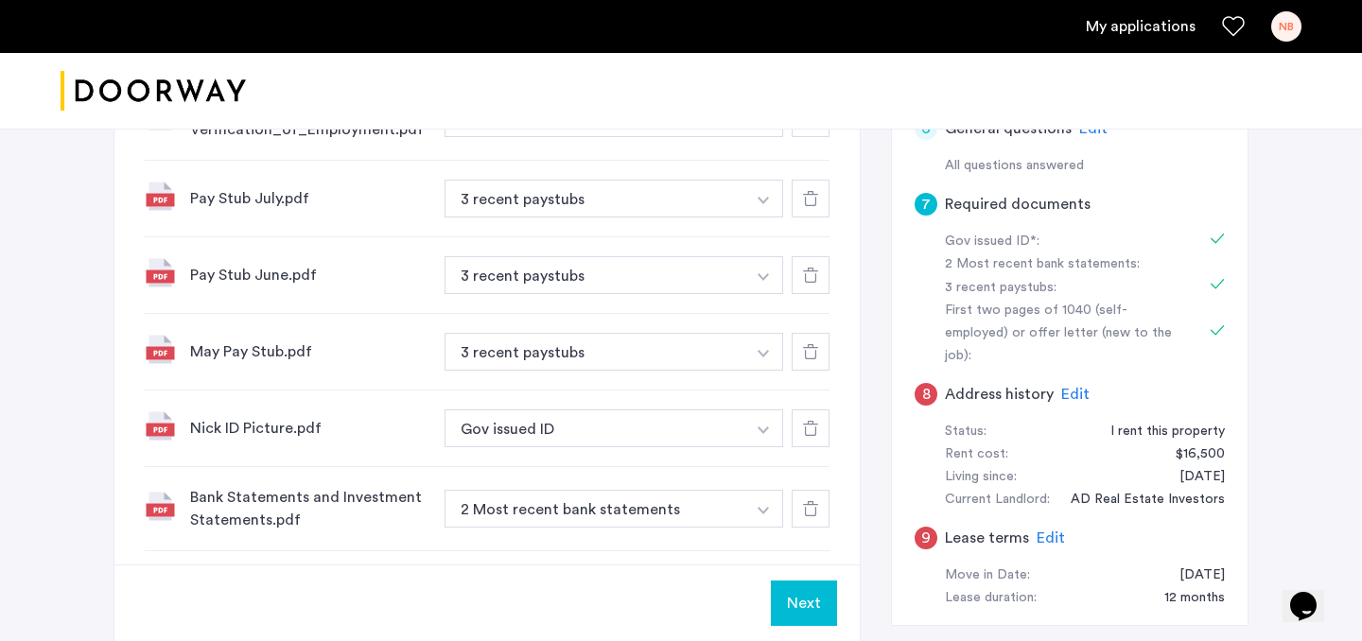
click at [812, 608] on button "Next" at bounding box center [804, 603] width 66 height 45
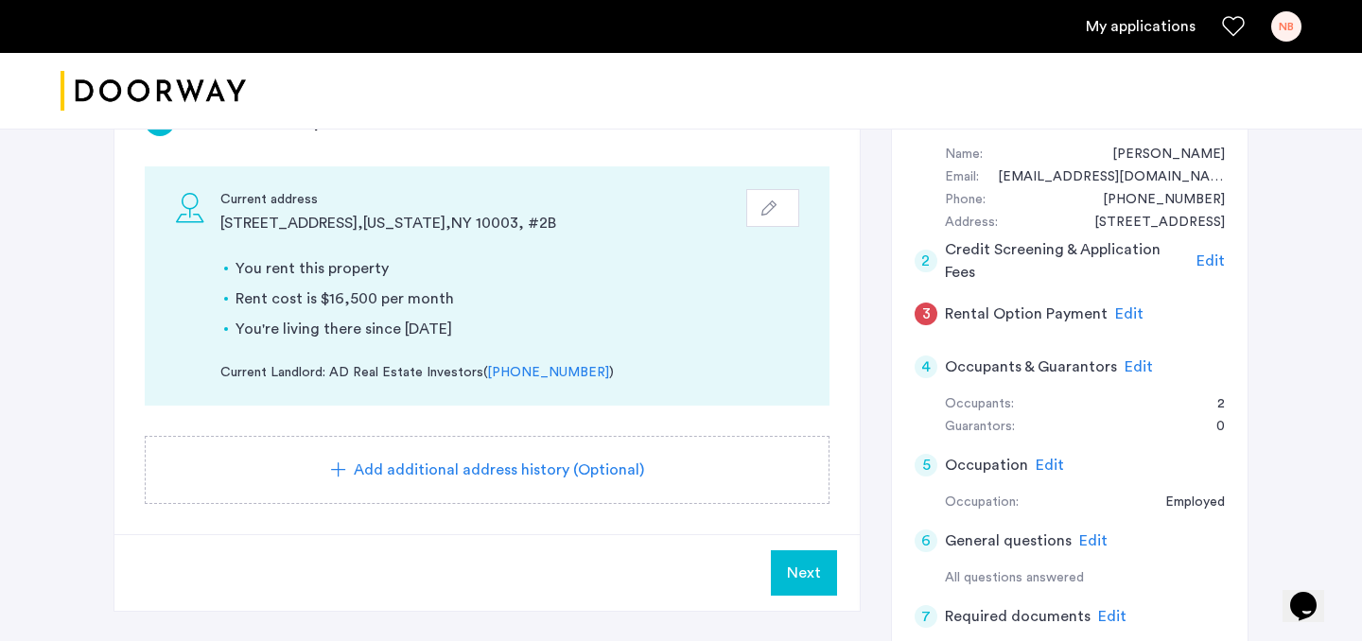
scroll to position [193, 0]
click at [553, 471] on span "Add additional address history (Optional)" at bounding box center [499, 469] width 290 height 23
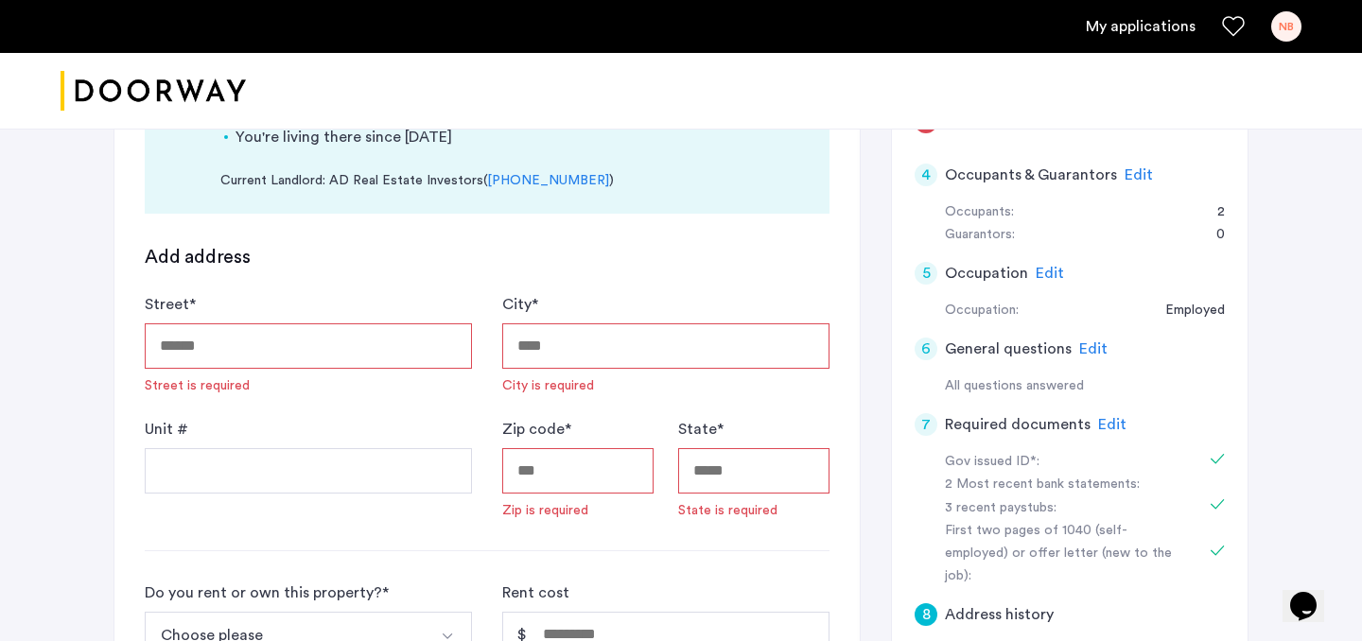
scroll to position [389, 0]
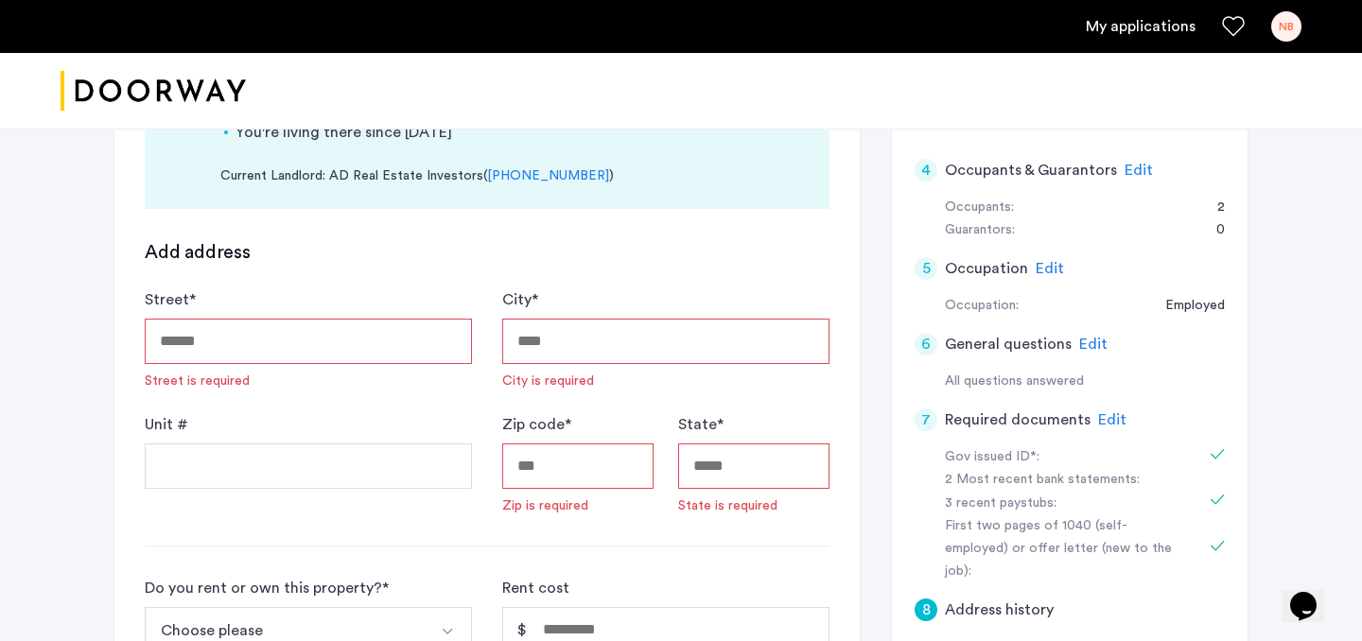
click at [382, 343] on input "Street *" at bounding box center [308, 341] width 327 height 45
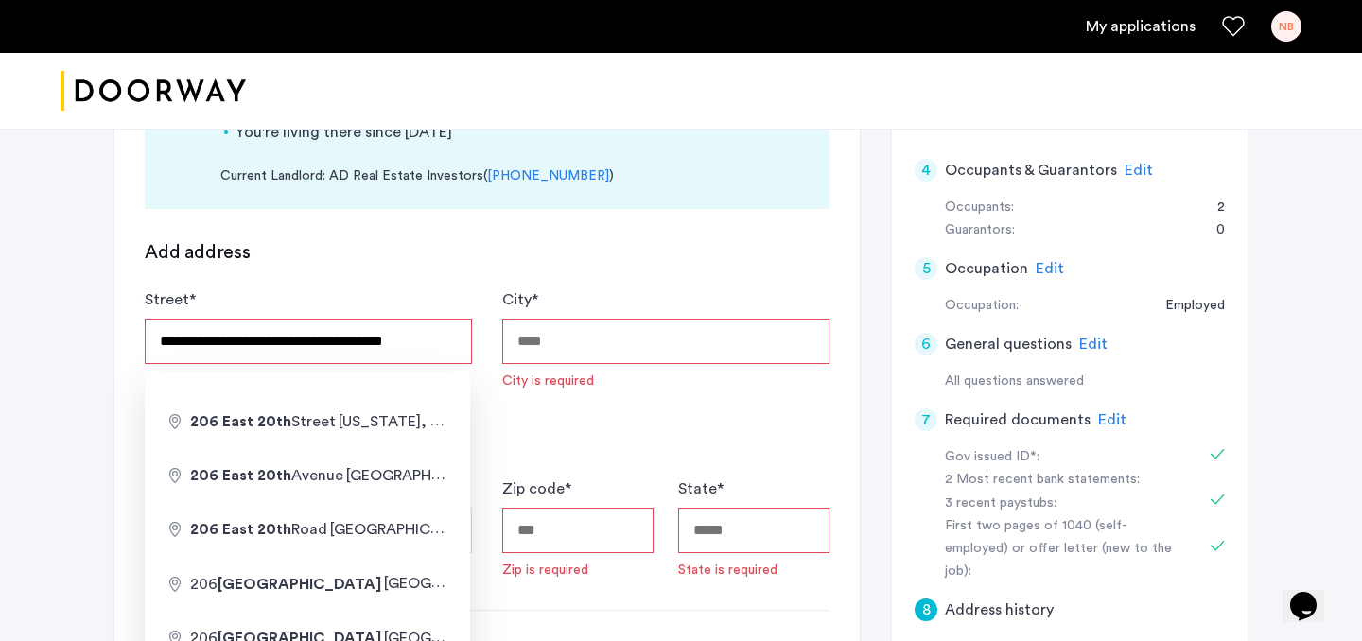
type input "**********"
type input "********"
type input "*****"
type input "**"
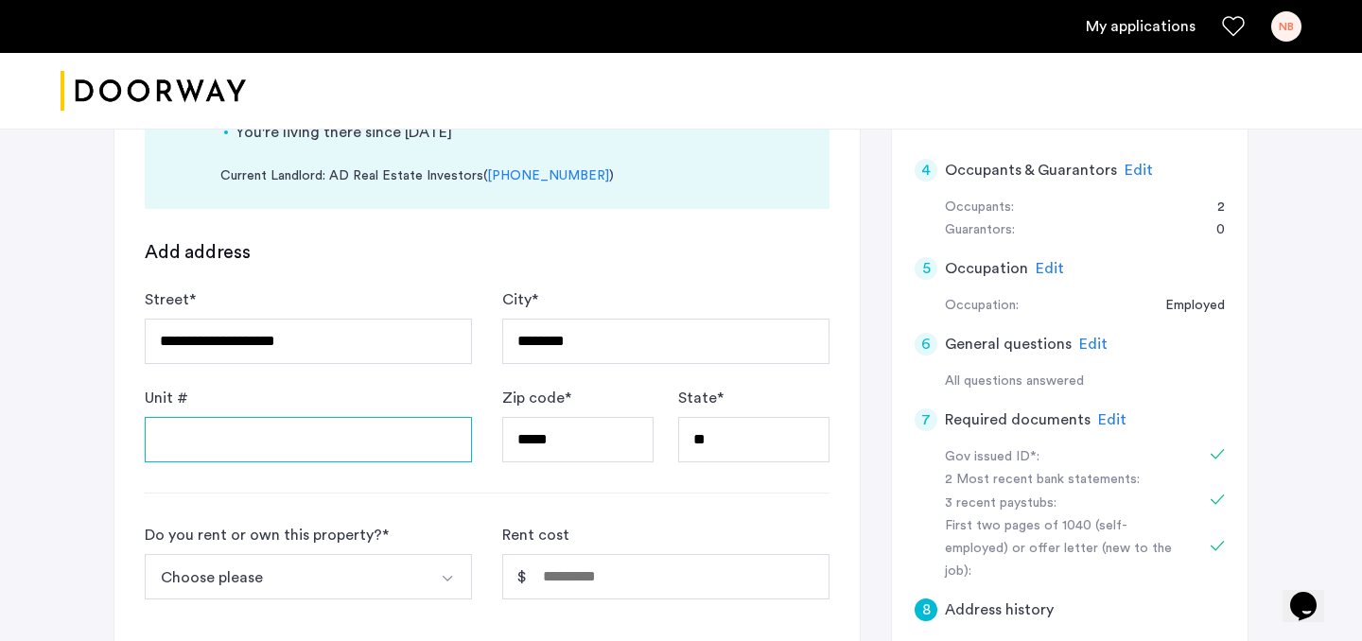
click at [319, 448] on input "Unit #" at bounding box center [308, 439] width 327 height 45
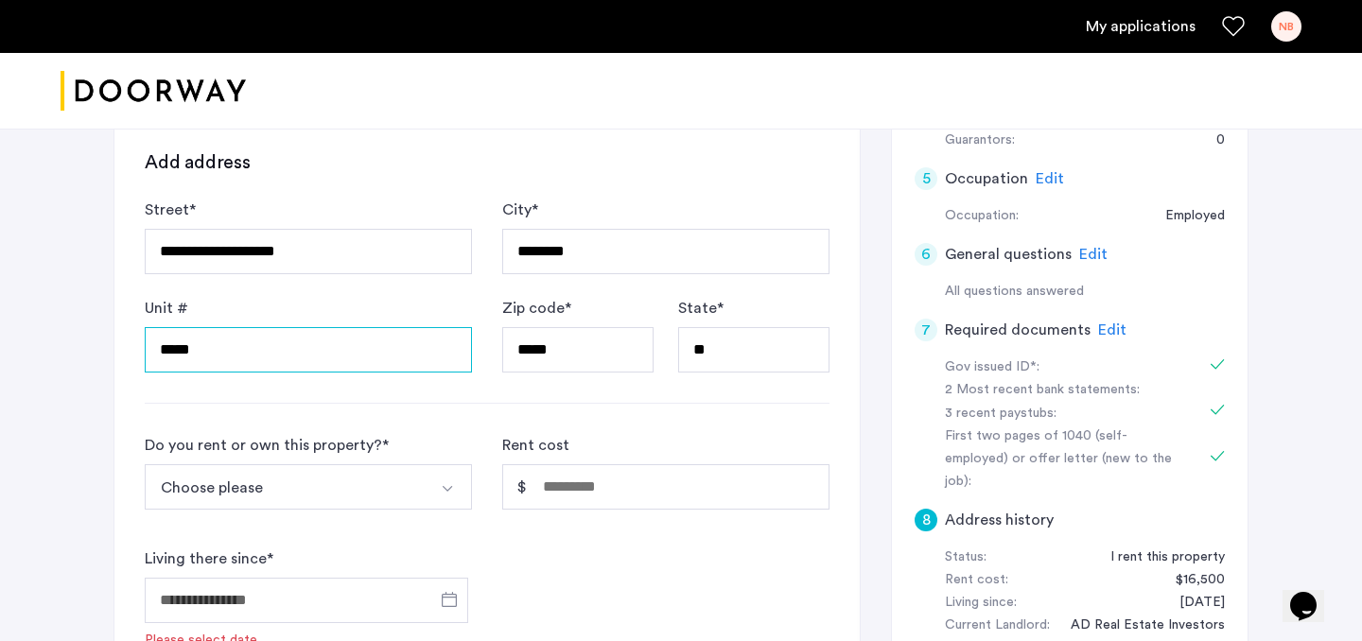
scroll to position [487, 0]
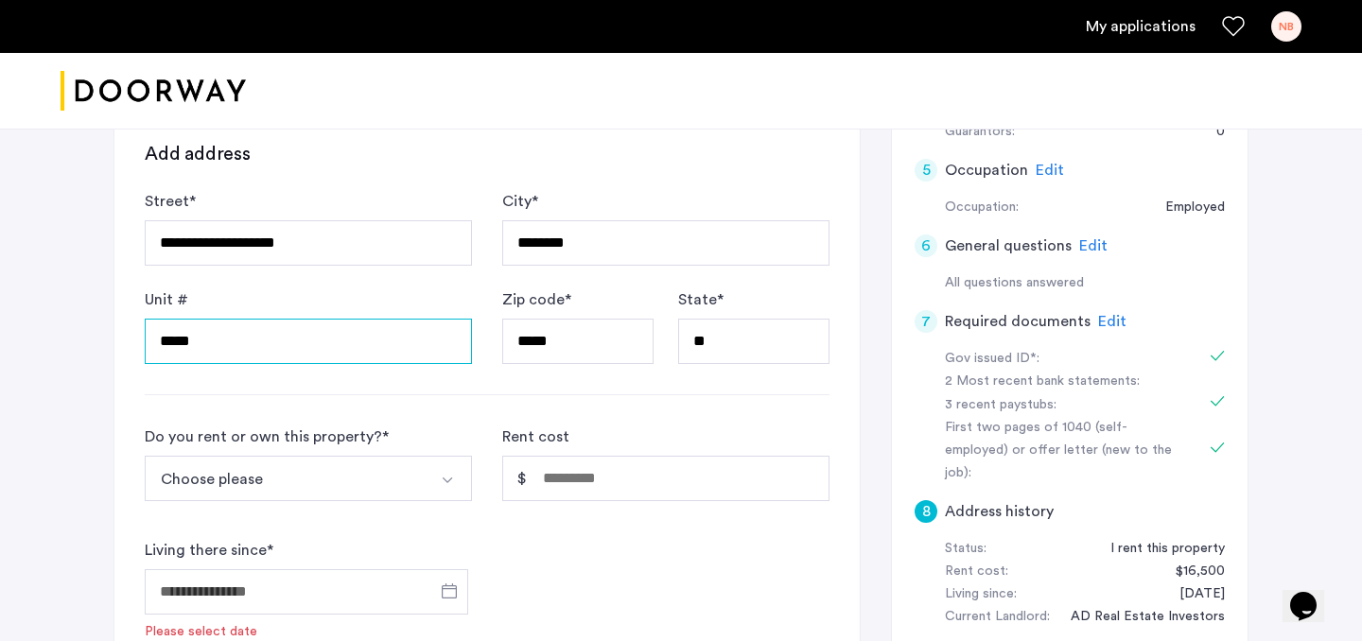
type input "*****"
click at [329, 483] on button "Choose please" at bounding box center [286, 478] width 283 height 45
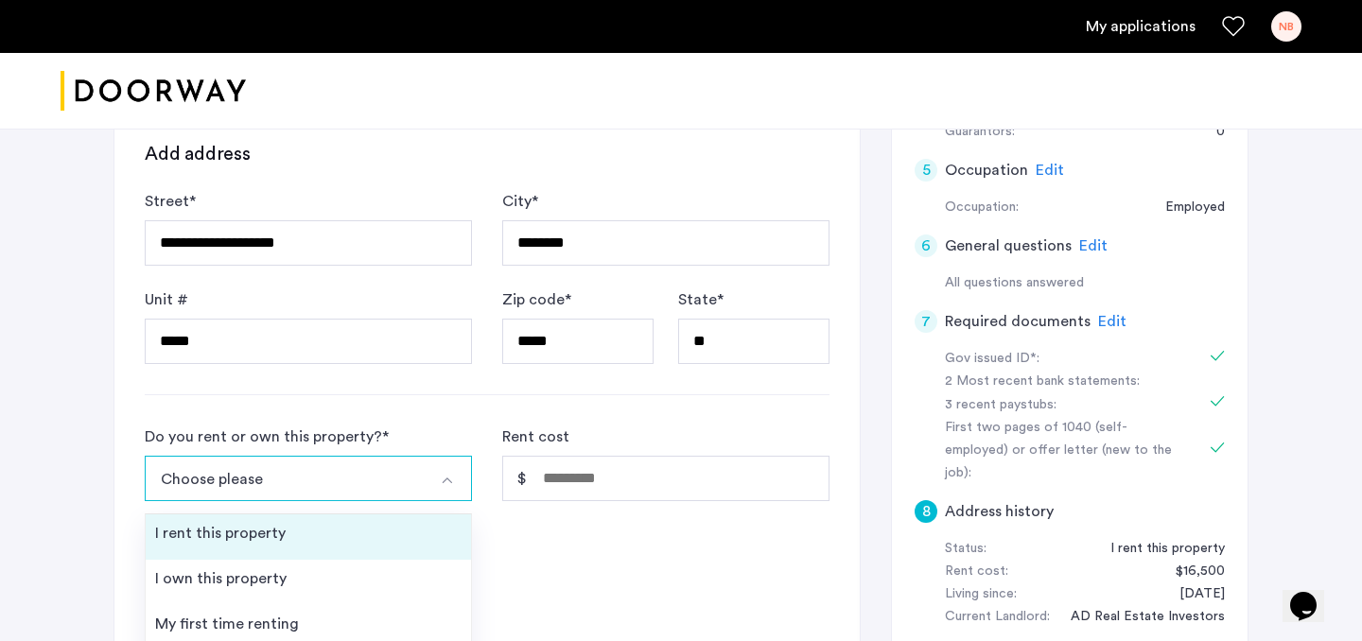
click at [286, 541] on li "I rent this property" at bounding box center [308, 536] width 325 height 45
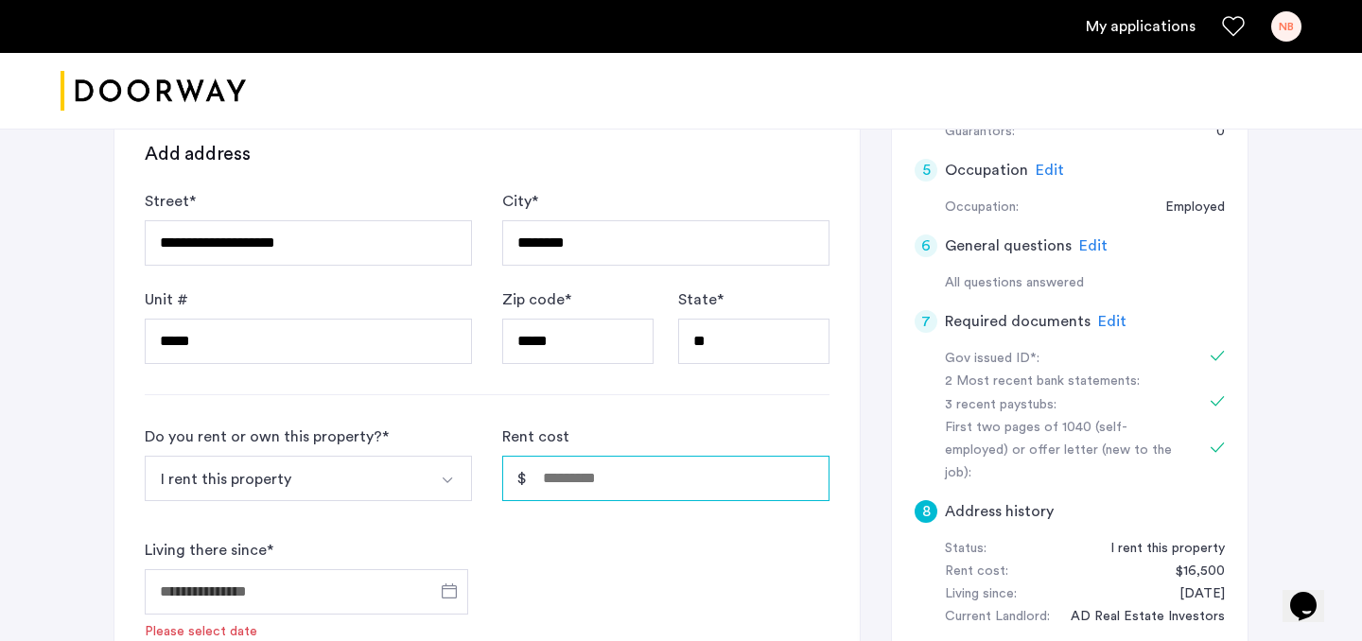
click at [592, 492] on input "Rent cost" at bounding box center [665, 478] width 327 height 45
type input "******"
click at [562, 523] on div "Do you rent or own this property? * I rent this property I rent this property I…" at bounding box center [487, 534] width 685 height 216
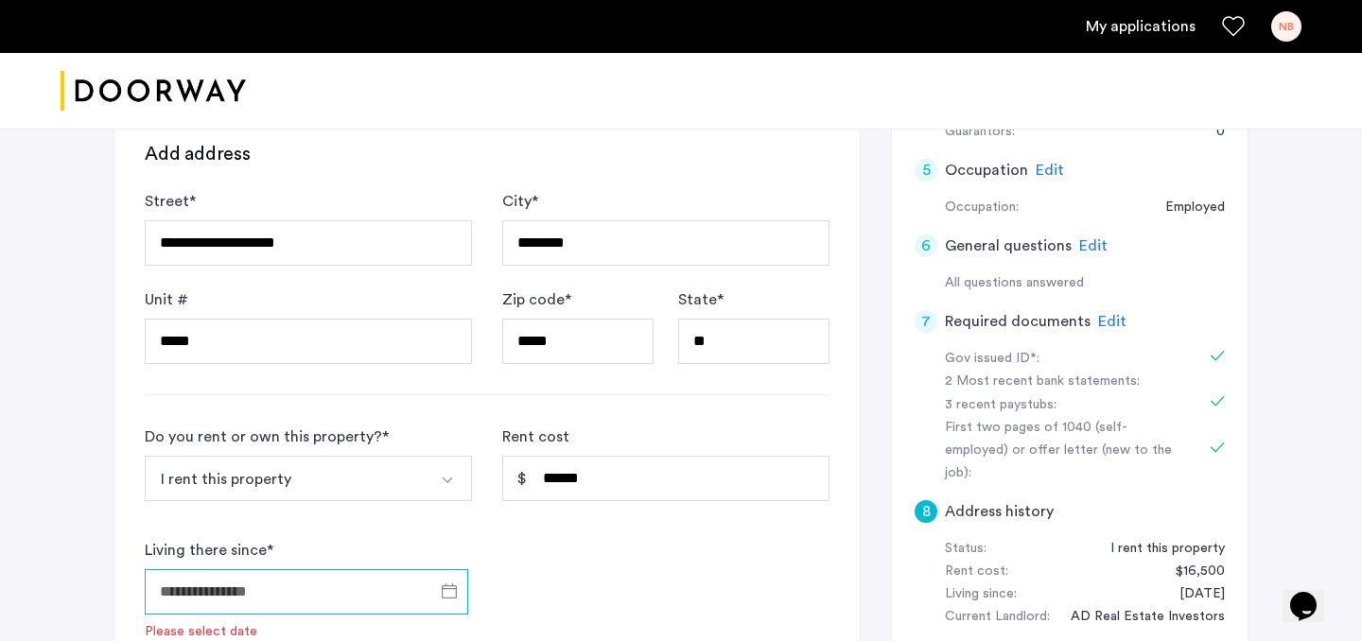
click at [380, 601] on input "Living there since *" at bounding box center [306, 591] width 323 height 45
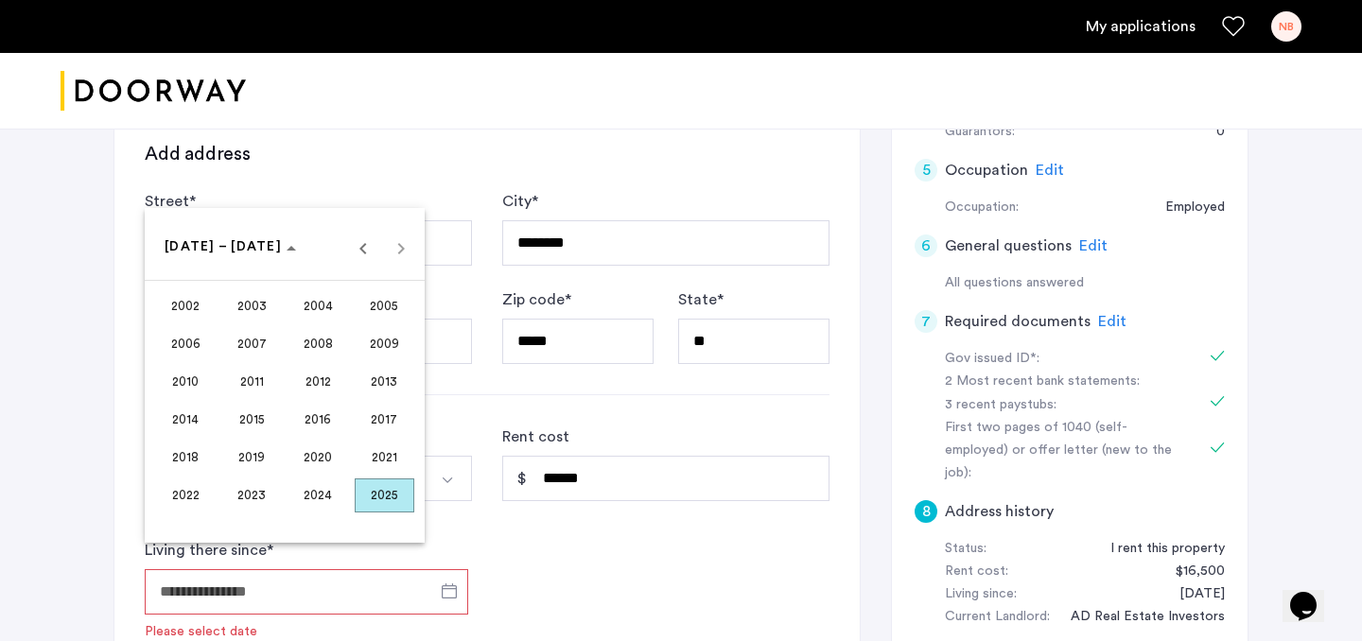
scroll to position [644, 0]
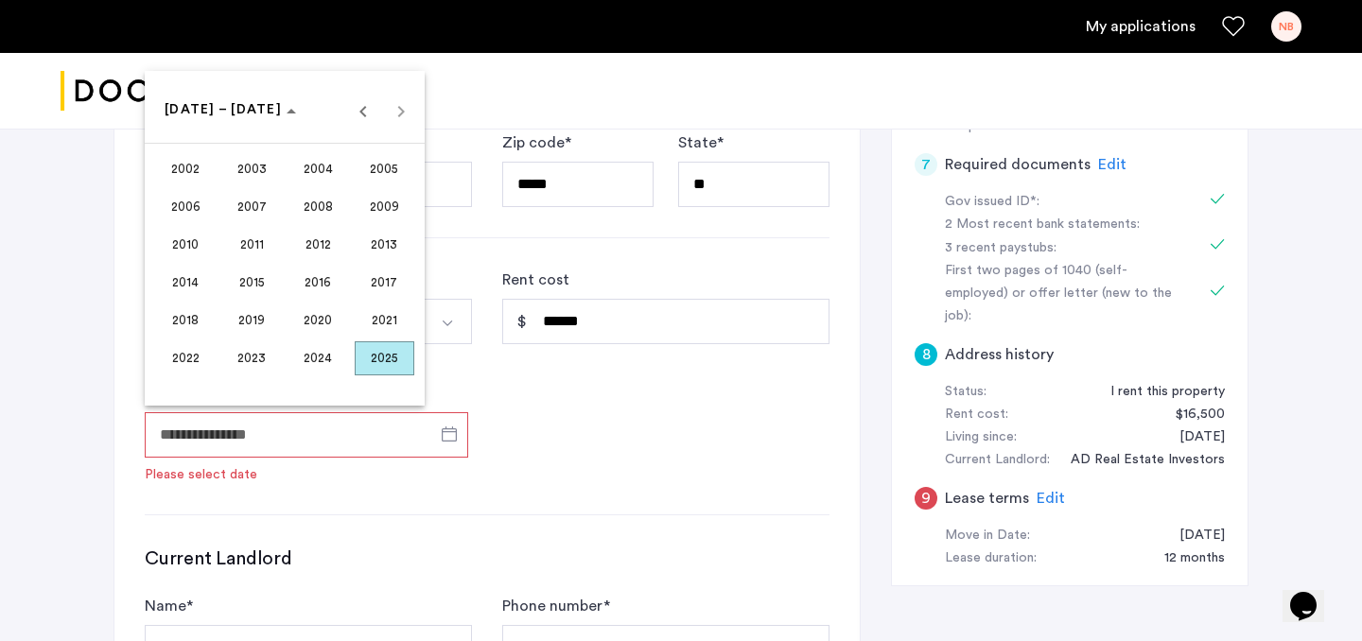
click at [200, 359] on span "2022" at bounding box center [186, 358] width 60 height 34
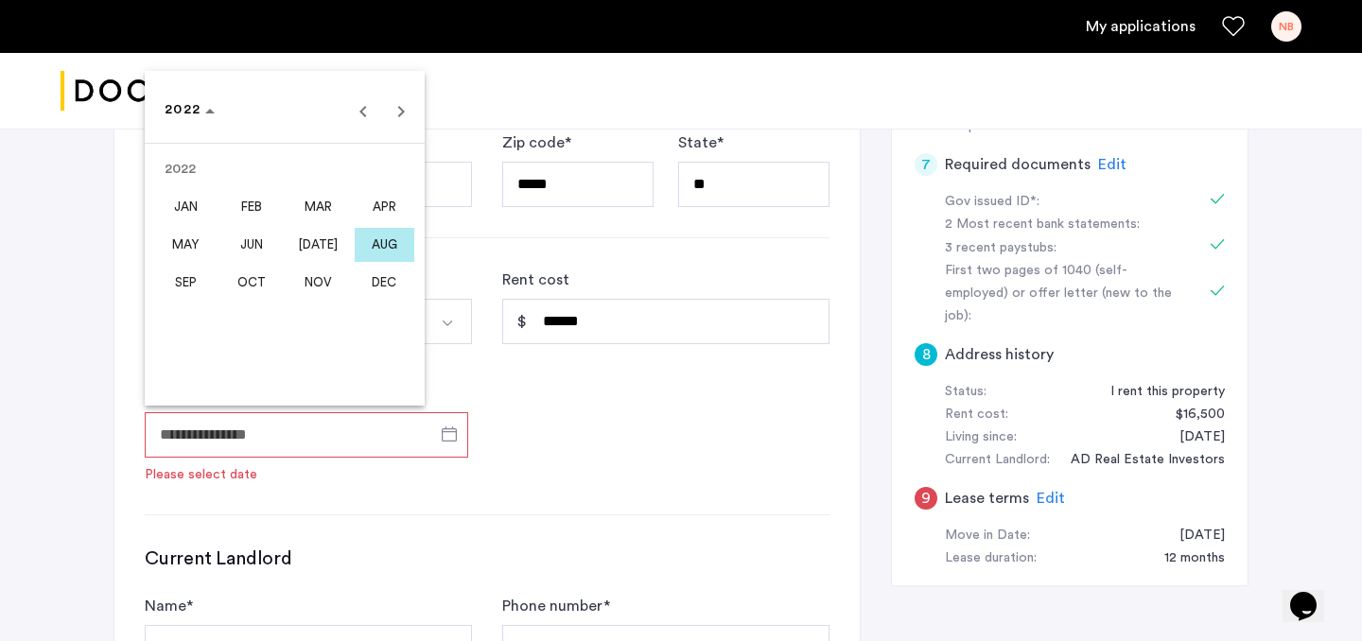
click at [366, 230] on span "AUG" at bounding box center [385, 245] width 60 height 34
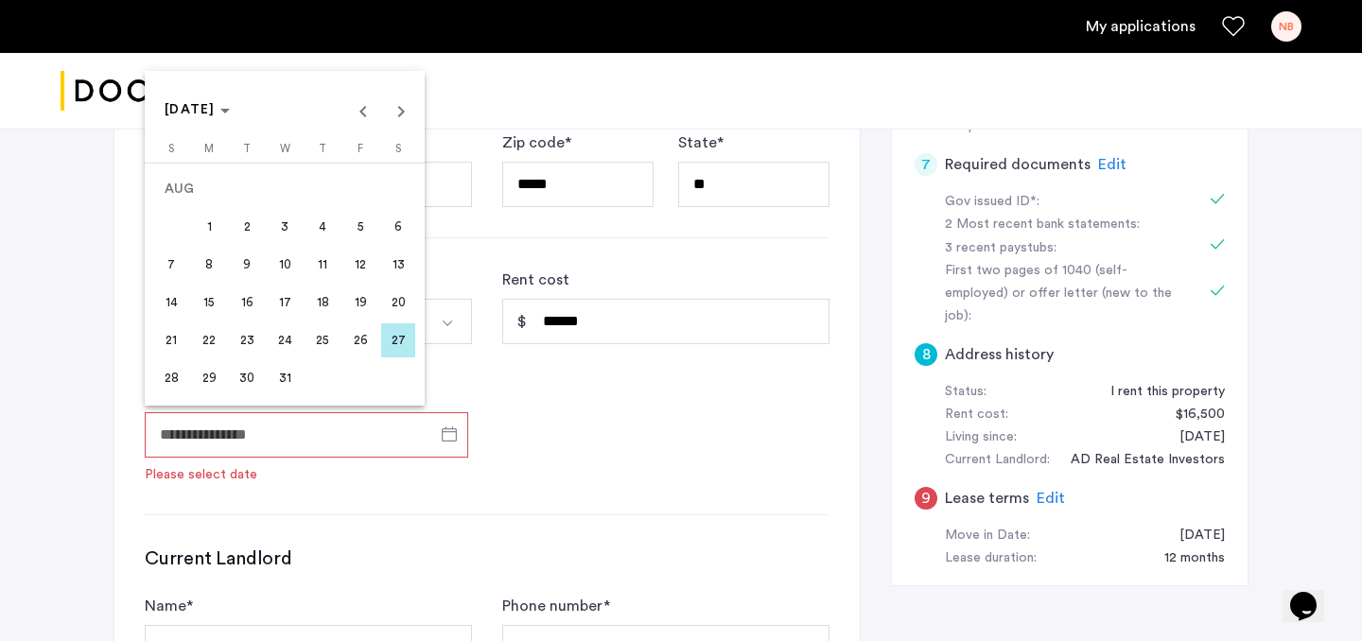
click at [281, 393] on span "31" at bounding box center [285, 378] width 34 height 34
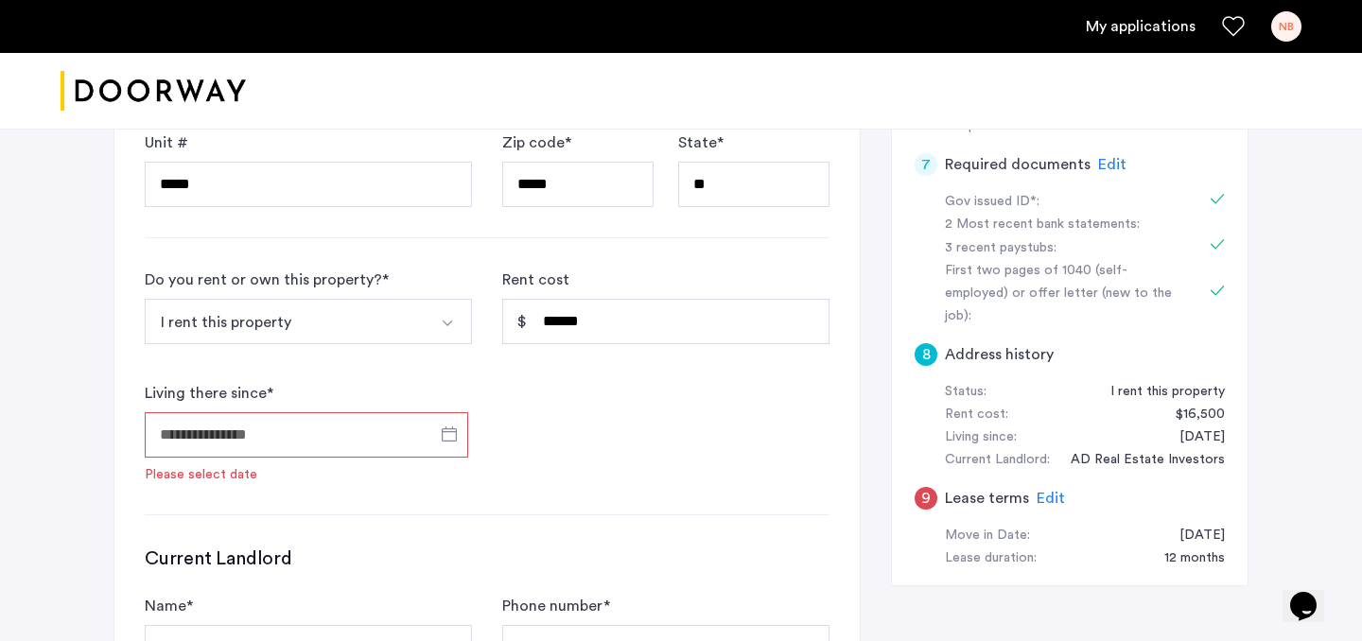
type input "**********"
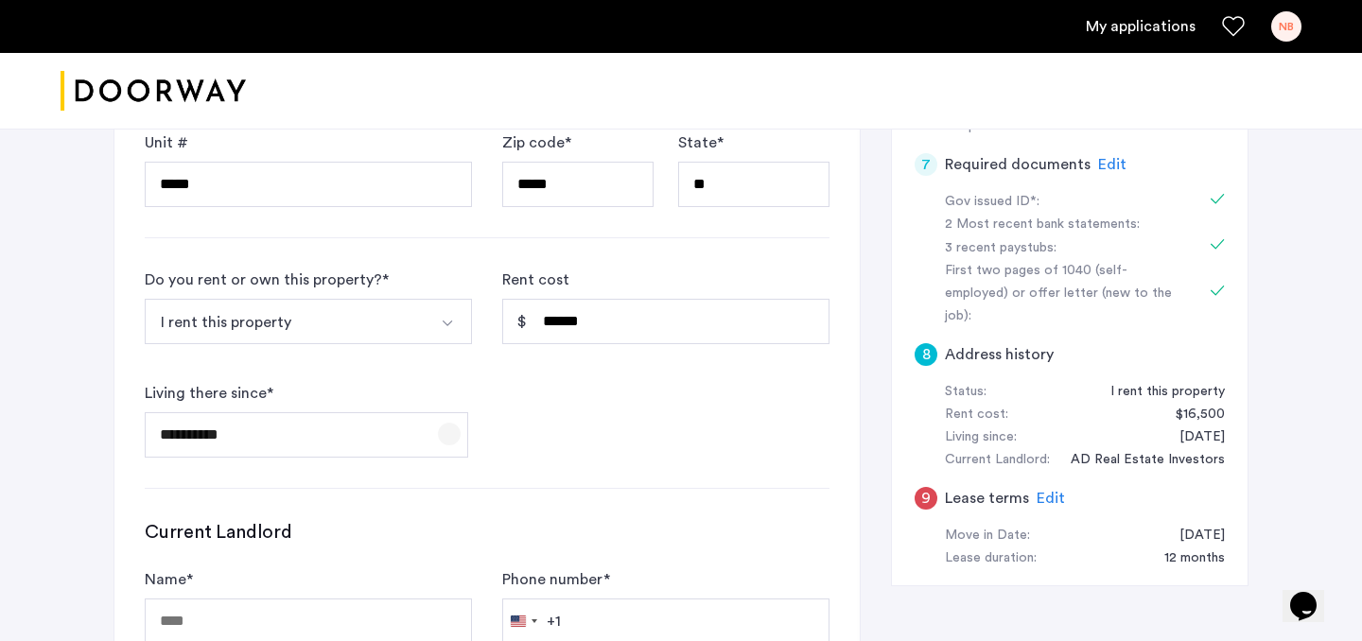
click at [427, 436] on span "Open calendar" at bounding box center [449, 433] width 45 height 45
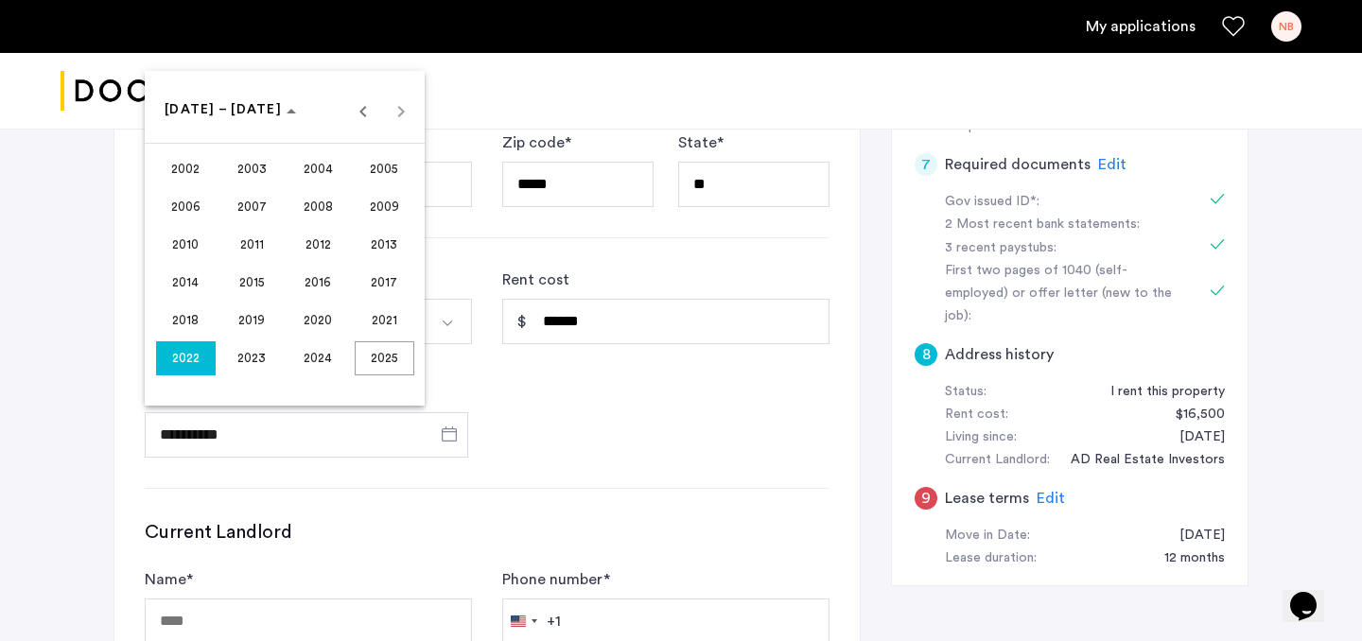
click at [535, 493] on div at bounding box center [681, 320] width 1362 height 641
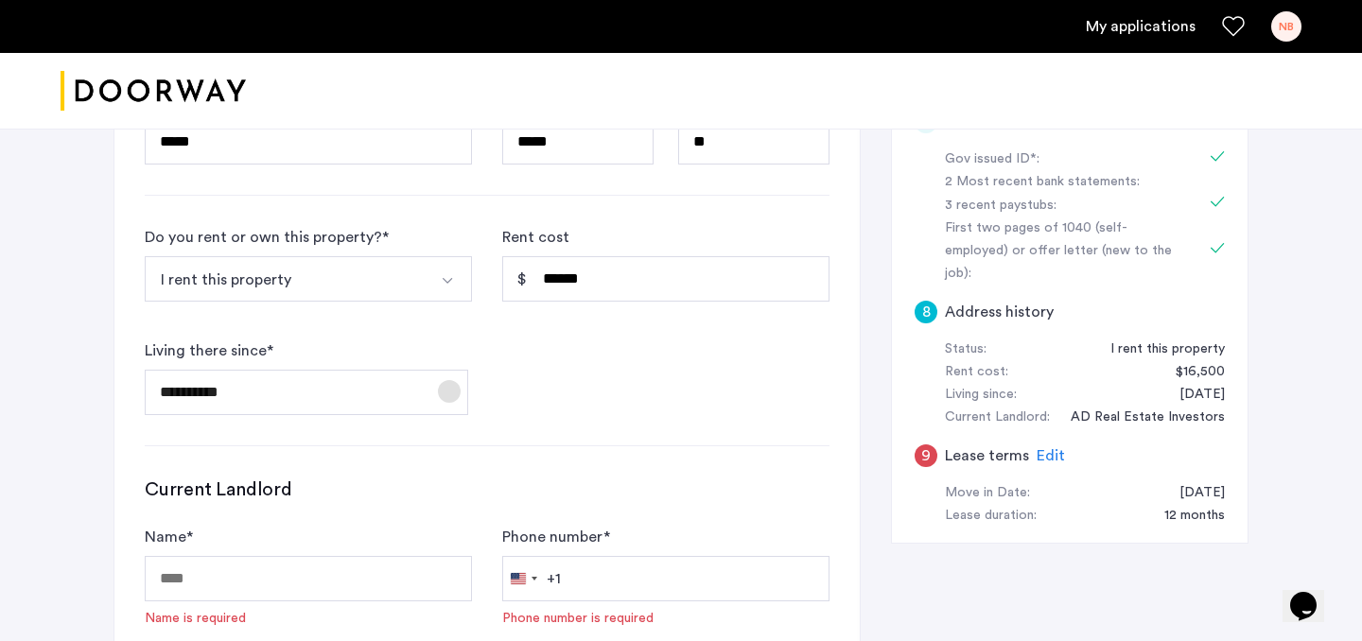
scroll to position [1042, 0]
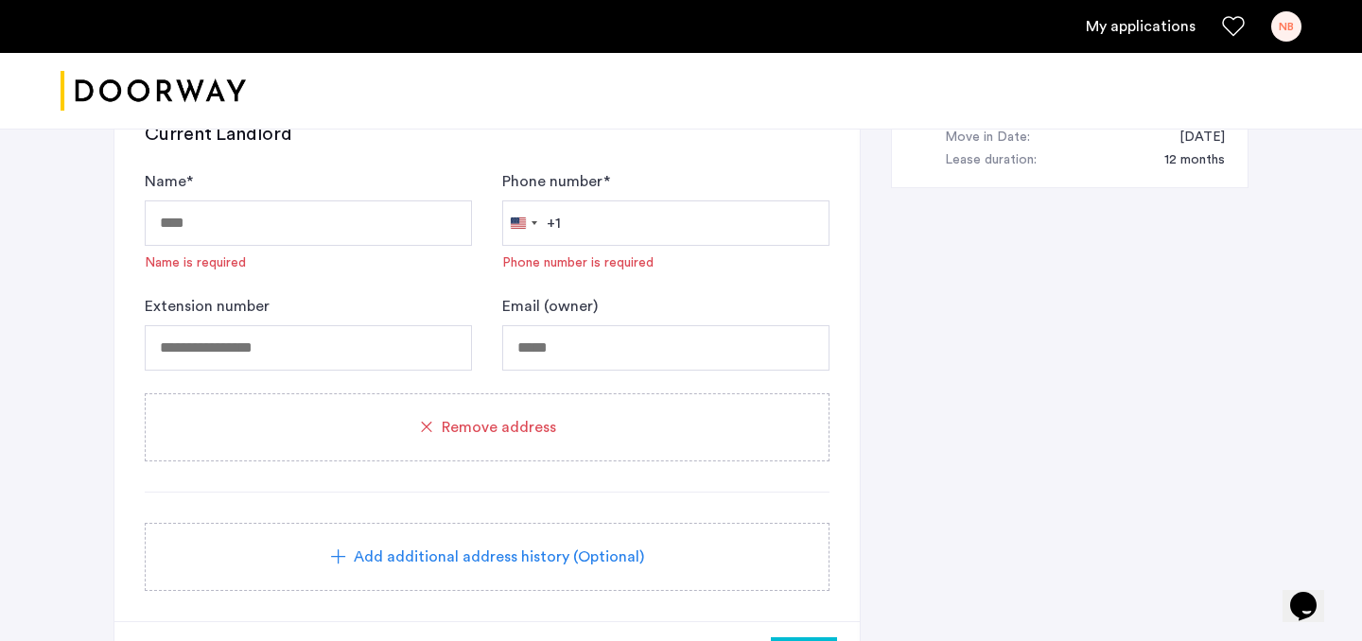
click at [434, 424] on icon at bounding box center [426, 428] width 22 height 22
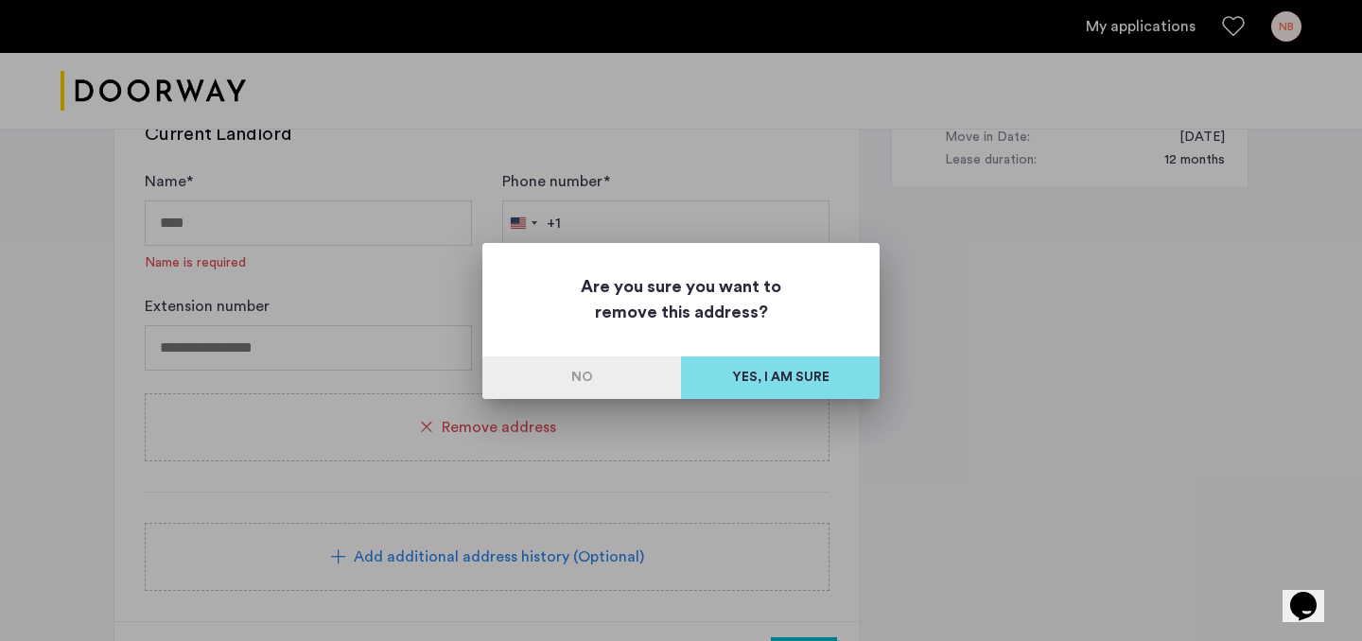
scroll to position [0, 0]
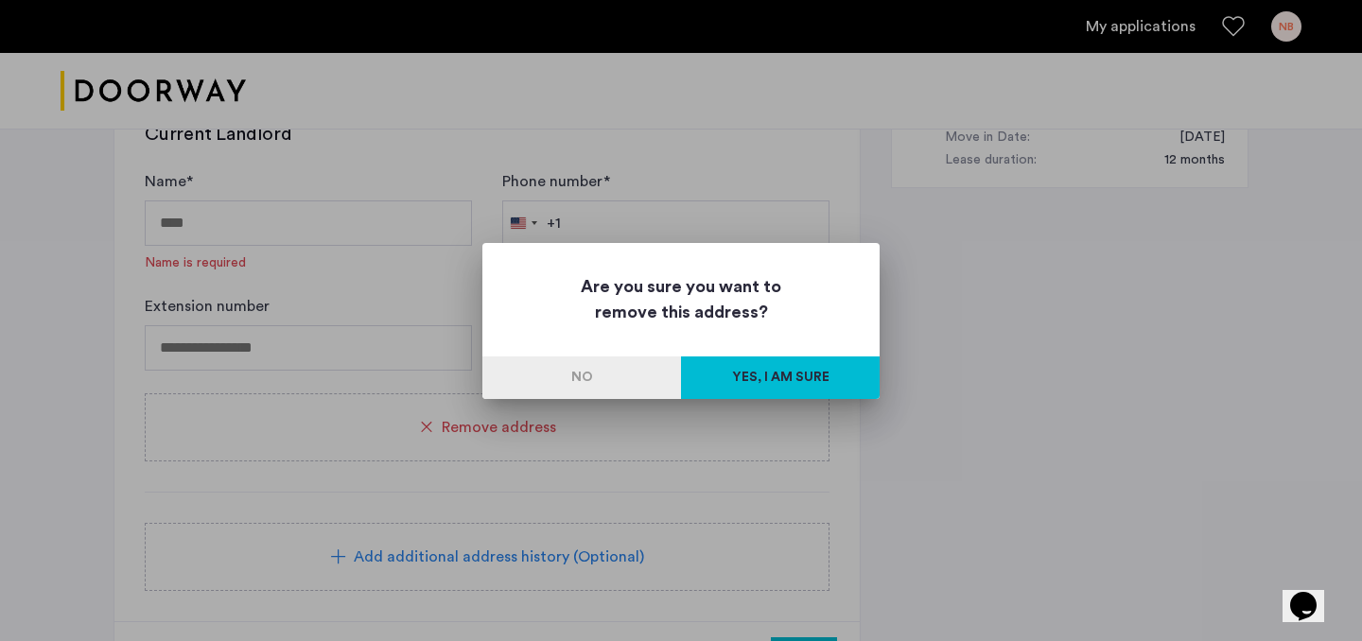
click at [715, 388] on button "Yes, I am sure" at bounding box center [780, 378] width 199 height 43
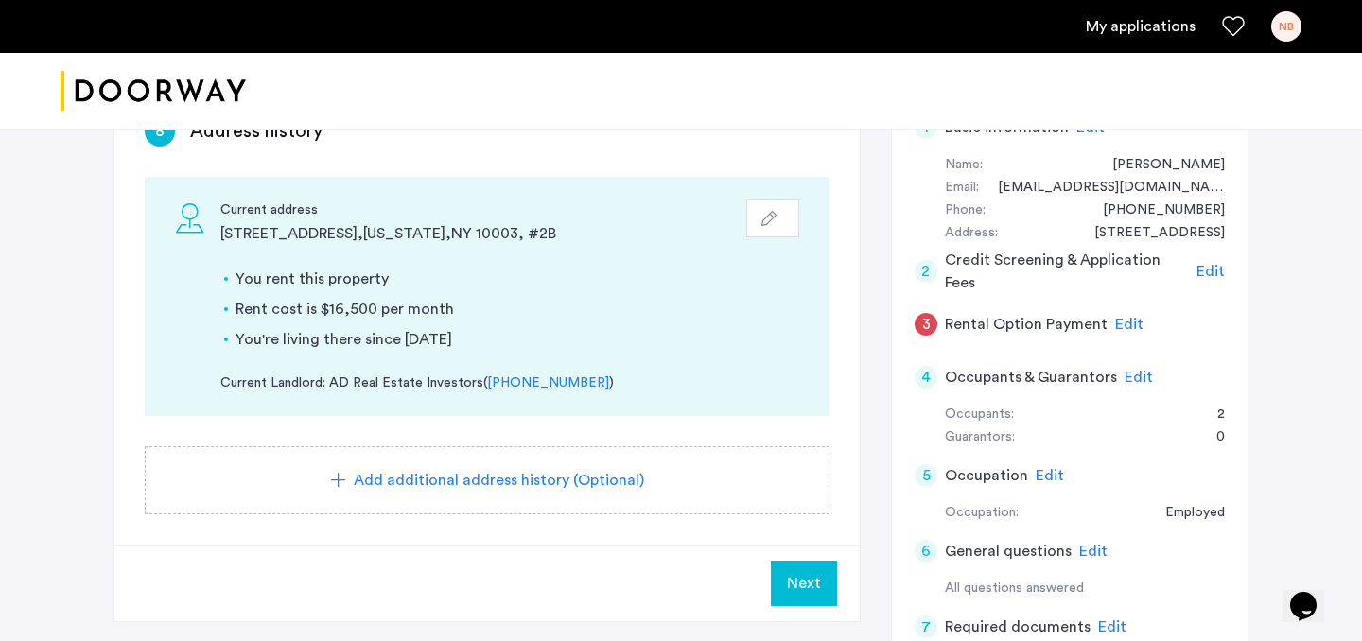
scroll to position [188, 0]
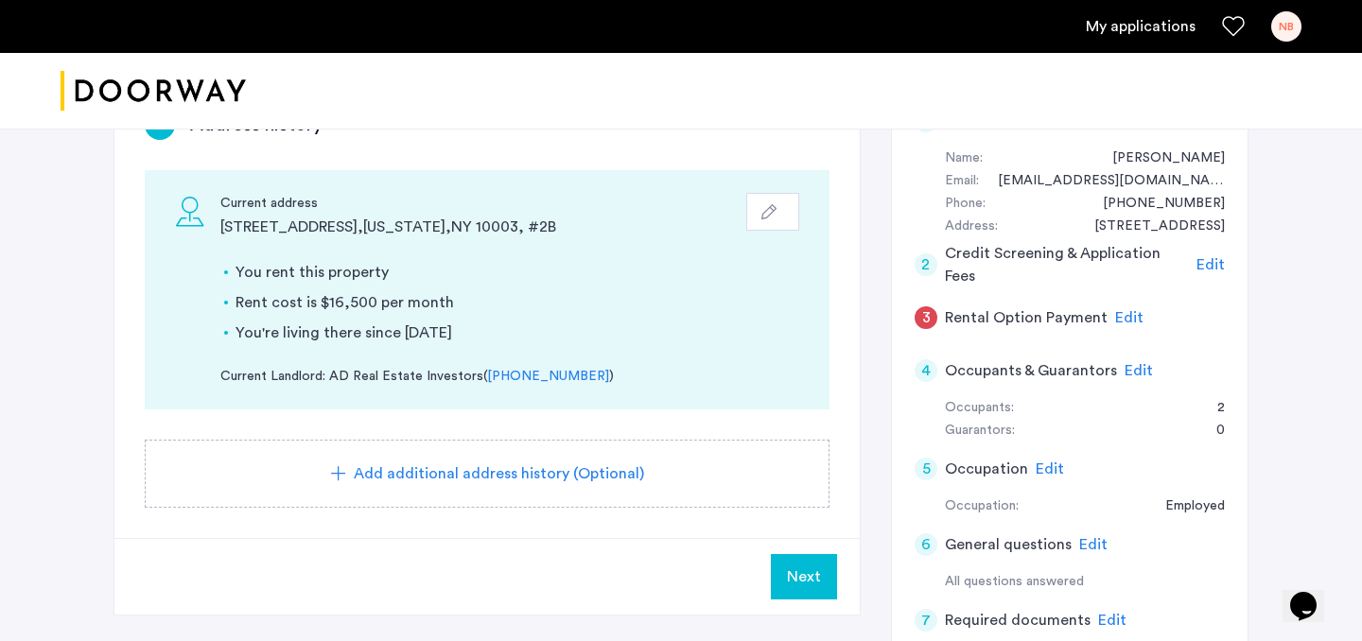
click at [792, 571] on span "Next" at bounding box center [804, 577] width 34 height 23
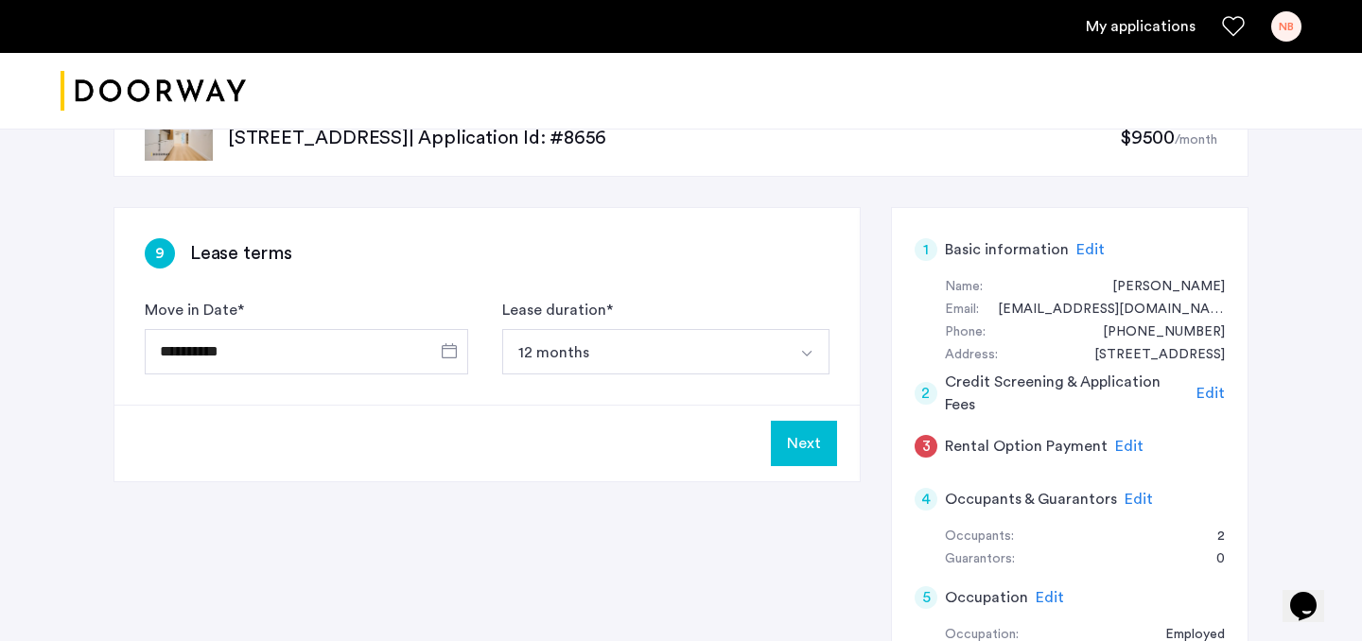
scroll to position [70, 0]
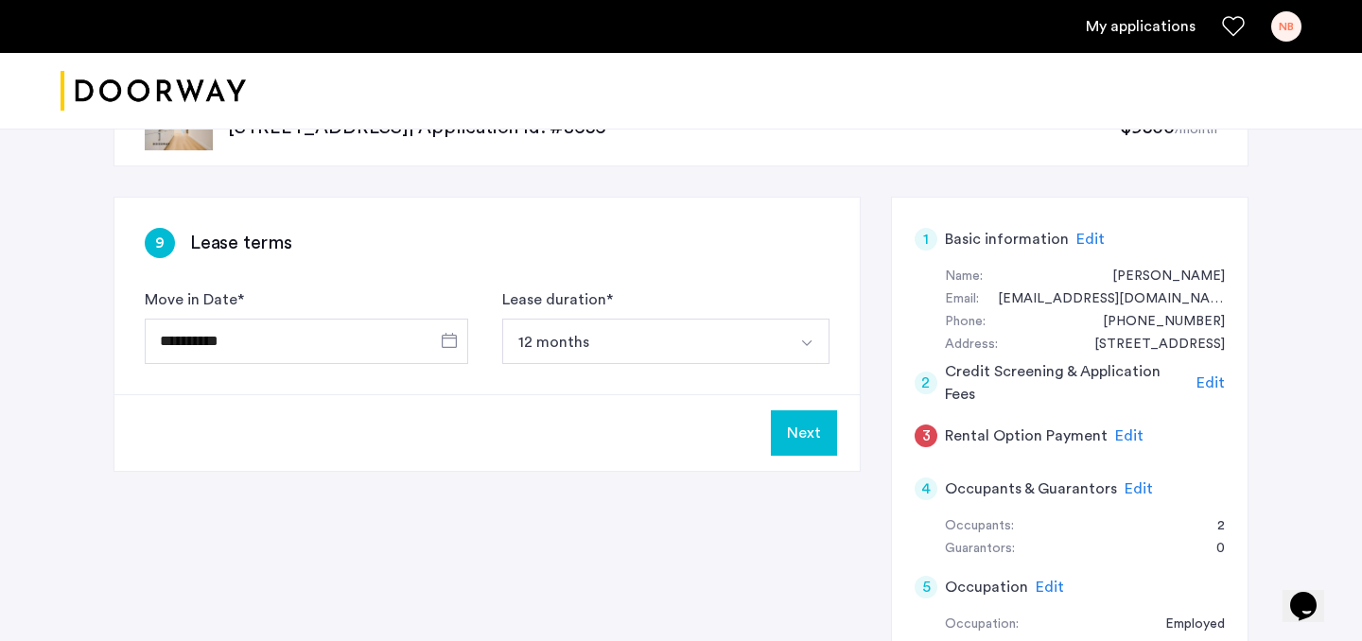
click at [821, 437] on button "Next" at bounding box center [804, 432] width 66 height 45
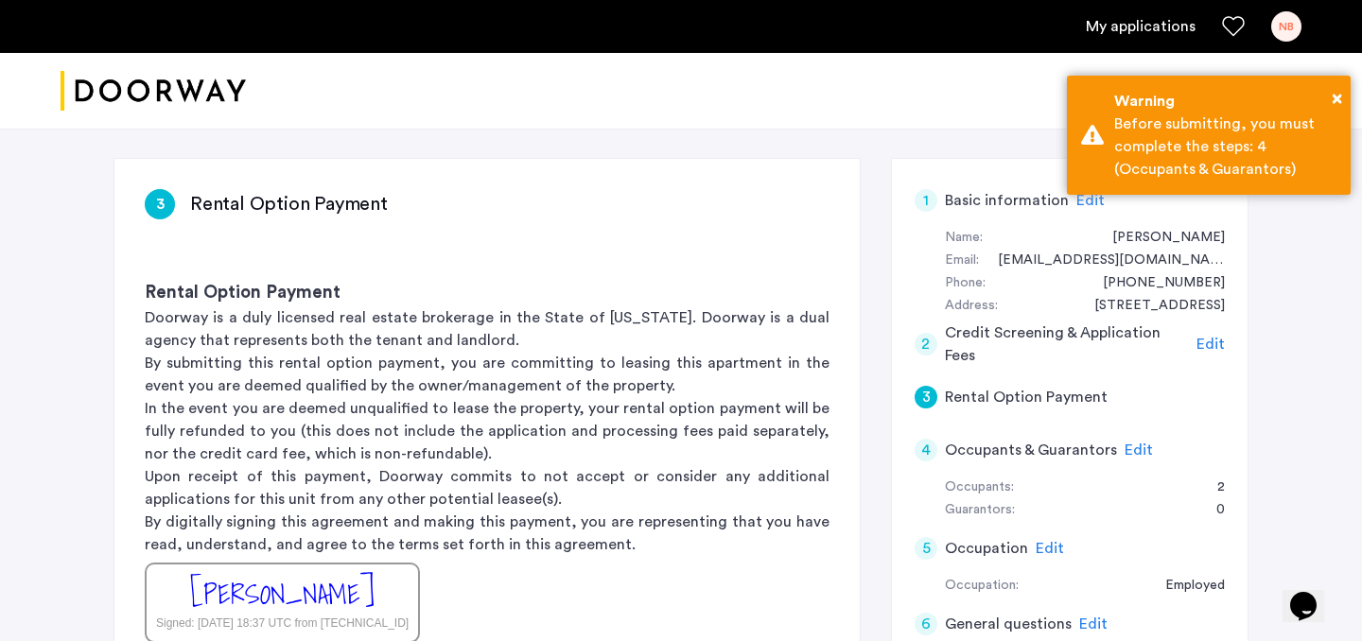
scroll to position [139, 0]
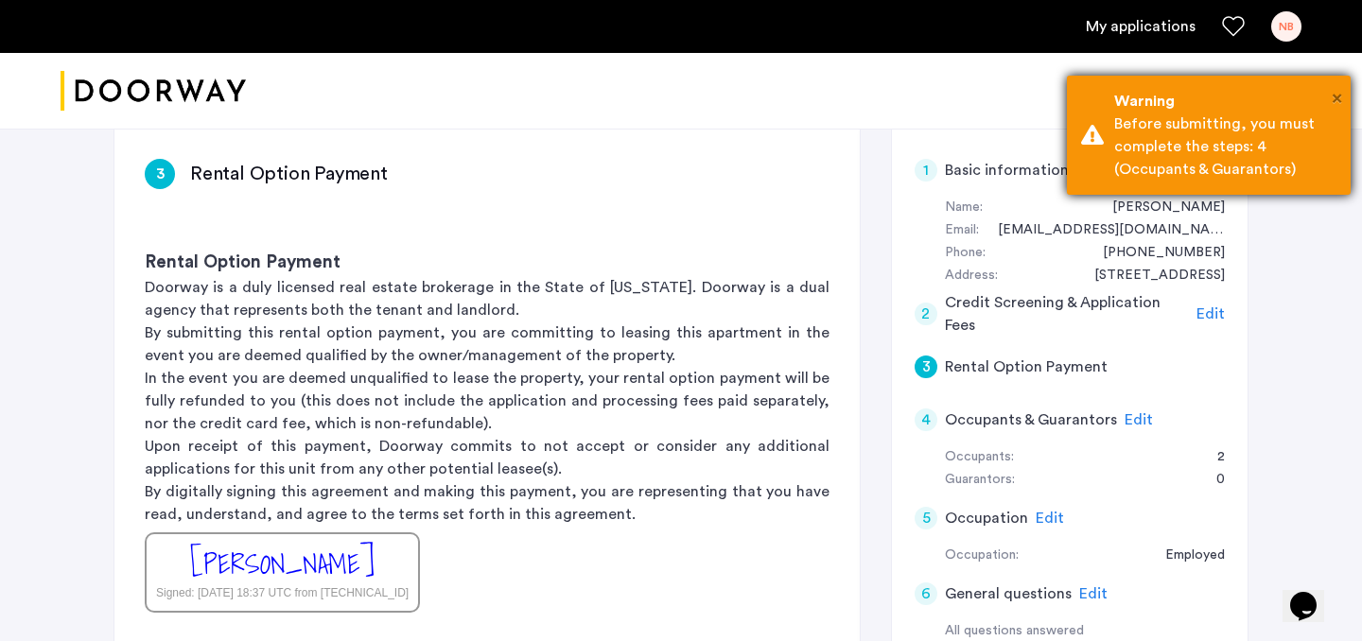
click at [1339, 99] on span "×" at bounding box center [1337, 98] width 10 height 19
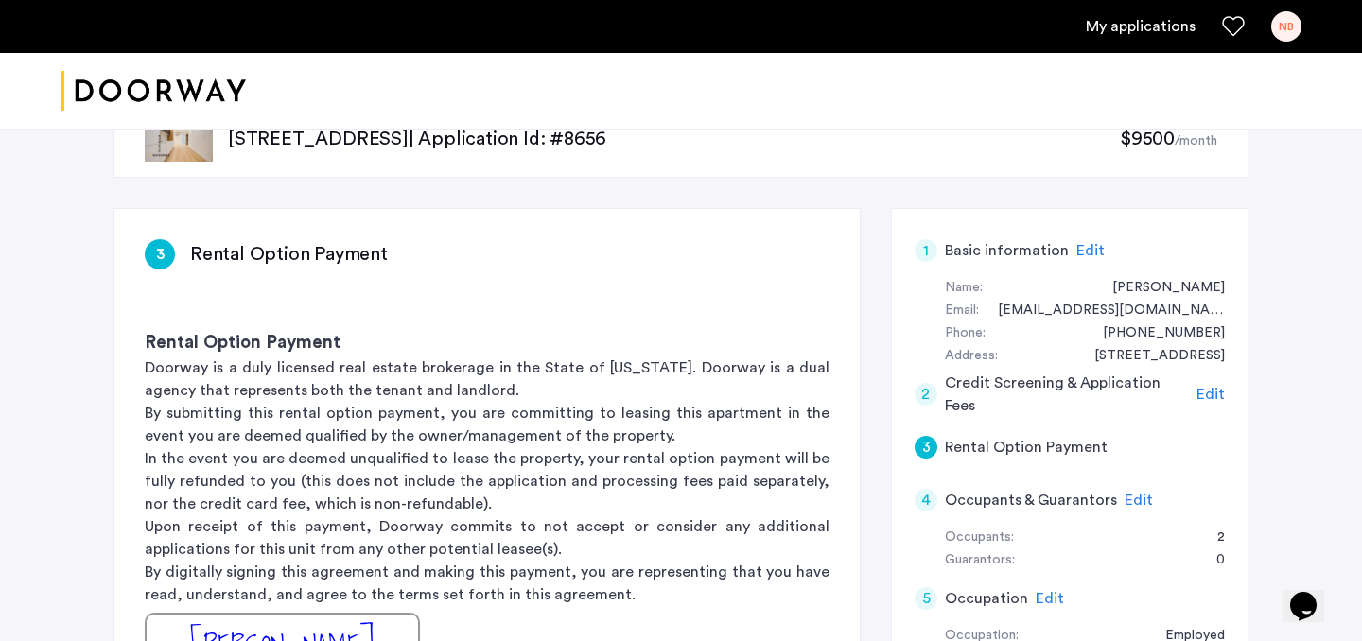
scroll to position [58, 0]
click at [1007, 535] on div "Occupants:" at bounding box center [979, 539] width 69 height 23
click at [1133, 504] on span "Edit" at bounding box center [1138, 501] width 28 height 15
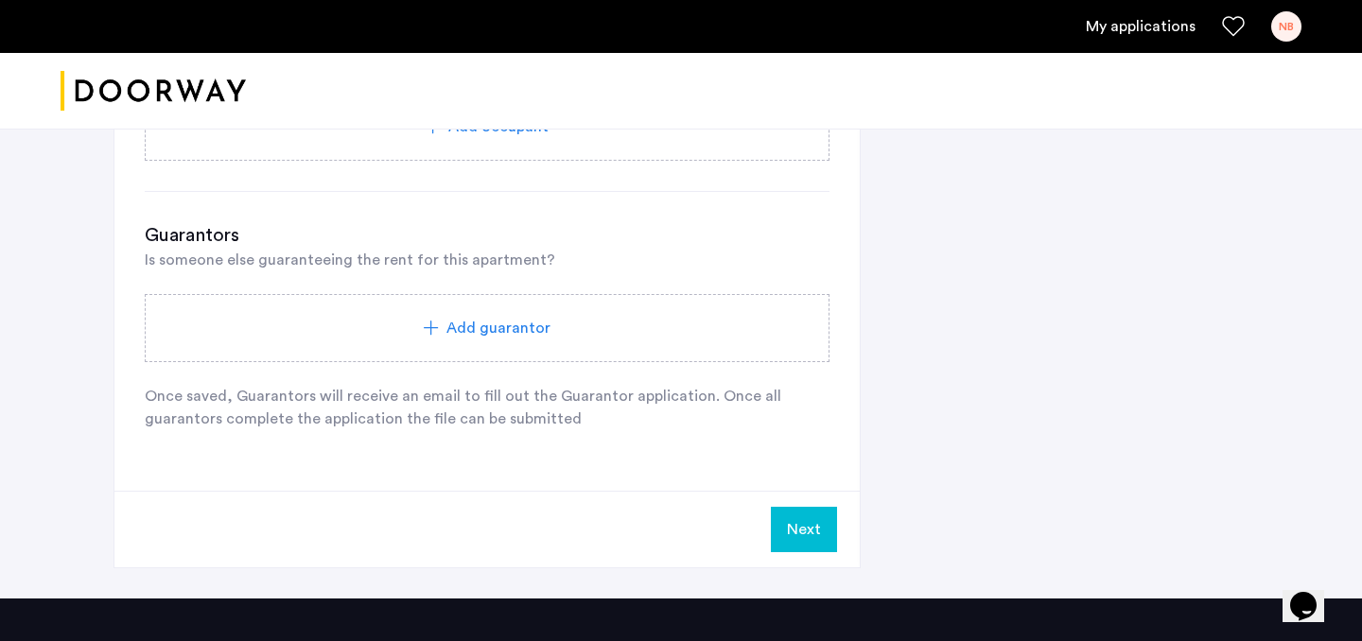
scroll to position [1163, 0]
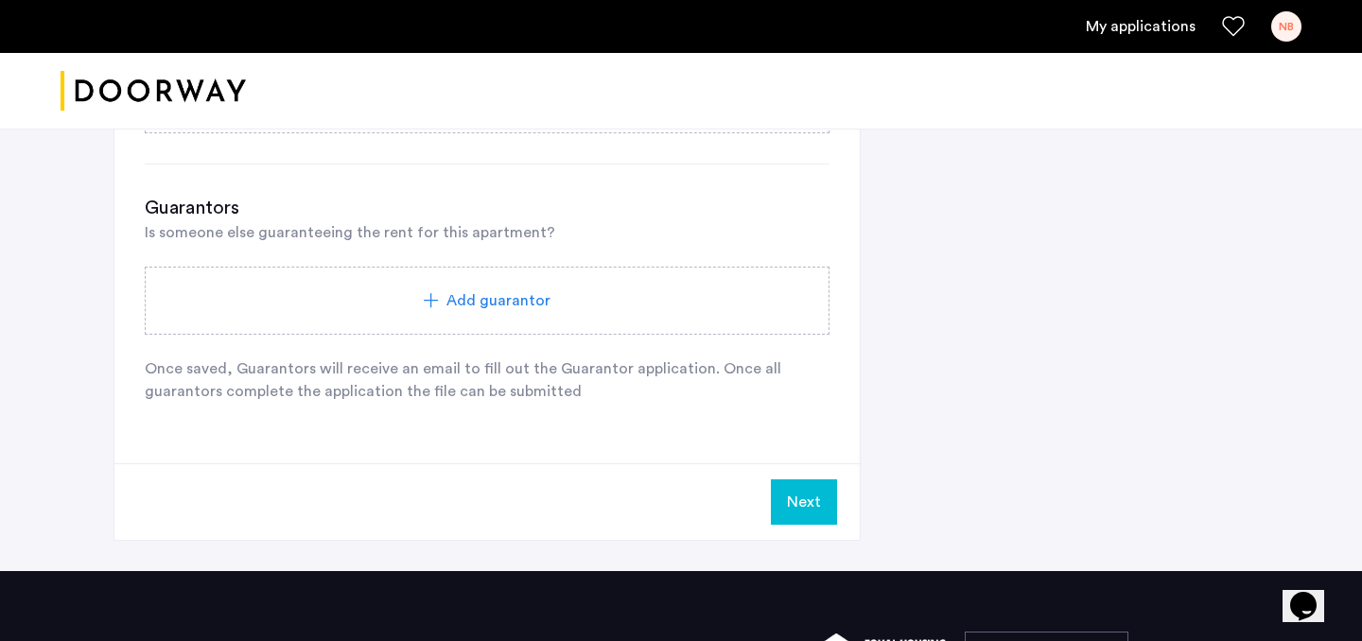
click at [810, 504] on button "Next" at bounding box center [804, 501] width 66 height 45
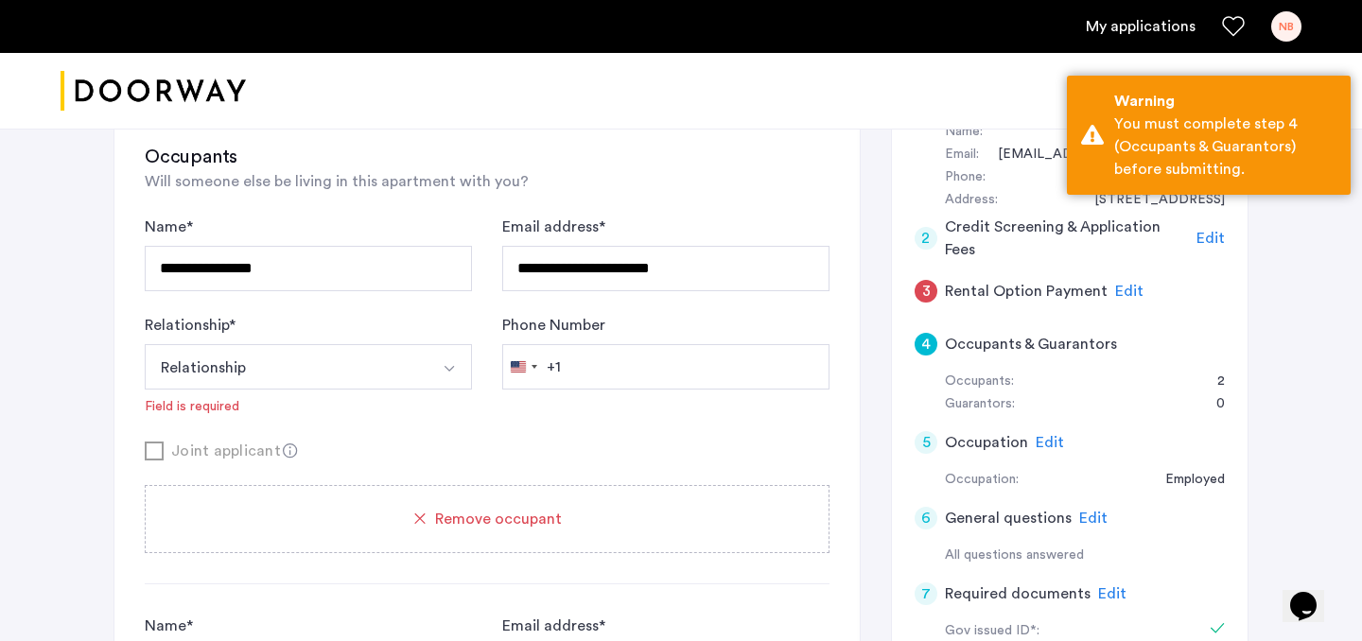
scroll to position [162, 0]
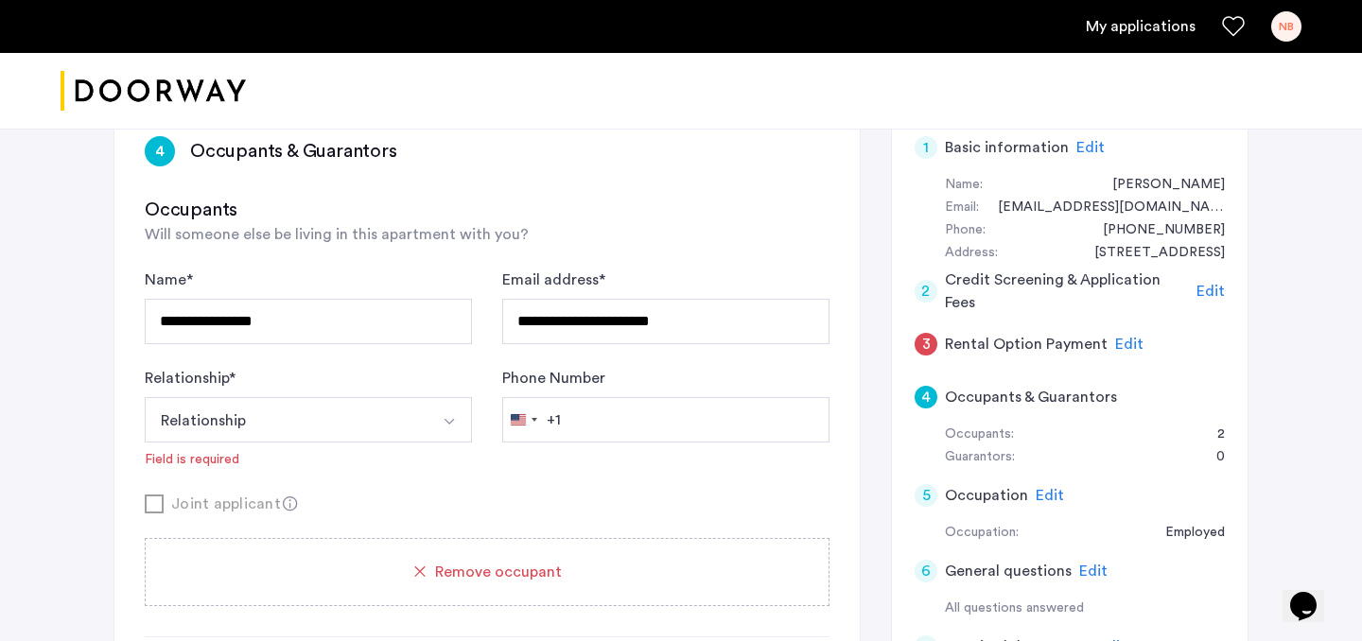
click at [390, 453] on div "Relationship * Relationship Husband Wife Son Daughter Mother Father Friend Othe…" at bounding box center [308, 418] width 327 height 102
click at [375, 406] on button "Relationship" at bounding box center [286, 419] width 283 height 45
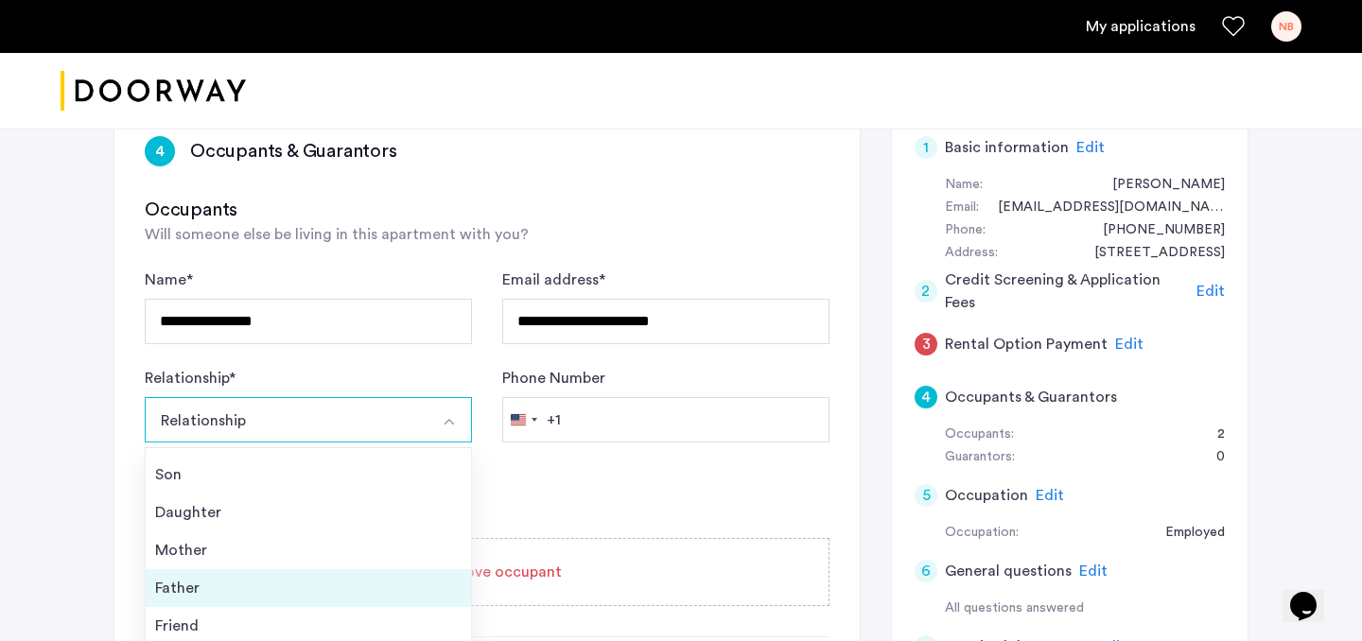
scroll to position [243, 0]
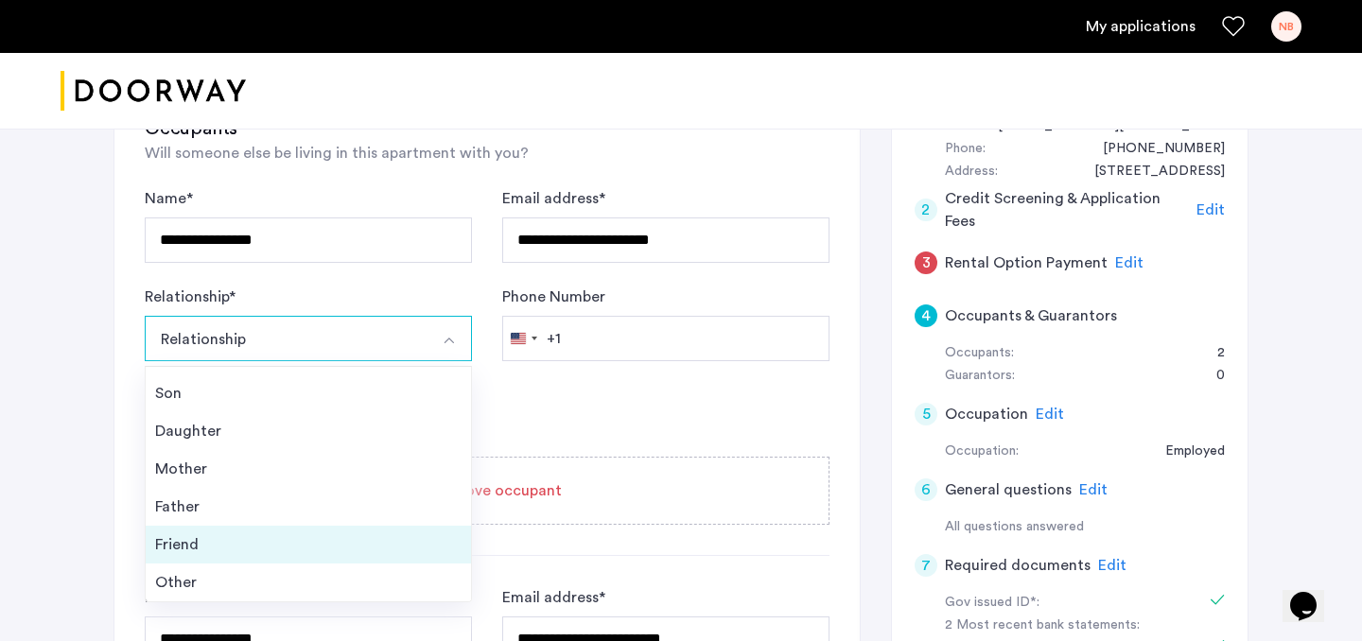
click at [272, 541] on div "Friend" at bounding box center [308, 544] width 306 height 23
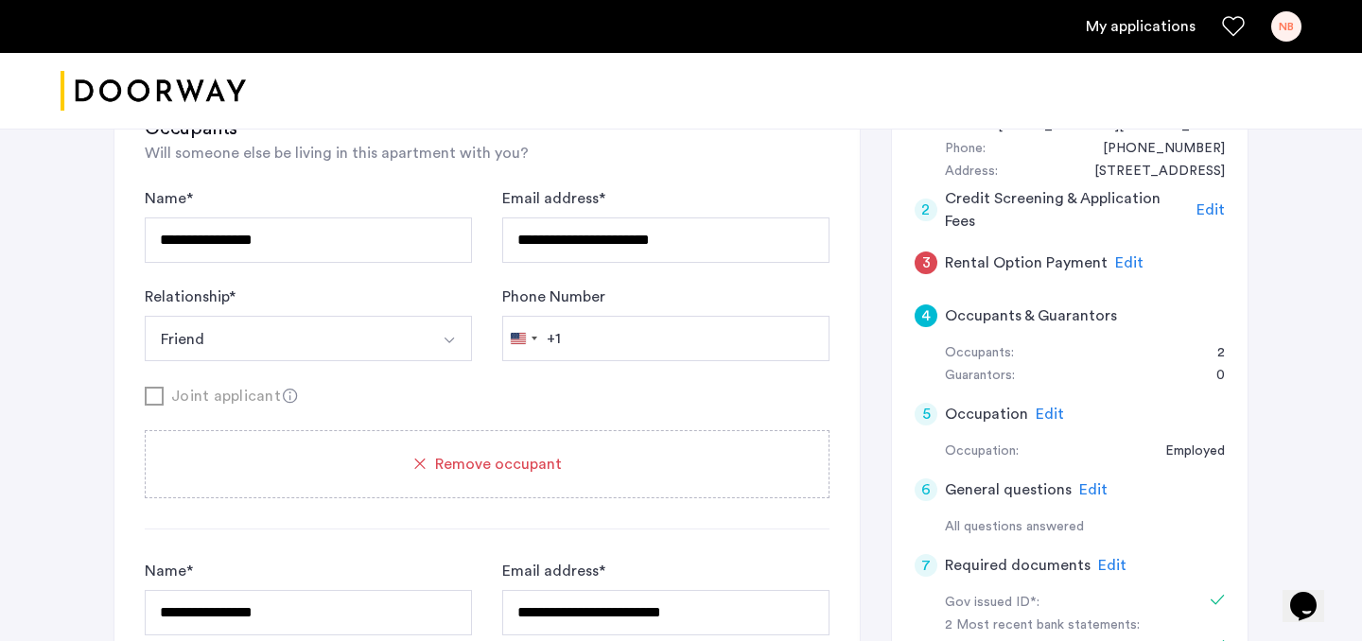
scroll to position [615, 0]
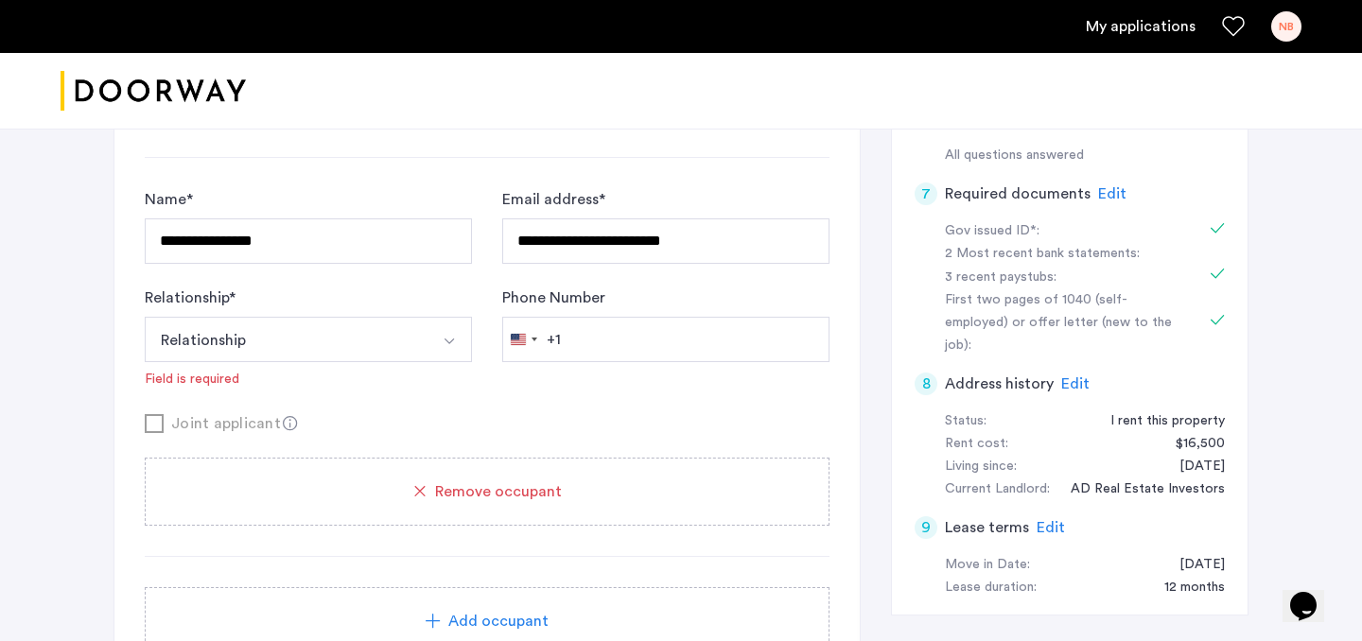
click at [276, 355] on button "Relationship" at bounding box center [286, 339] width 283 height 45
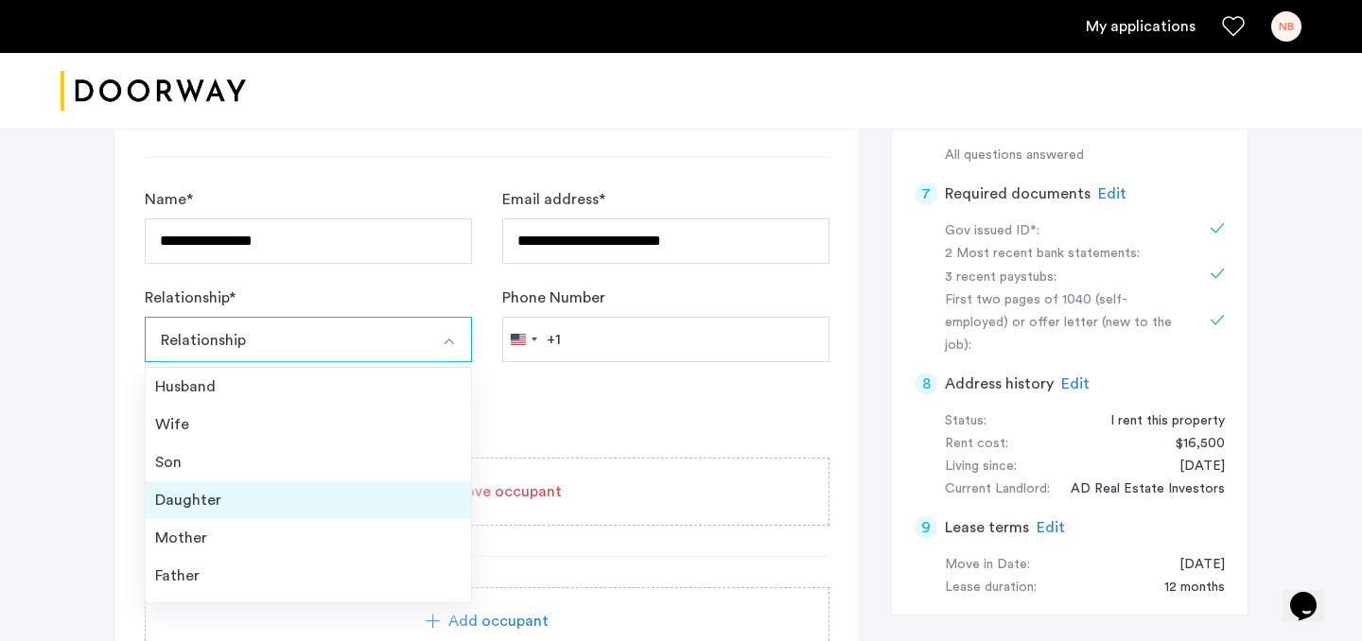
scroll to position [68, 0]
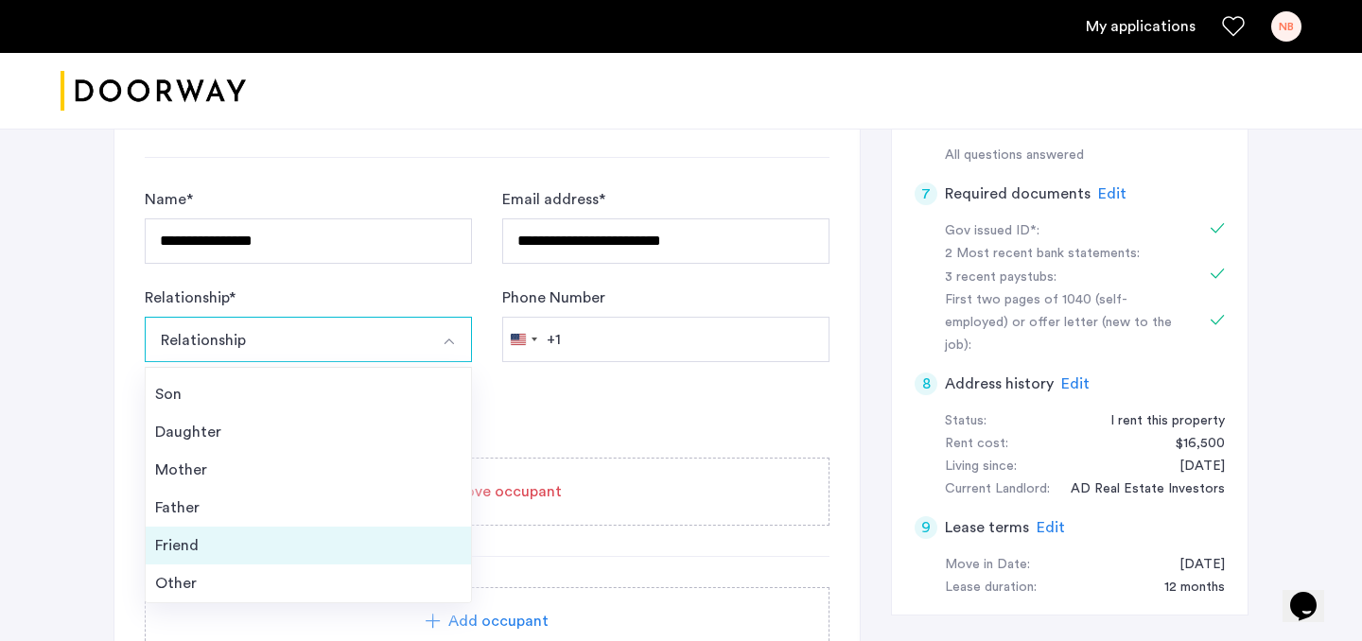
click at [225, 537] on div "Friend" at bounding box center [308, 545] width 306 height 23
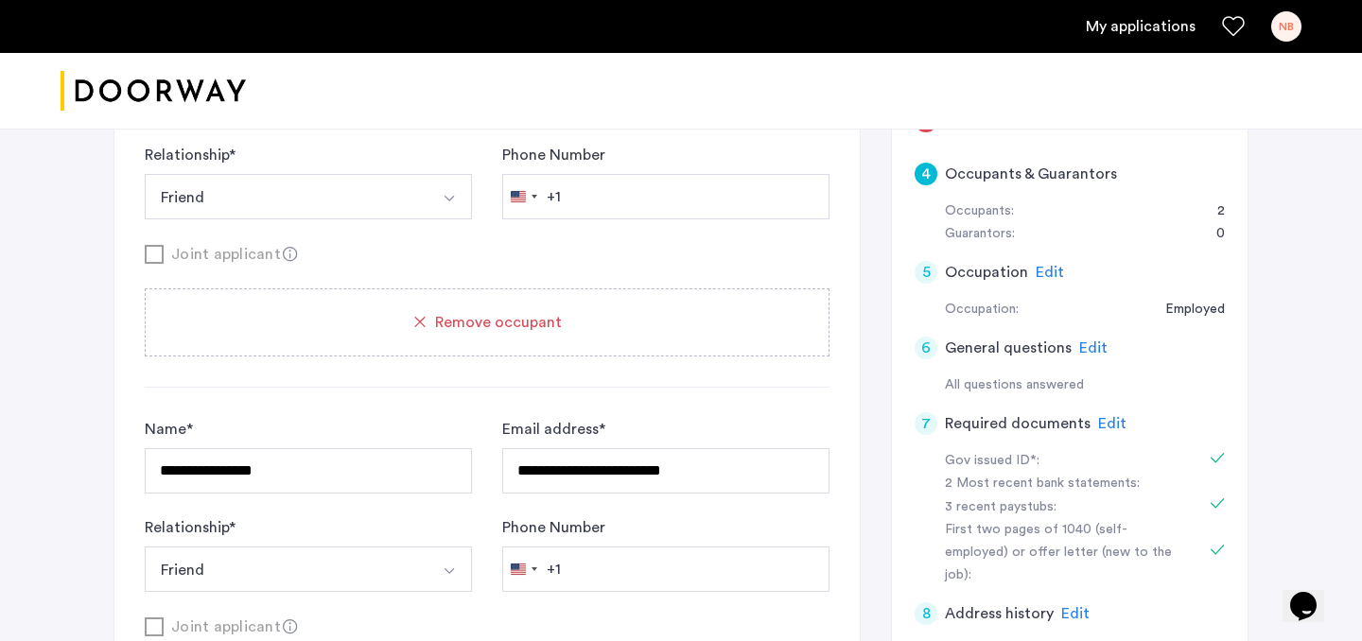
scroll to position [204, 0]
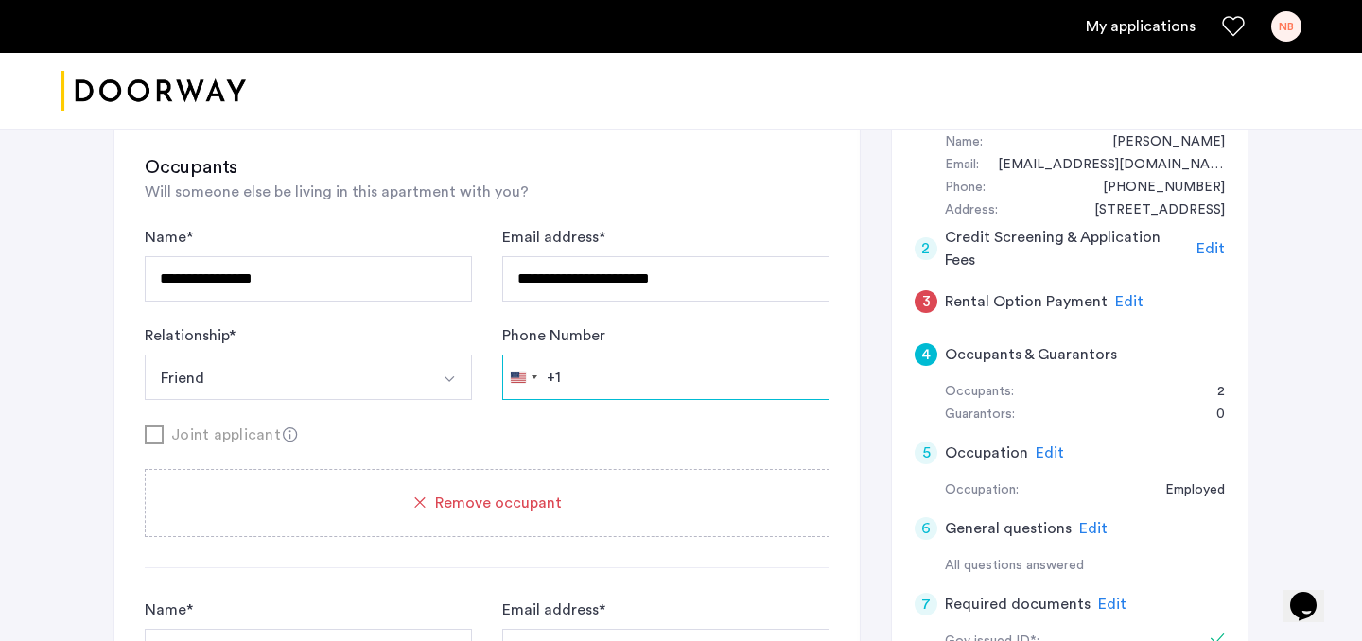
click at [592, 394] on input "Phone Number" at bounding box center [665, 377] width 327 height 45
paste input "**********"
click at [572, 375] on input "**********" at bounding box center [665, 377] width 327 height 45
type input "**********"
click at [601, 455] on div "**********" at bounding box center [487, 397] width 685 height 342
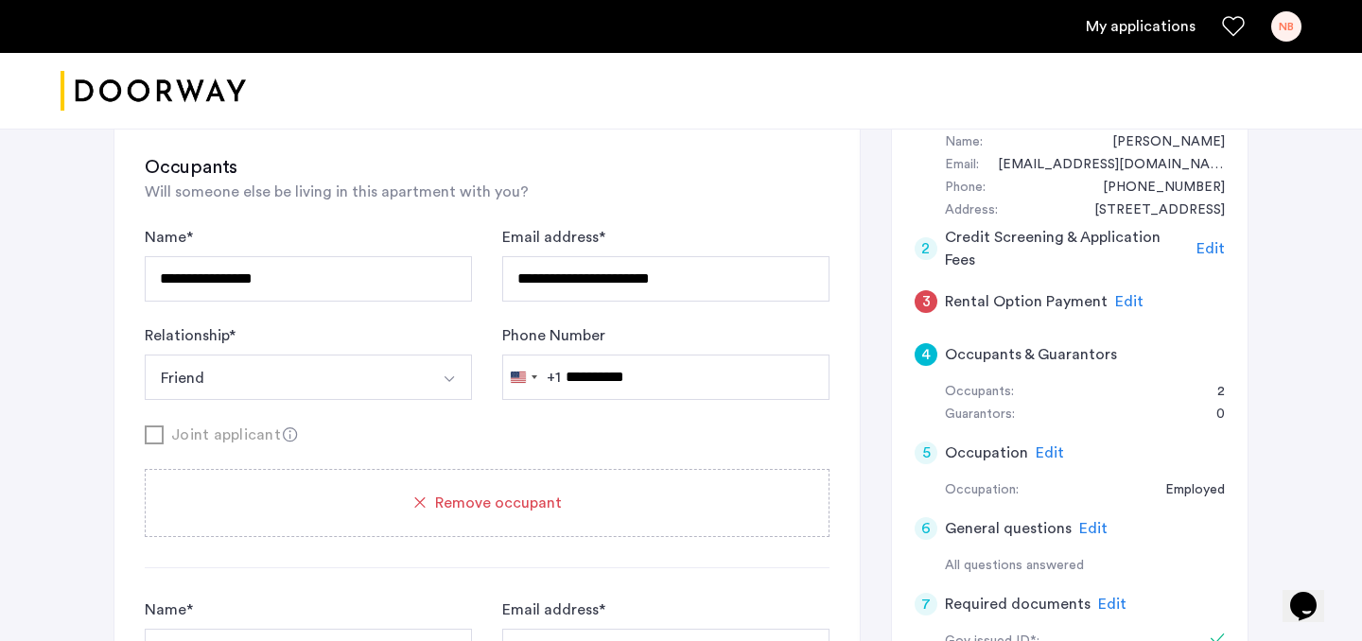
scroll to position [456, 0]
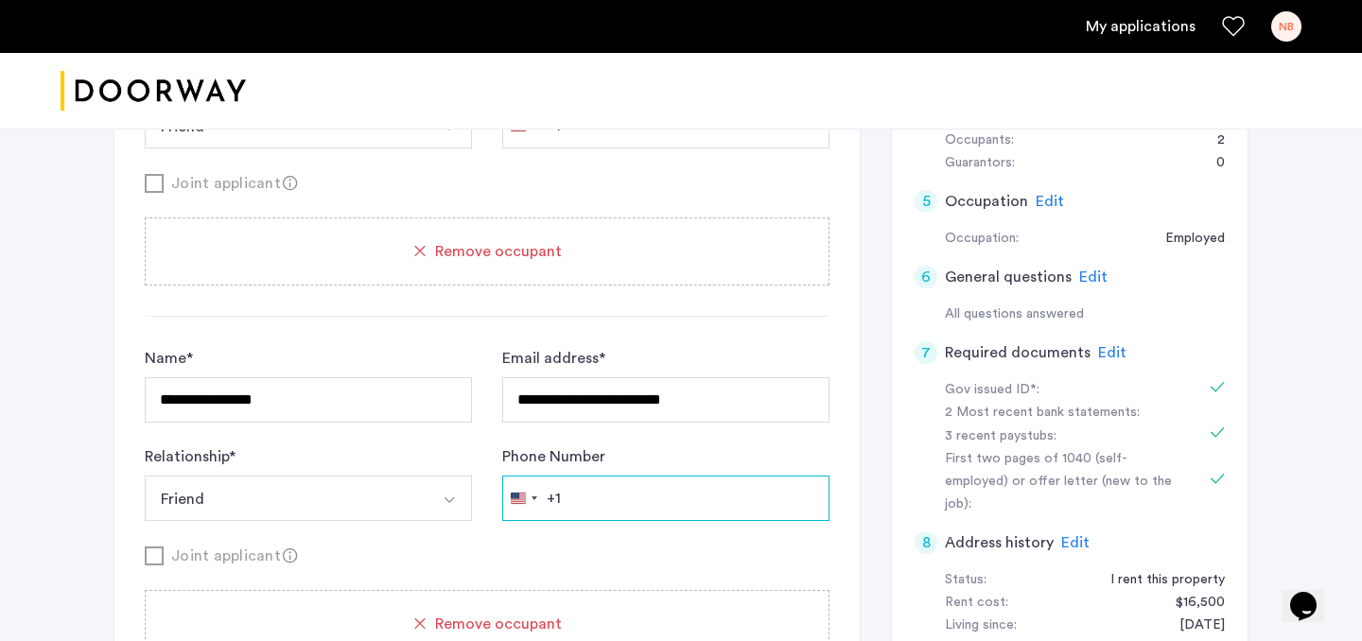
click at [574, 148] on input "Phone Number" at bounding box center [665, 125] width 327 height 45
paste input "**********"
type input "**********"
click at [606, 461] on div "Phone Number [GEOGRAPHIC_DATA] +1 +1 244 results found [GEOGRAPHIC_DATA] +93 [G…" at bounding box center [665, 483] width 327 height 76
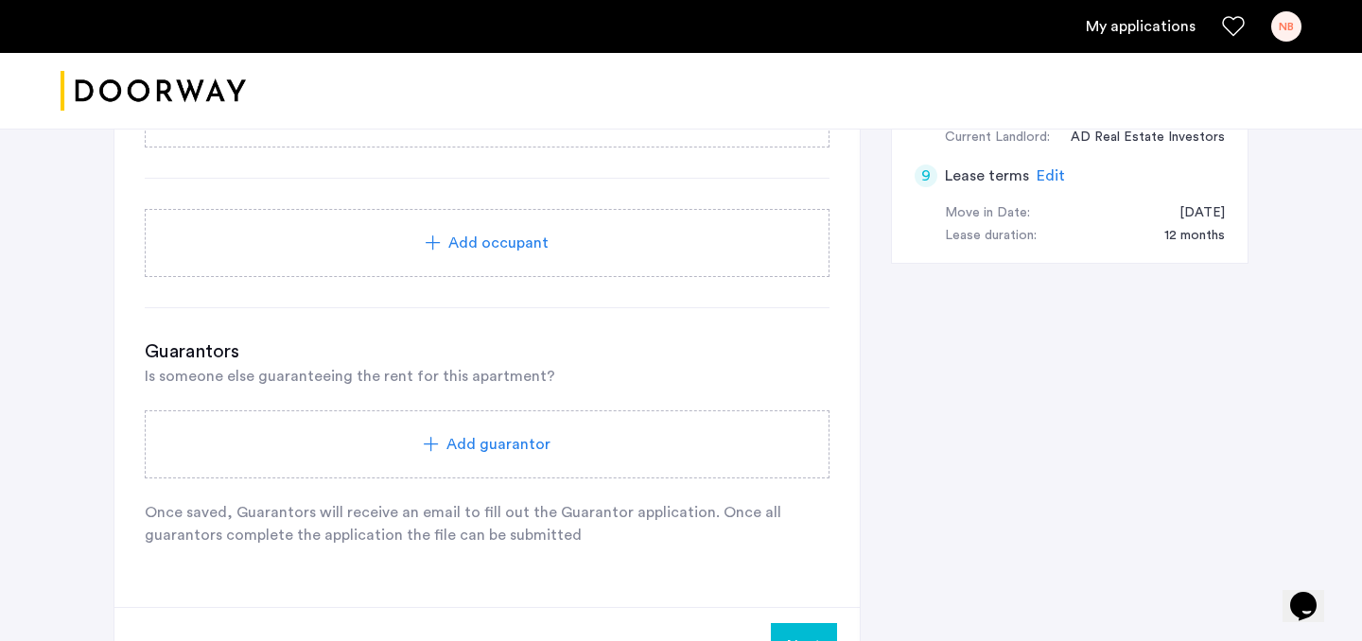
scroll to position [1021, 0]
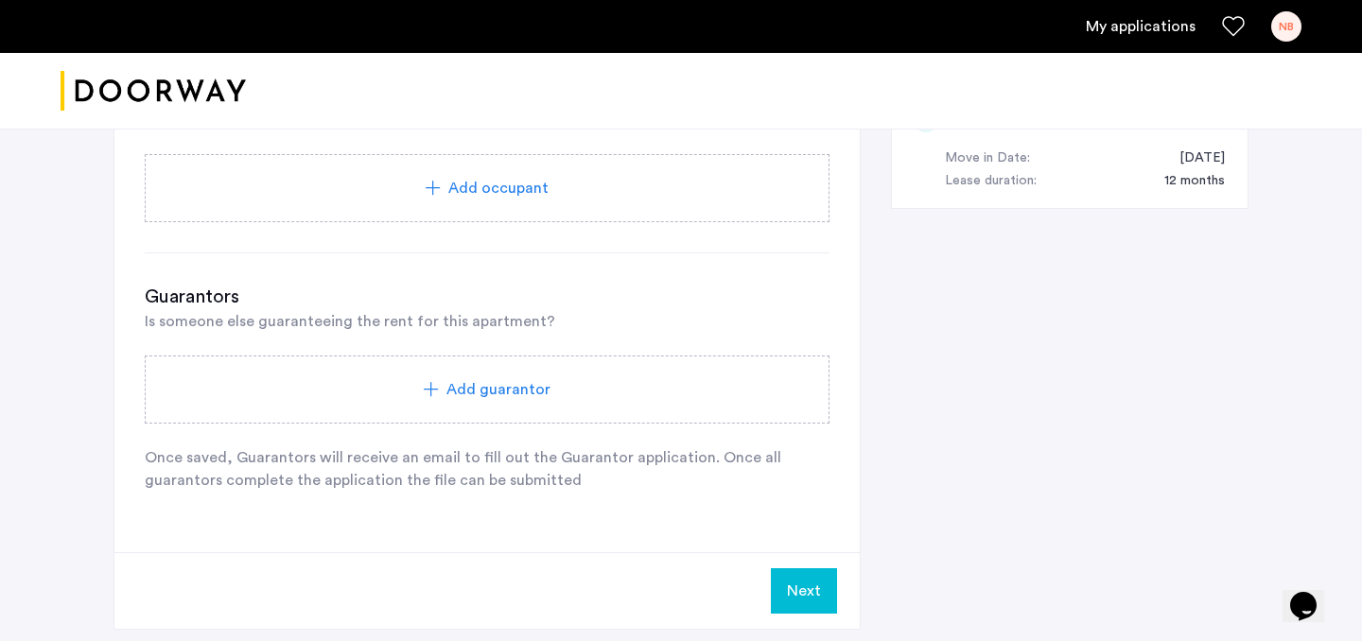
click at [795, 577] on button "Next" at bounding box center [804, 590] width 66 height 45
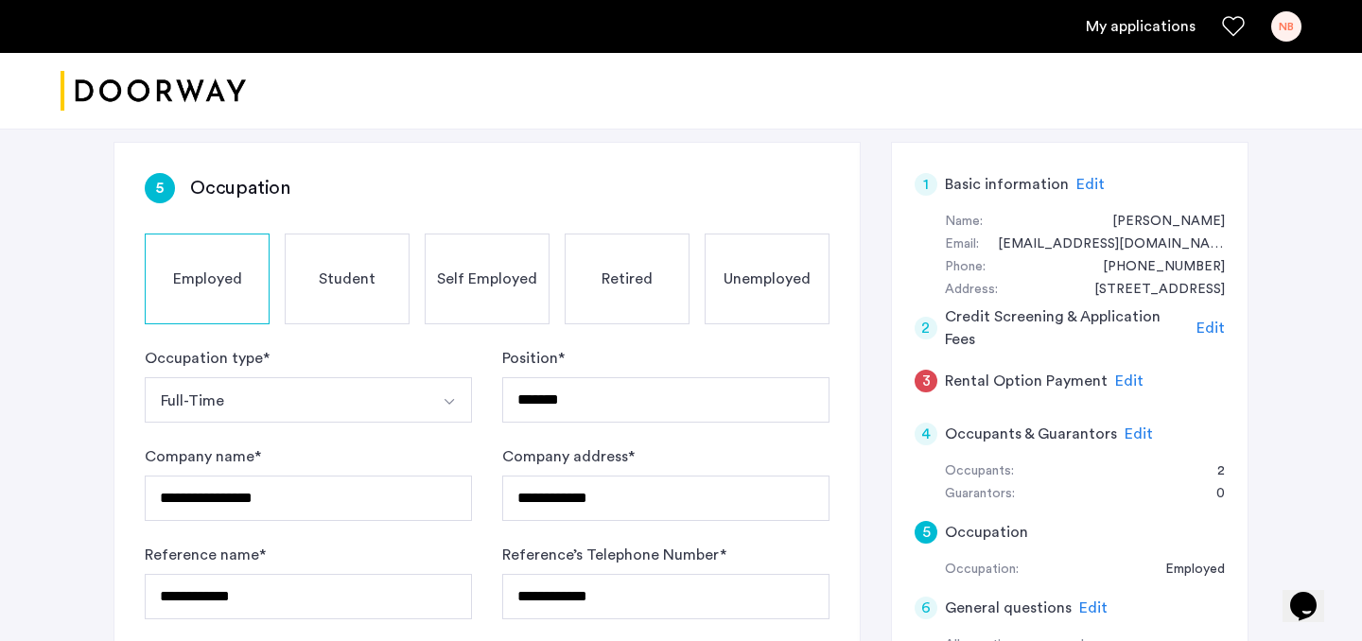
scroll to position [126, 0]
click at [1055, 384] on h5 "Rental Option Payment" at bounding box center [1026, 380] width 163 height 23
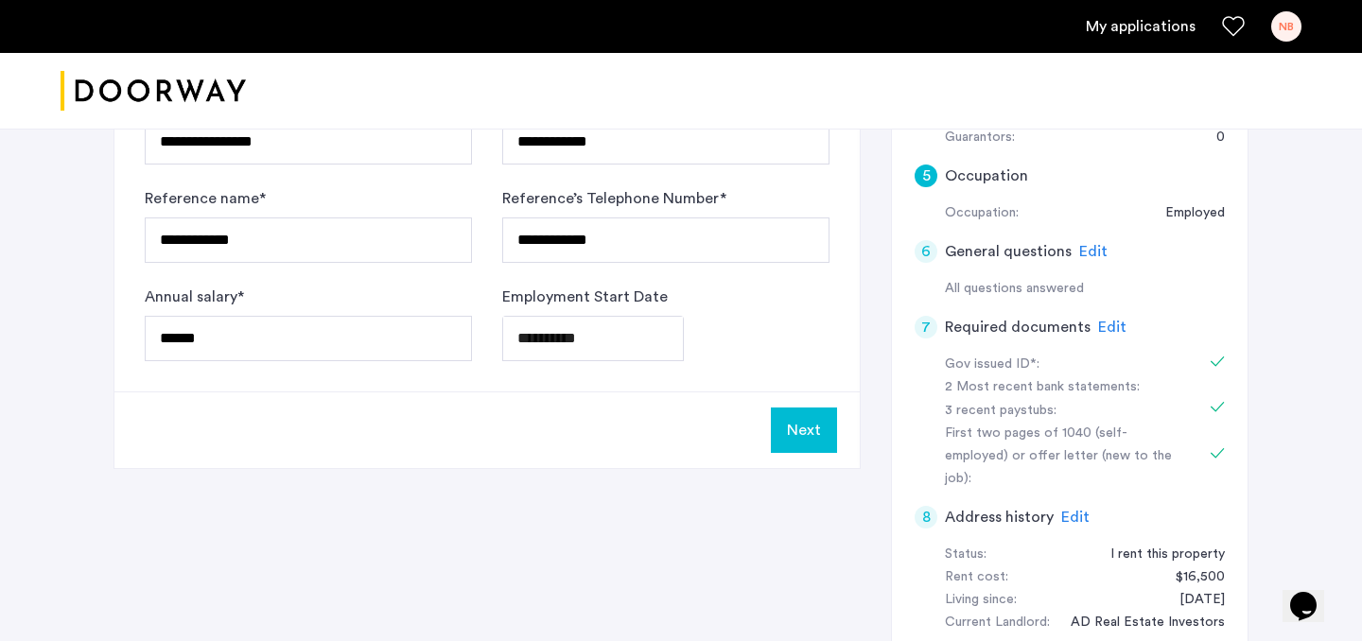
scroll to position [640, 0]
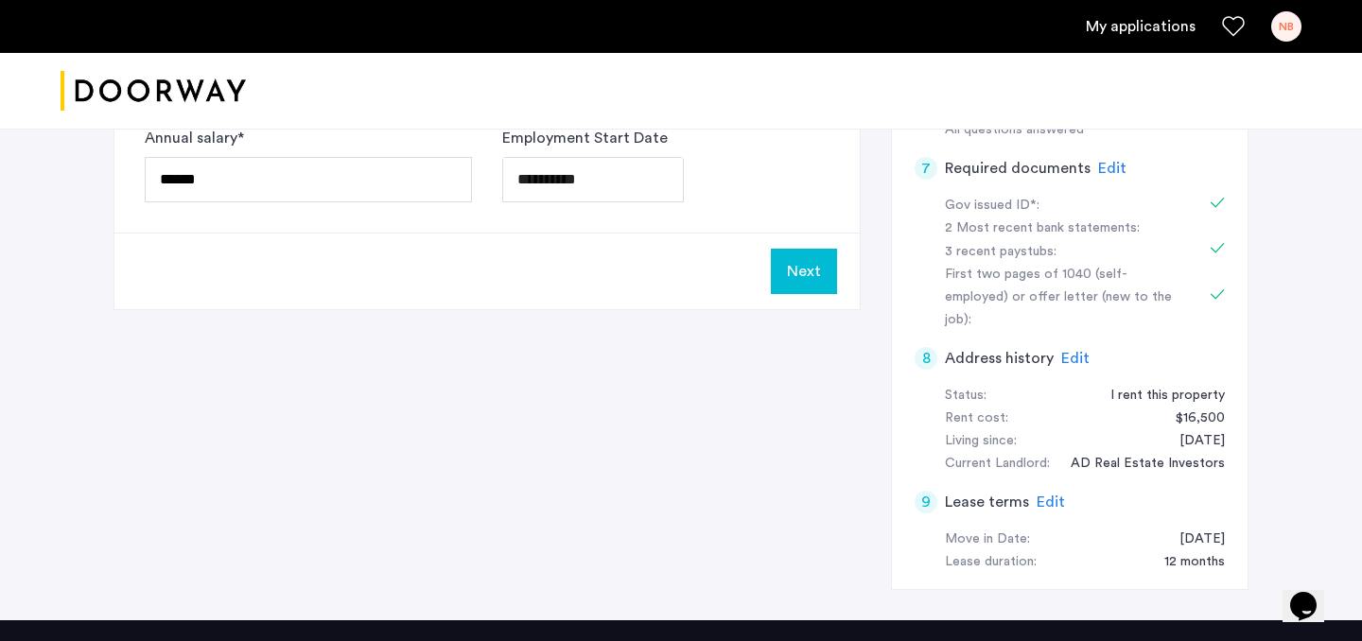
click at [830, 276] on button "Next" at bounding box center [804, 271] width 66 height 45
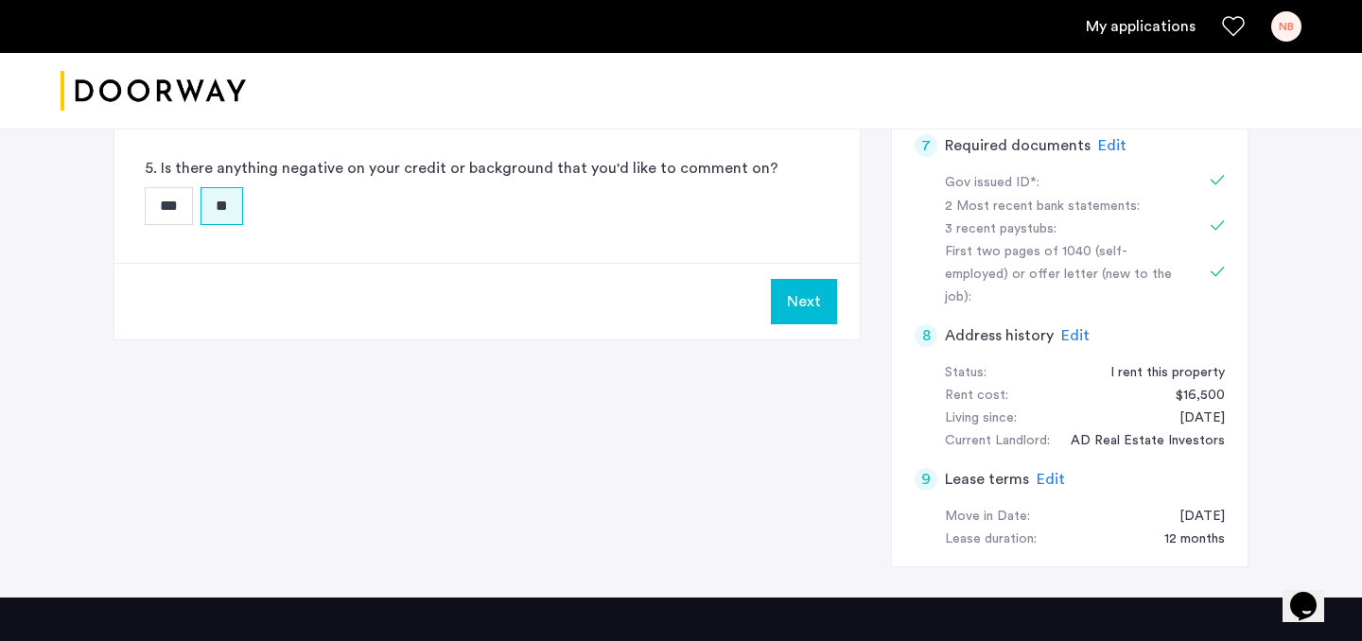
scroll to position [0, 0]
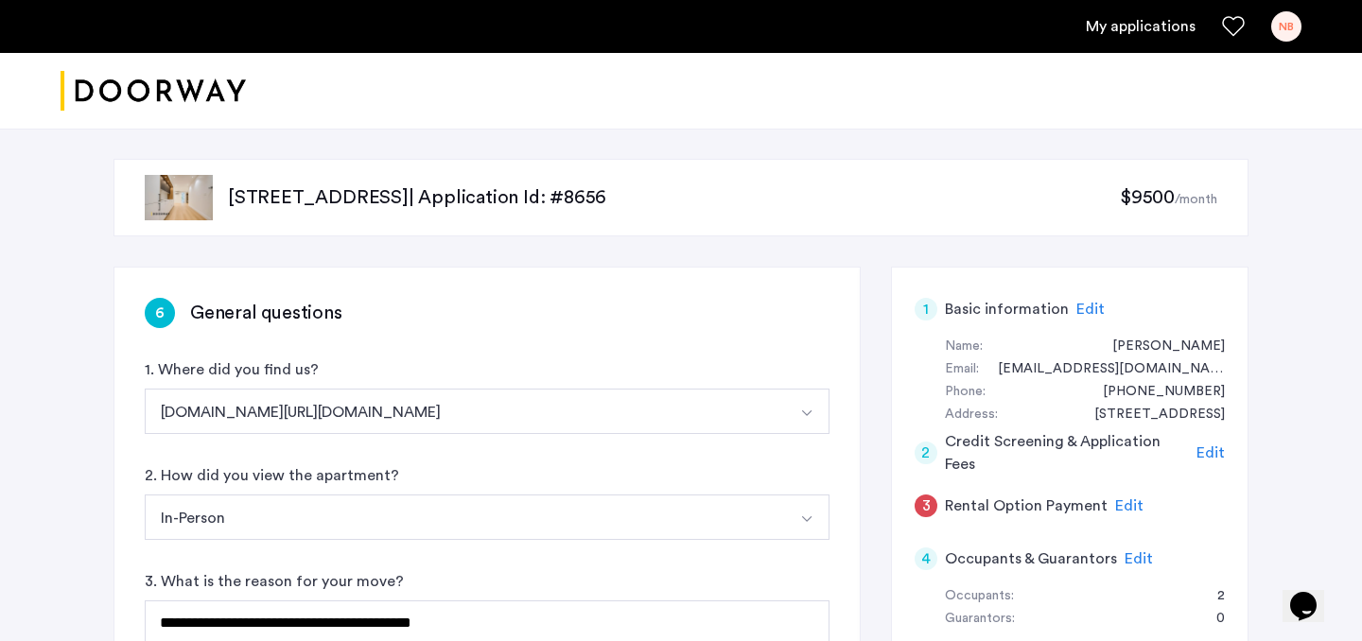
click at [937, 496] on div "3 Rental Option Payment Edit" at bounding box center [1069, 505] width 310 height 53
click at [1122, 511] on span "Edit" at bounding box center [1129, 505] width 28 height 15
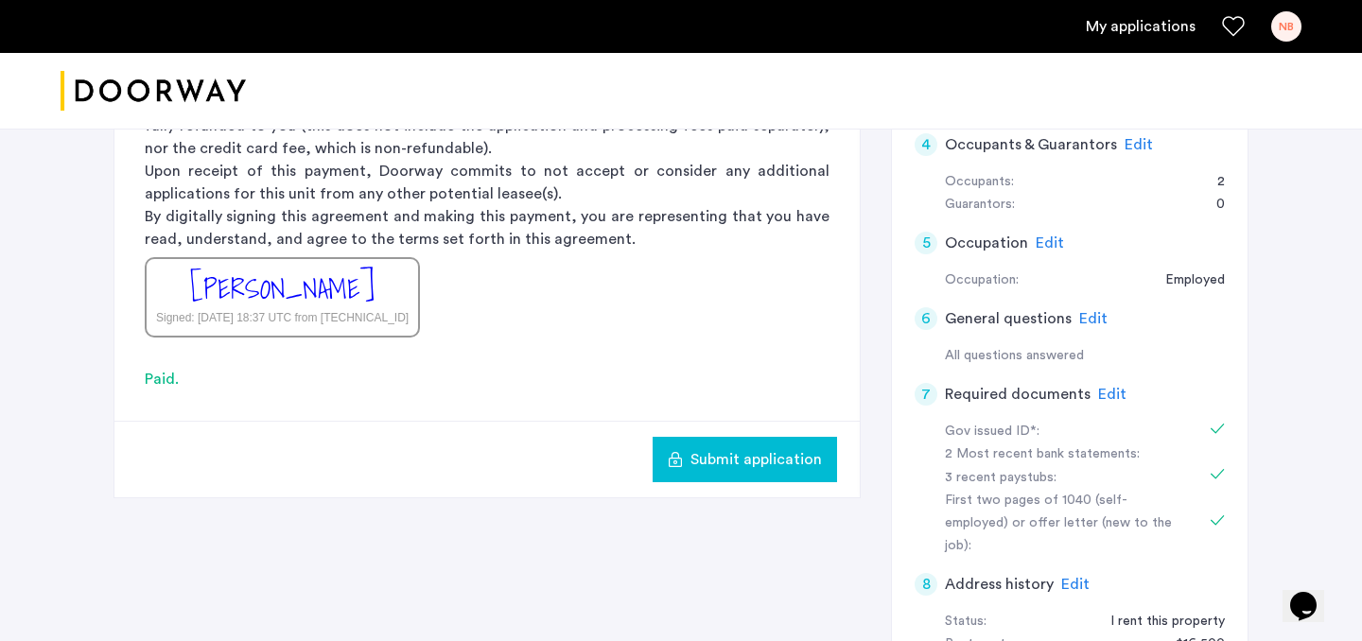
scroll to position [567, 0]
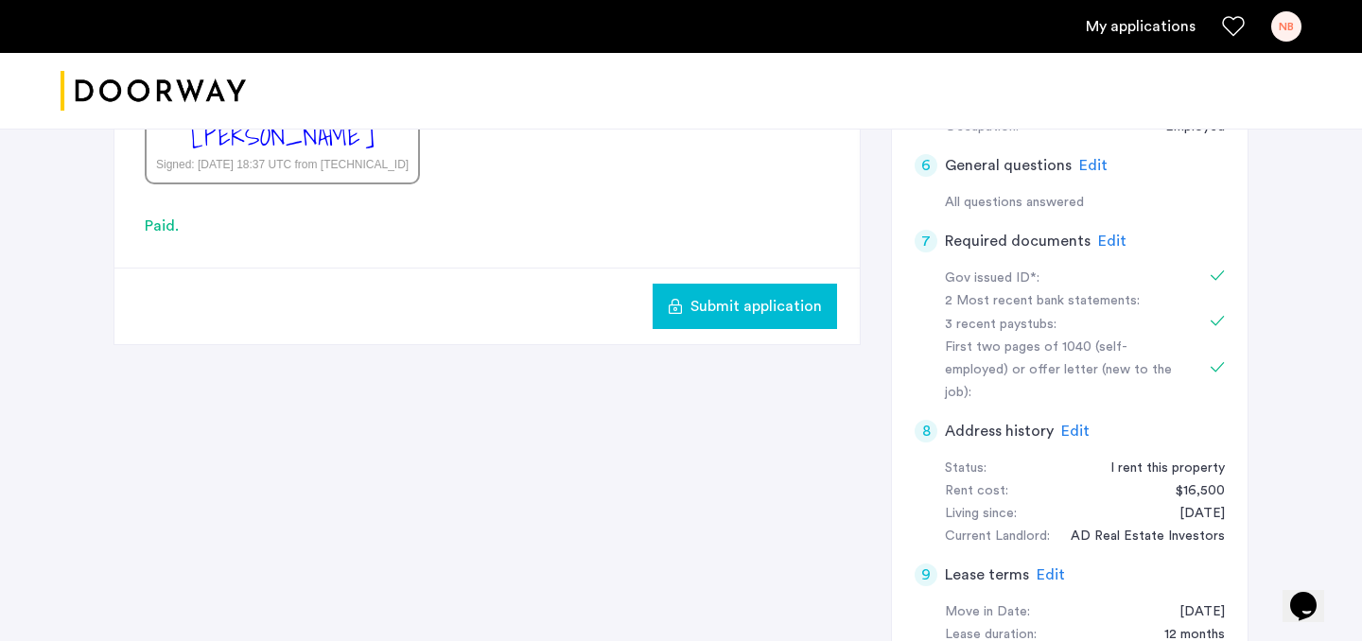
click at [802, 300] on span "Submit application" at bounding box center [755, 306] width 131 height 23
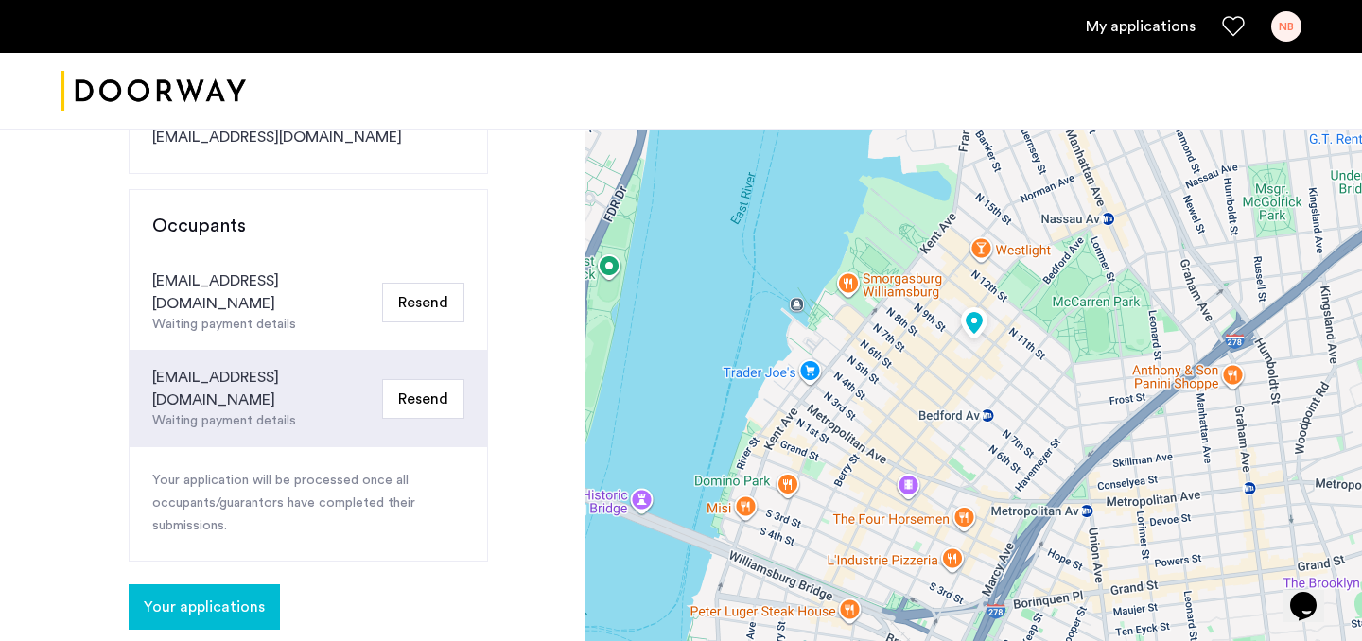
scroll to position [357, 0]
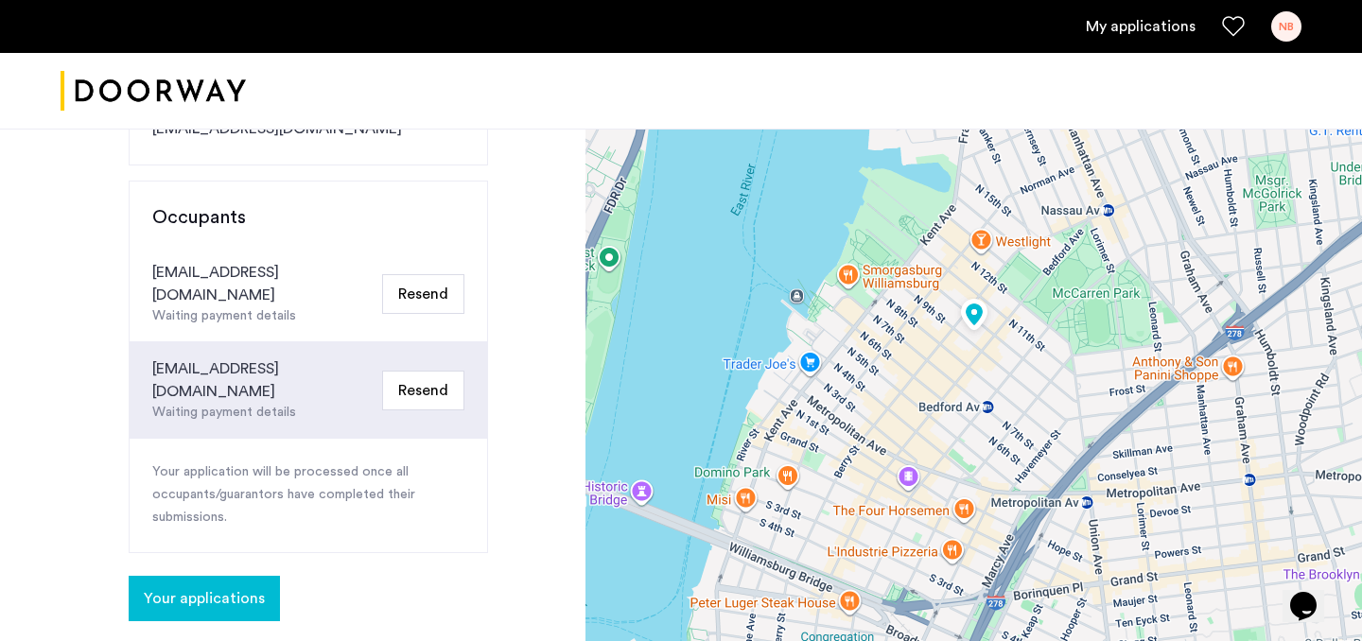
click at [549, 233] on div "Congratulations Thank you for submitting your application. A representative wil…" at bounding box center [292, 339] width 585 height 1135
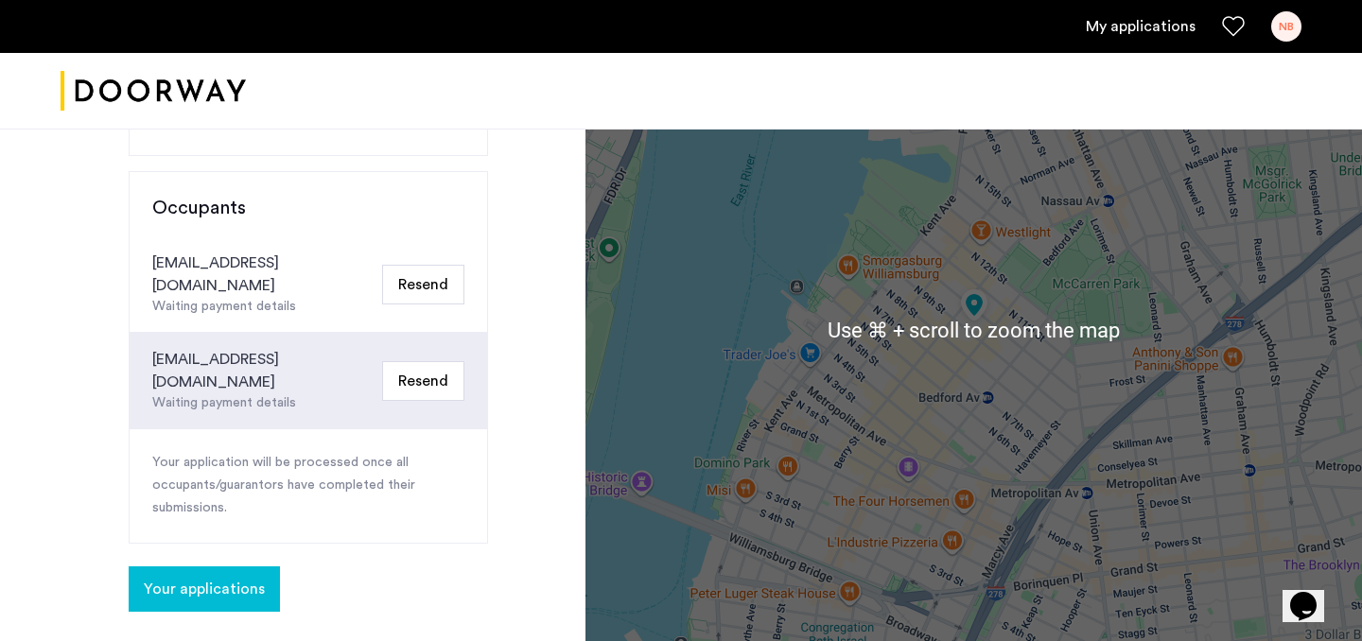
scroll to position [368, 0]
